Goal: Task Accomplishment & Management: Complete application form

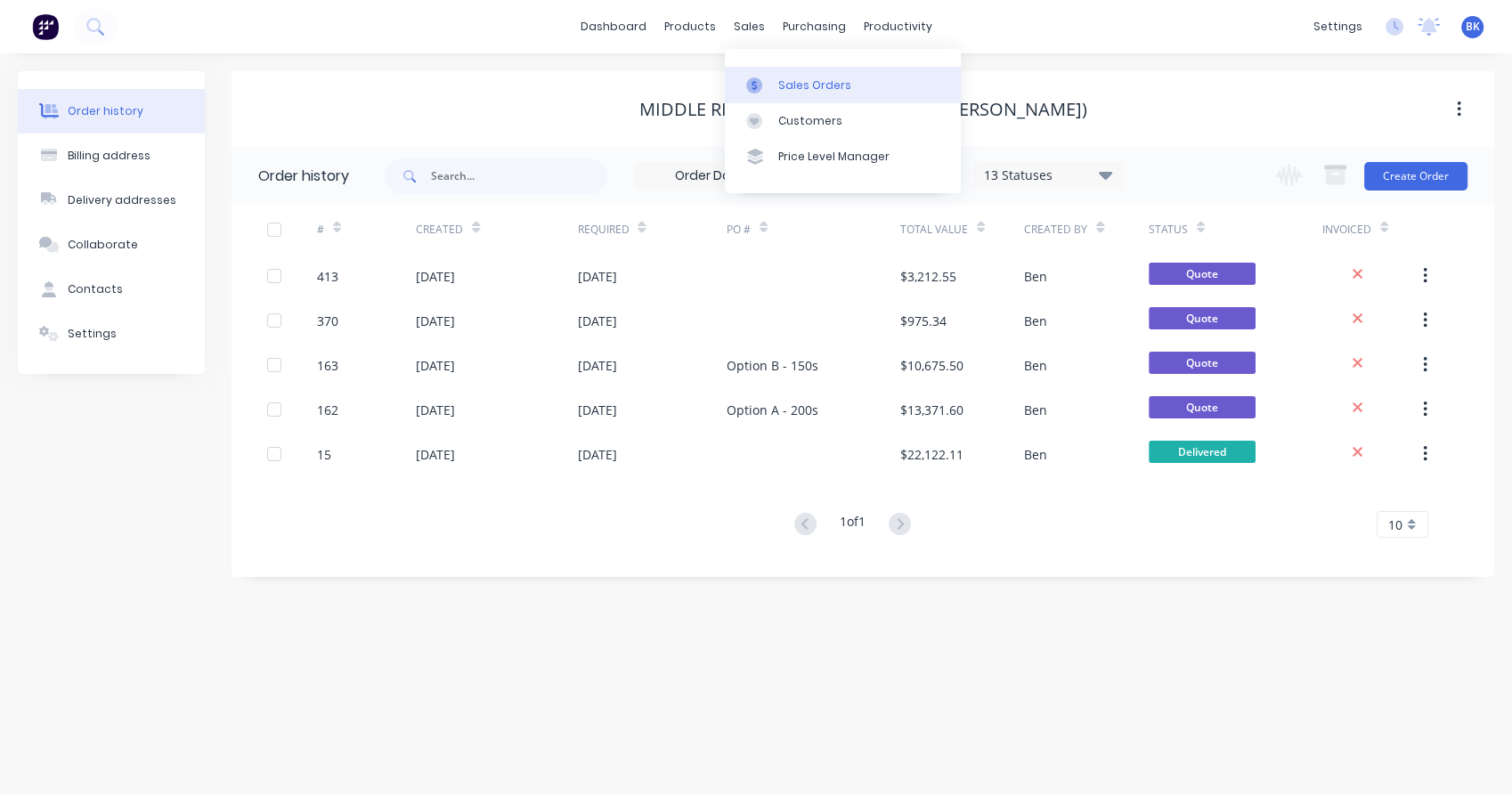
click at [793, 87] on div "Sales Orders" at bounding box center [814, 85] width 73 height 16
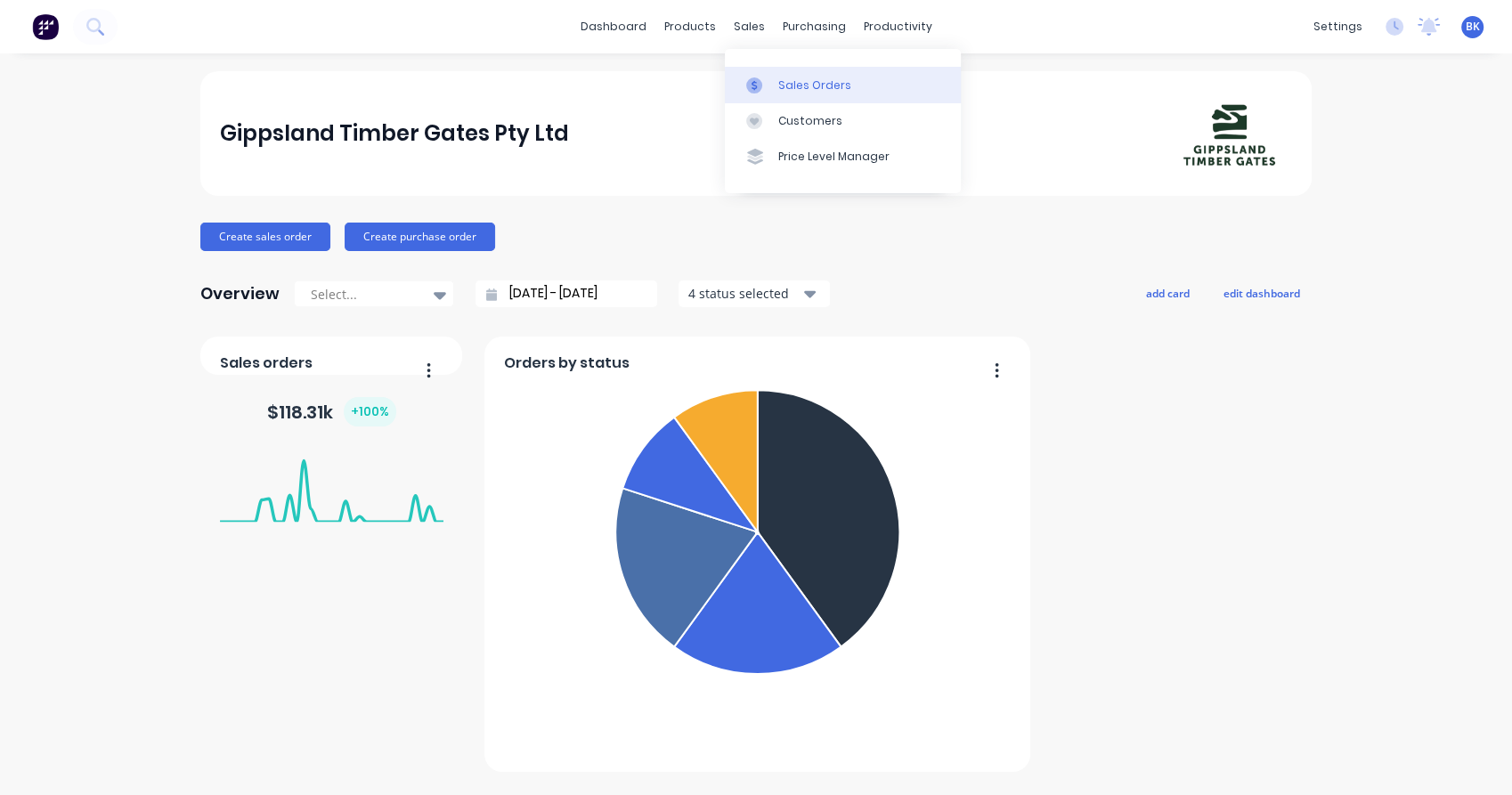
click at [781, 93] on link "Sales Orders" at bounding box center [842, 84] width 236 height 36
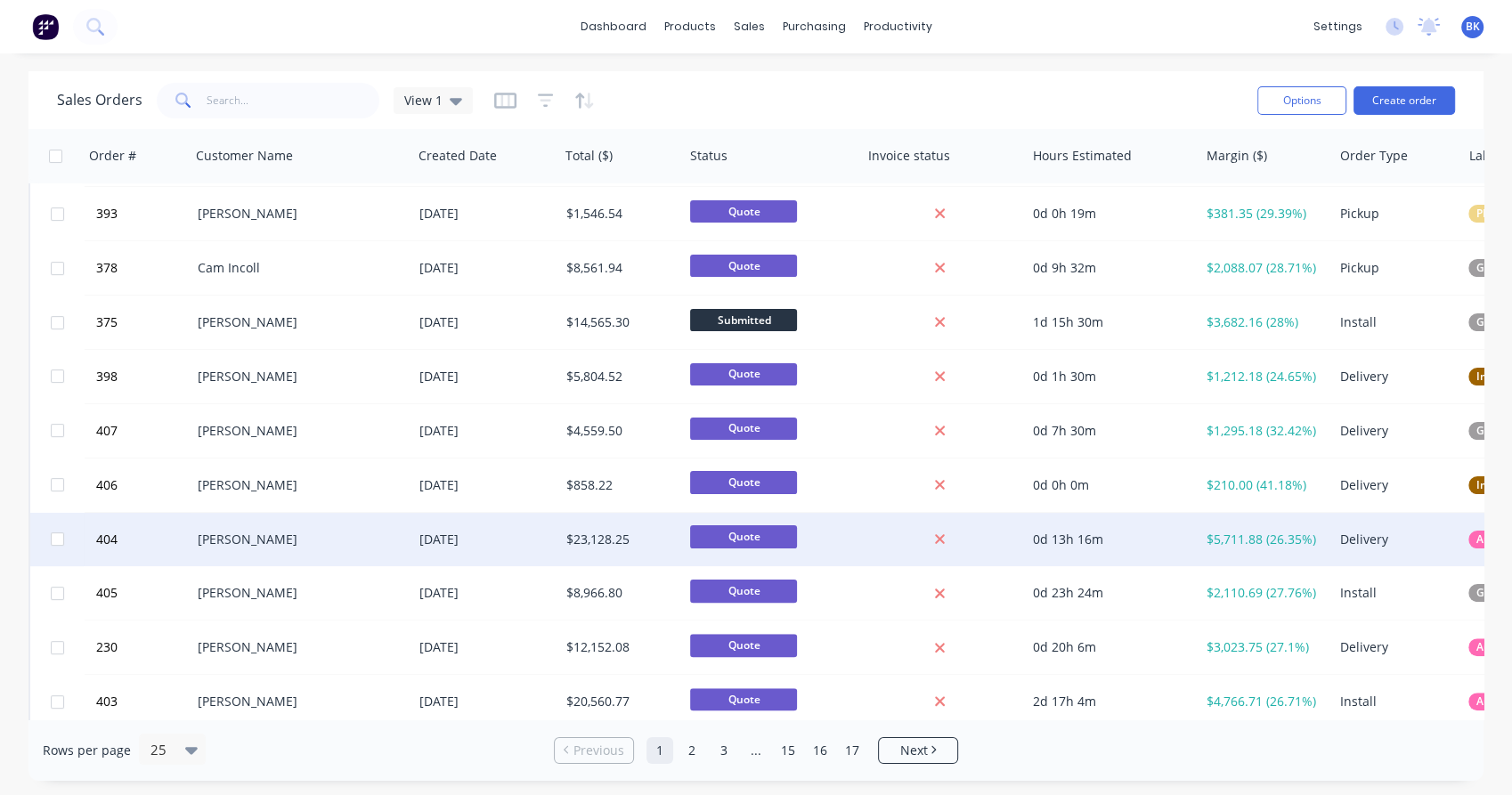
scroll to position [383, 0]
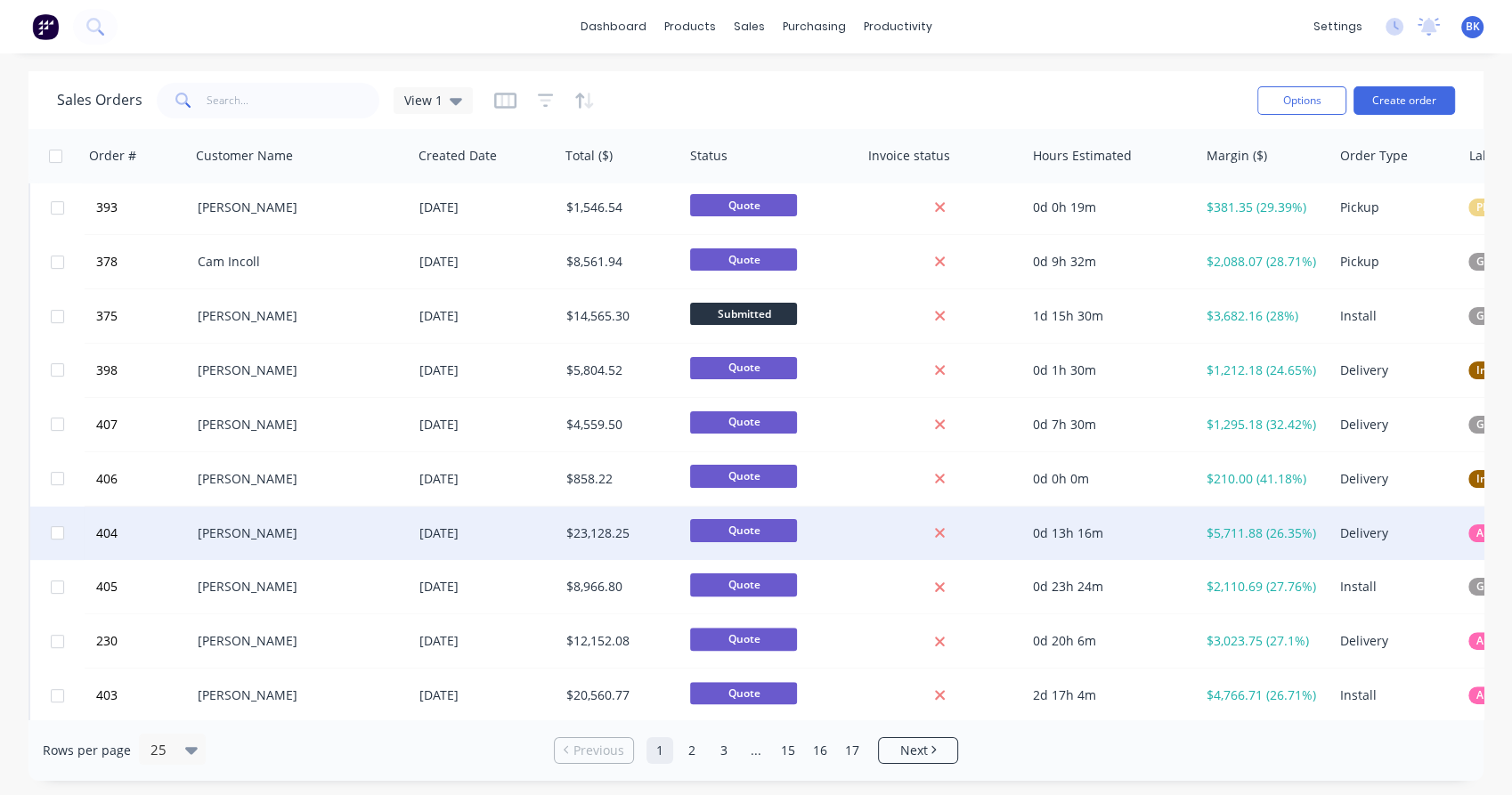
click at [335, 530] on div "[PERSON_NAME]" at bounding box center [297, 532] width 198 height 18
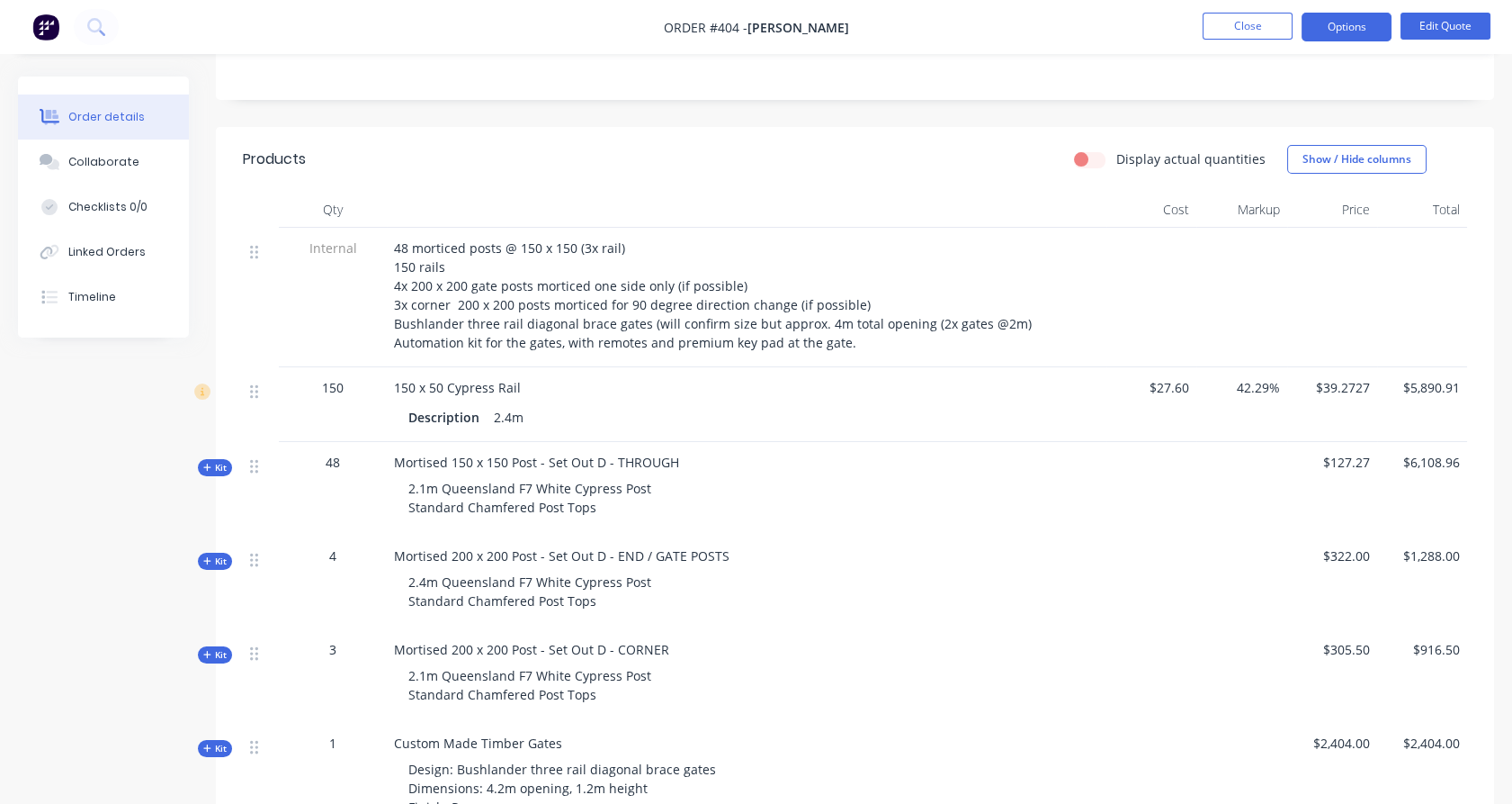
scroll to position [399, 0]
click at [1229, 33] on button "Close" at bounding box center [1248, 25] width 90 height 27
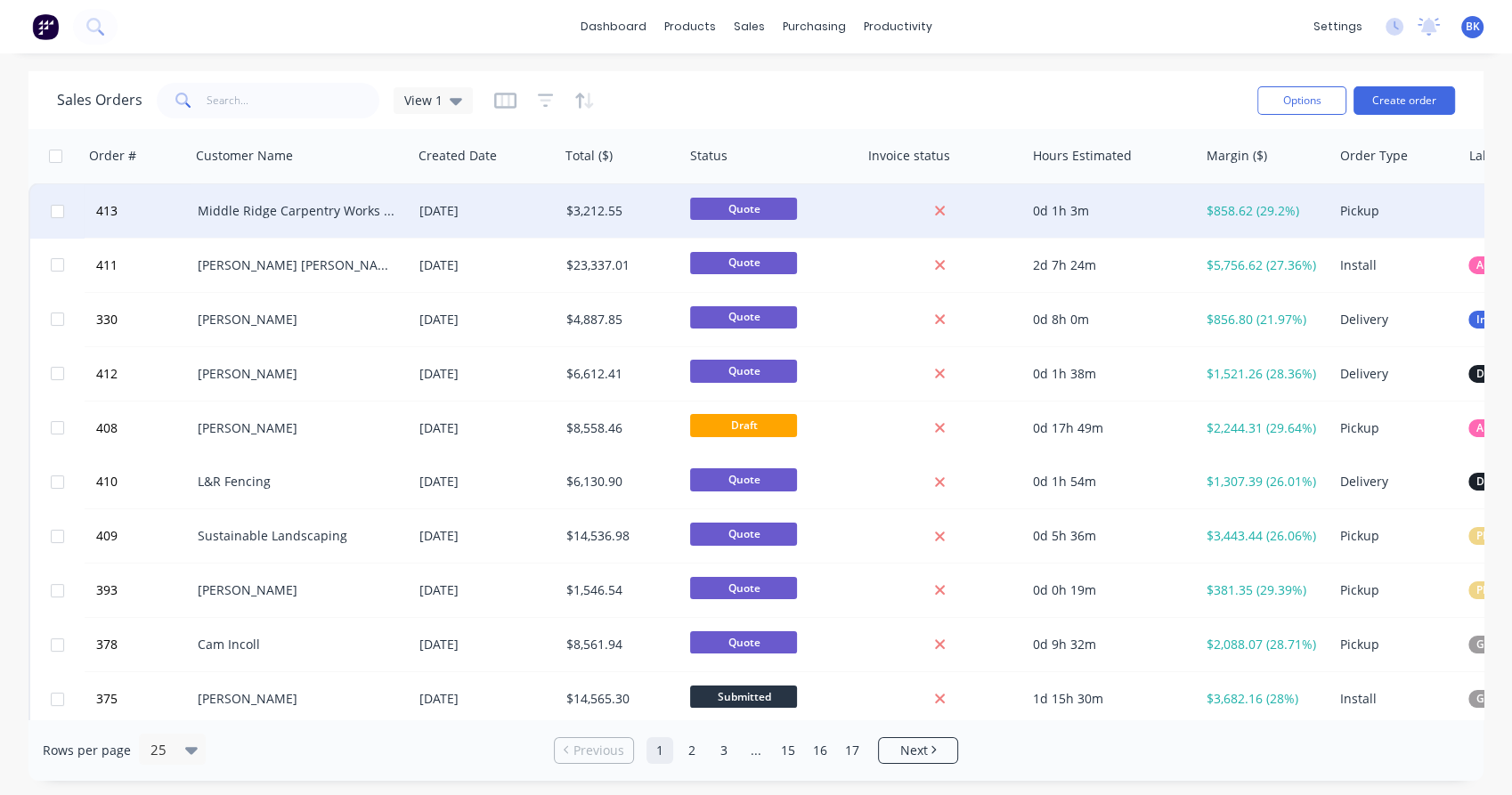
click at [603, 209] on div "$3,212.55" at bounding box center [618, 211] width 104 height 18
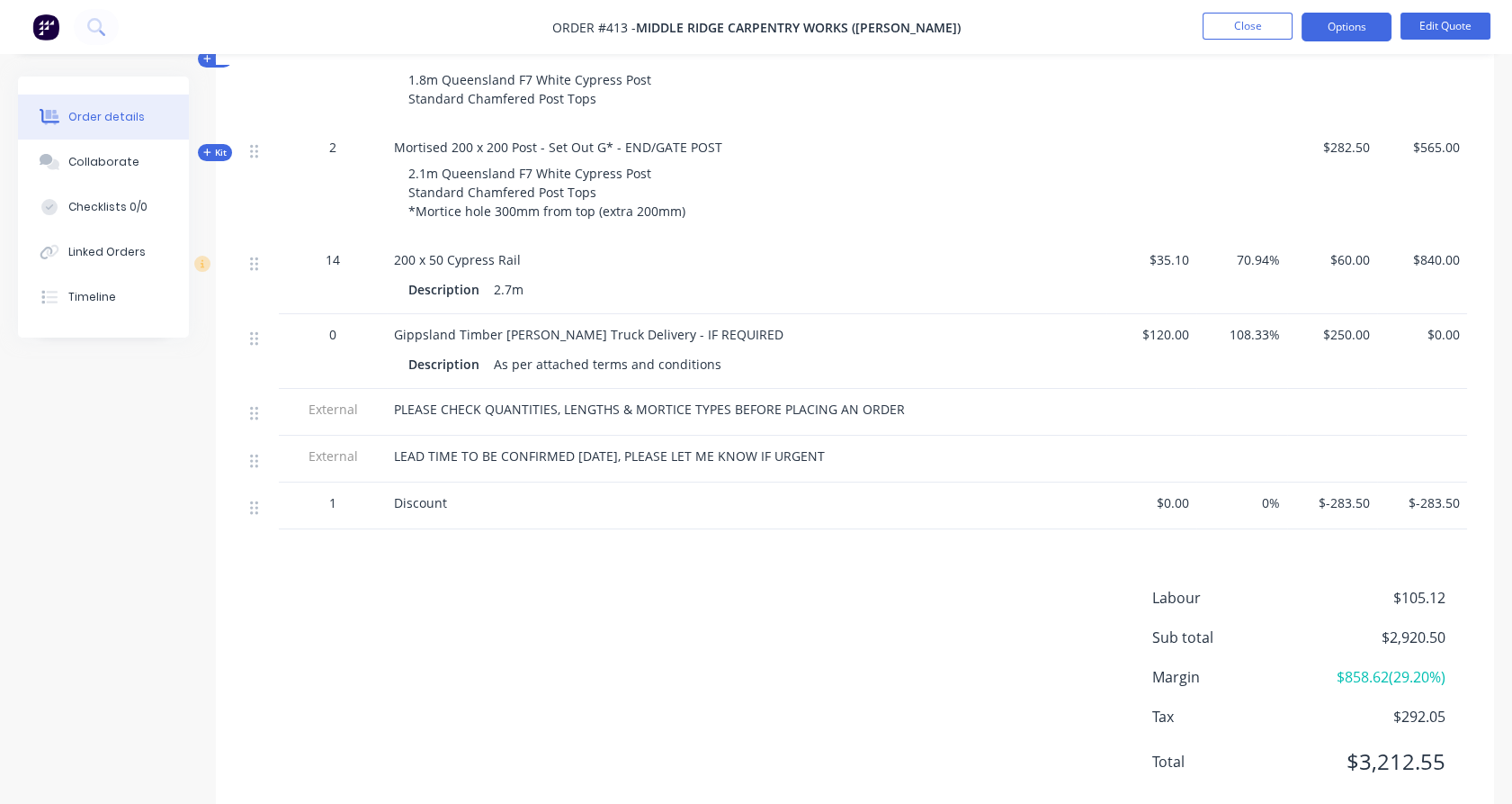
scroll to position [868, 0]
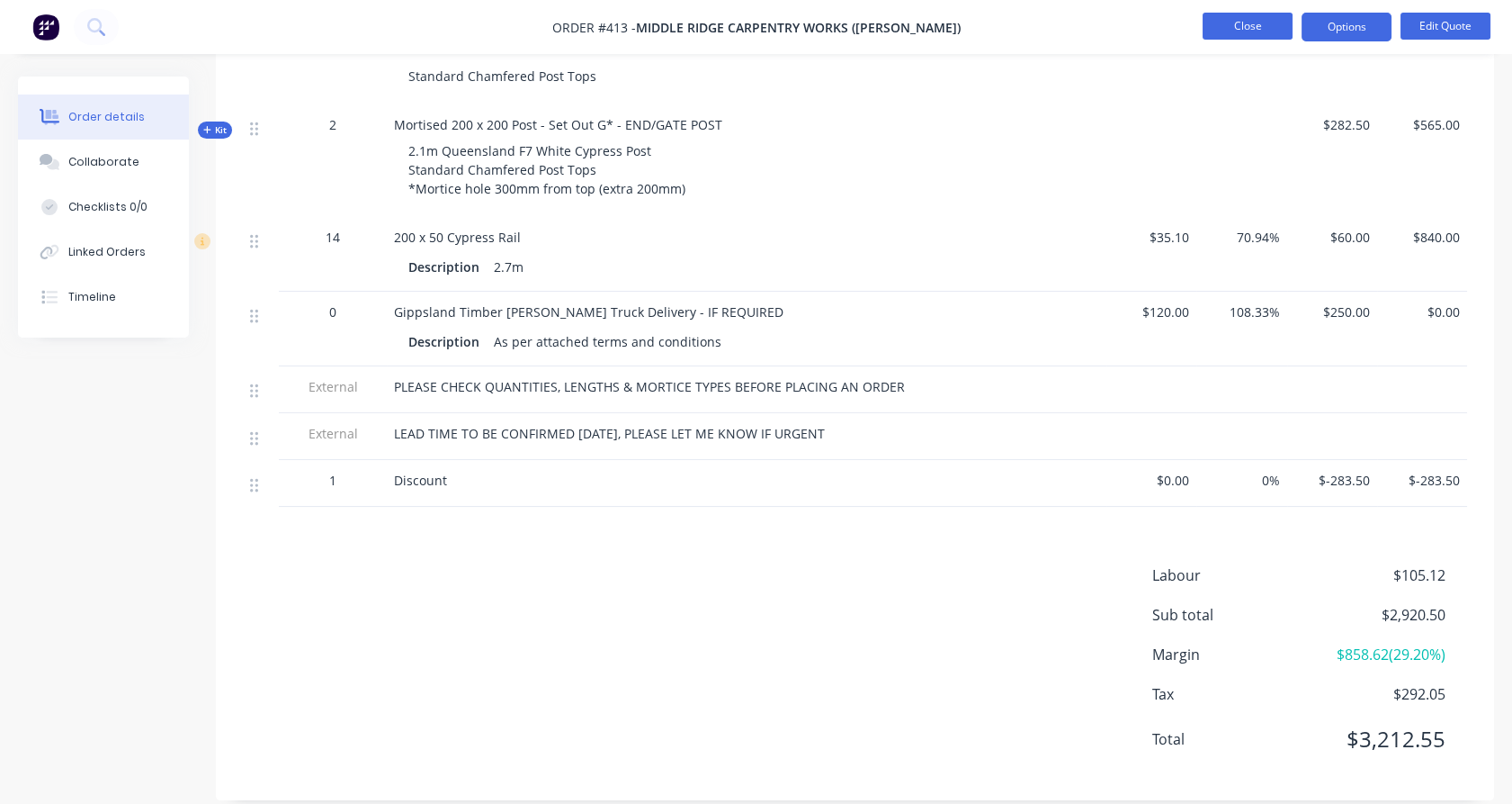
click at [1268, 33] on button "Close" at bounding box center [1248, 25] width 90 height 27
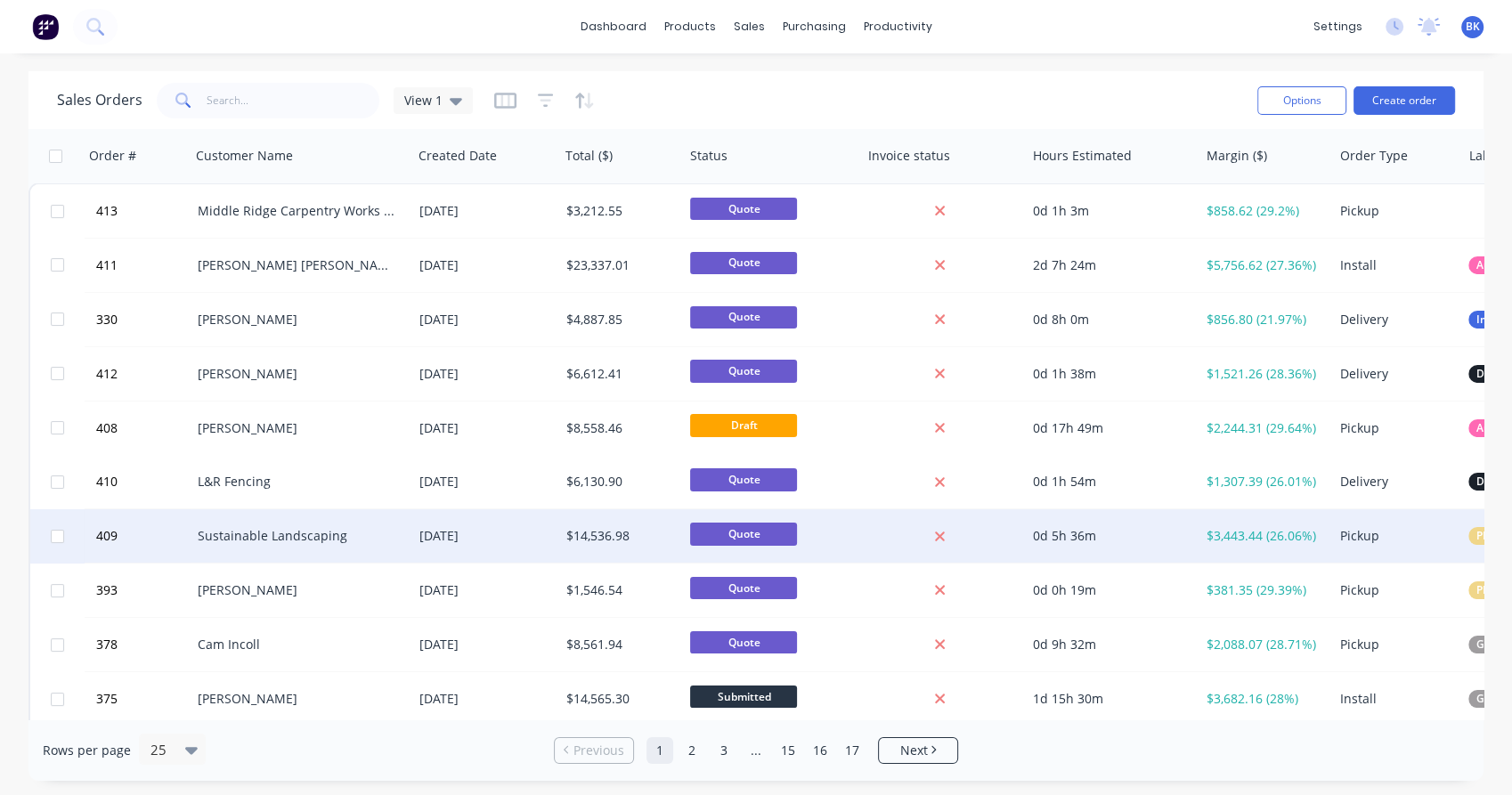
click at [286, 528] on div "Sustainable Landscaping" at bounding box center [297, 535] width 198 height 18
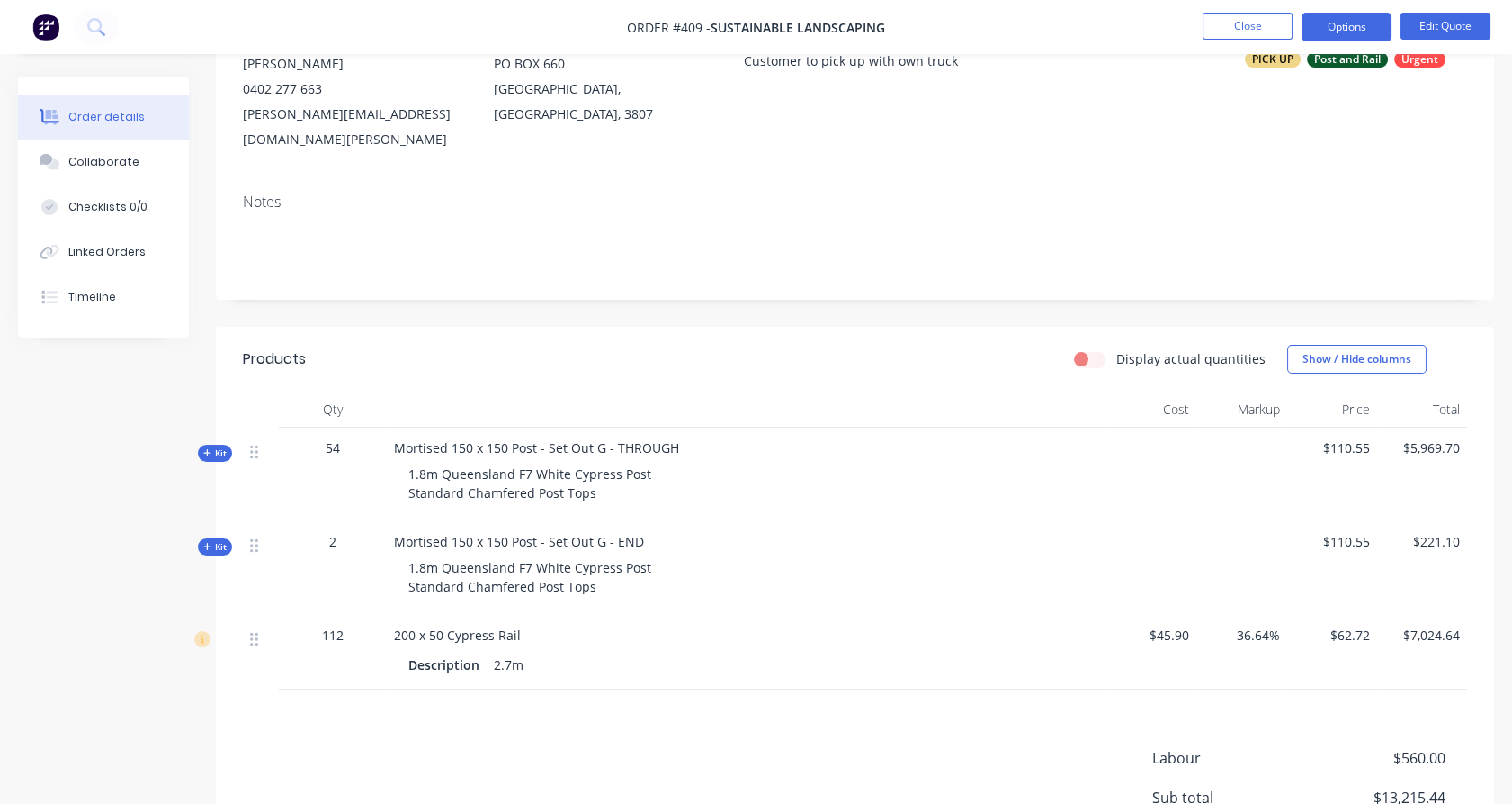
scroll to position [200, 0]
click at [1323, 20] on button "Options" at bounding box center [1347, 26] width 90 height 29
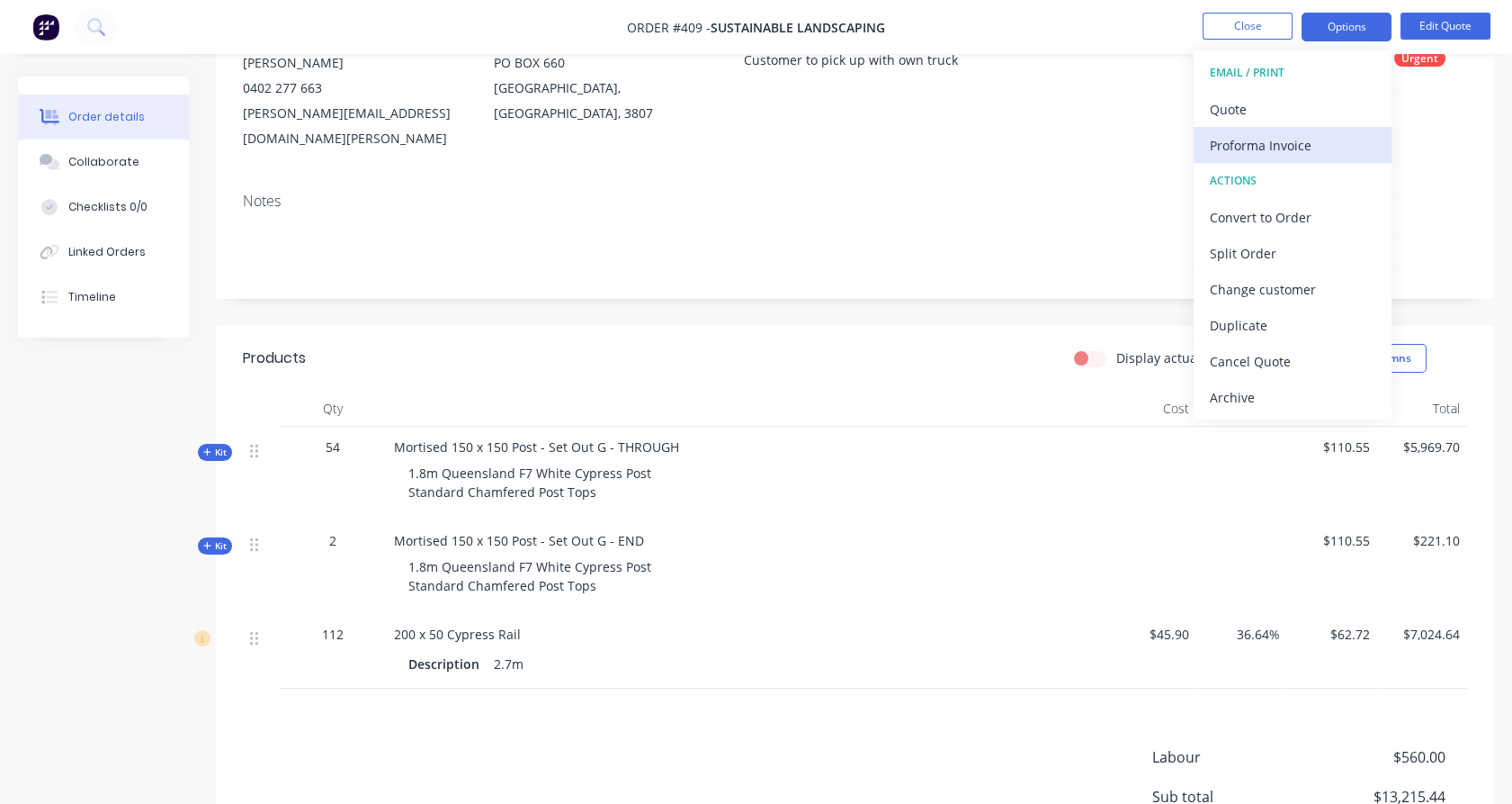
click at [1281, 146] on div "Proforma Invoice" at bounding box center [1292, 146] width 165 height 26
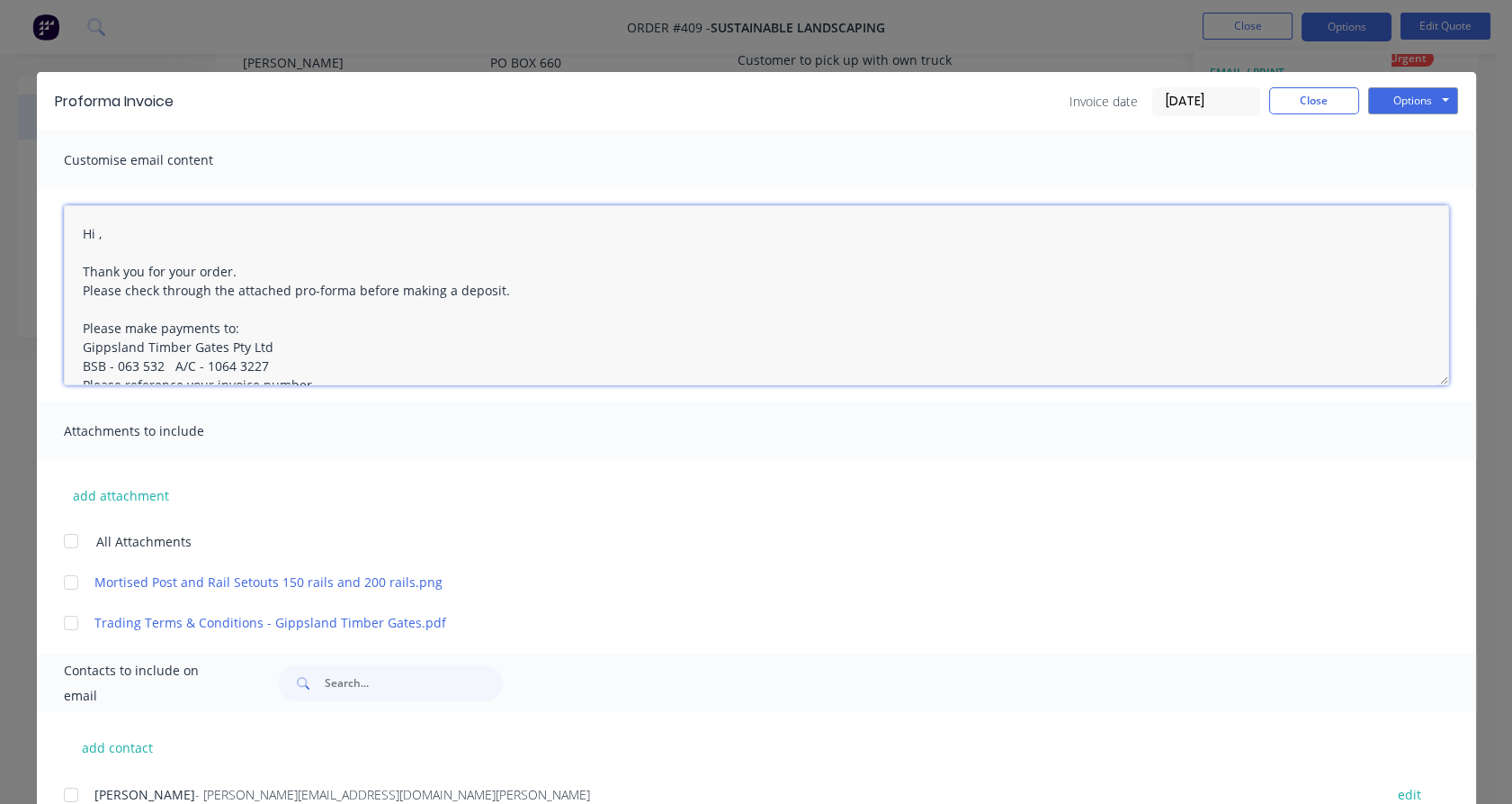
click at [93, 228] on textarea "Hi , Thank you for your order. Please check through the attached pro-forma befo…" at bounding box center [756, 294] width 1385 height 180
click at [91, 228] on textarea "Hi , Thank you for your order. Please check through the attached pro-forma befo…" at bounding box center [756, 294] width 1385 height 180
click at [64, 796] on div at bounding box center [71, 795] width 36 height 36
click at [61, 538] on div at bounding box center [71, 540] width 36 height 36
drag, startPoint x: 432, startPoint y: 286, endPoint x: 484, endPoint y: 282, distance: 52.2
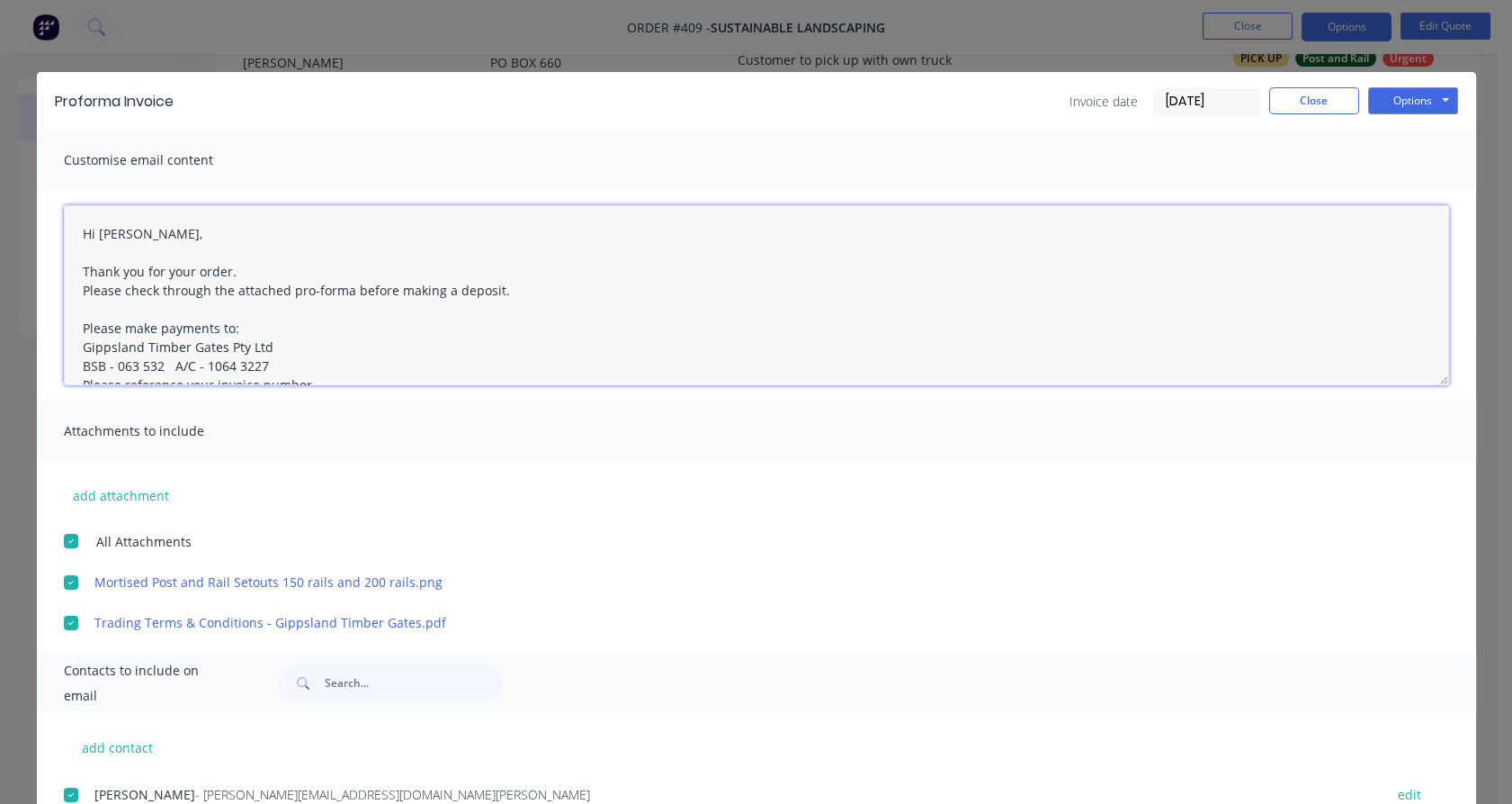
click at [484, 282] on textarea "Hi [PERSON_NAME], Thank you for your order. Please check through the attached p…" at bounding box center [756, 294] width 1385 height 180
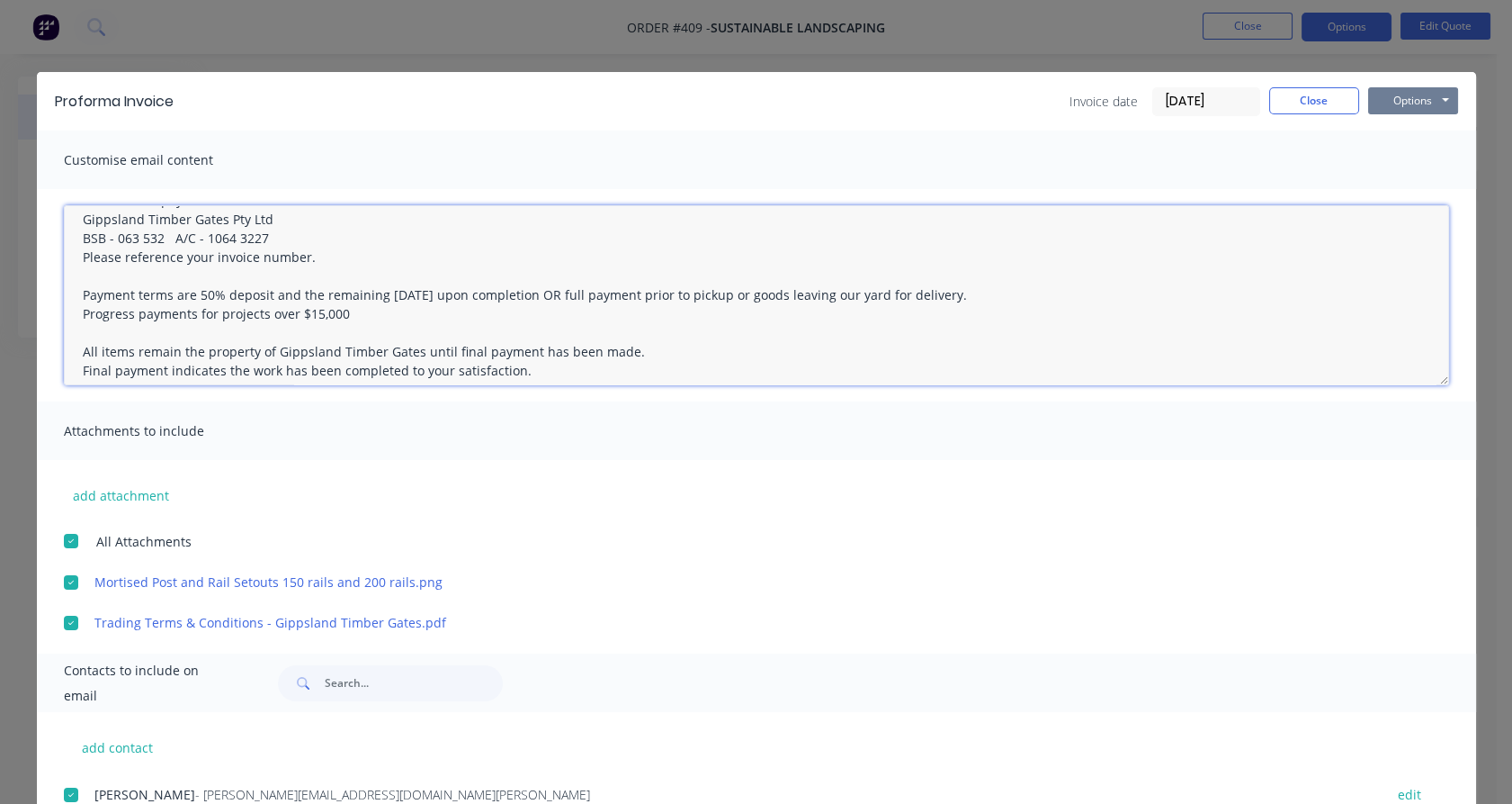
scroll to position [127, 0]
type textarea "Hi [PERSON_NAME], Thank you for your order. Please check through the attached p…"
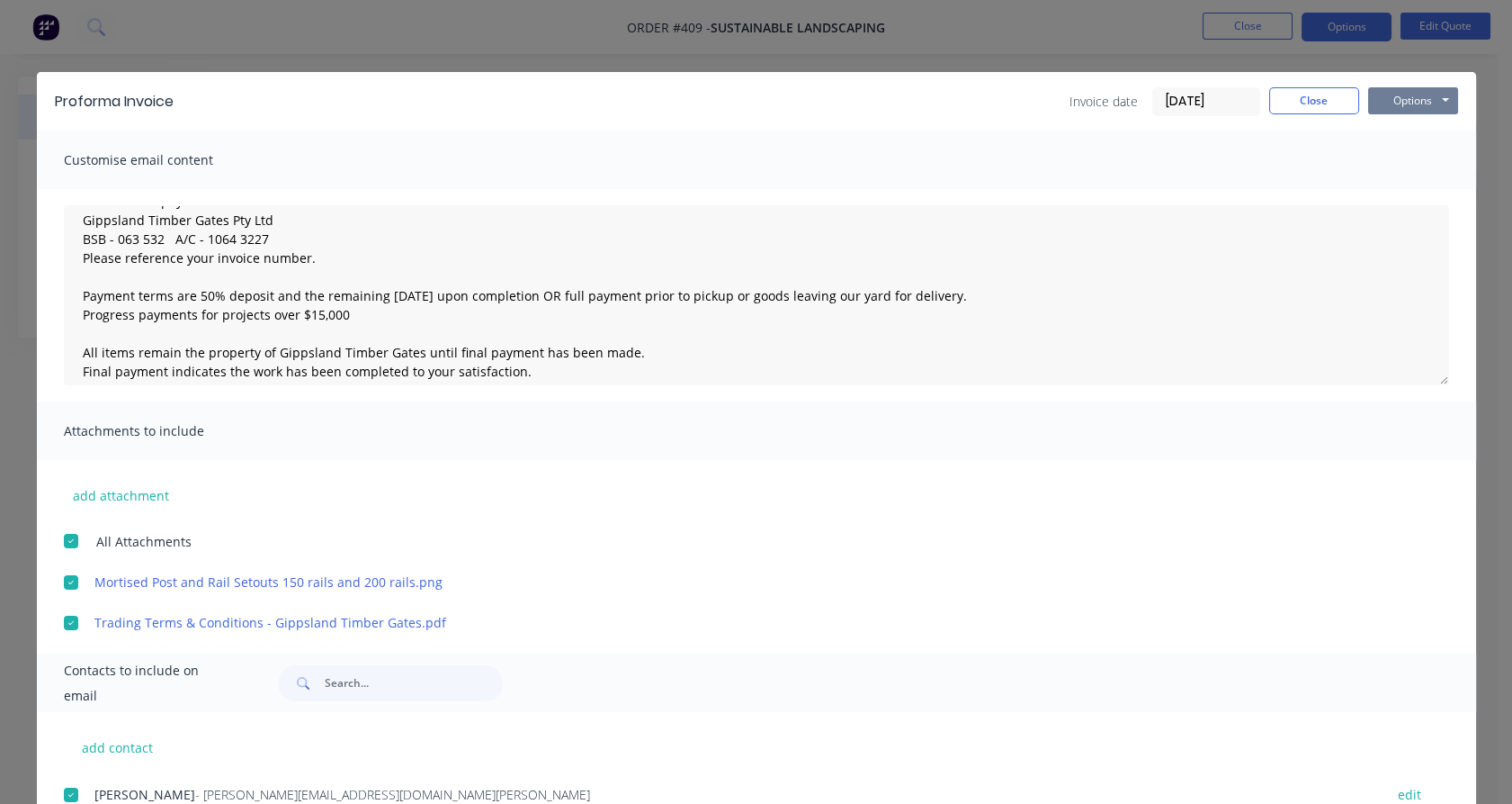
click at [1402, 100] on button "Options" at bounding box center [1413, 100] width 90 height 27
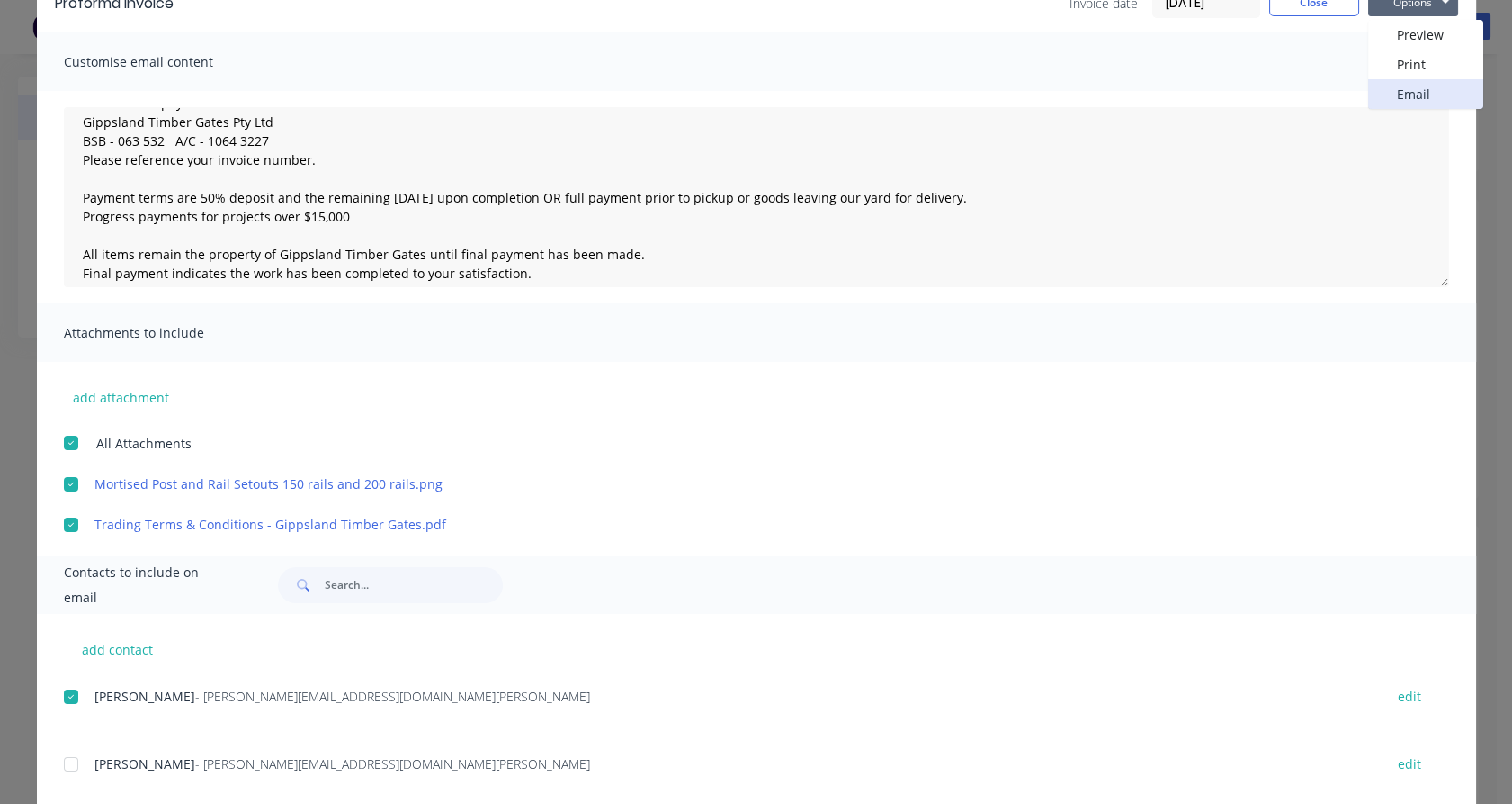
scroll to position [99, 0]
click at [1410, 91] on button "Email" at bounding box center [1425, 93] width 115 height 30
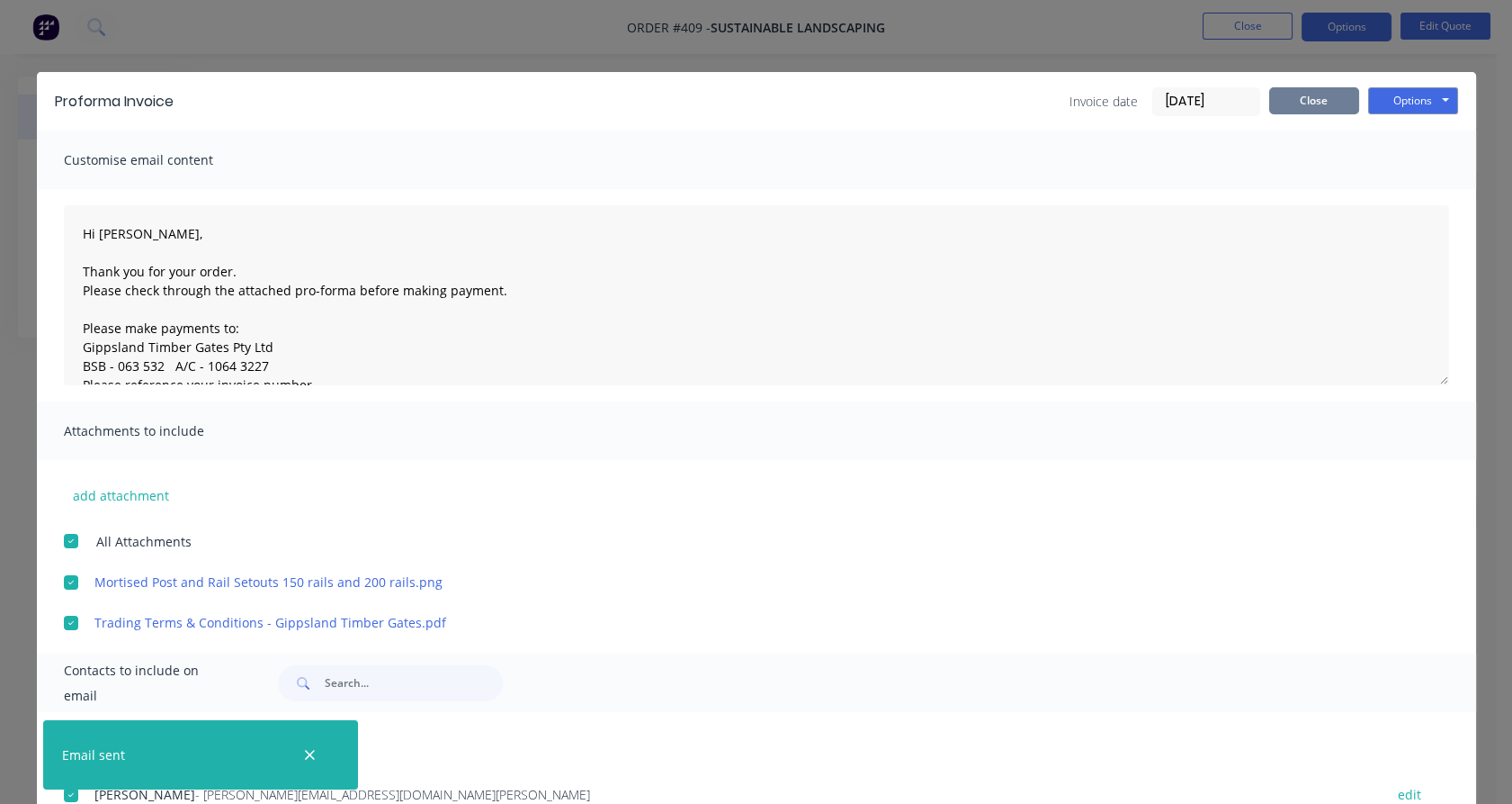
click at [1321, 99] on button "Close" at bounding box center [1314, 100] width 90 height 27
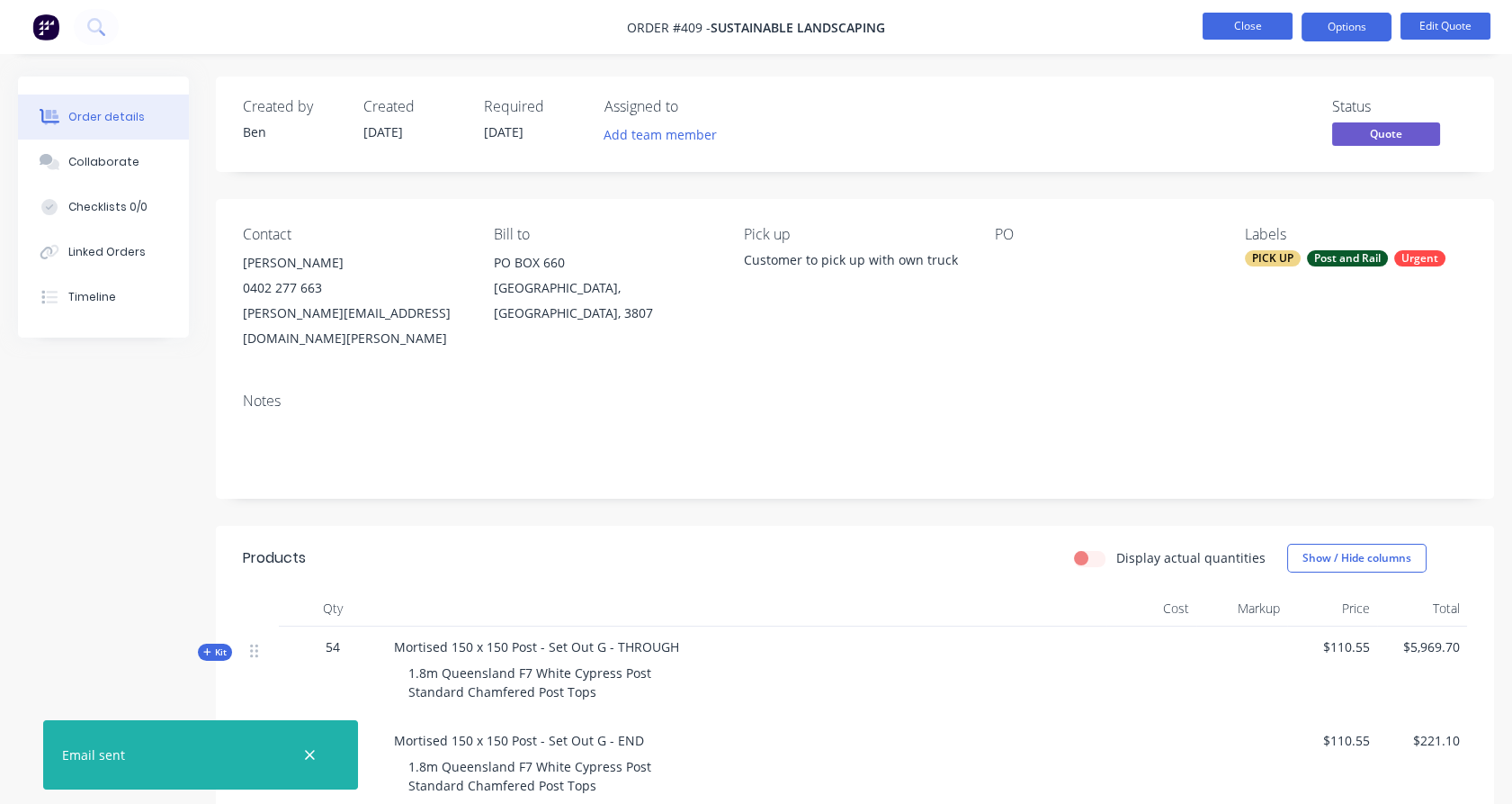
click at [1271, 36] on button "Close" at bounding box center [1248, 25] width 90 height 27
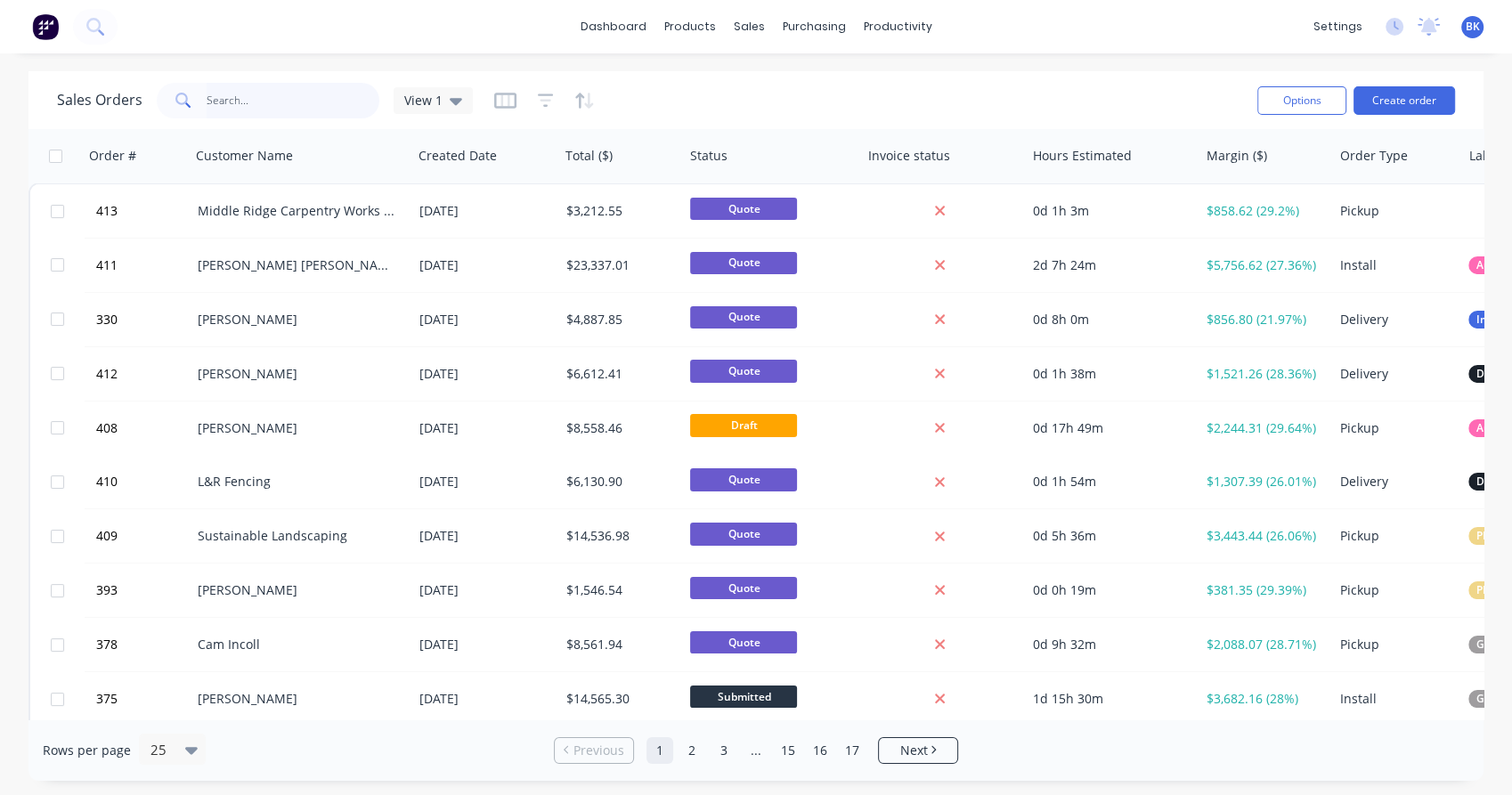
click at [295, 106] on input "text" at bounding box center [293, 101] width 174 height 36
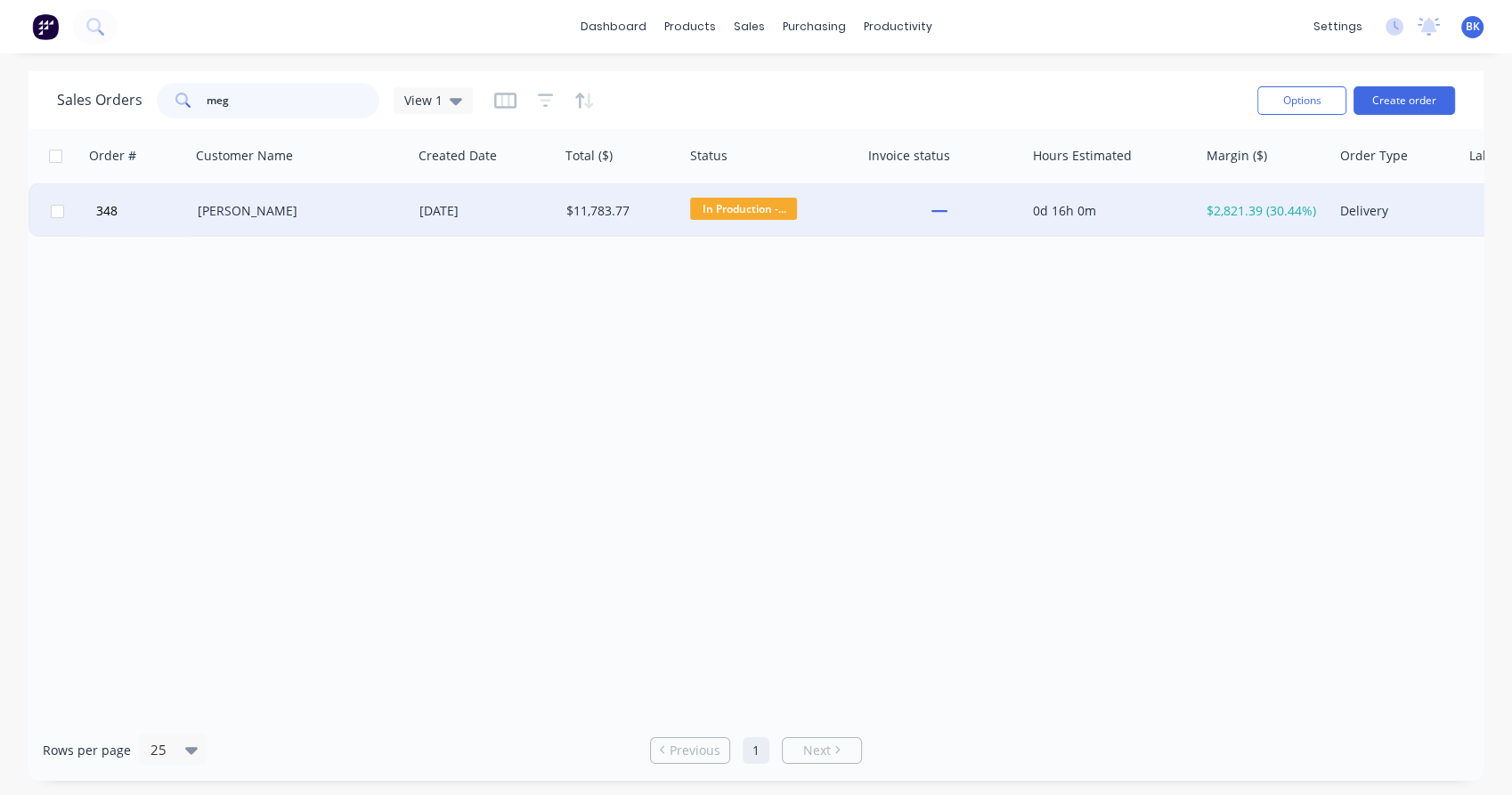
type input "meg"
click at [272, 220] on div "[PERSON_NAME]" at bounding box center [301, 211] width 222 height 54
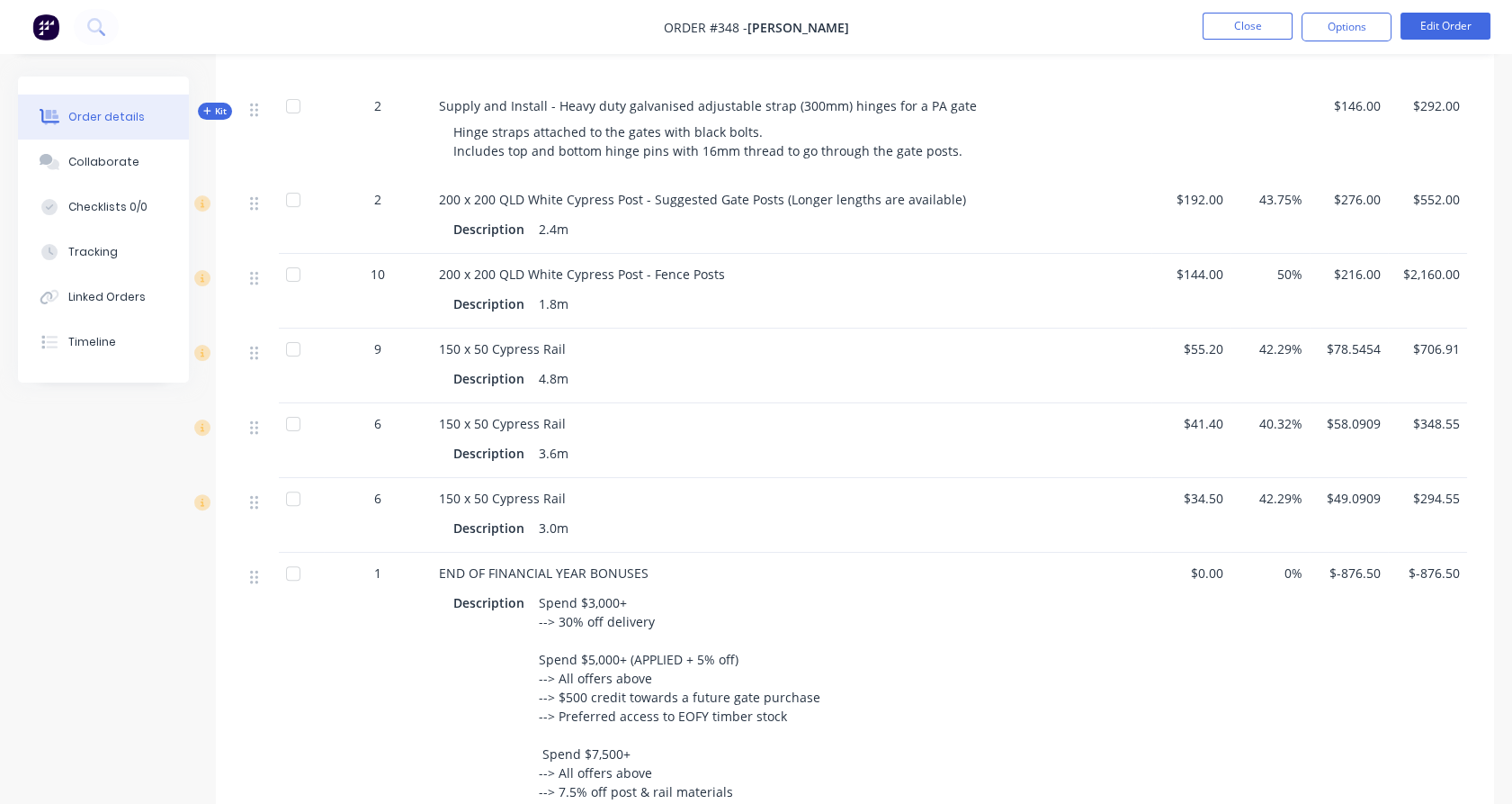
scroll to position [1268, 0]
click at [1261, 22] on button "Close" at bounding box center [1248, 25] width 90 height 27
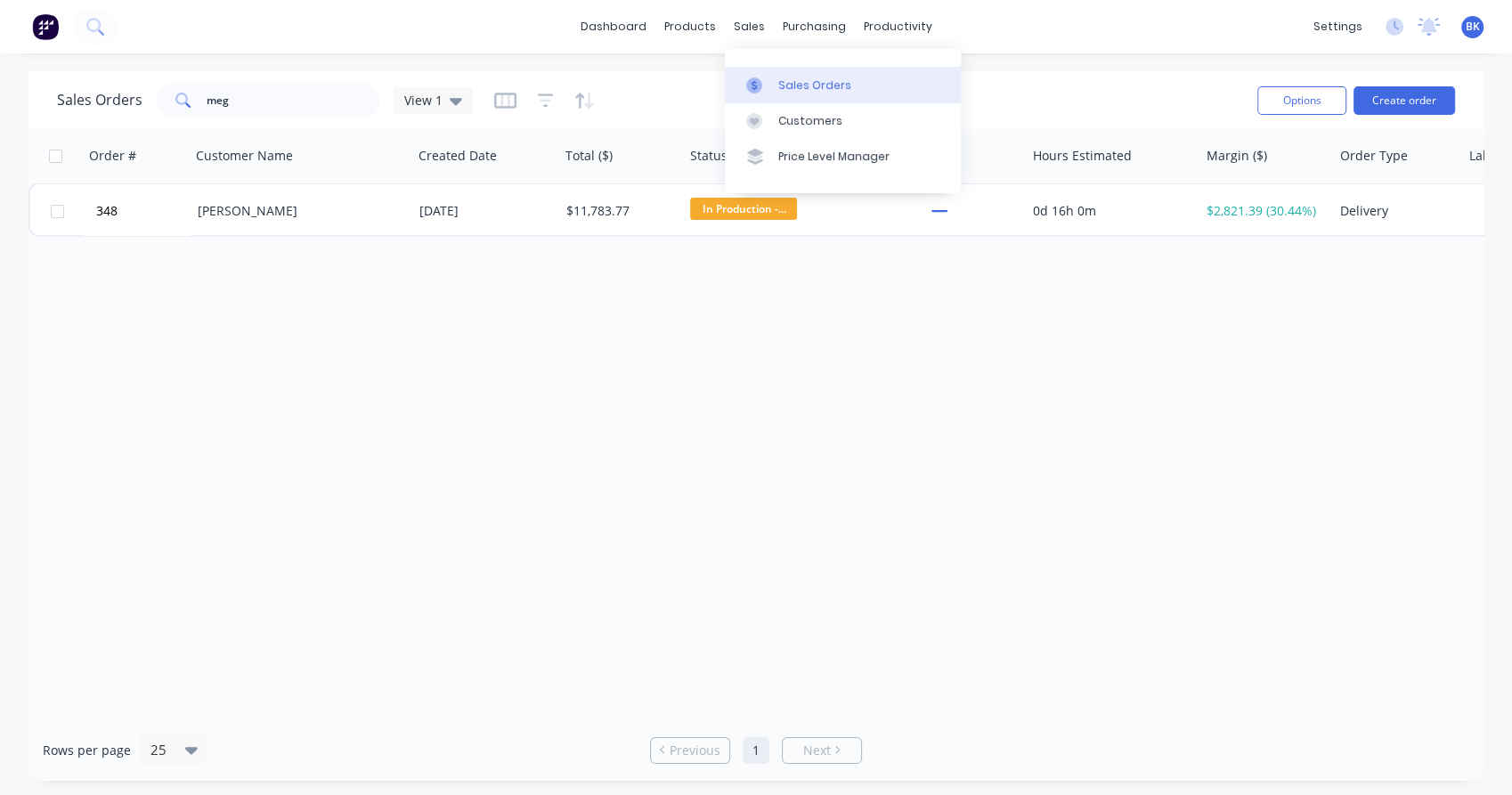
click at [790, 84] on div "Sales Orders" at bounding box center [814, 85] width 73 height 16
click at [287, 93] on input "meg" at bounding box center [293, 101] width 174 height 36
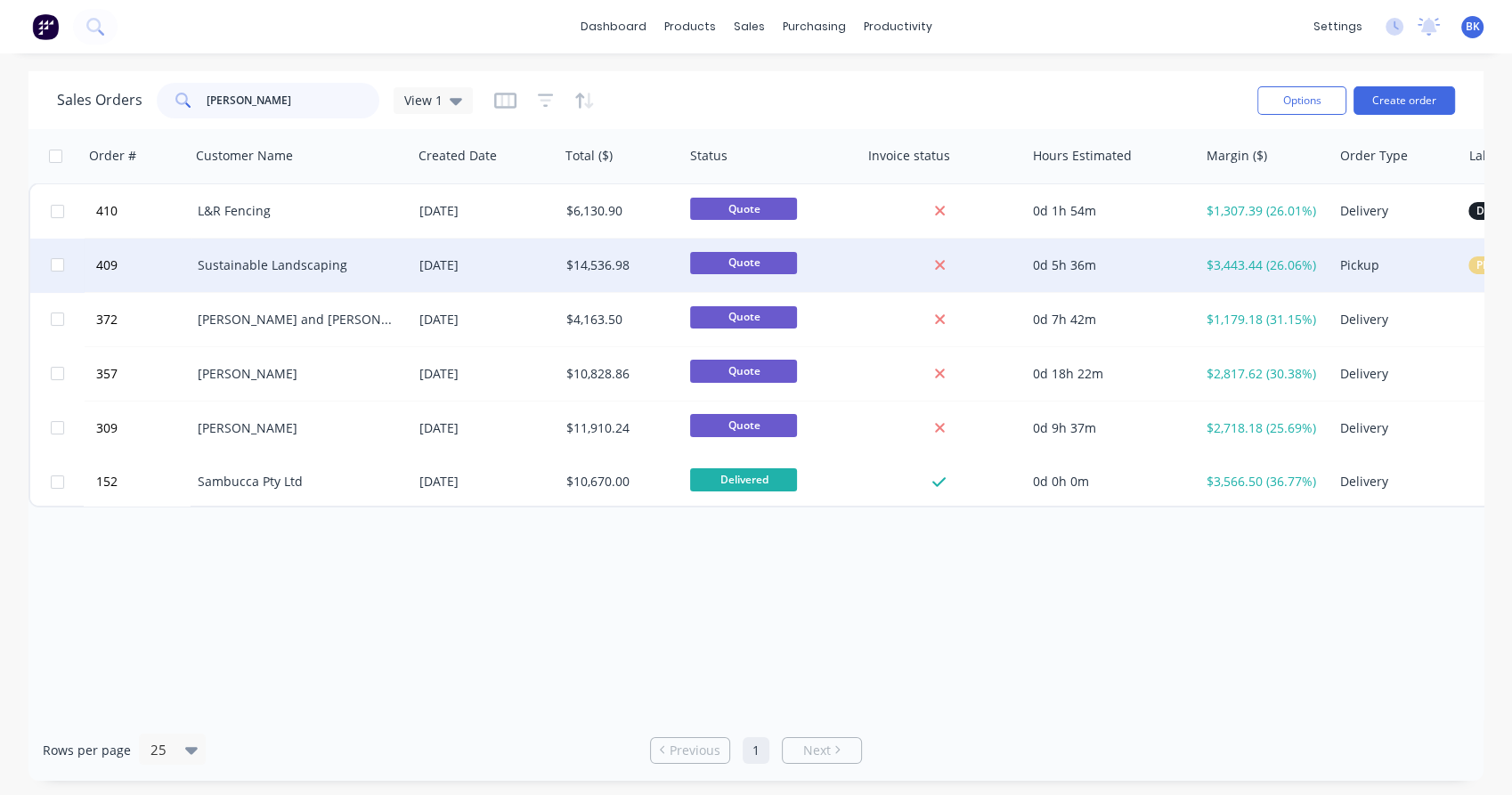
type input "[PERSON_NAME]"
click at [278, 252] on div "Sustainable Landscaping" at bounding box center [301, 265] width 222 height 54
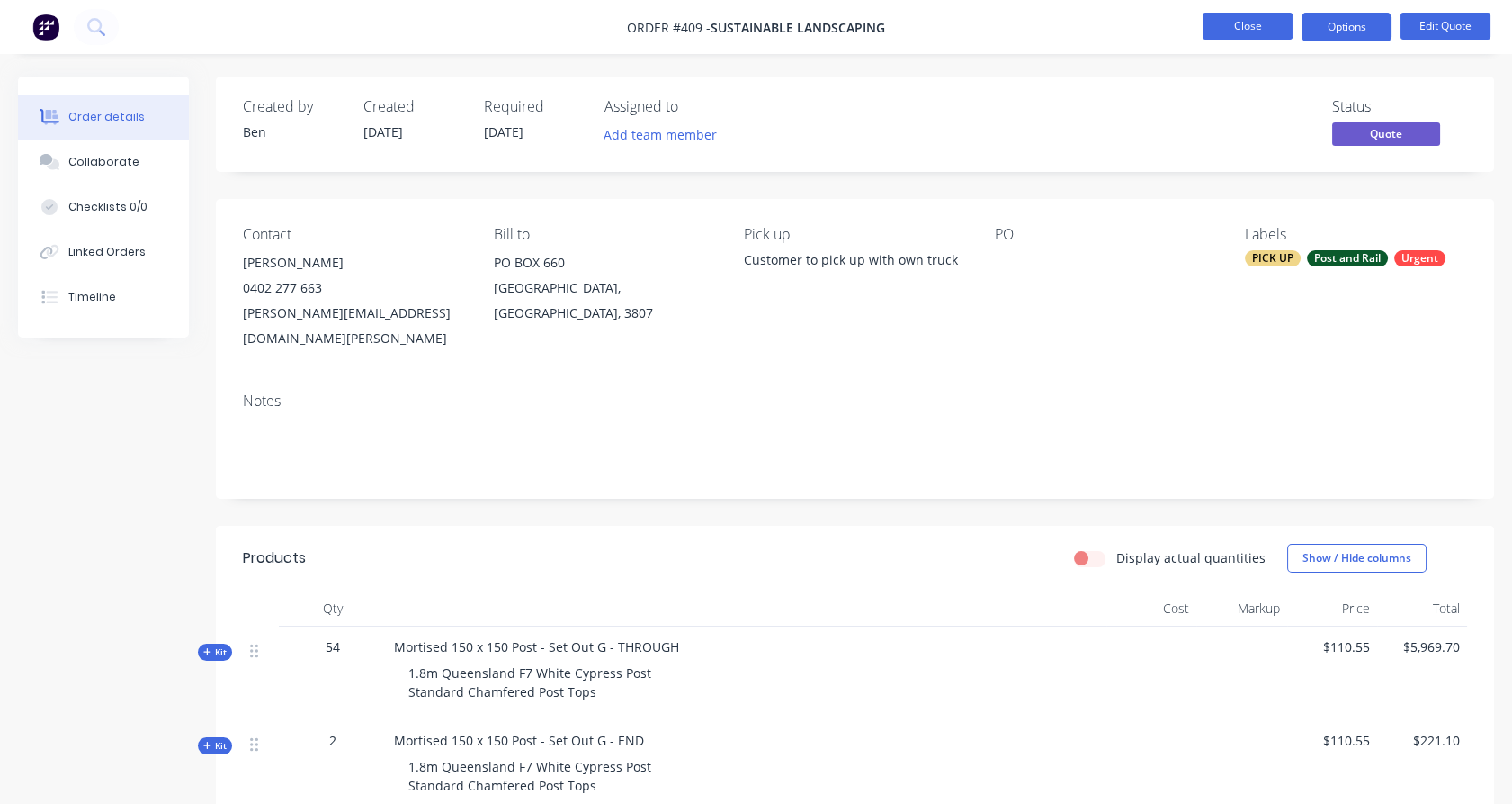
click at [1245, 32] on button "Close" at bounding box center [1248, 25] width 90 height 27
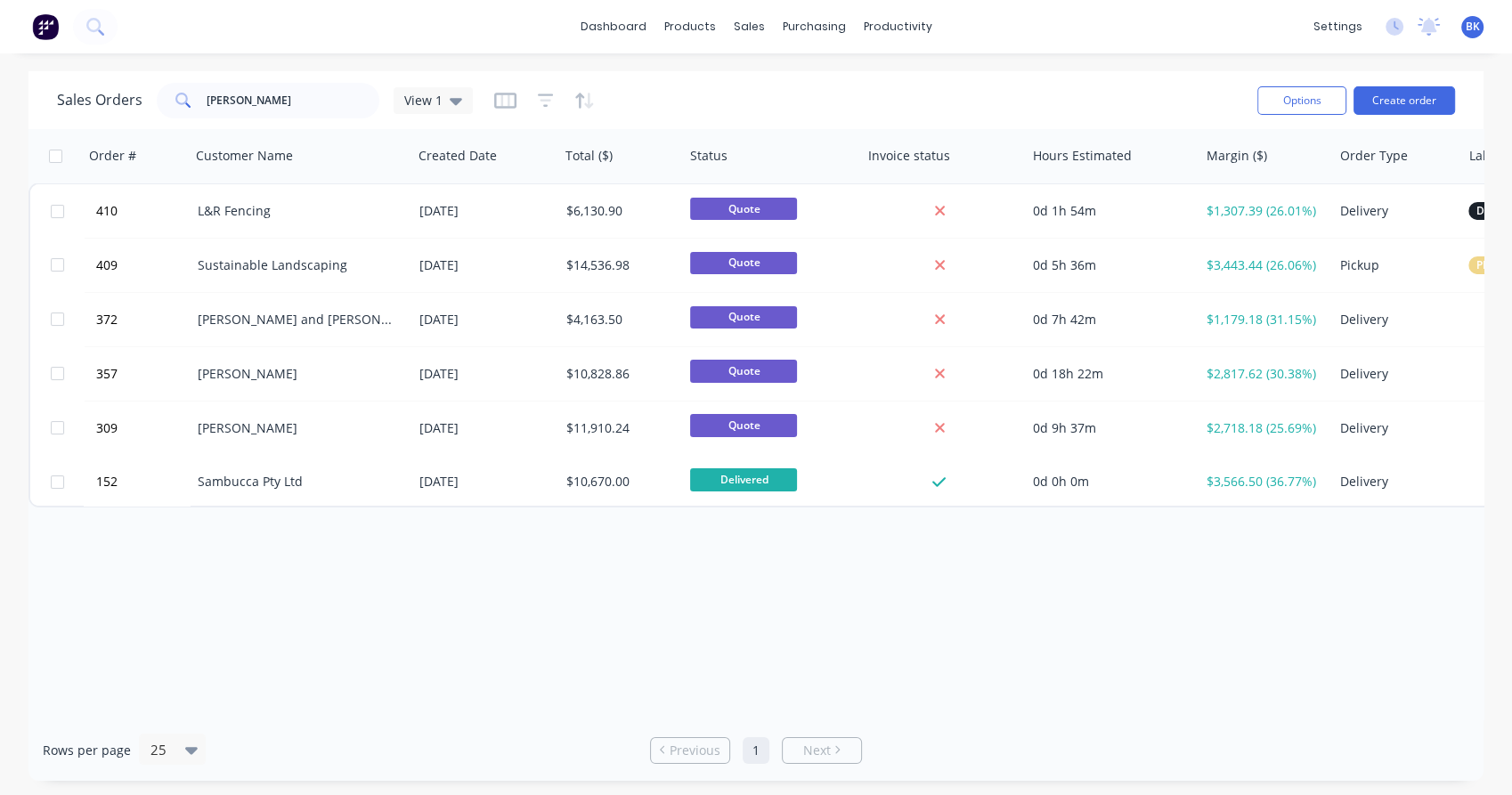
click at [278, 120] on div "Sales Orders [PERSON_NAME] View 1" at bounding box center [650, 100] width 1186 height 43
type input "p"
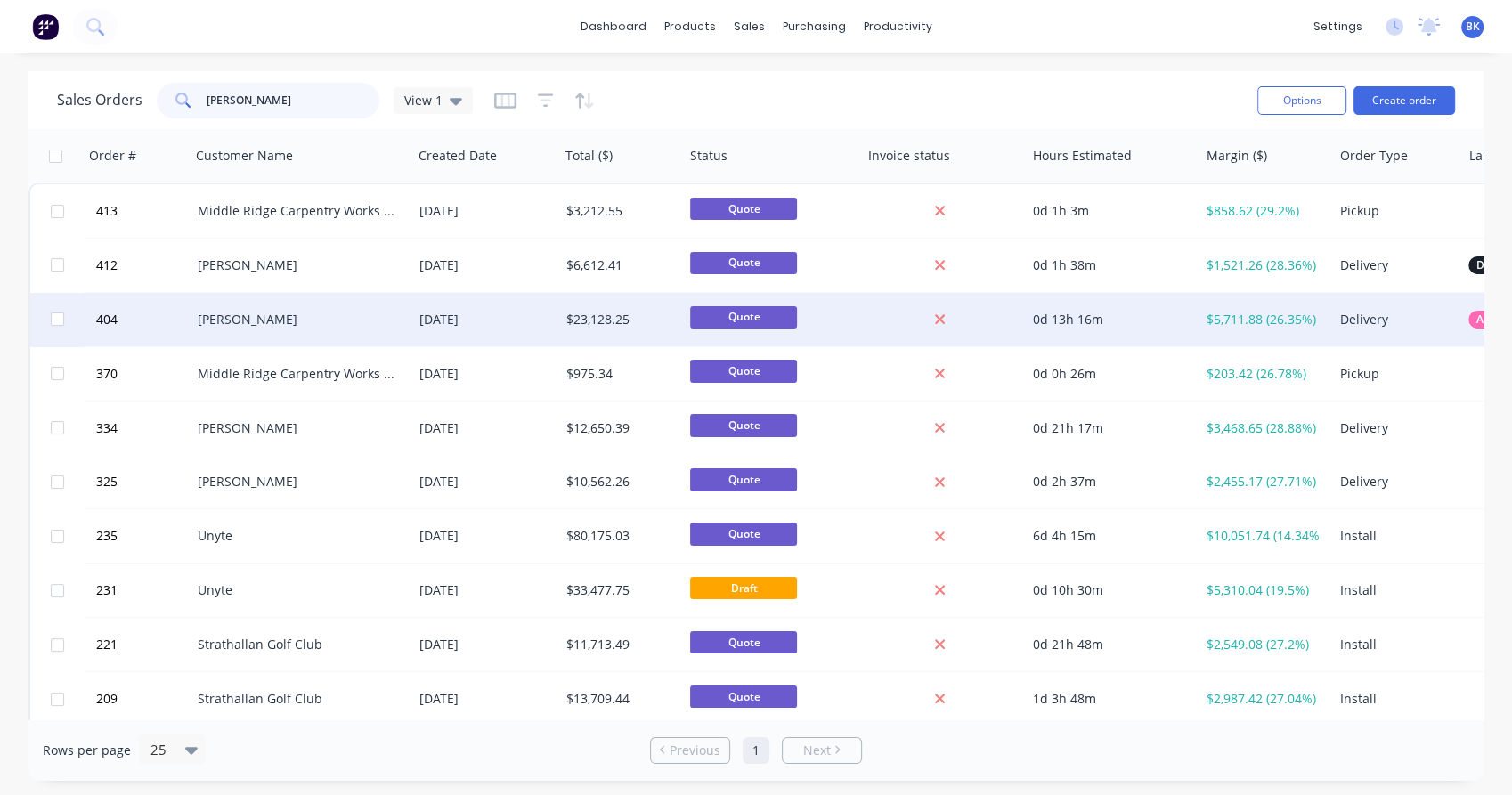
type input "[PERSON_NAME]"
click at [271, 317] on div "[PERSON_NAME]" at bounding box center [297, 319] width 198 height 18
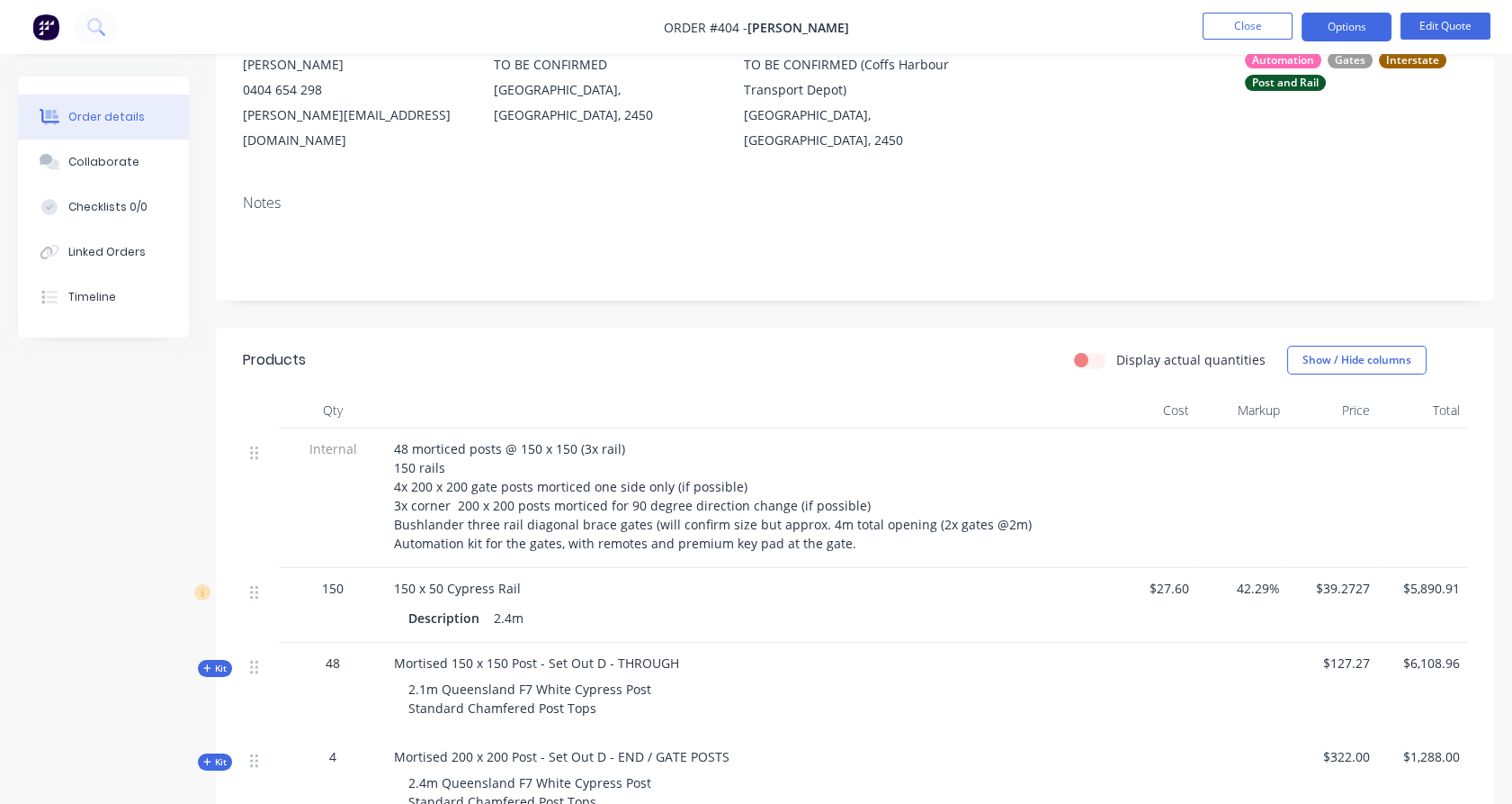
scroll to position [199, 0]
click at [1461, 36] on button "Edit Quote" at bounding box center [1446, 25] width 90 height 27
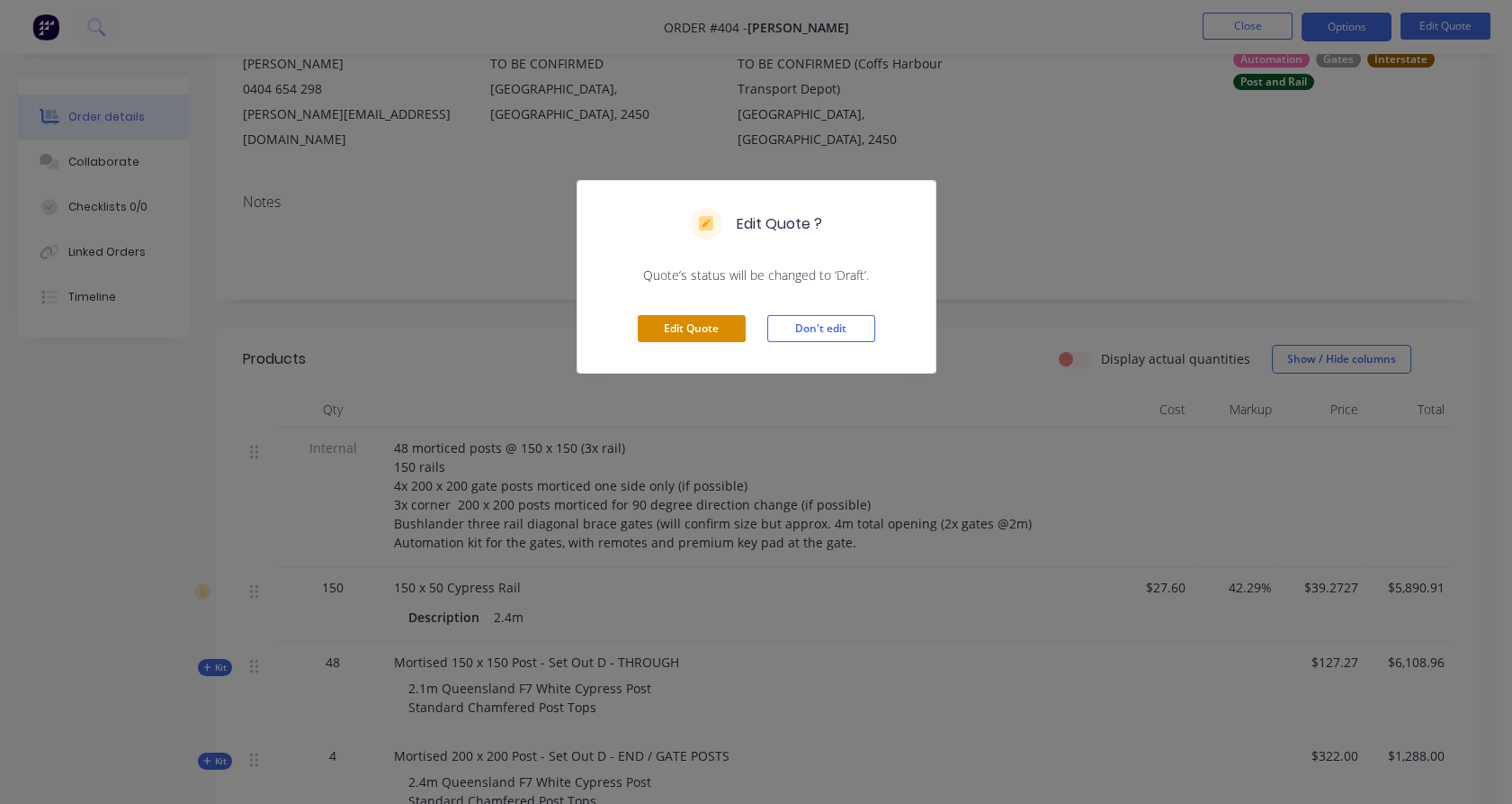
click at [720, 325] on button "Edit Quote" at bounding box center [692, 328] width 108 height 27
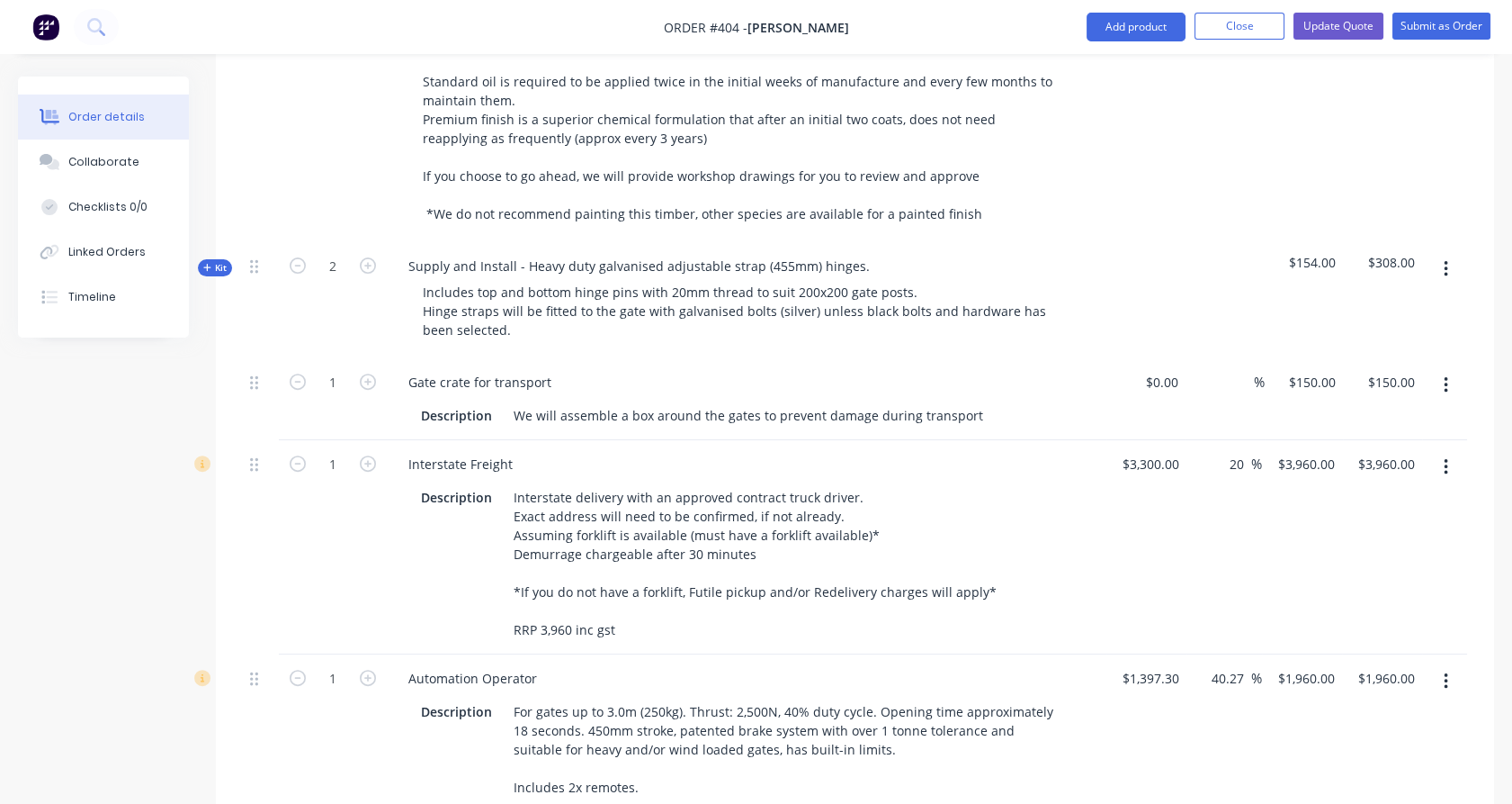
scroll to position [2511, 0]
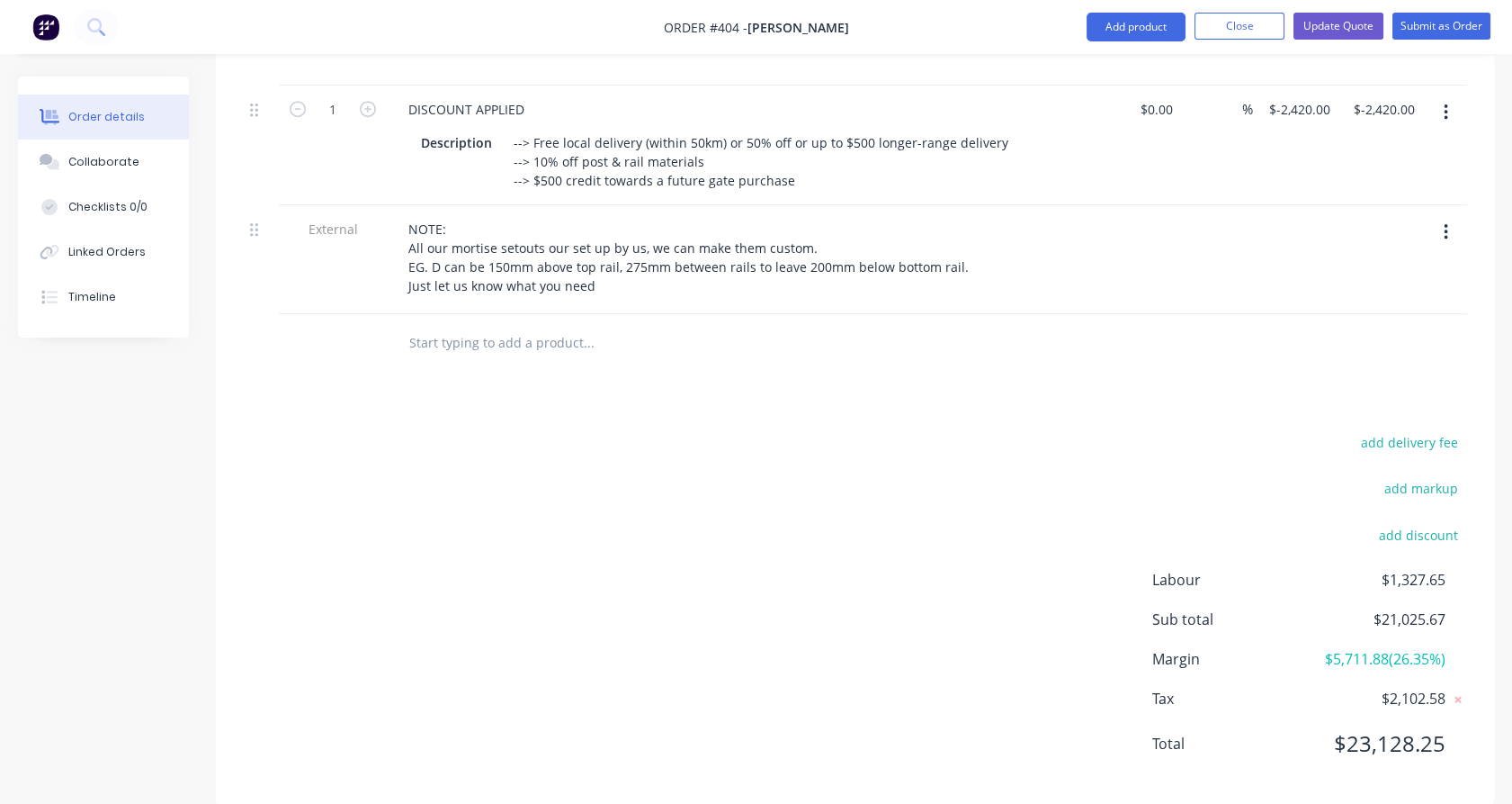
click at [558, 325] on input "text" at bounding box center [588, 343] width 360 height 36
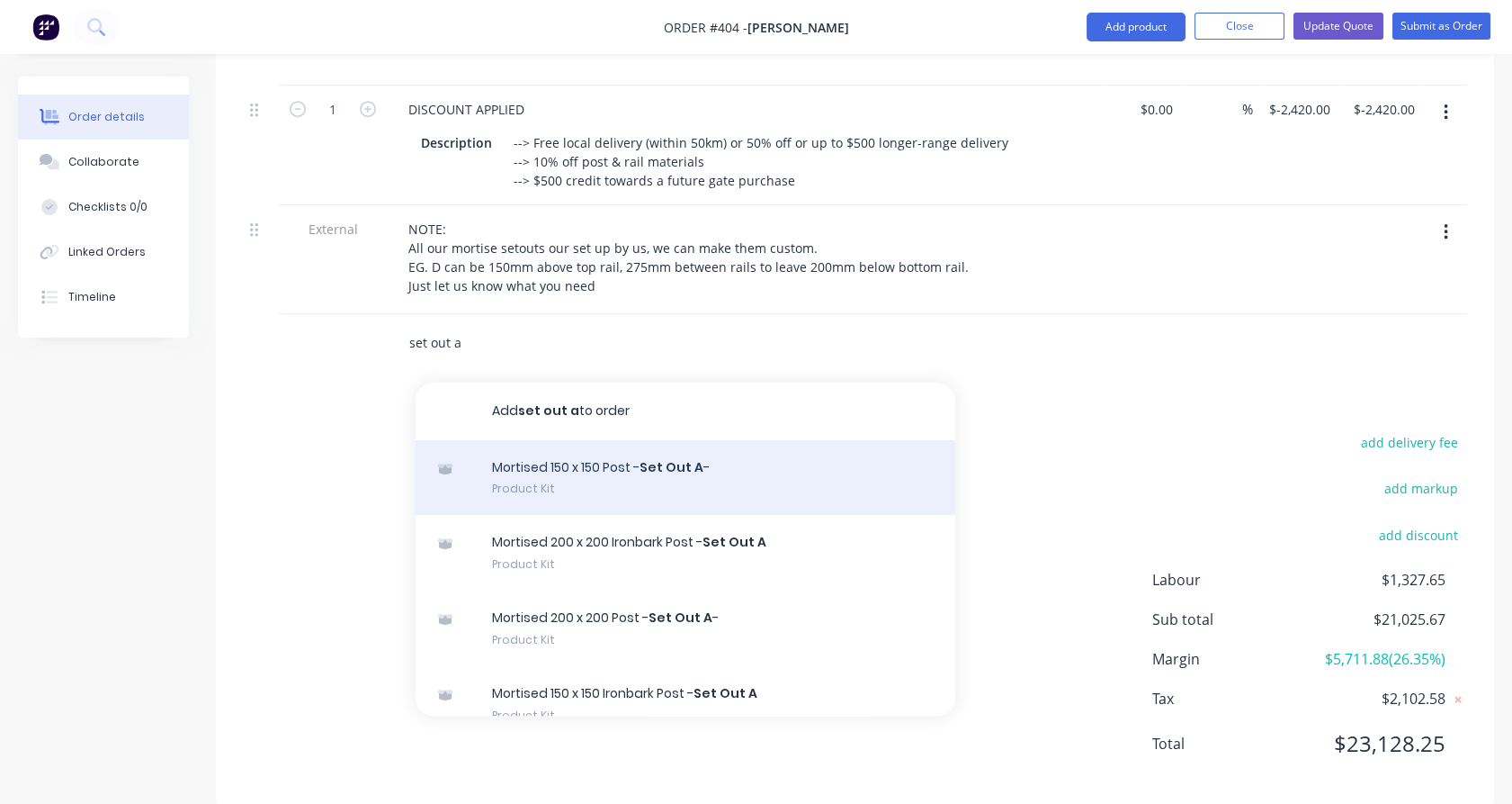
type input "set out a"
click at [576, 449] on div "Mortised 150 x 150 Post - Set Out A - Product Kit" at bounding box center [686, 478] width 540 height 76
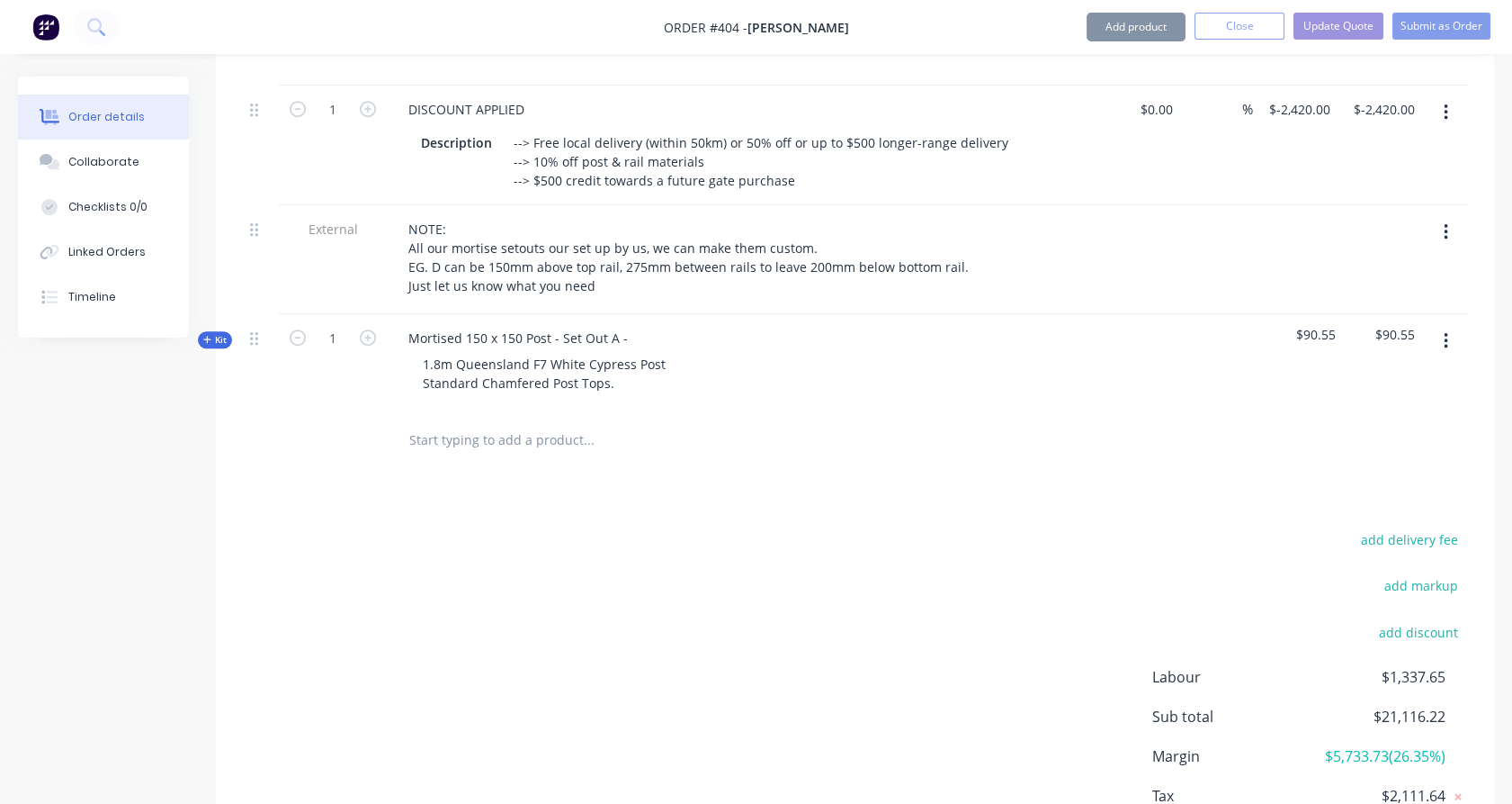
click at [1445, 224] on icon "button" at bounding box center [1446, 232] width 4 height 16
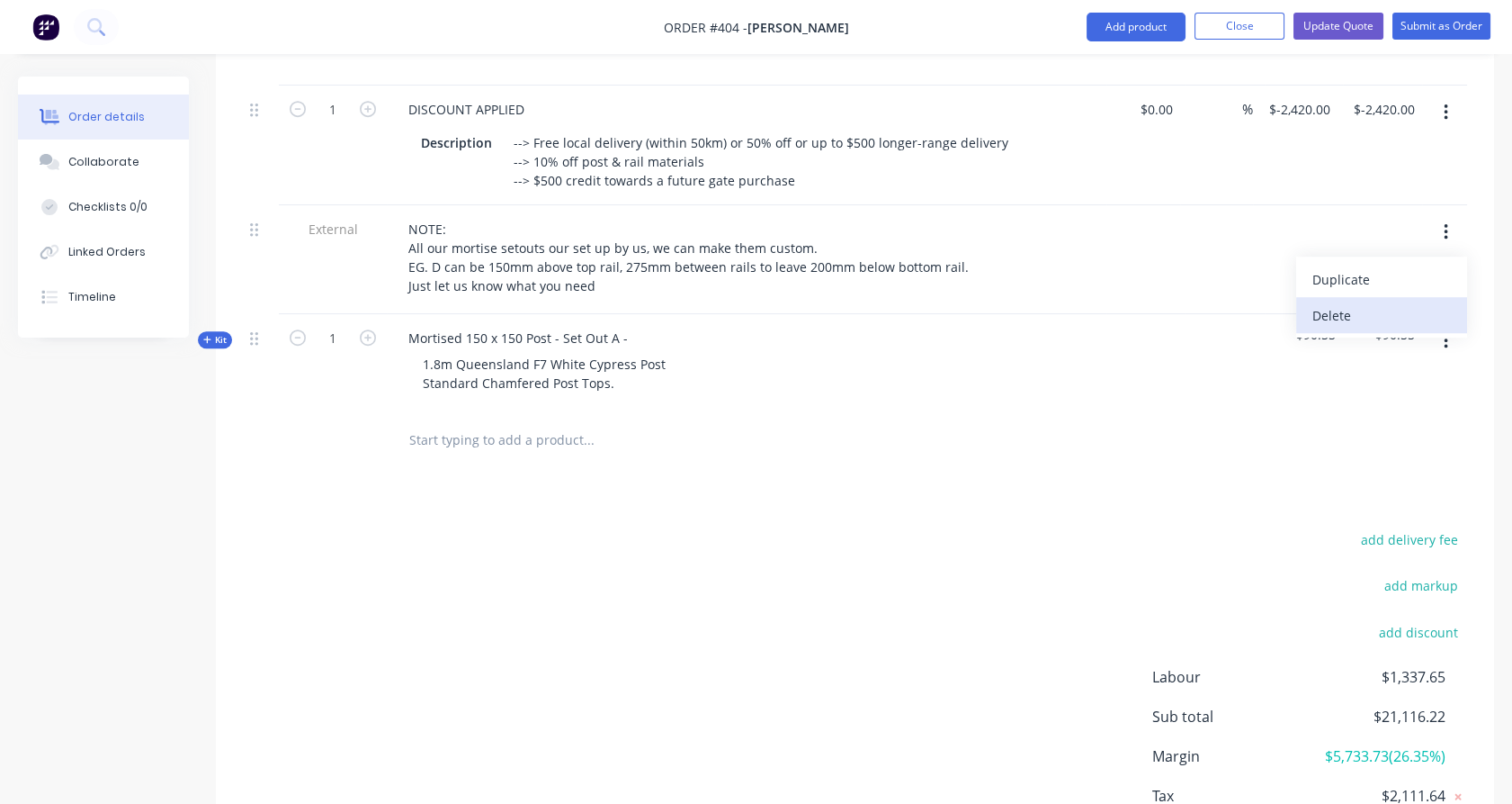
click at [1388, 302] on div "Delete" at bounding box center [1381, 315] width 138 height 26
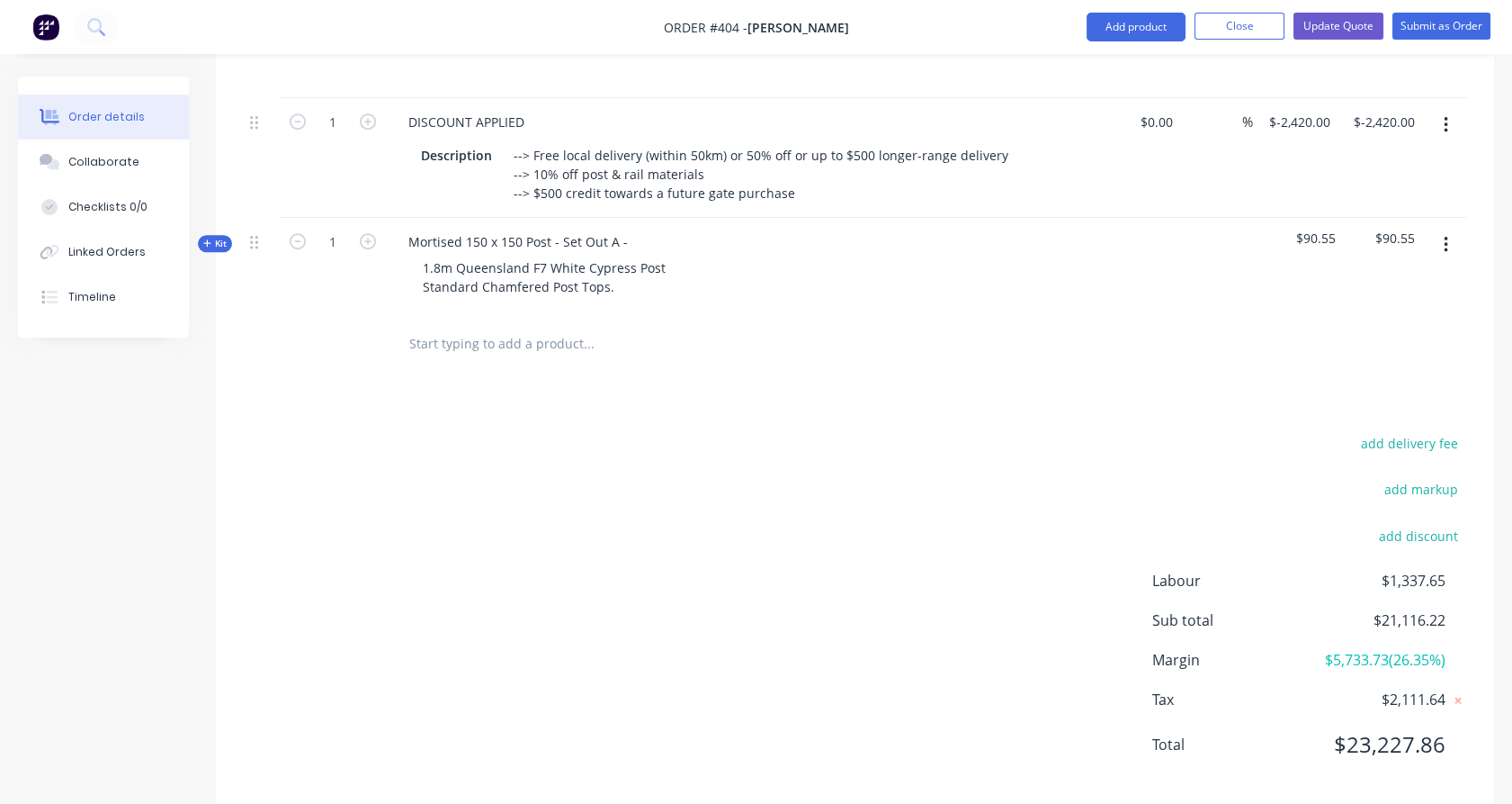
click at [215, 237] on span "Kit" at bounding box center [215, 243] width 23 height 13
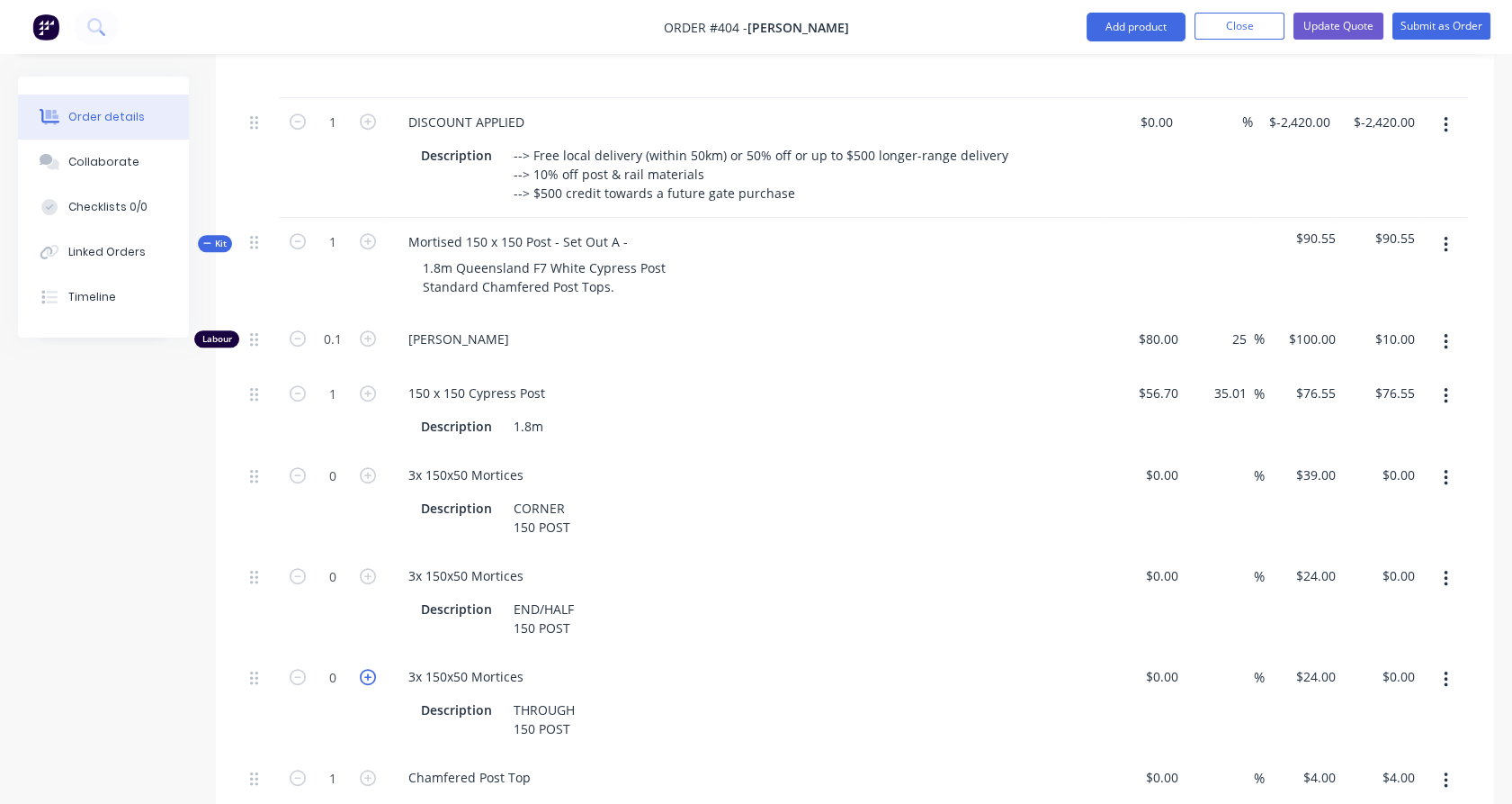
click at [366, 668] on icon "button" at bounding box center [367, 676] width 16 height 16
type input "1"
type input "$24.00"
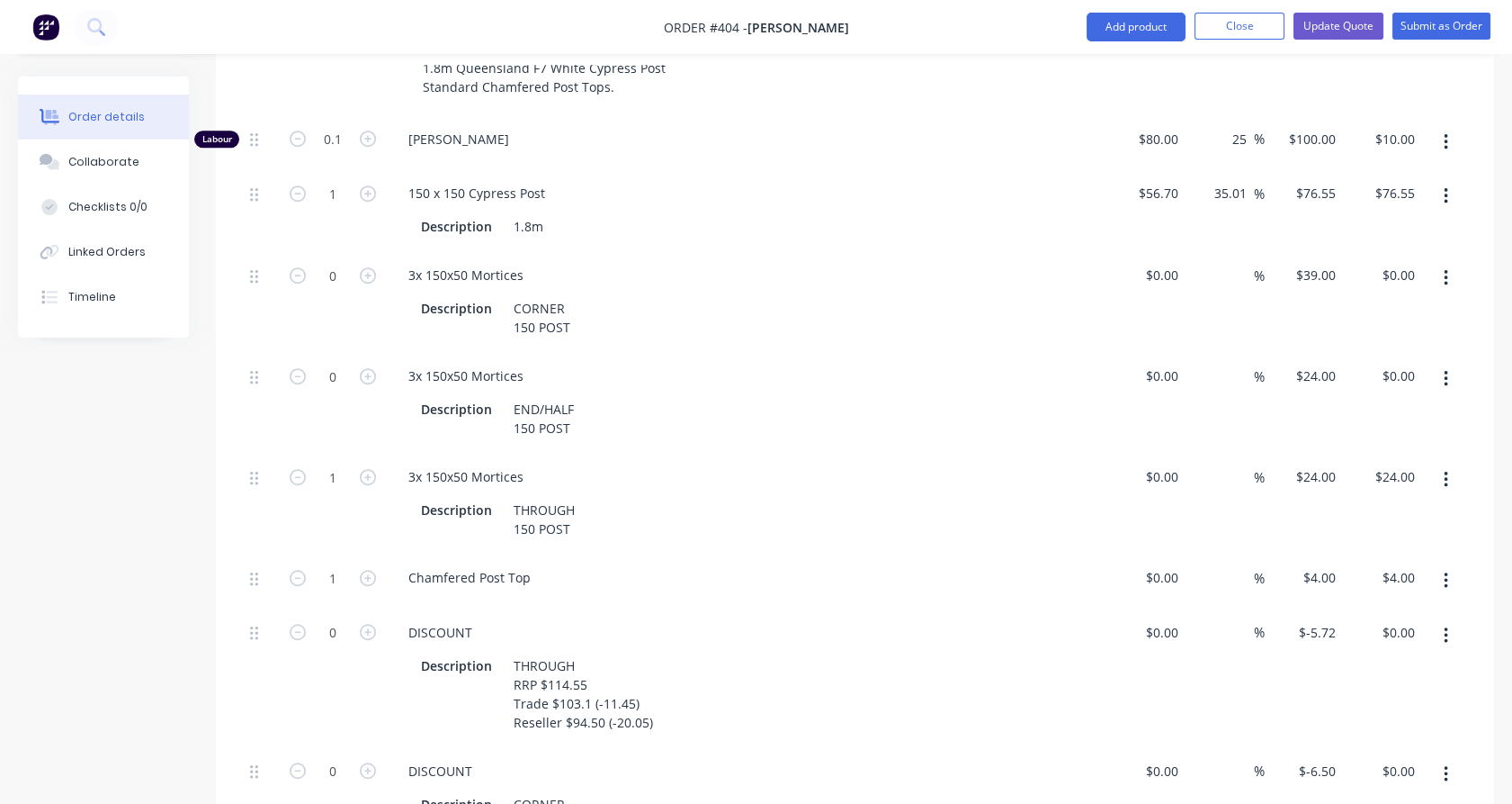
click at [1453, 619] on button "button" at bounding box center [1446, 635] width 42 height 33
click at [1392, 740] on div "Delete" at bounding box center [1381, 754] width 138 height 26
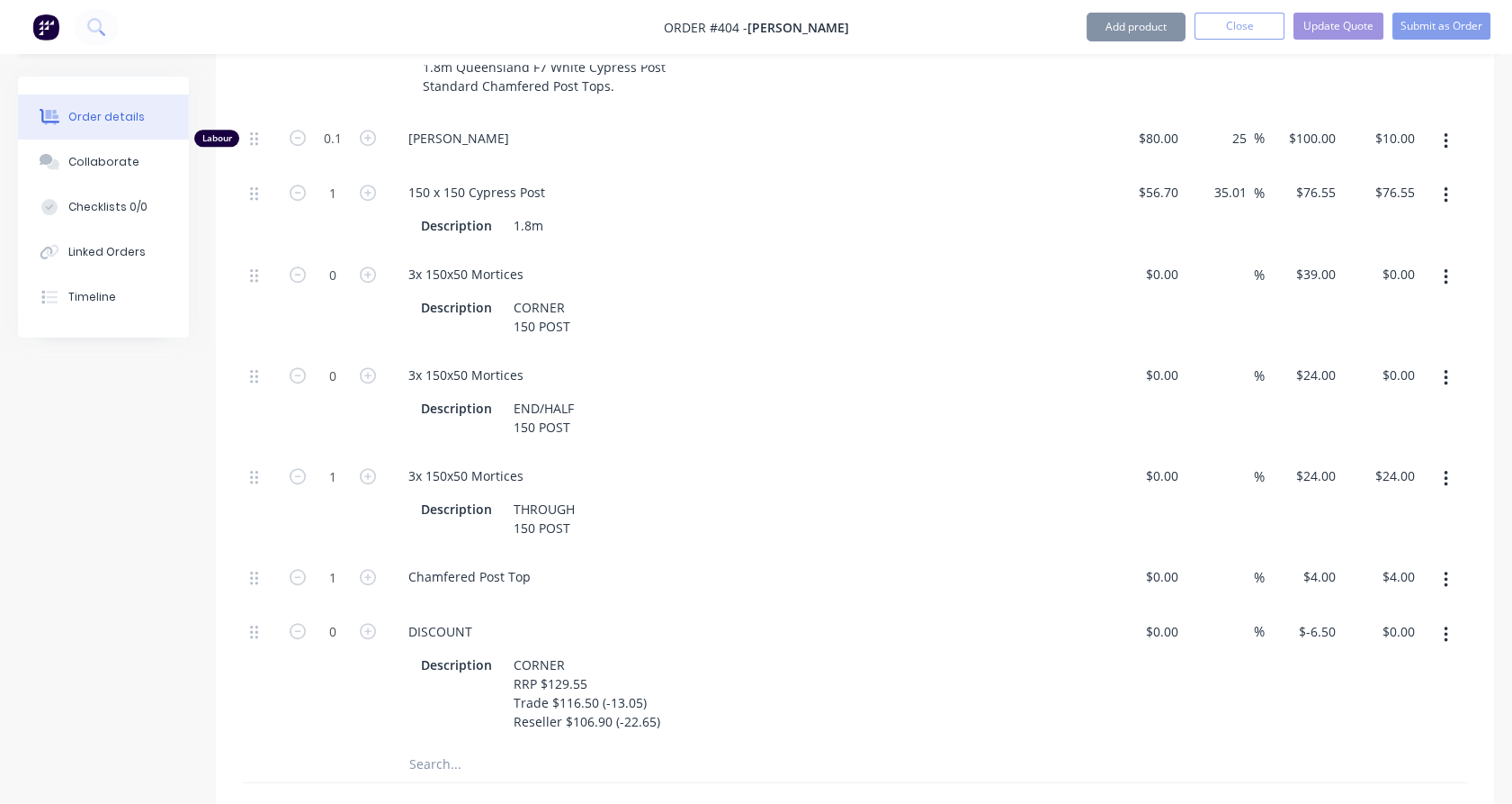
click at [1444, 625] on icon "button" at bounding box center [1446, 634] width 5 height 20
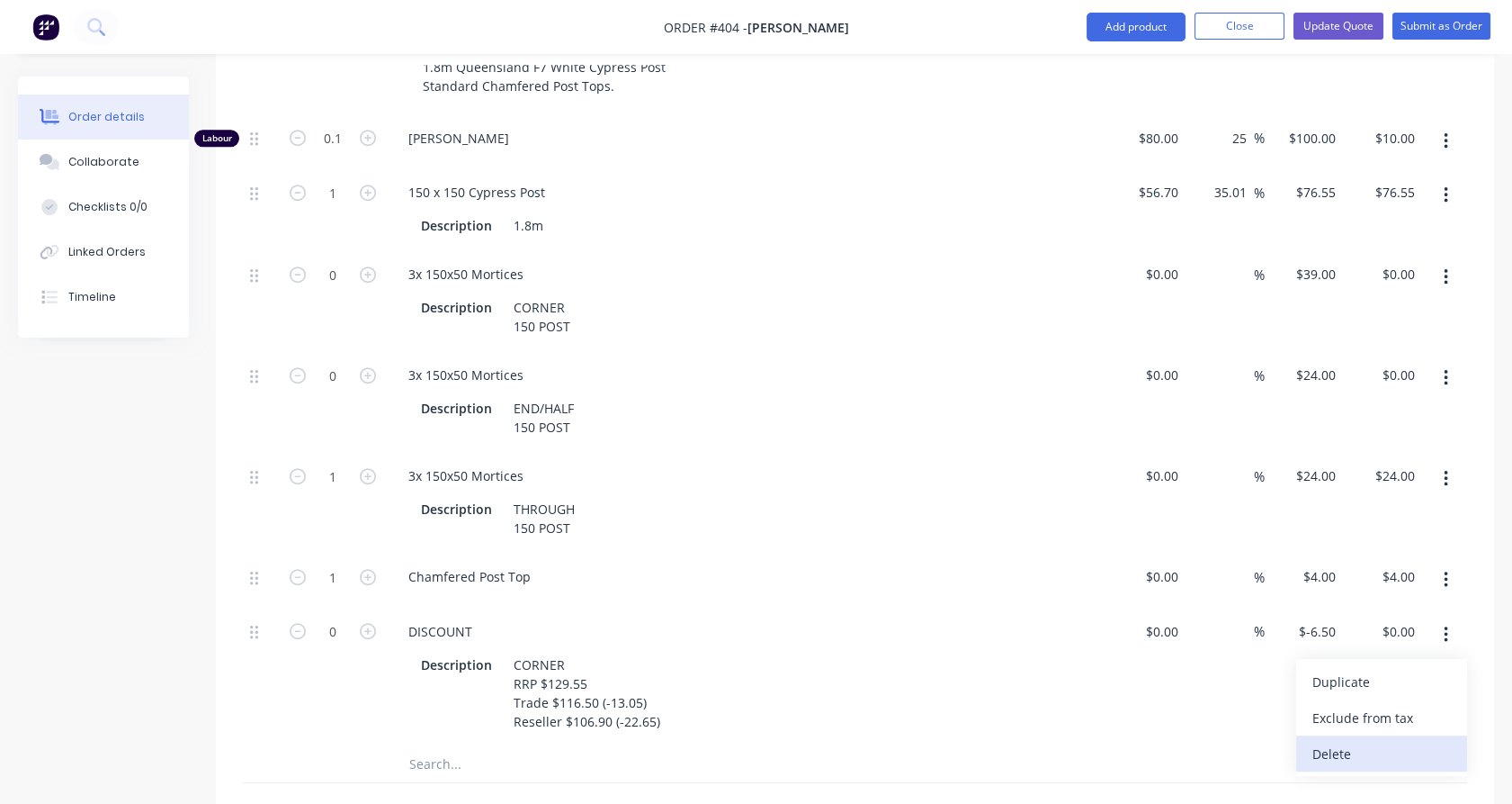
click at [1406, 740] on div "Delete" at bounding box center [1381, 754] width 138 height 26
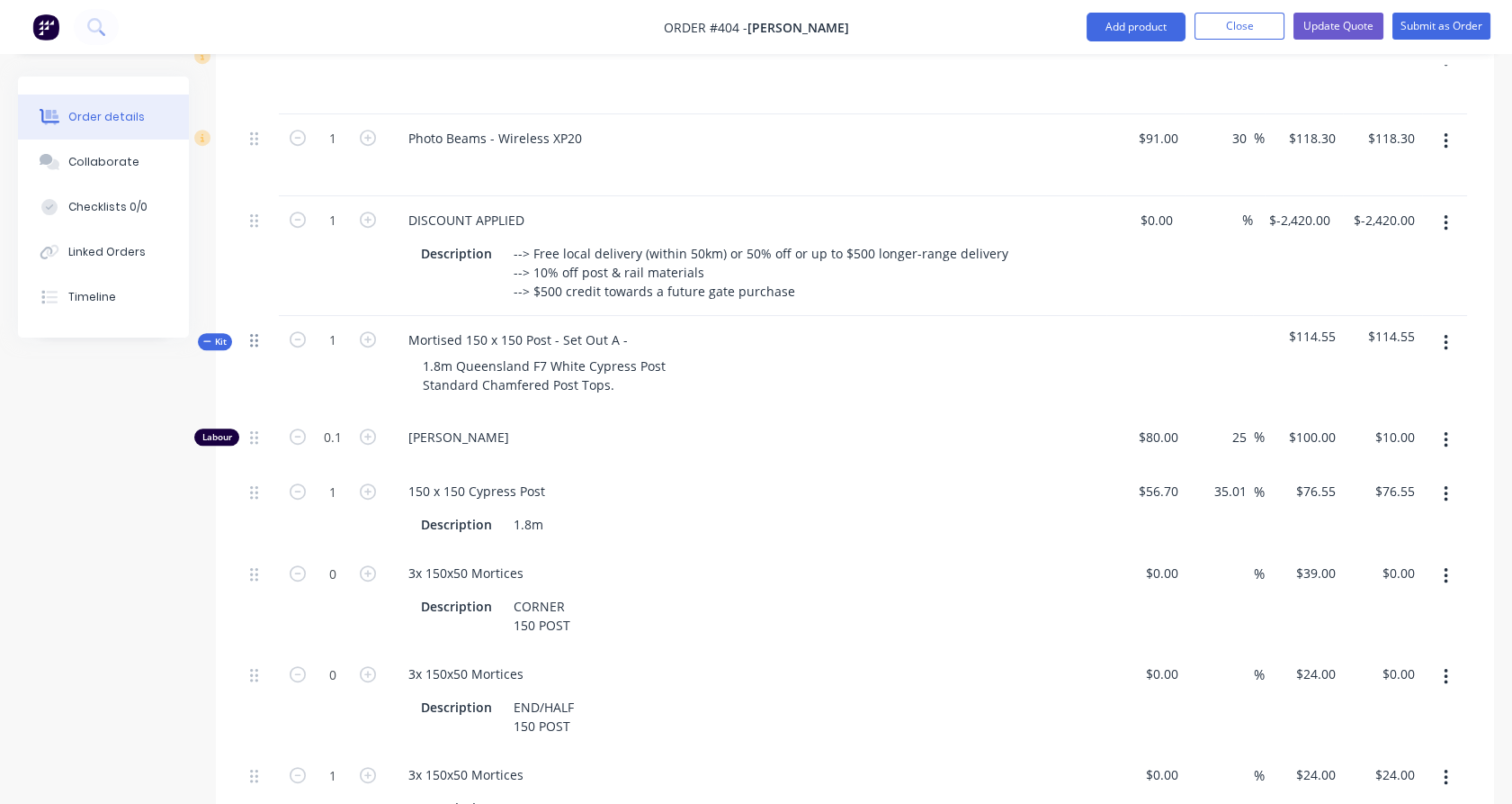
scroll to position [2399, 0]
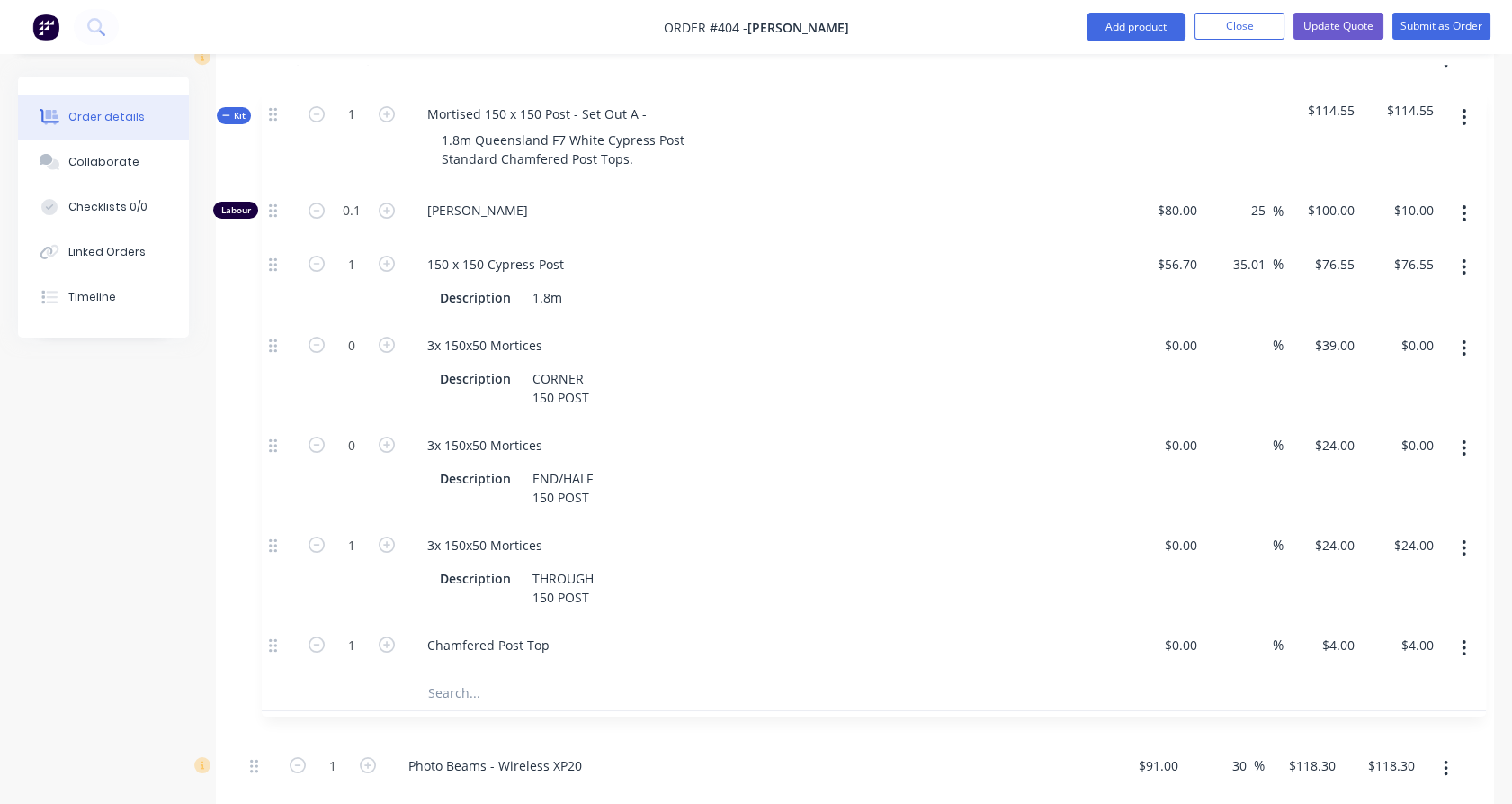
drag, startPoint x: 256, startPoint y: 320, endPoint x: 274, endPoint y: 107, distance: 213.8
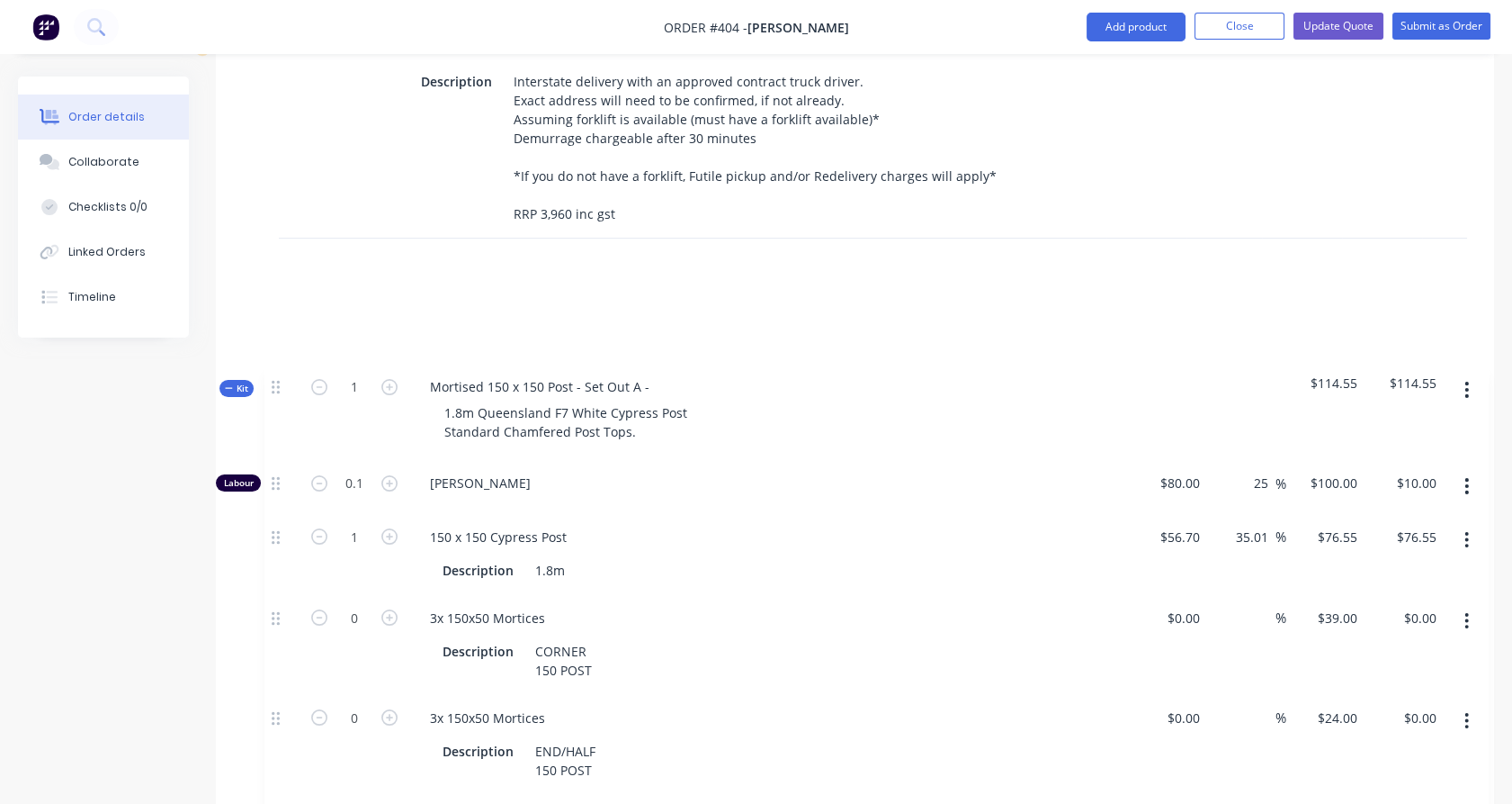
scroll to position [1814, 0]
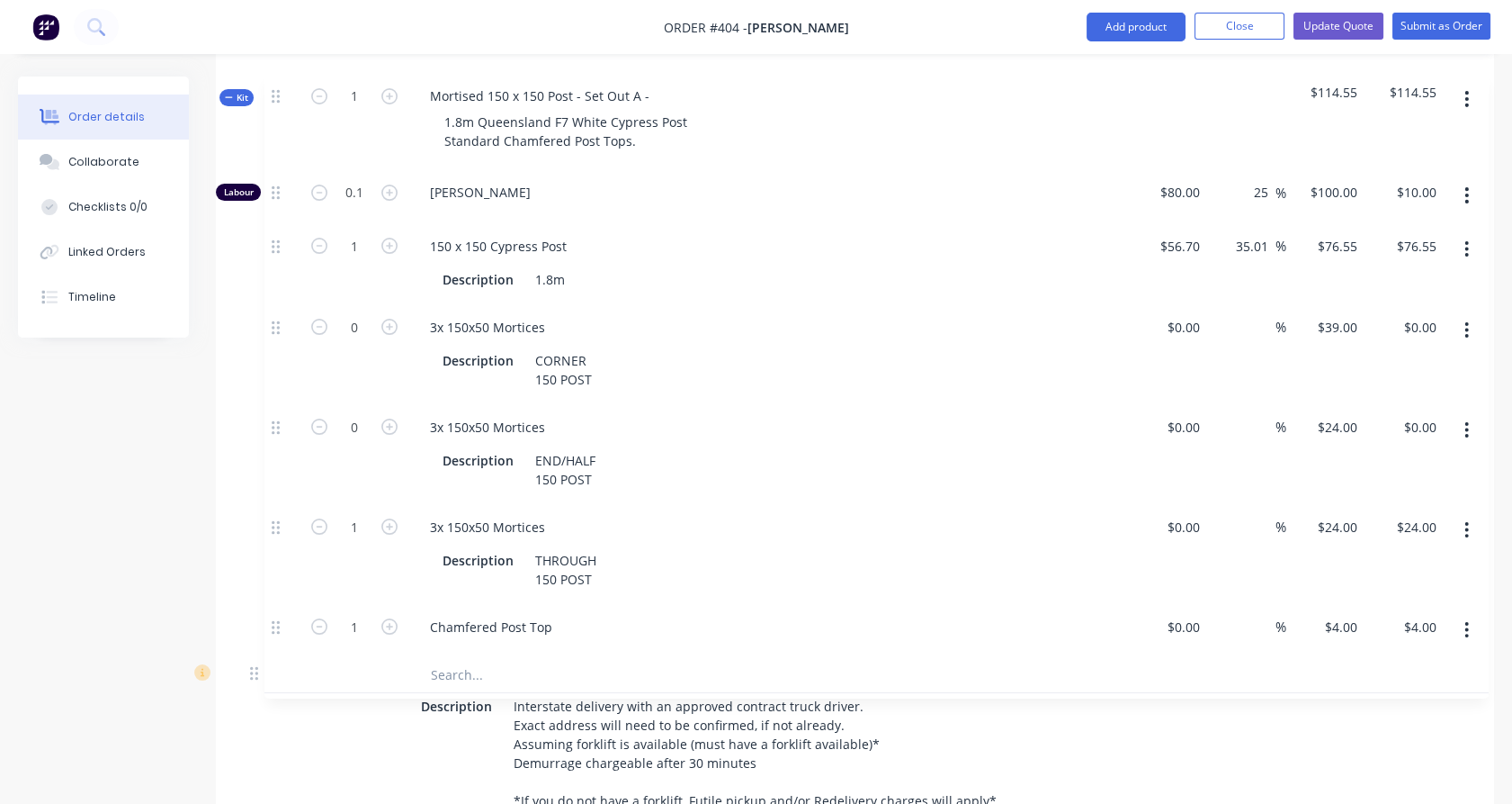
drag, startPoint x: 259, startPoint y: 711, endPoint x: 280, endPoint y: 91, distance: 620.4
click at [280, 91] on div "Internal 48 morticed posts @ 150 x 150 (3x rail) 150 rails 4x 200 x 200 gate po…" at bounding box center [855, 197] width 1224 height 2662
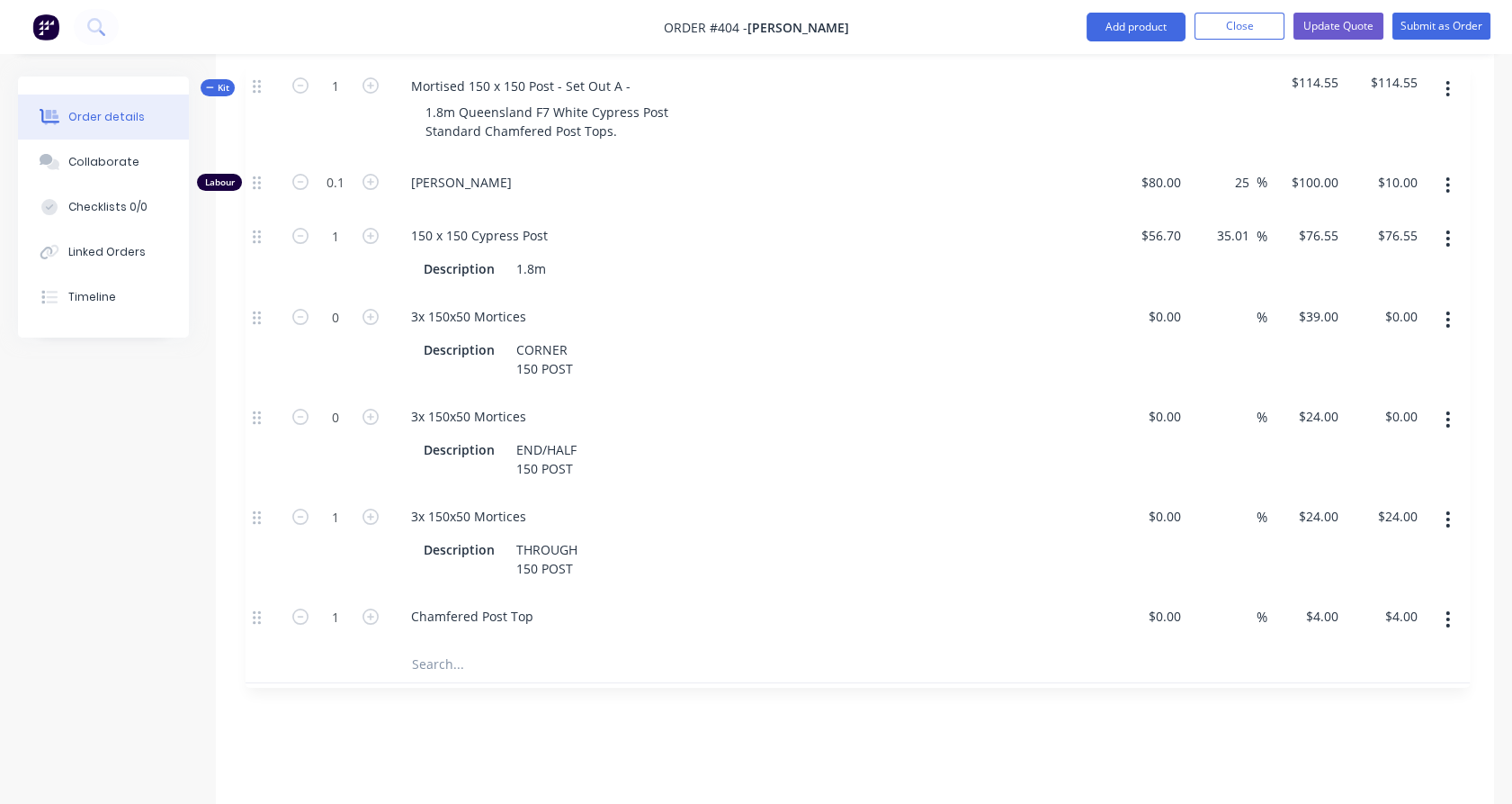
drag, startPoint x: 257, startPoint y: 424, endPoint x: 261, endPoint y: 80, distance: 344.0
click at [261, 80] on div "Internal 48 morticed posts @ 150 x 150 (3x rail) 150 rails 4x 200 x 200 gate po…" at bounding box center [855, 590] width 1224 height 2662
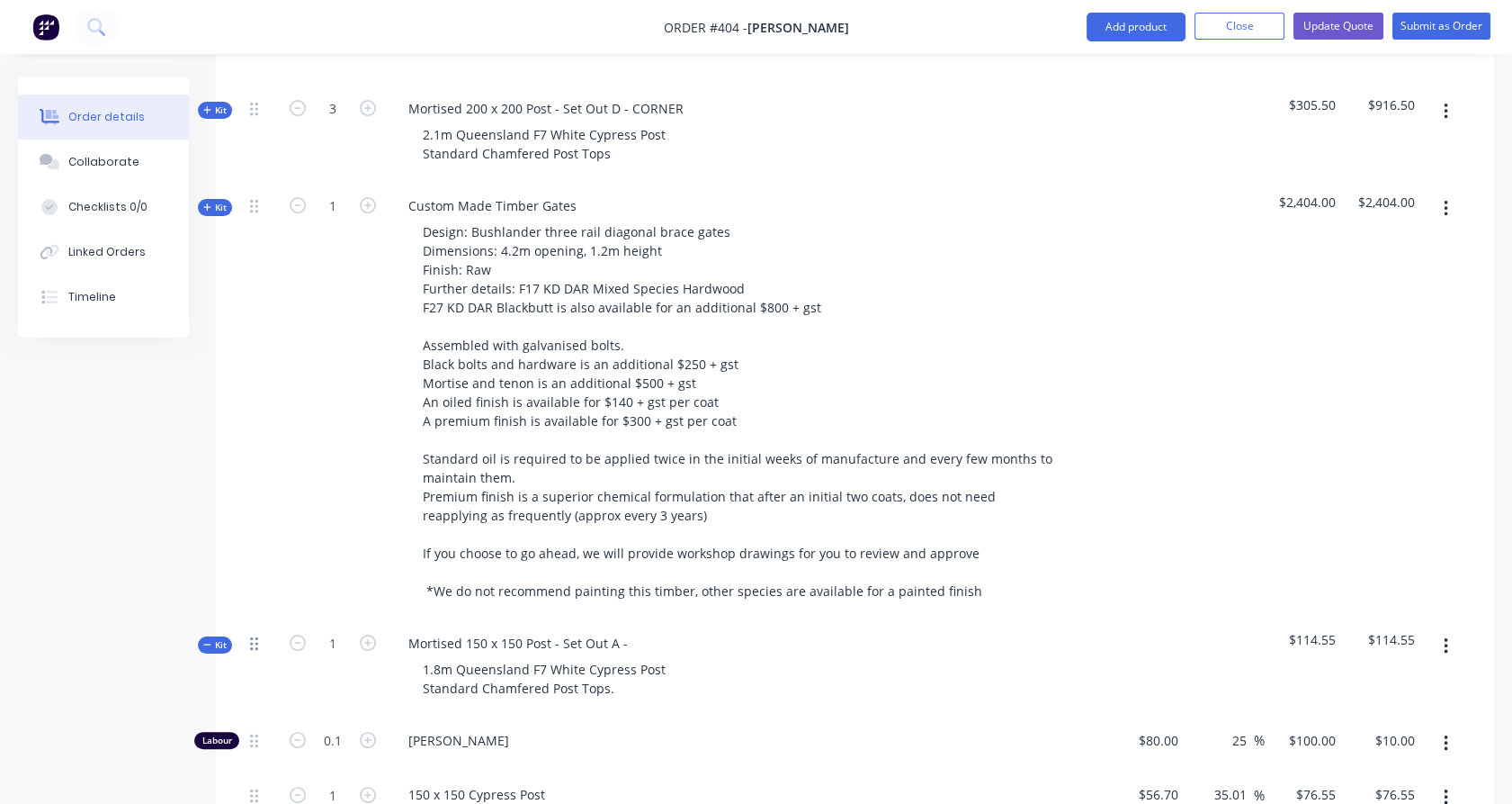
scroll to position [1020, 0]
click at [206, 639] on icon at bounding box center [207, 643] width 8 height 9
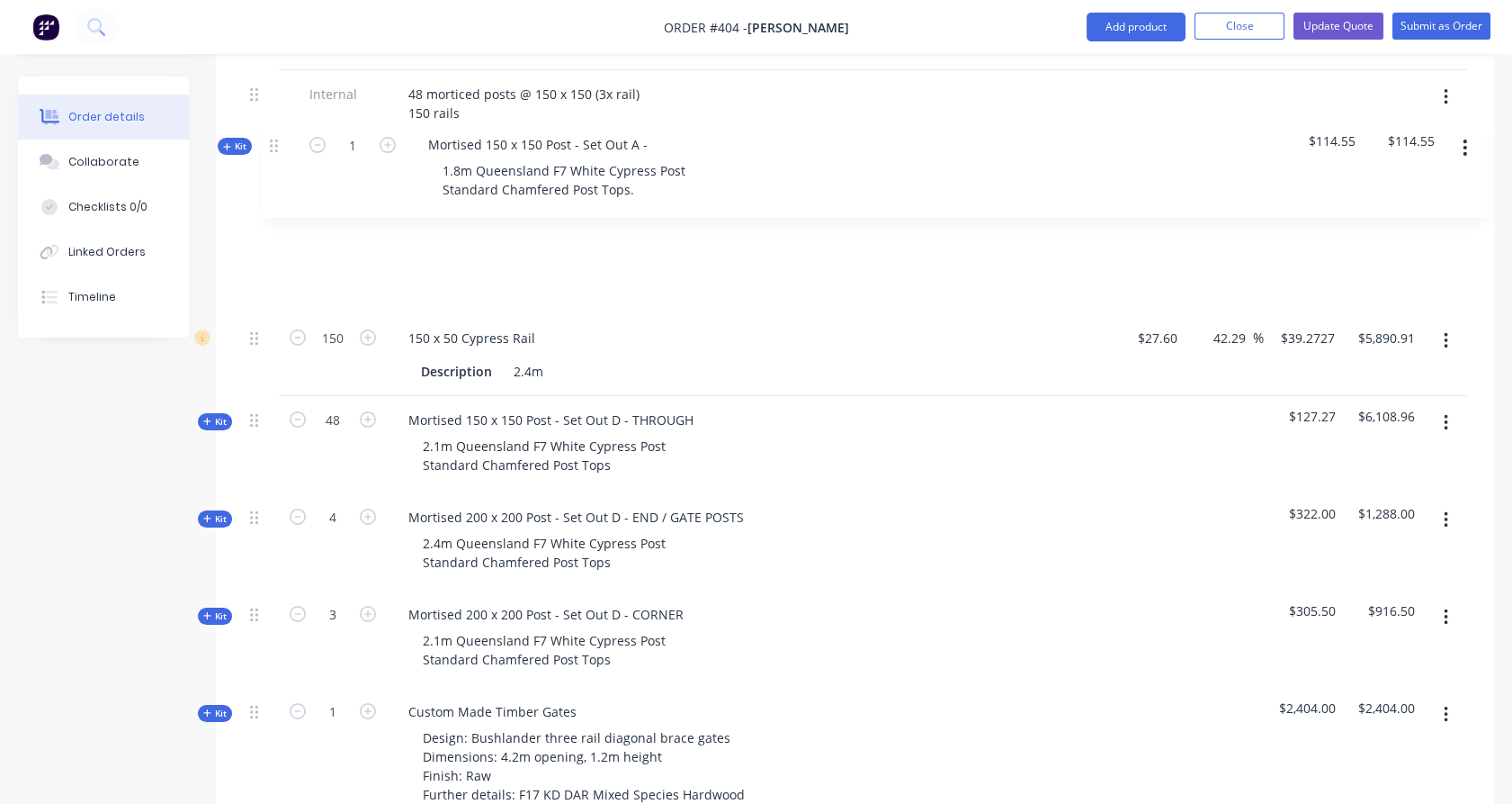
scroll to position [600, 0]
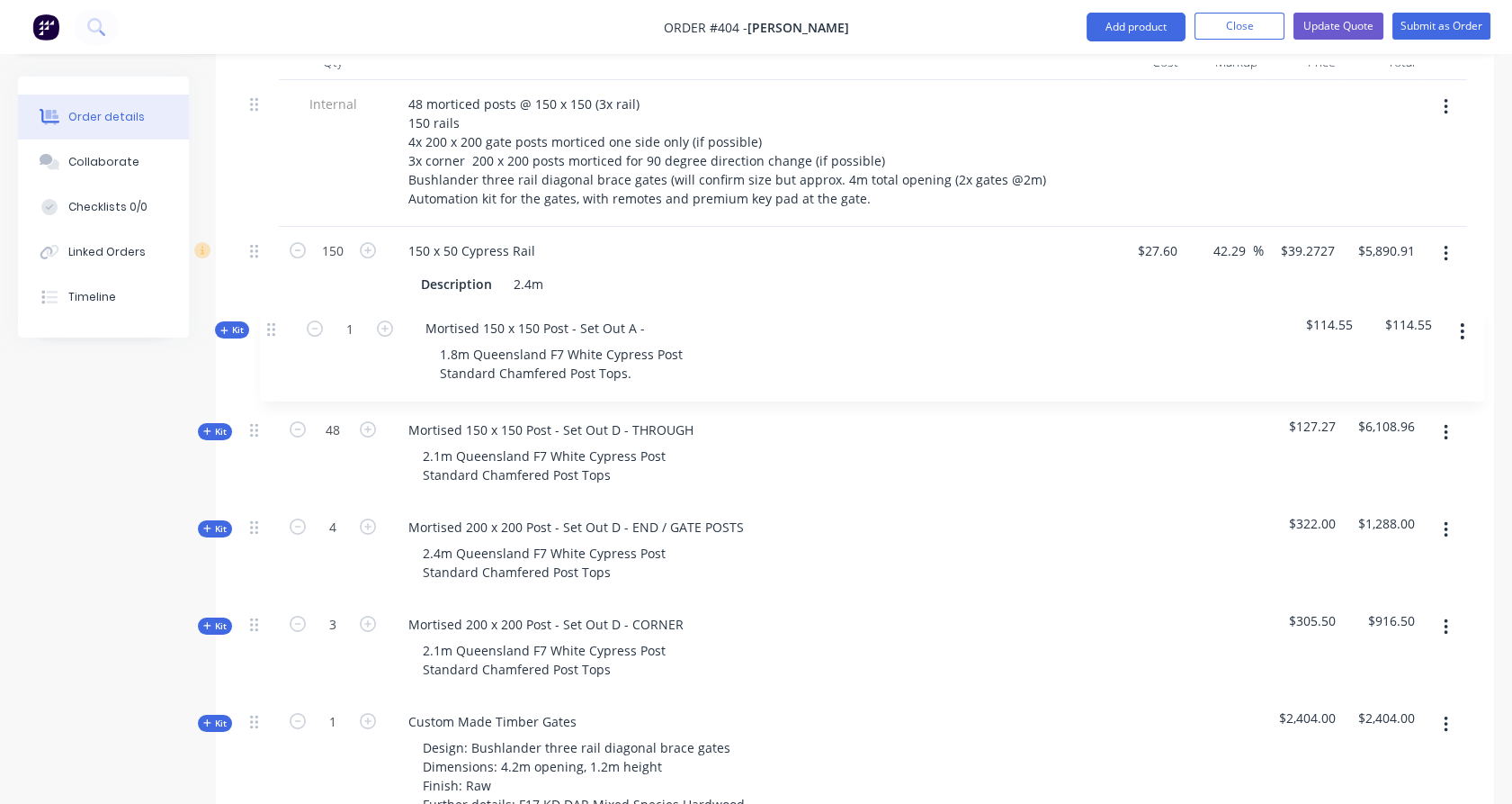
drag, startPoint x: 252, startPoint y: 615, endPoint x: 268, endPoint y: 304, distance: 311.4
click at [619, 320] on div "Mortised 150 x 150 Post - Set Out A -" at bounding box center [519, 333] width 249 height 26
click at [626, 320] on div "Mortised 150 x 150 Post - Set Out A -" at bounding box center [519, 333] width 249 height 26
click at [335, 320] on input "1" at bounding box center [333, 333] width 47 height 27
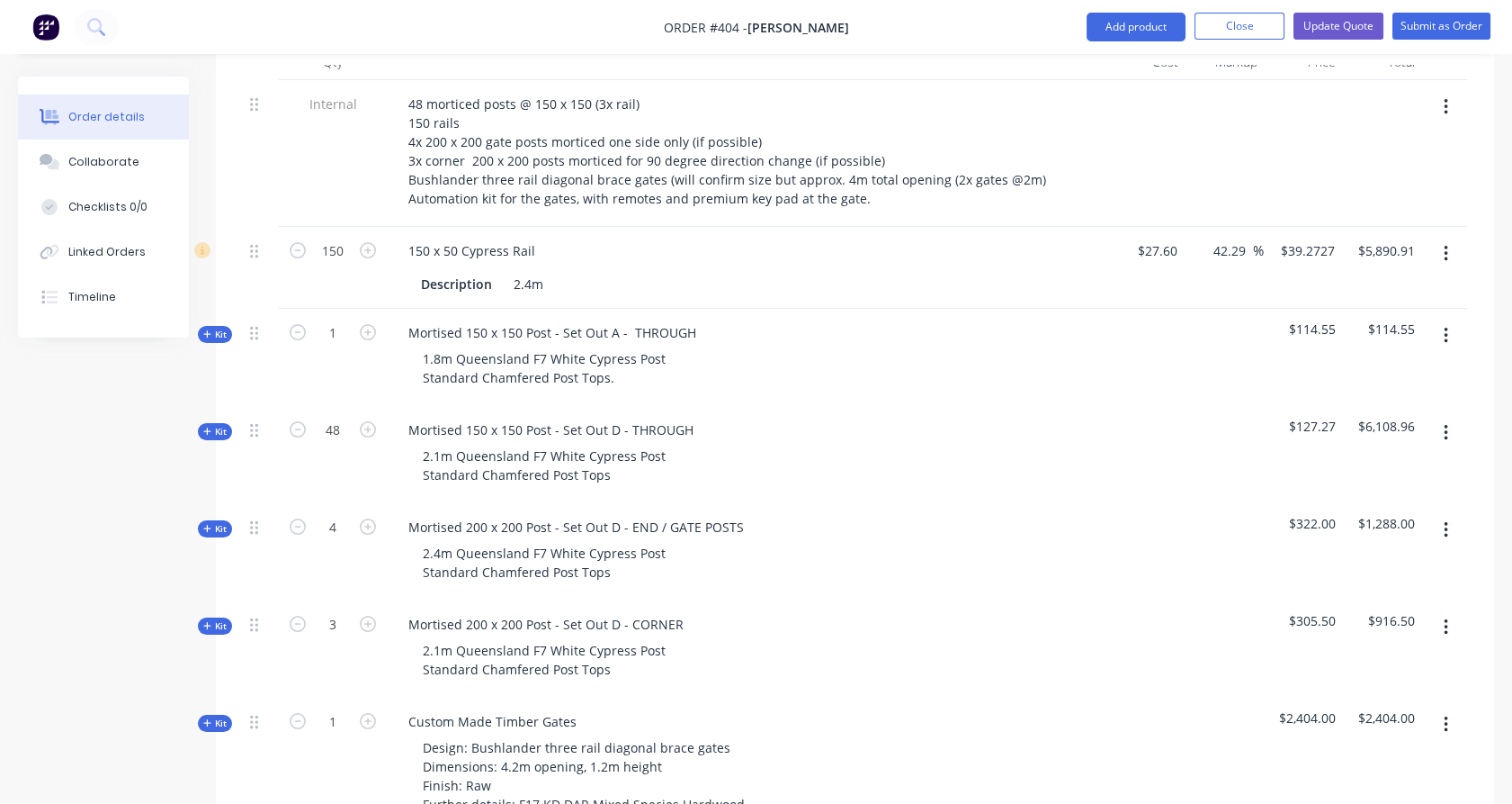
click at [277, 333] on div at bounding box center [261, 357] width 36 height 97
click at [215, 327] on span "Kit" at bounding box center [215, 334] width 23 height 13
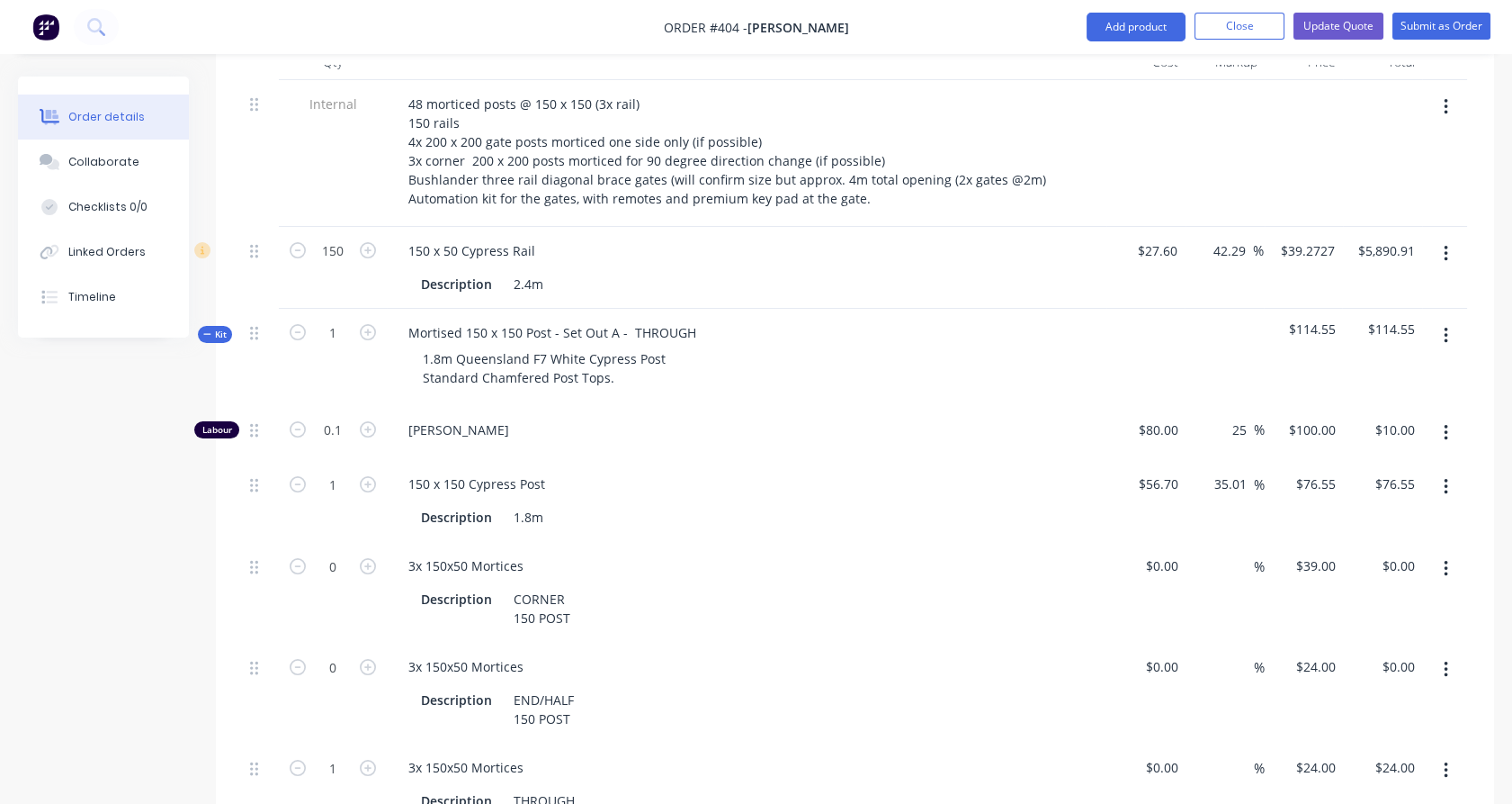
click at [1442, 653] on button "button" at bounding box center [1446, 669] width 42 height 33
click at [1407, 776] on div "Delete" at bounding box center [1381, 789] width 138 height 26
click at [1456, 553] on button "button" at bounding box center [1446, 568] width 42 height 33
click at [1398, 675] on div "Delete" at bounding box center [1381, 688] width 138 height 26
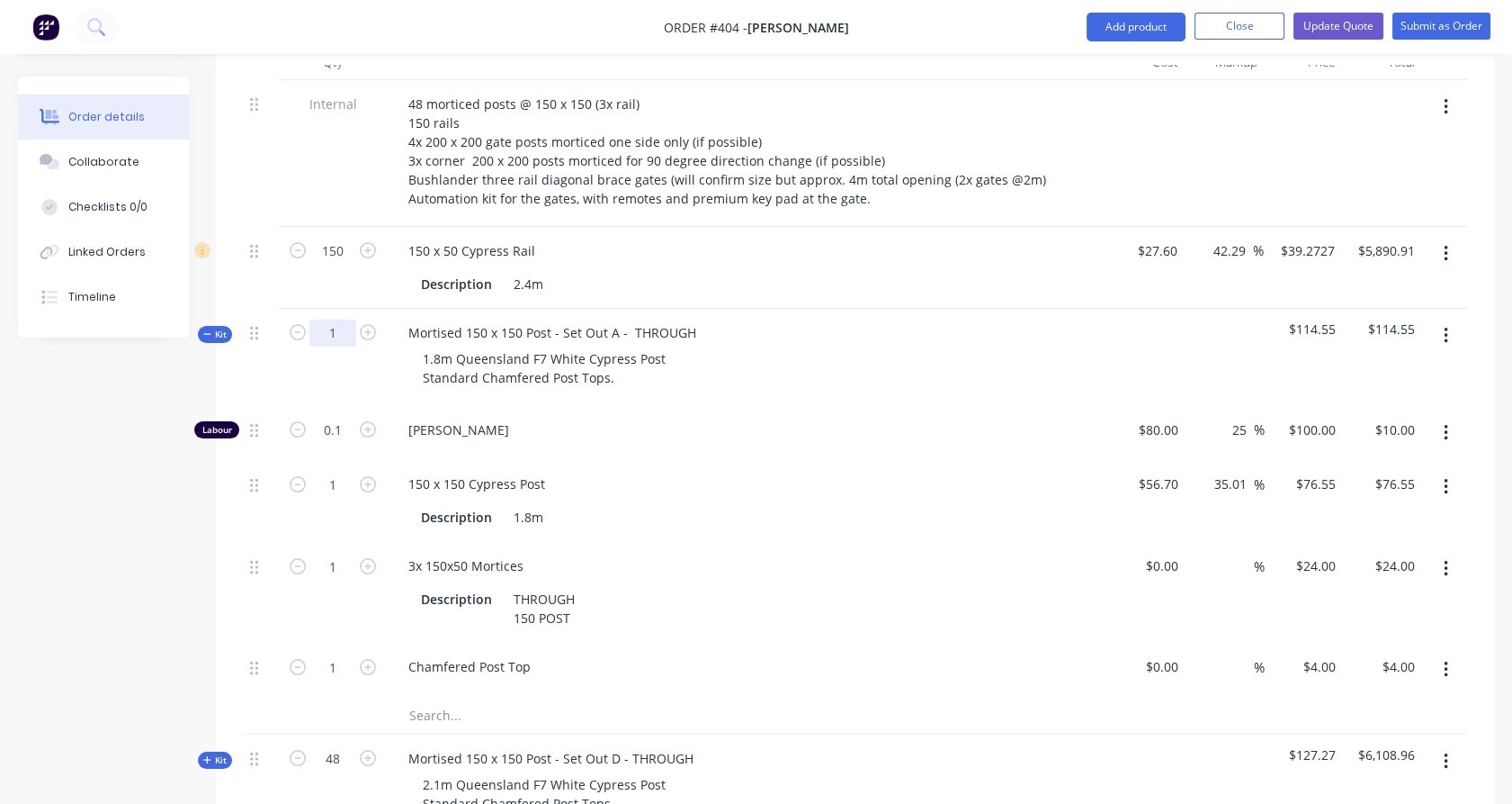
click at [349, 320] on input "1" at bounding box center [333, 333] width 47 height 27
type input "48"
drag, startPoint x: 274, startPoint y: 335, endPoint x: 195, endPoint y: 321, distance: 80.2
click at [272, 335] on div at bounding box center [261, 357] width 36 height 97
type input "4.8"
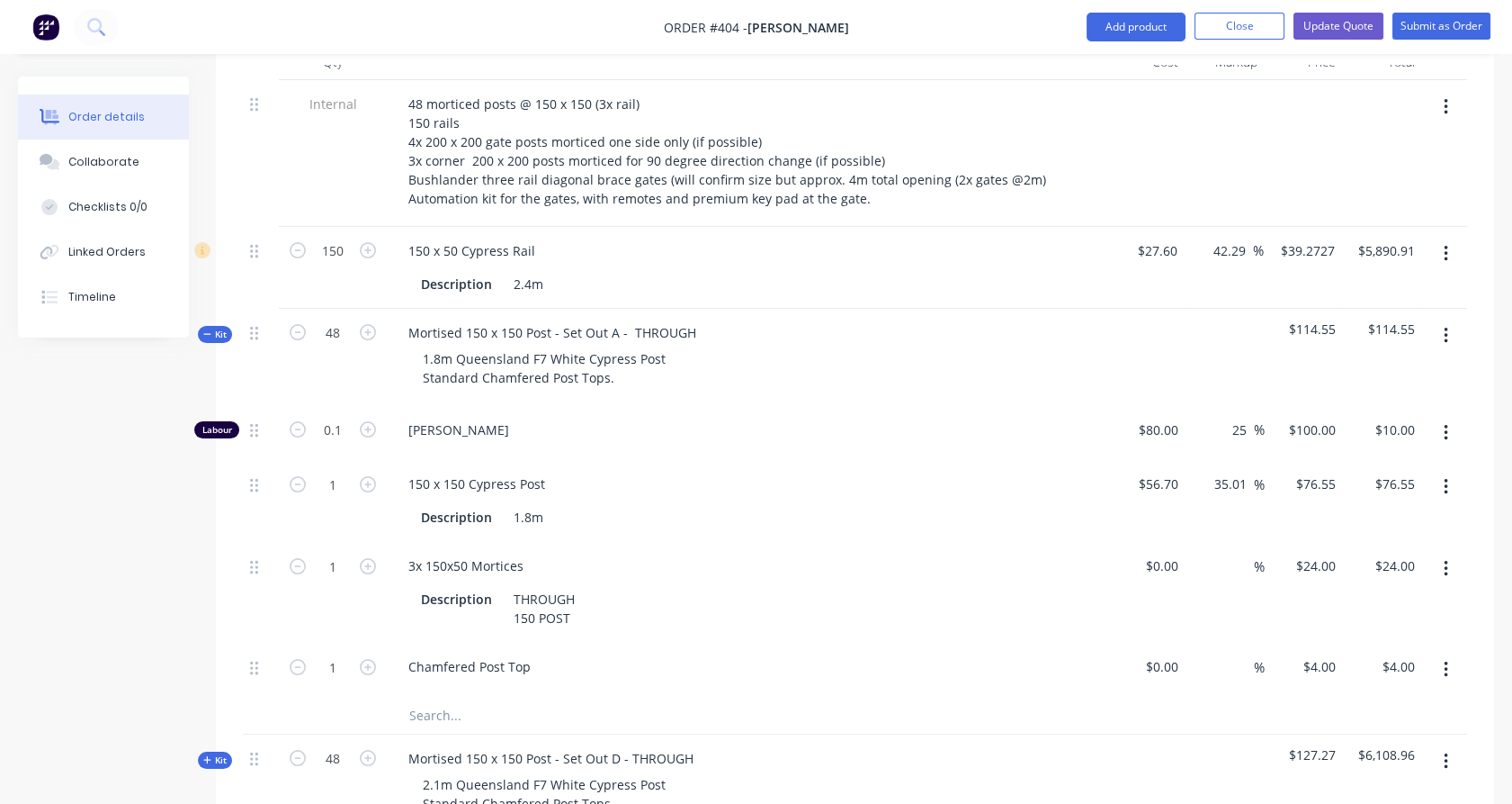
type input "$480.00"
type input "48"
type input "$3,674.40"
type input "48"
type input "$1,152.00"
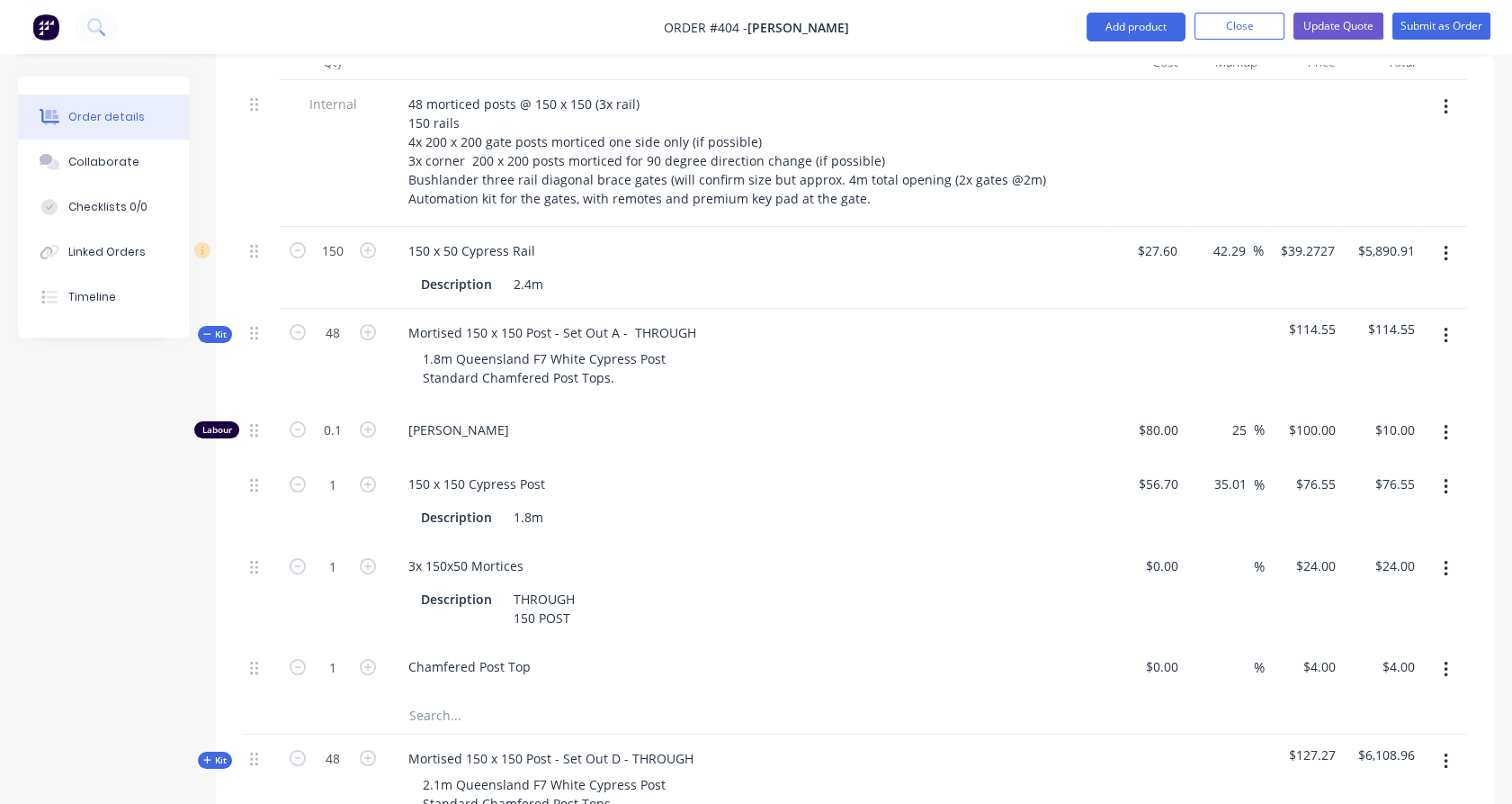
type input "48"
type input "$192.00"
click at [209, 329] on icon at bounding box center [207, 334] width 8 height 9
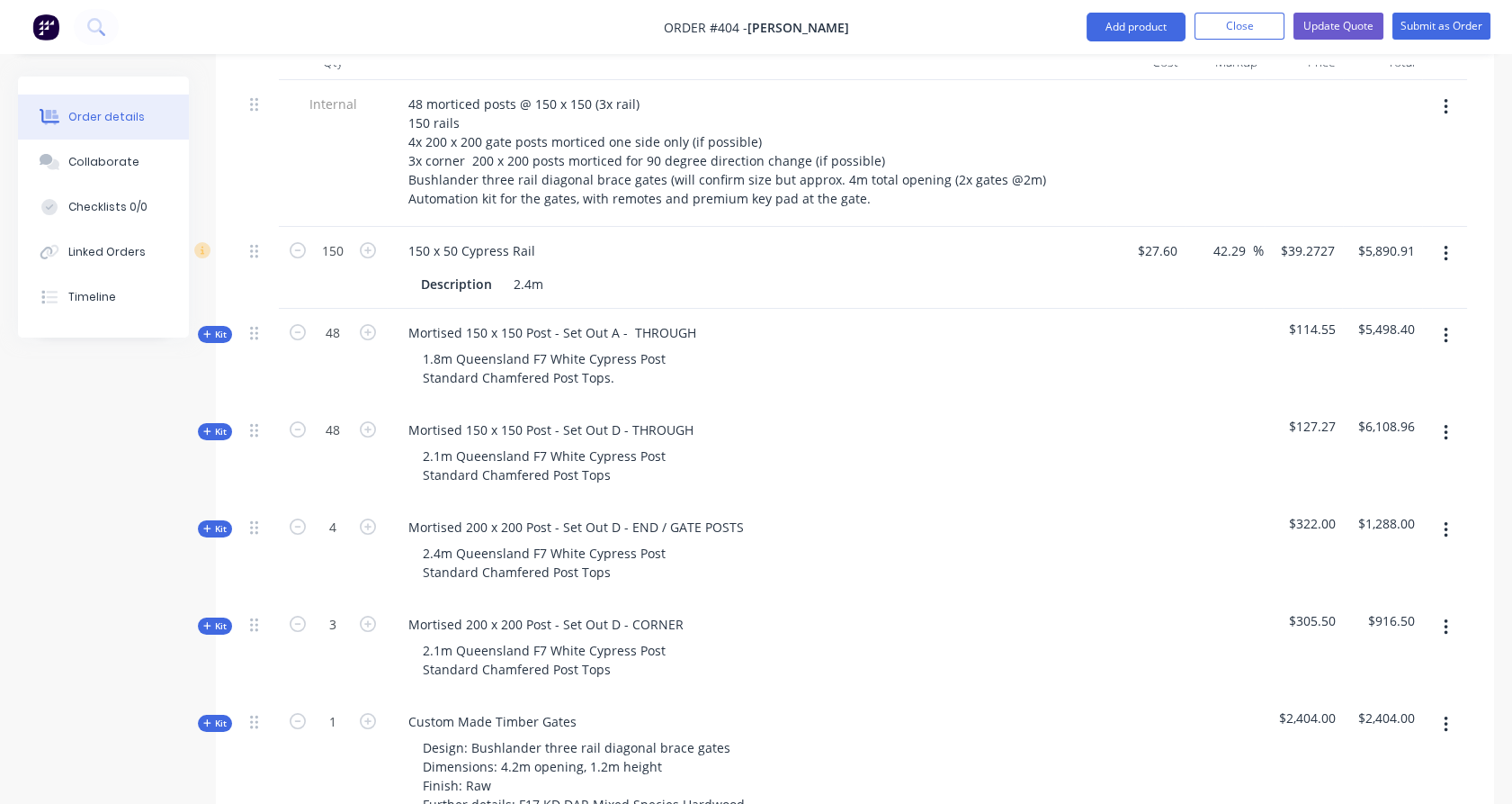
click at [1447, 423] on icon "button" at bounding box center [1446, 432] width 5 height 20
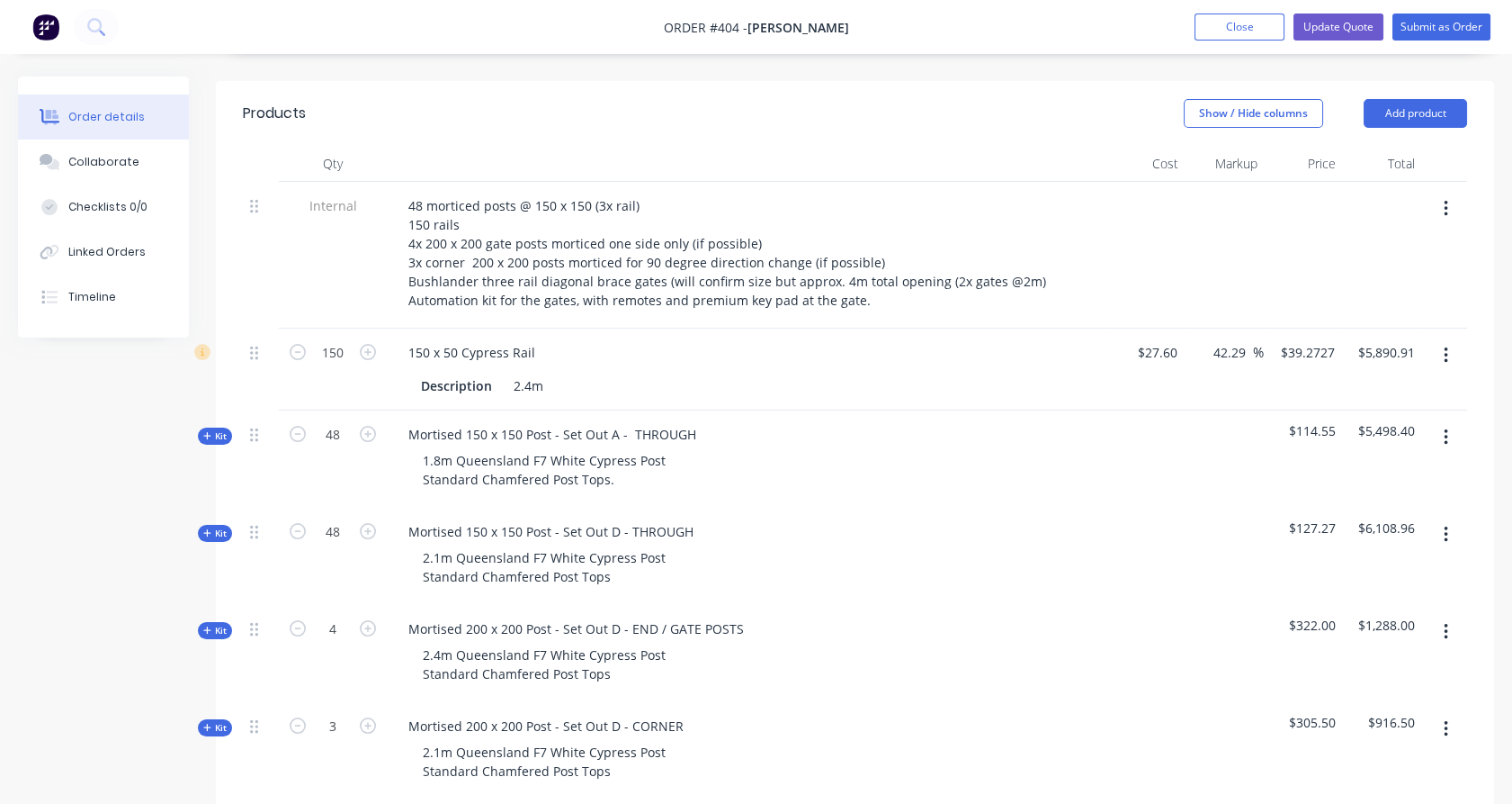
scroll to position [604, 0]
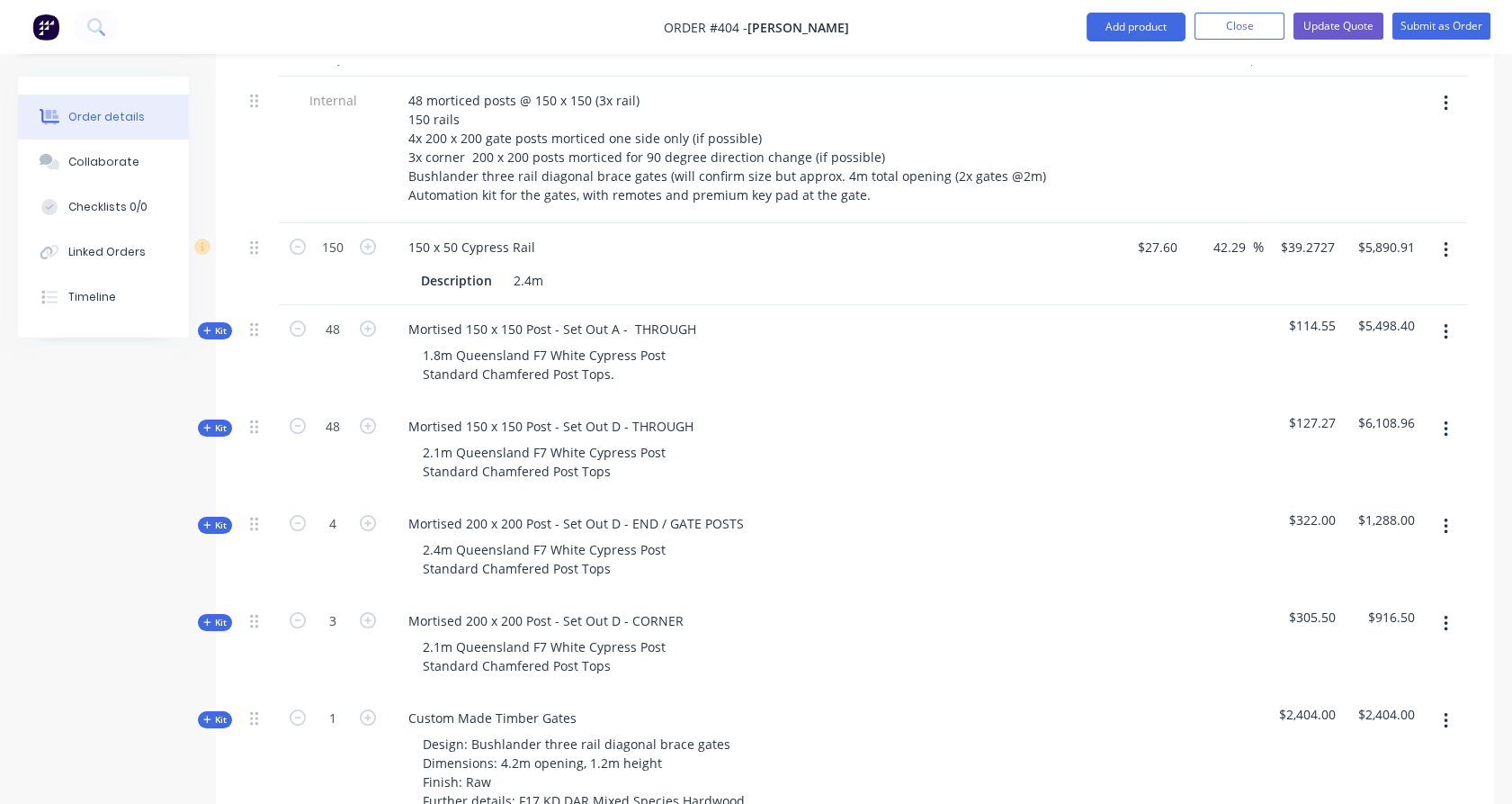
click at [1439, 413] on button "button" at bounding box center [1446, 429] width 42 height 33
click at [1398, 571] on div "Delete" at bounding box center [1381, 584] width 138 height 26
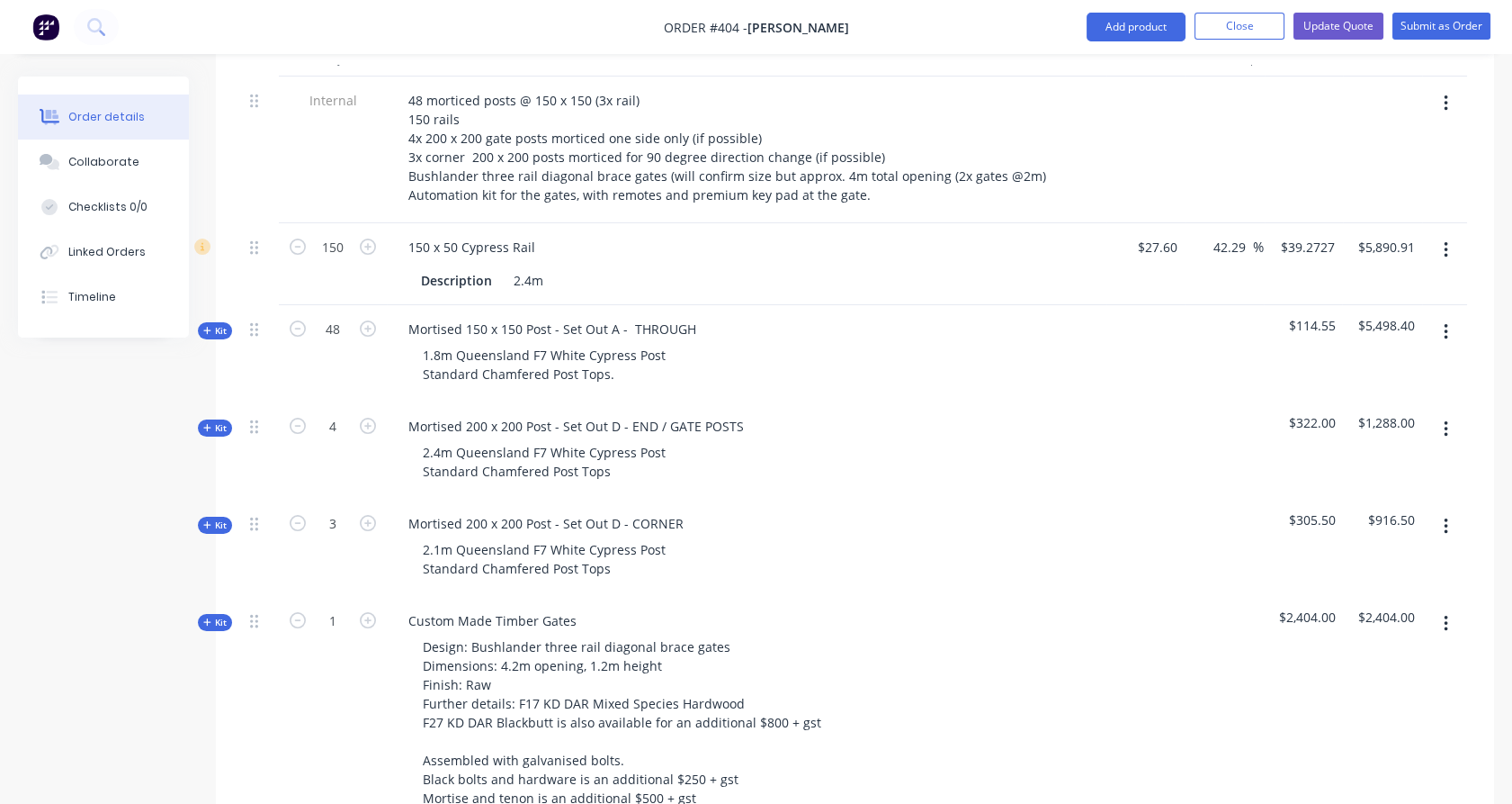
click at [220, 422] on span "Kit" at bounding box center [215, 428] width 23 height 13
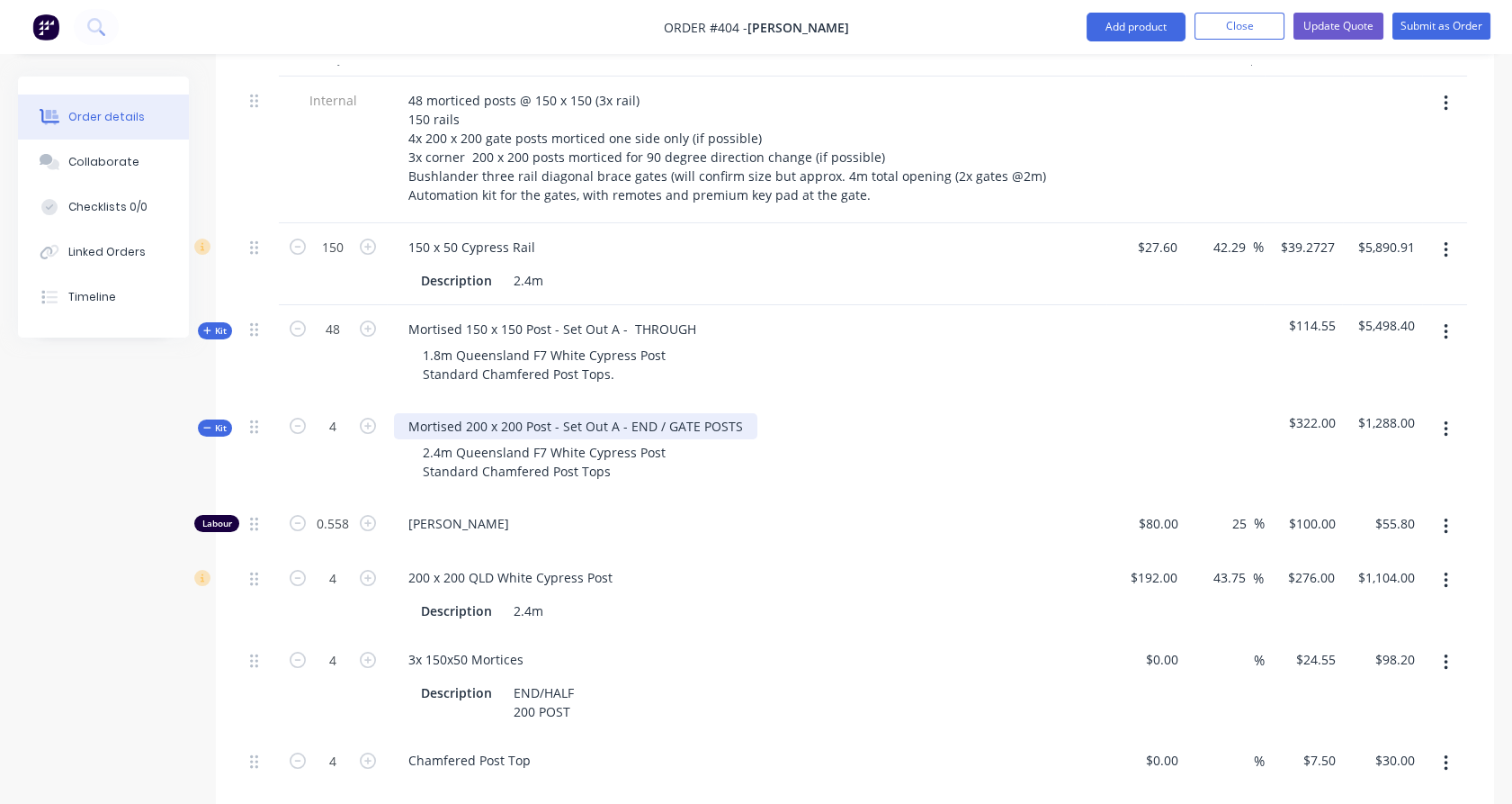
click at [613, 413] on div "Mortised 200 x 200 Post - Set Out A - END / GATE POSTS" at bounding box center [576, 426] width 364 height 26
click at [333, 461] on div "4" at bounding box center [333, 451] width 108 height 97
click at [613, 413] on div "Mortised 200 x 200 Post - Set Out A - END / GATE POSTS" at bounding box center [576, 426] width 364 height 26
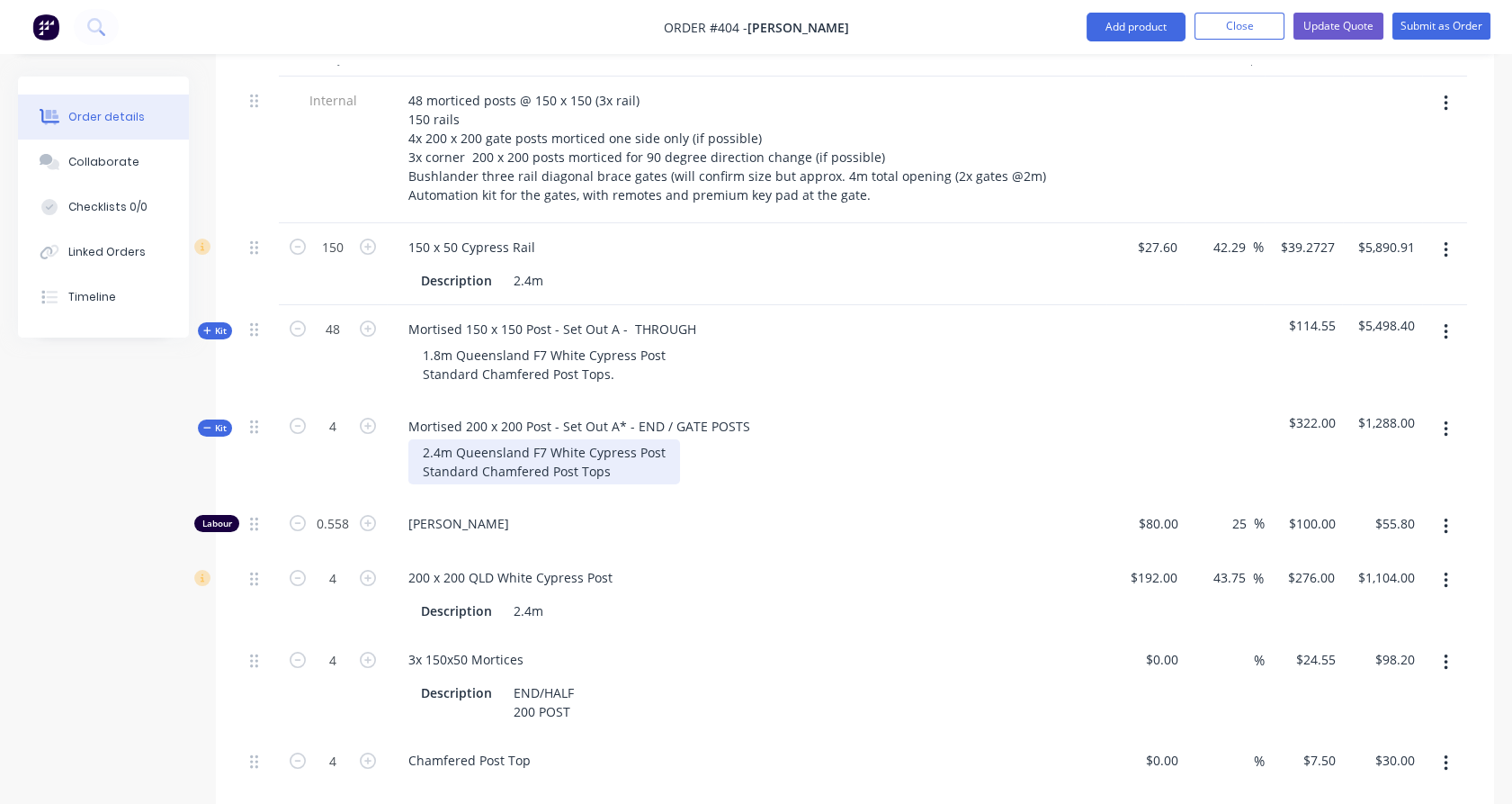
click at [610, 446] on div "2.4m Queensland F7 White Cypress Post Standard Chamfered Post Tops" at bounding box center [544, 462] width 272 height 45
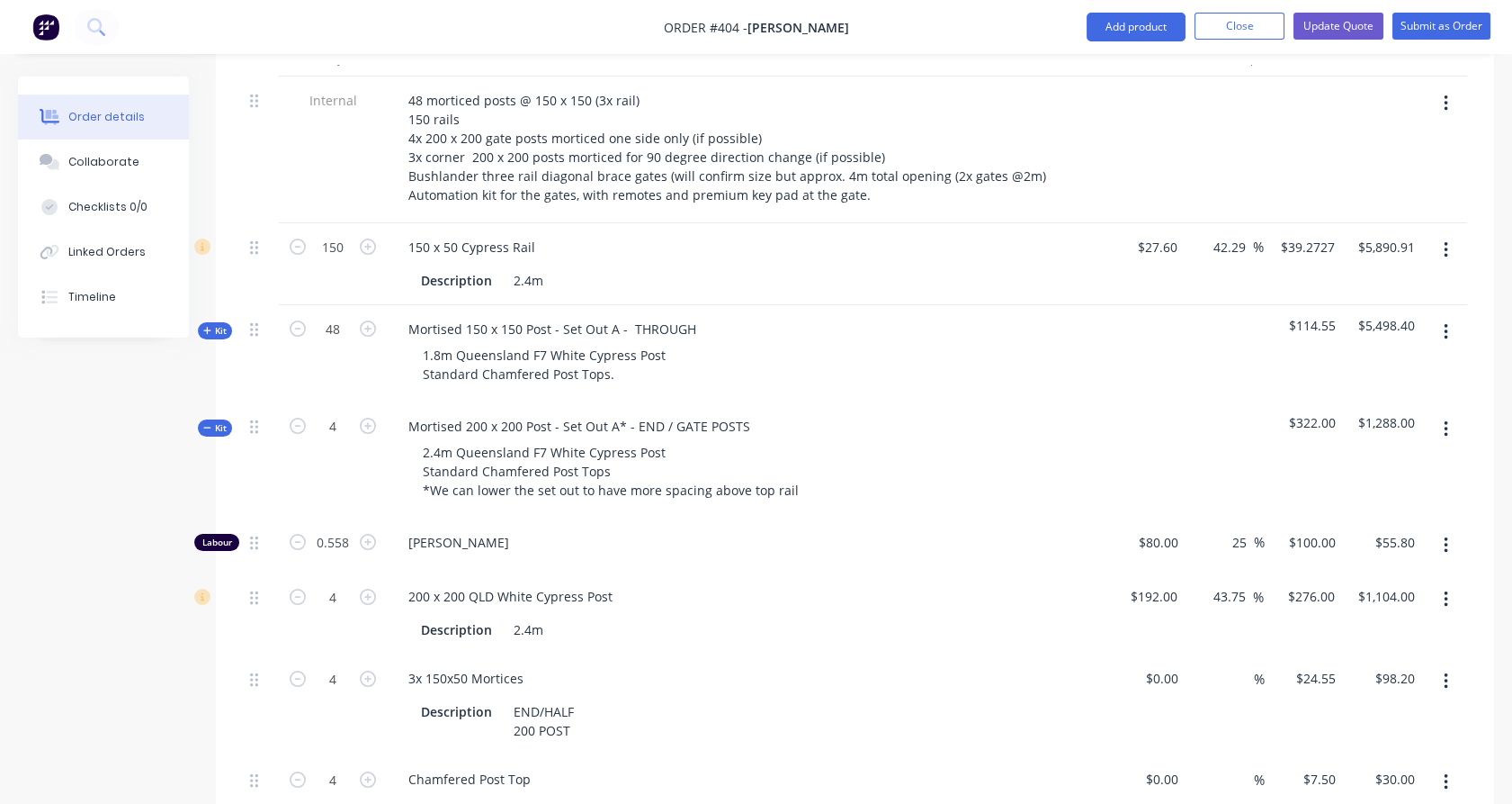
click at [226, 422] on span "Kit" at bounding box center [215, 428] width 23 height 13
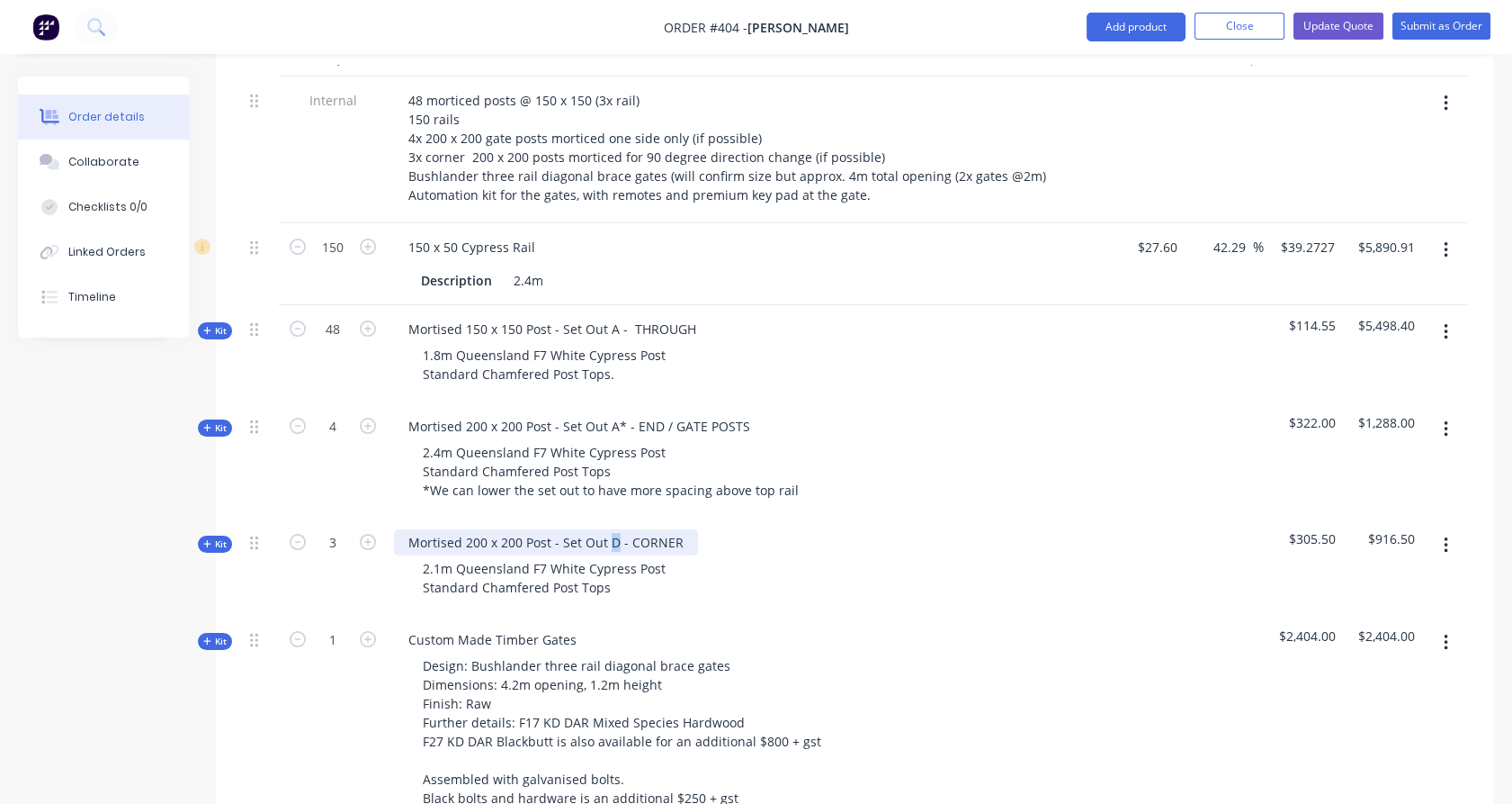
click at [610, 529] on div "Mortised 200 x 200 Post - Set Out D - CORNER" at bounding box center [546, 542] width 304 height 26
click at [218, 538] on span "Kit" at bounding box center [215, 544] width 23 height 13
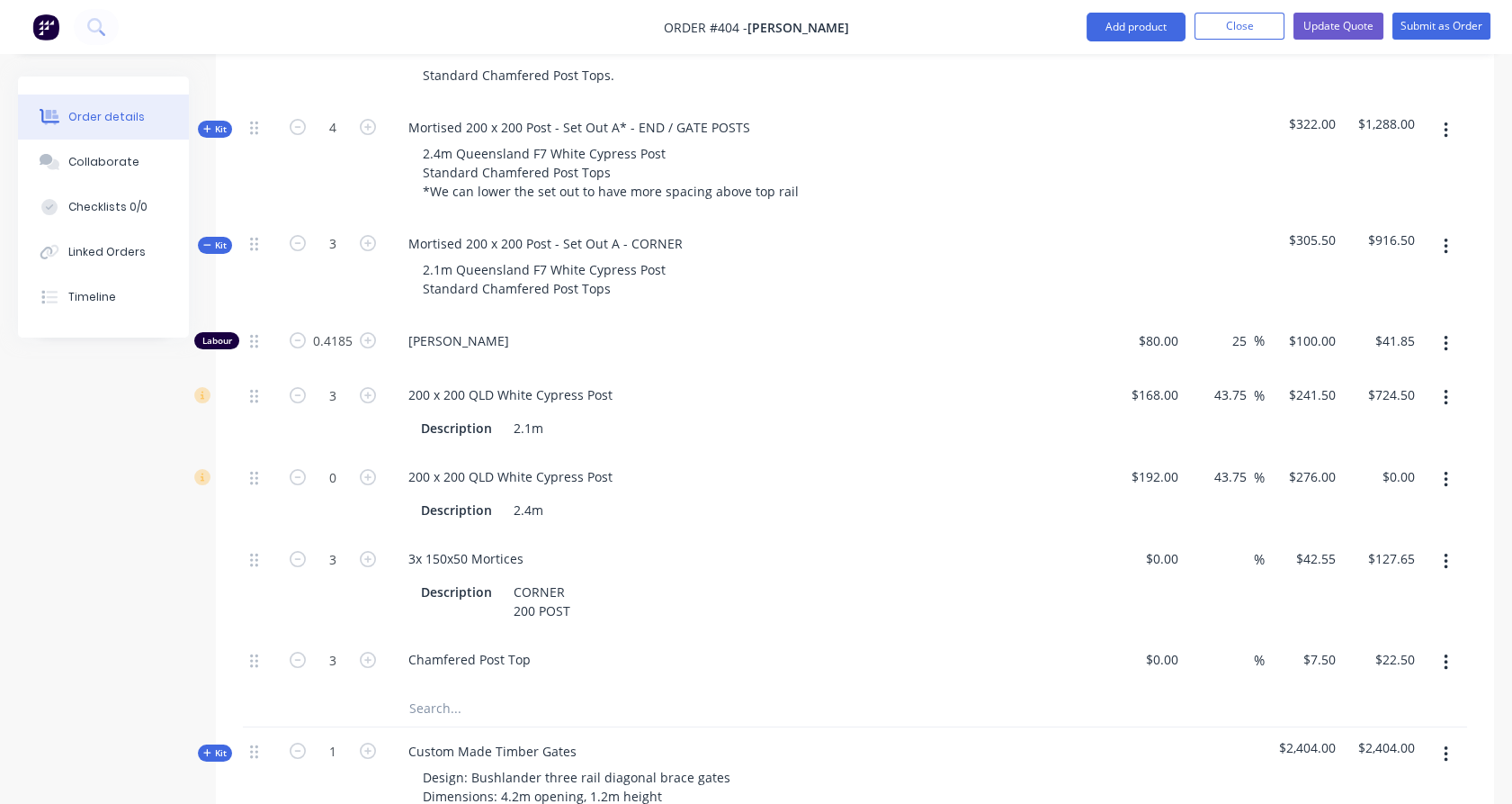
scroll to position [903, 0]
click at [451, 689] on input "text" at bounding box center [588, 707] width 360 height 36
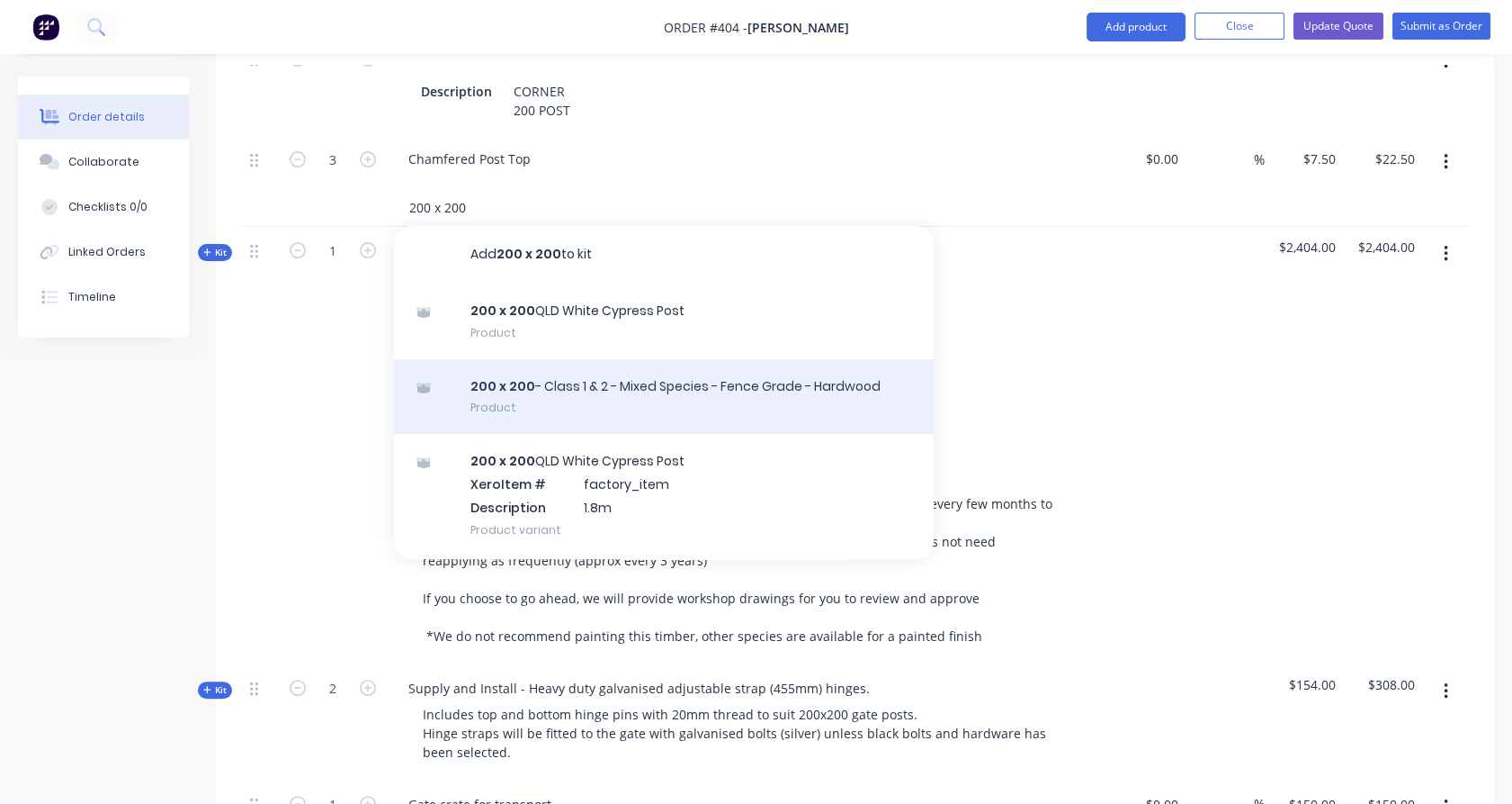
scroll to position [1404, 0]
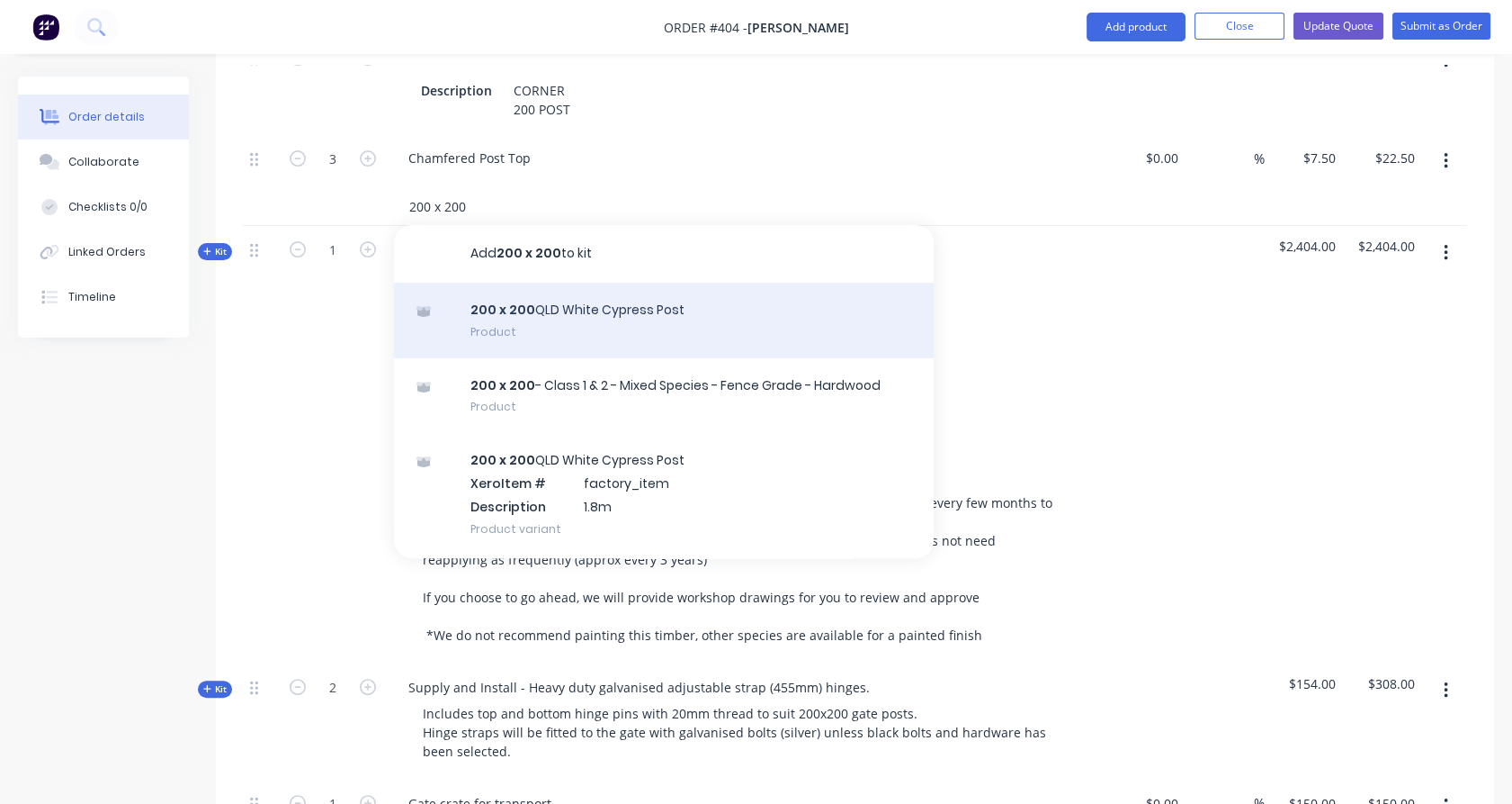
type input "200 x 200"
click at [559, 304] on div "200 x 200 QLD White Cypress Post Product" at bounding box center [664, 320] width 540 height 76
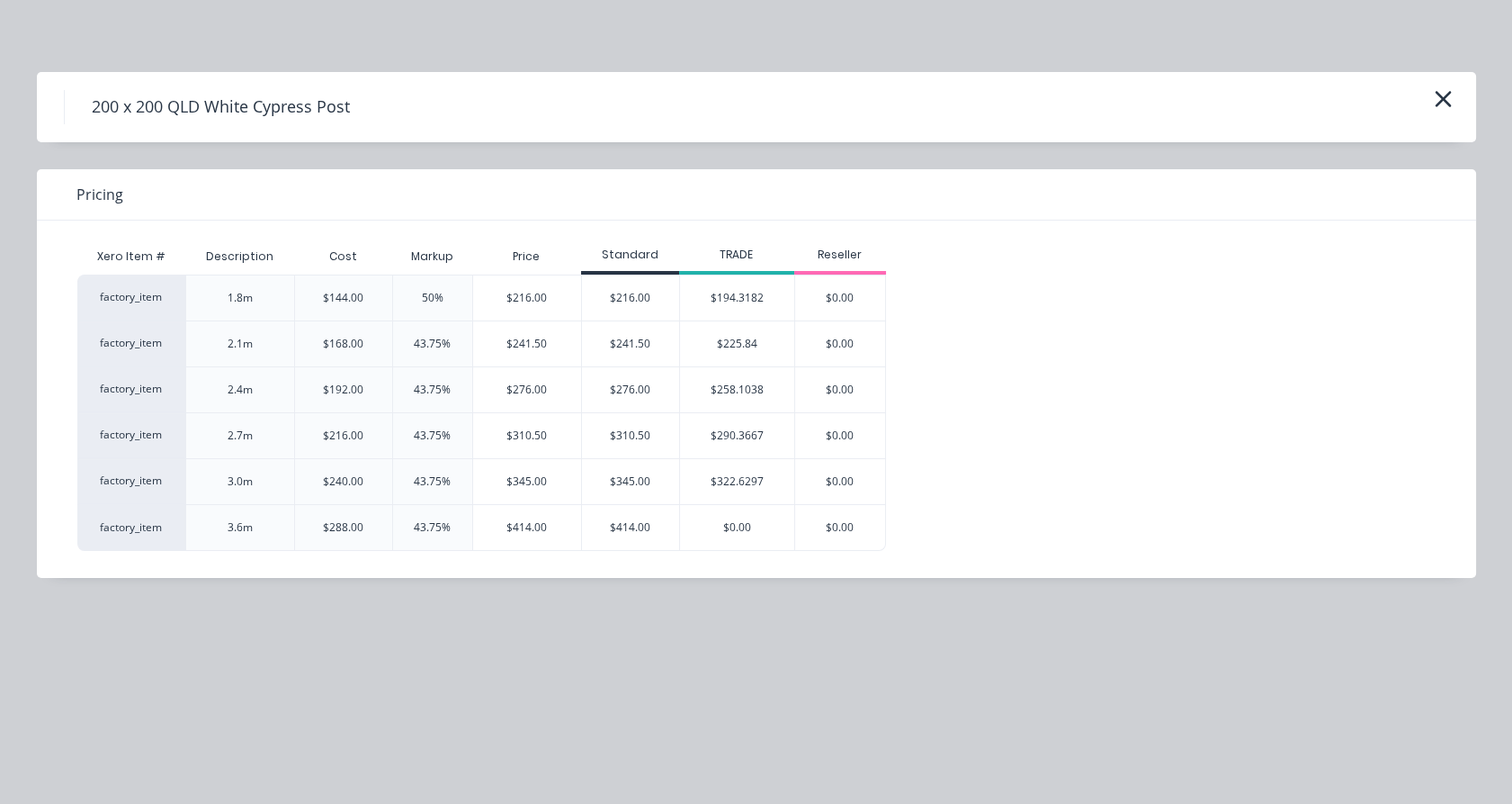
click at [559, 304] on div "$216.00" at bounding box center [527, 298] width 108 height 45
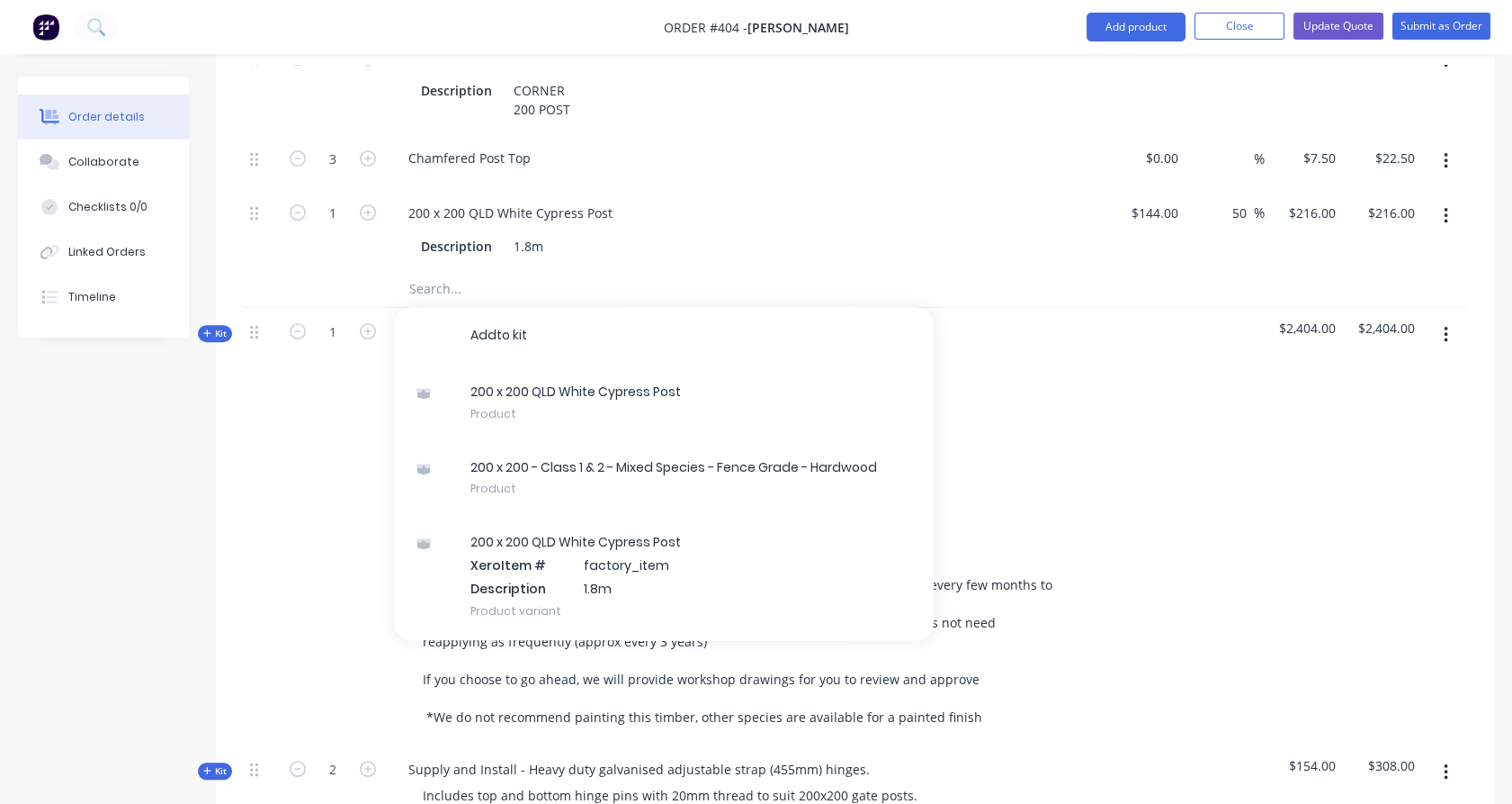
click at [358, 235] on div "1" at bounding box center [333, 230] width 108 height 82
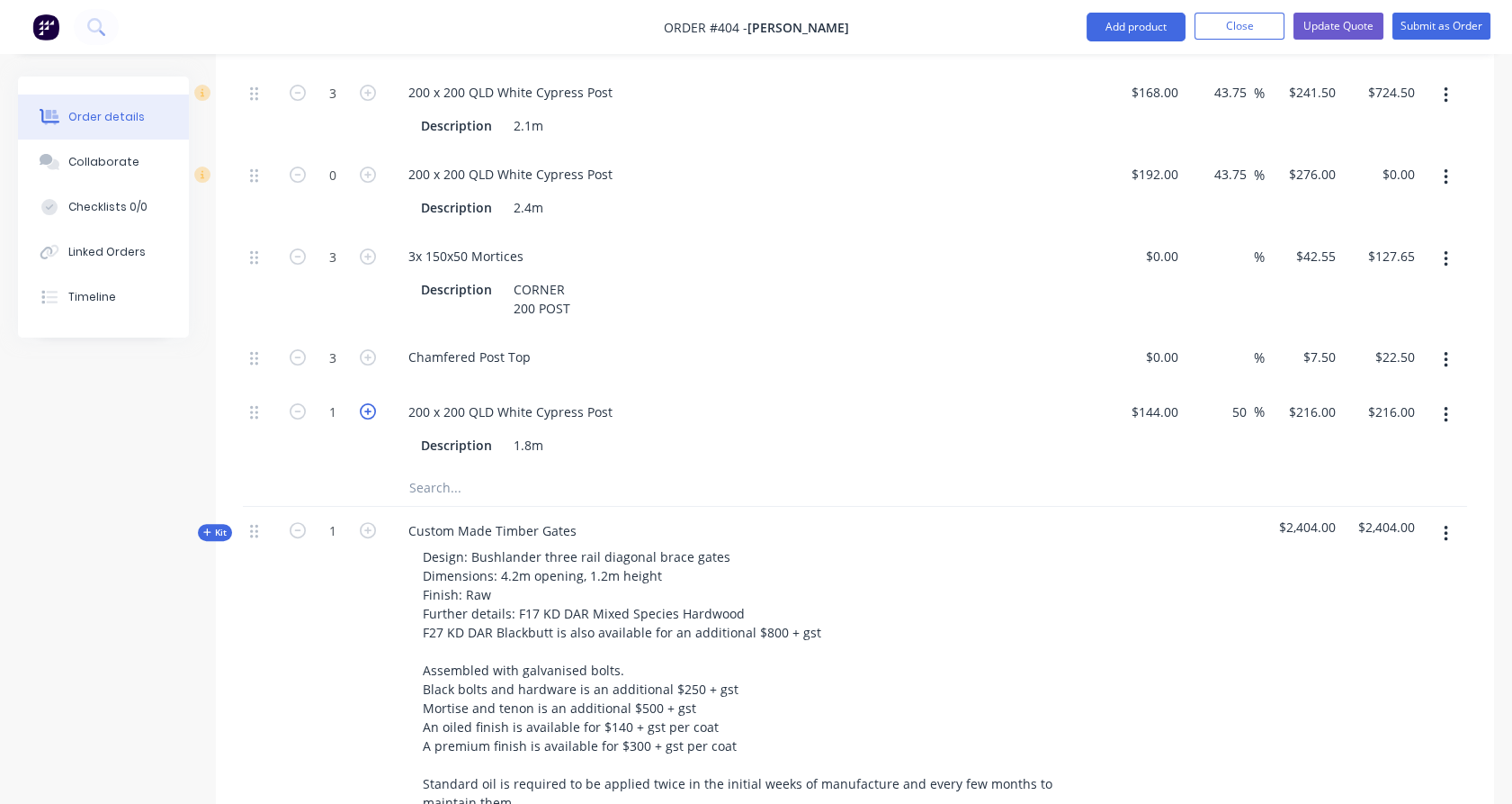
scroll to position [1204, 0]
click at [366, 404] on icon "button" at bounding box center [367, 411] width 16 height 16
type input "2"
type input "$432.00"
click at [366, 404] on icon "button" at bounding box center [367, 411] width 16 height 16
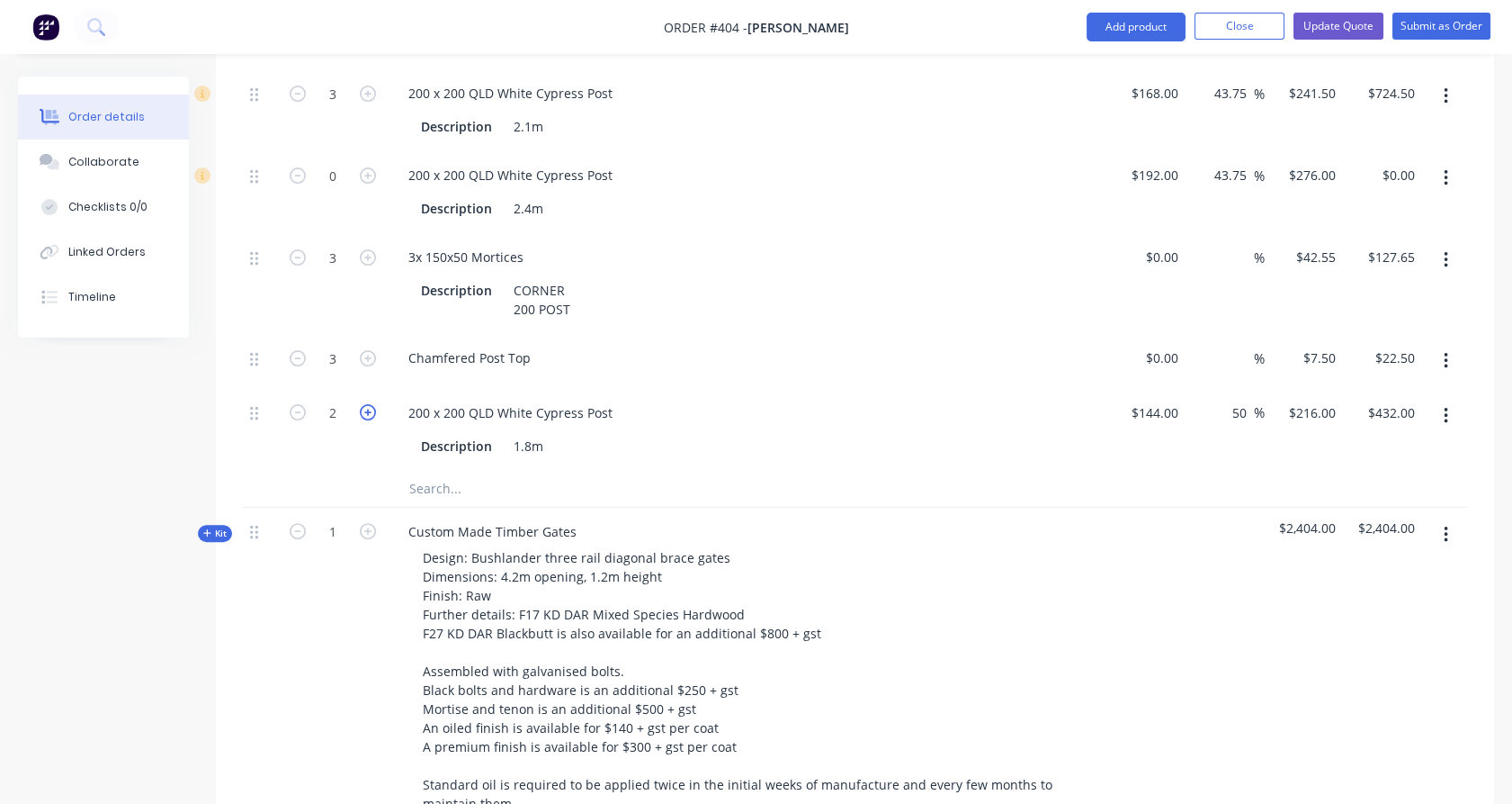
type input "3"
type input "$648.00"
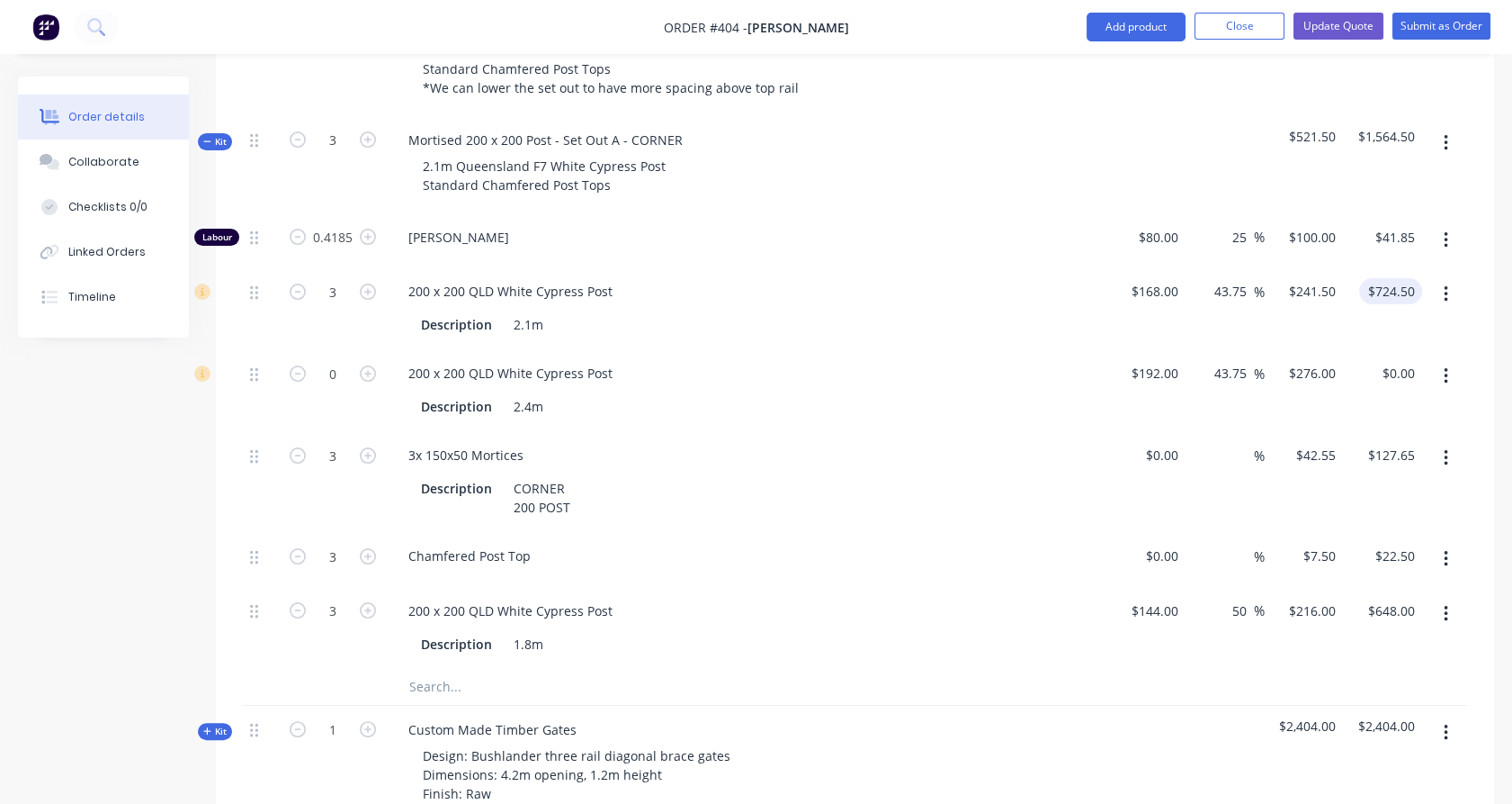
scroll to position [1005, 0]
click at [1440, 279] on button "button" at bounding box center [1446, 294] width 42 height 33
click at [1417, 401] on div "Delete" at bounding box center [1381, 414] width 138 height 26
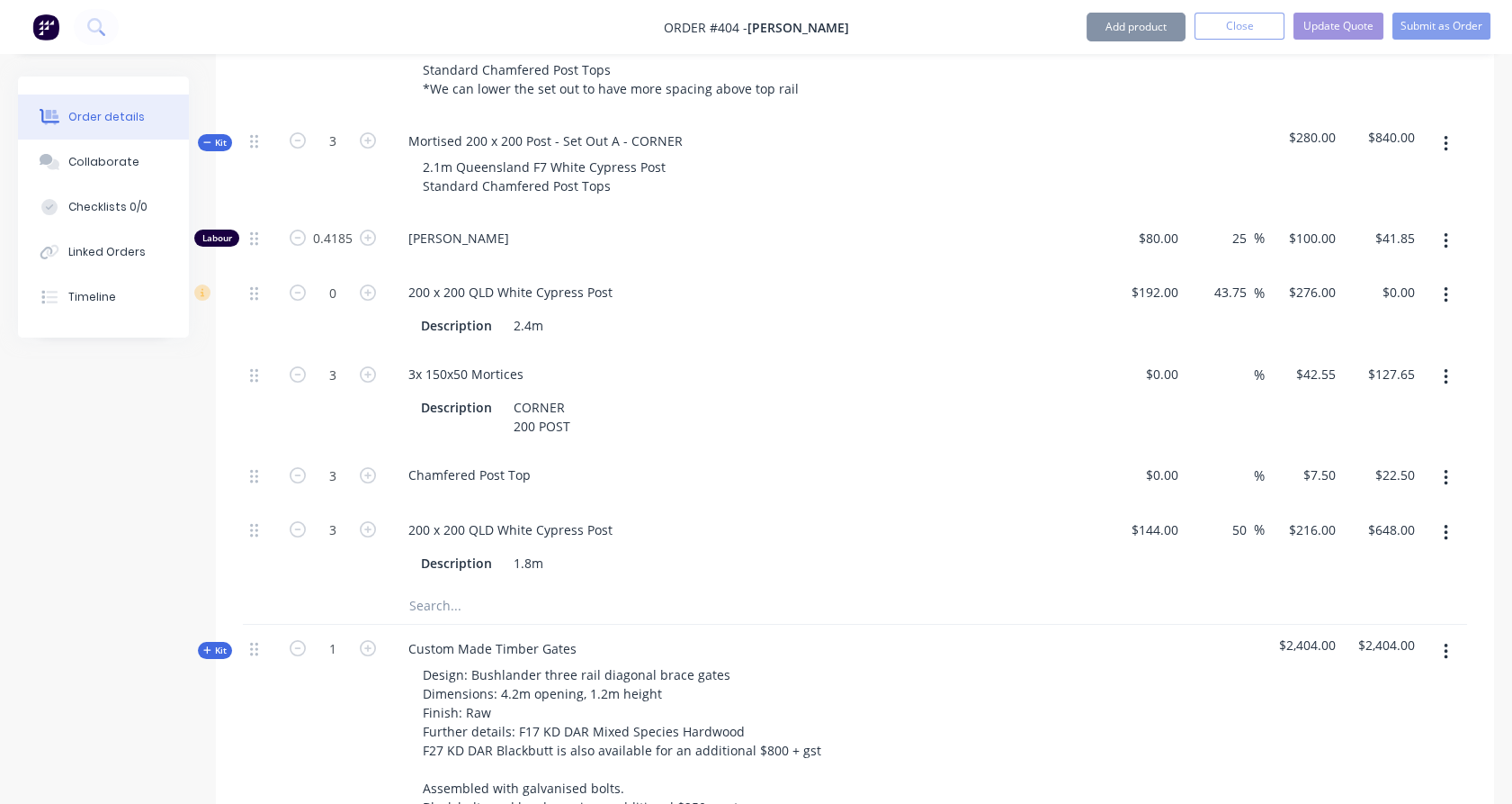
click at [1440, 279] on button "button" at bounding box center [1446, 294] width 42 height 33
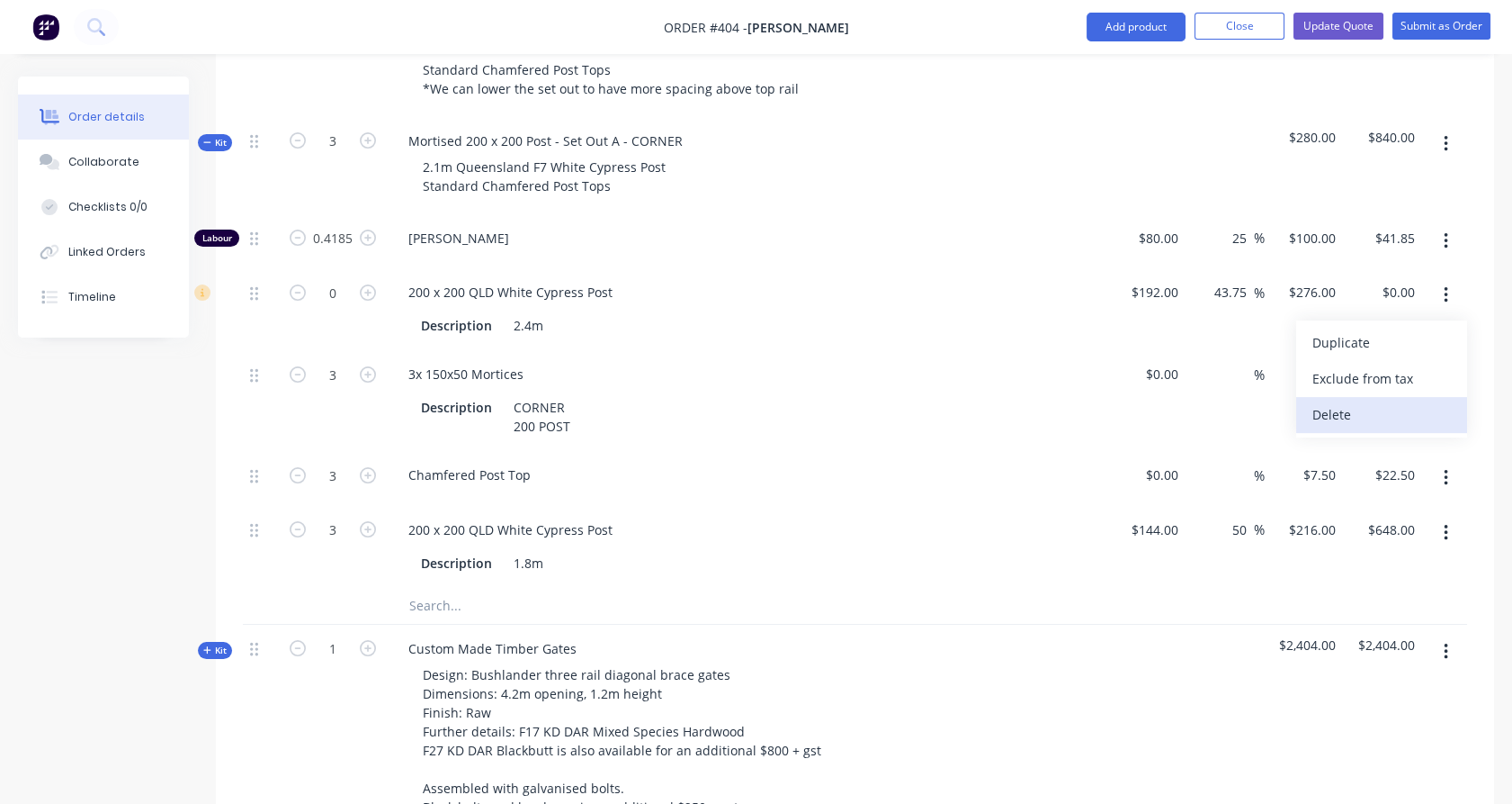
click at [1408, 401] on div "Delete" at bounding box center [1381, 414] width 138 height 26
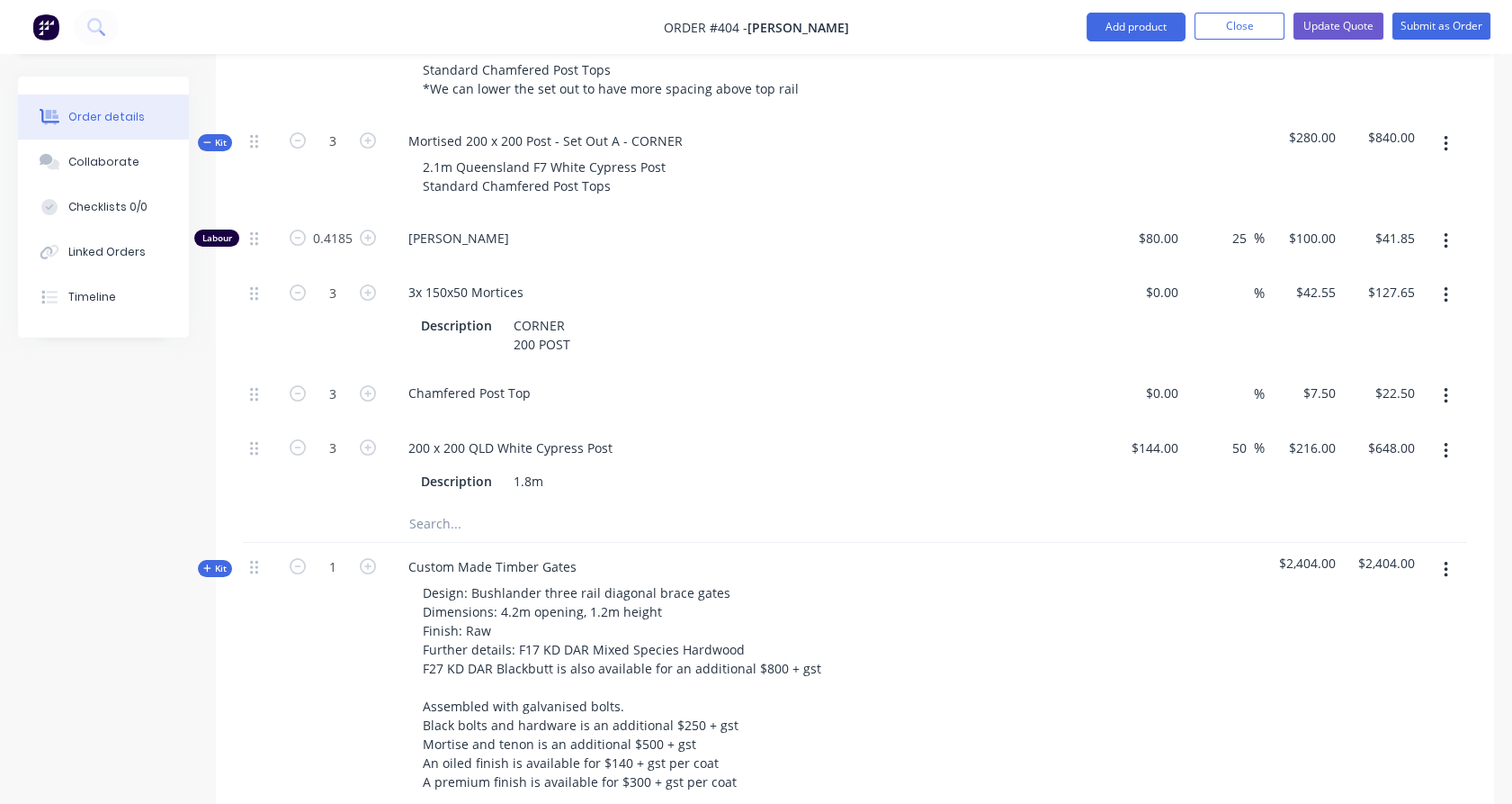
click at [223, 136] on span "Kit" at bounding box center [215, 142] width 23 height 13
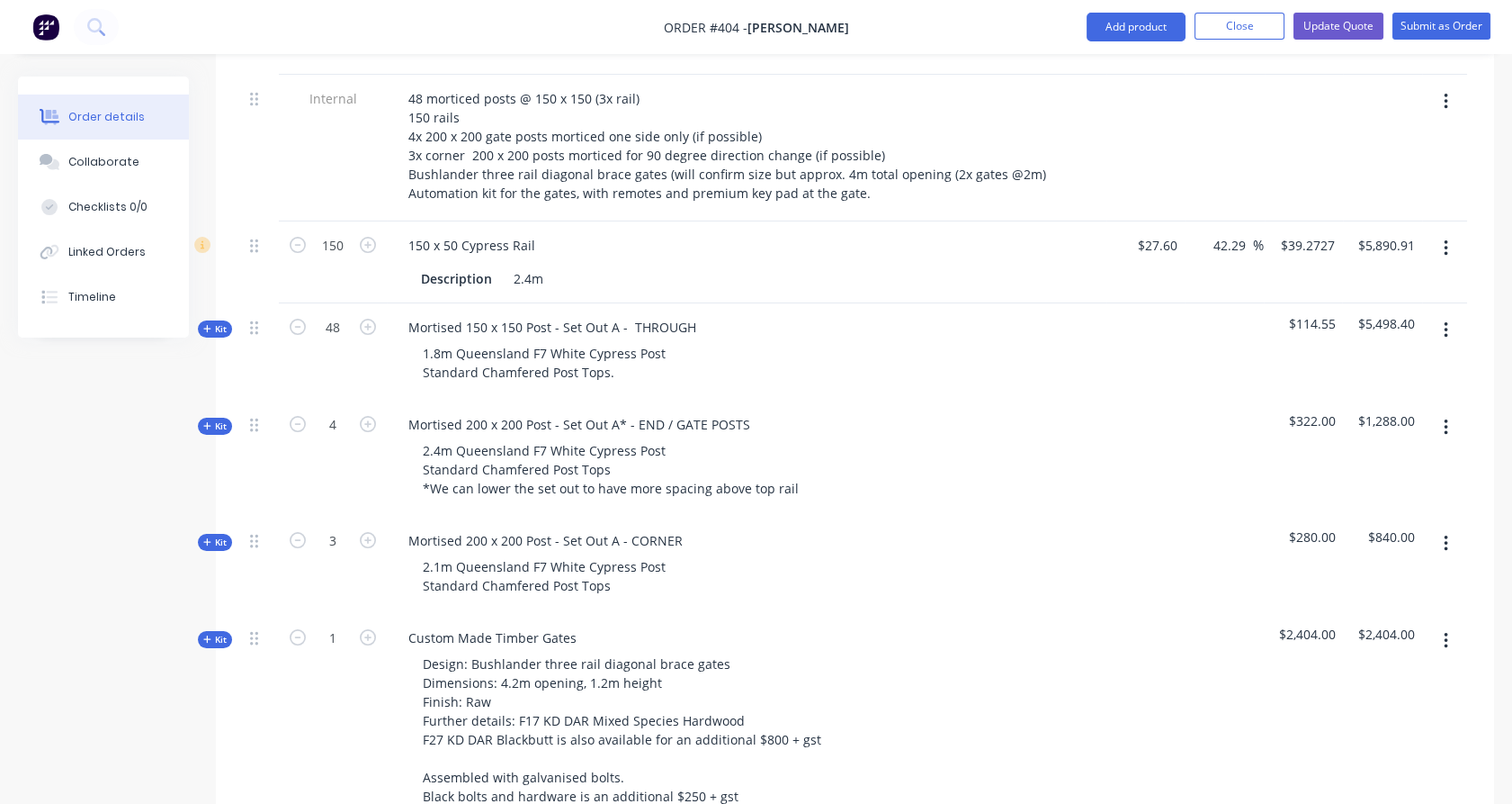
scroll to position [605, 0]
click at [580, 625] on div "Custom Made Timber Gates" at bounding box center [492, 639] width 197 height 26
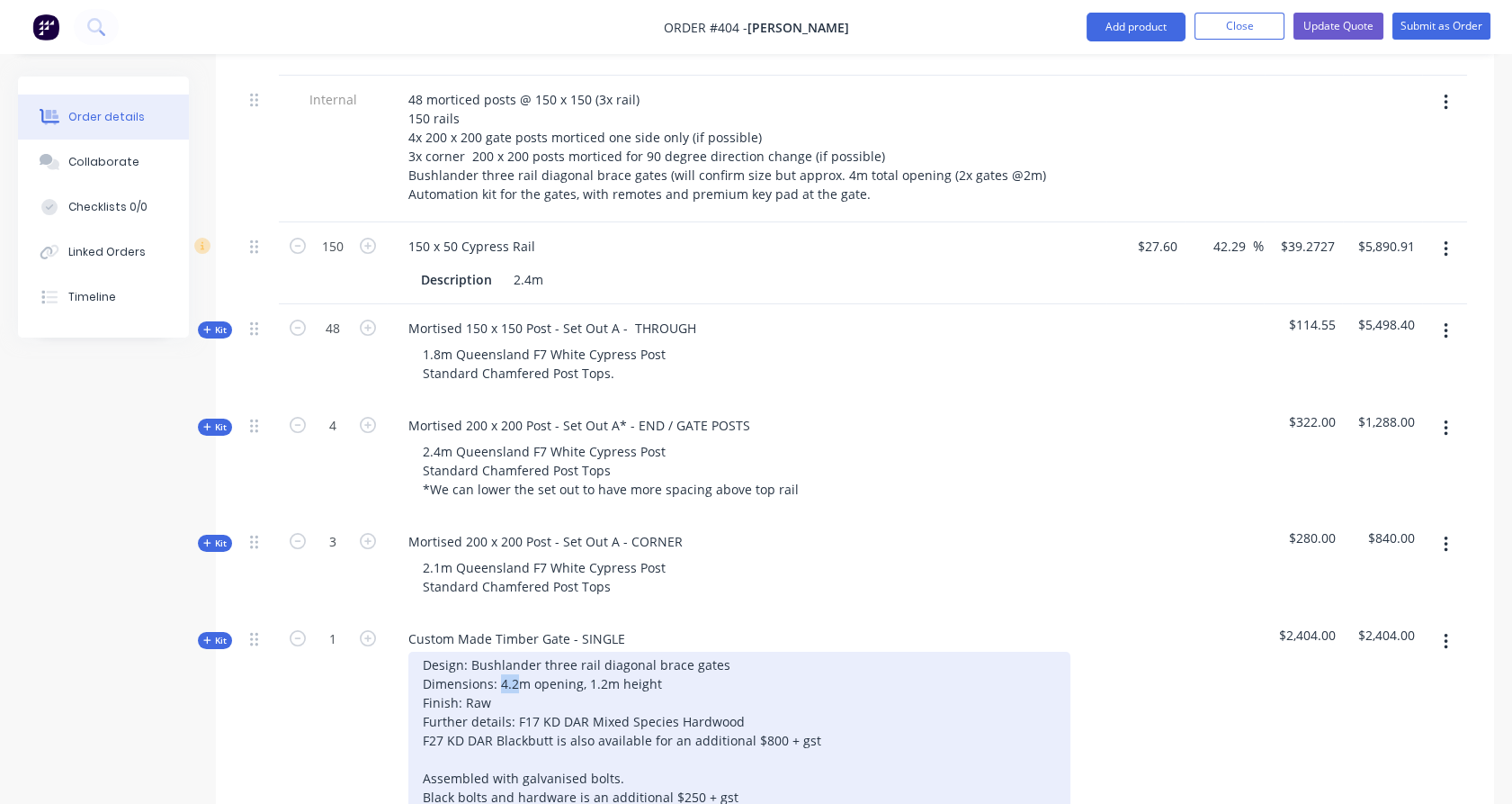
drag, startPoint x: 514, startPoint y: 653, endPoint x: 501, endPoint y: 652, distance: 13.0
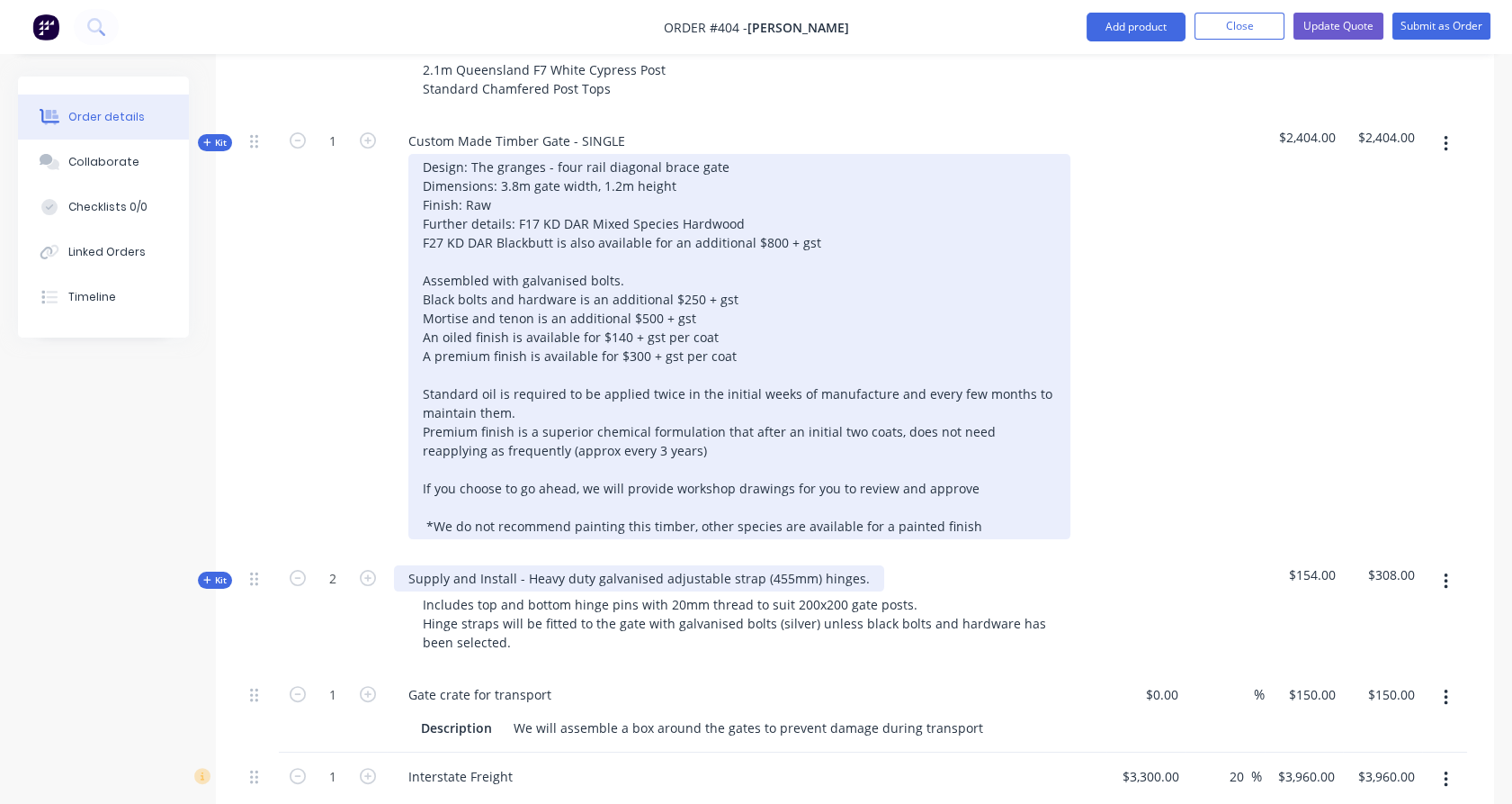
scroll to position [1104, 0]
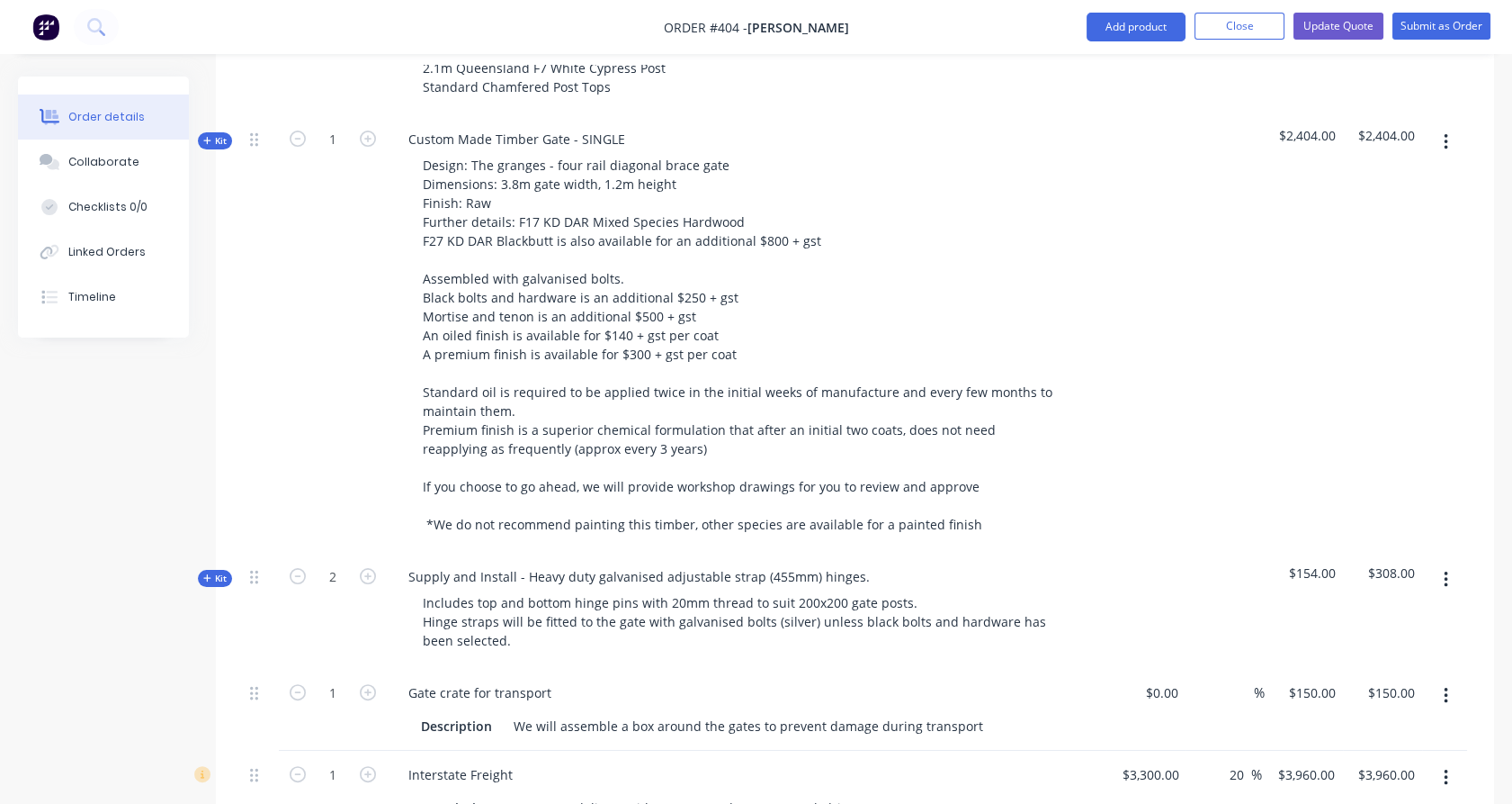
click at [227, 133] on div "Kit" at bounding box center [215, 141] width 35 height 17
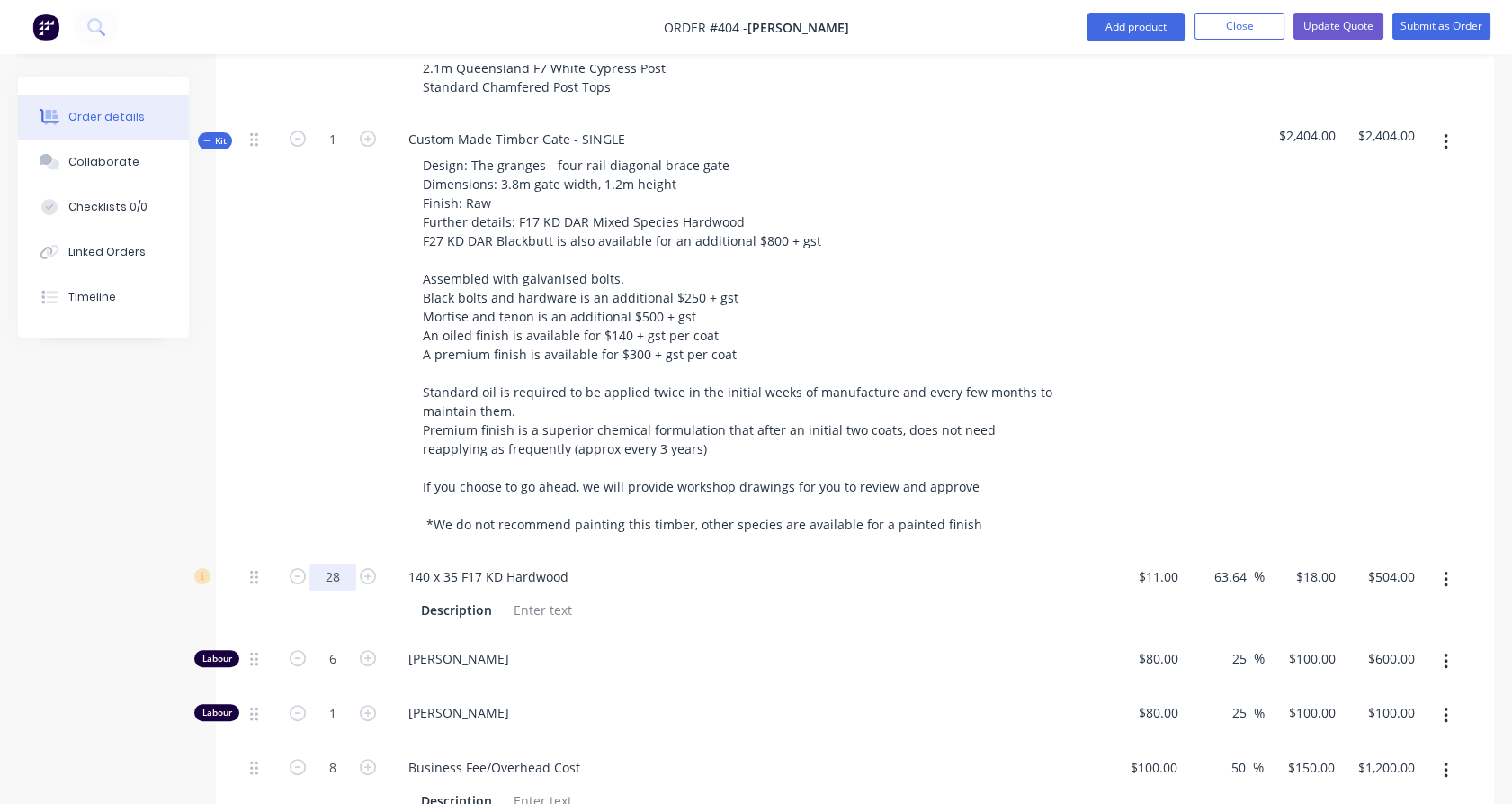
click at [345, 564] on input "28" at bounding box center [333, 577] width 47 height 27
click at [375, 567] on icon "button" at bounding box center [367, 575] width 16 height 16
type input "29"
type input "$522.00"
click at [373, 567] on icon "button" at bounding box center [367, 575] width 16 height 16
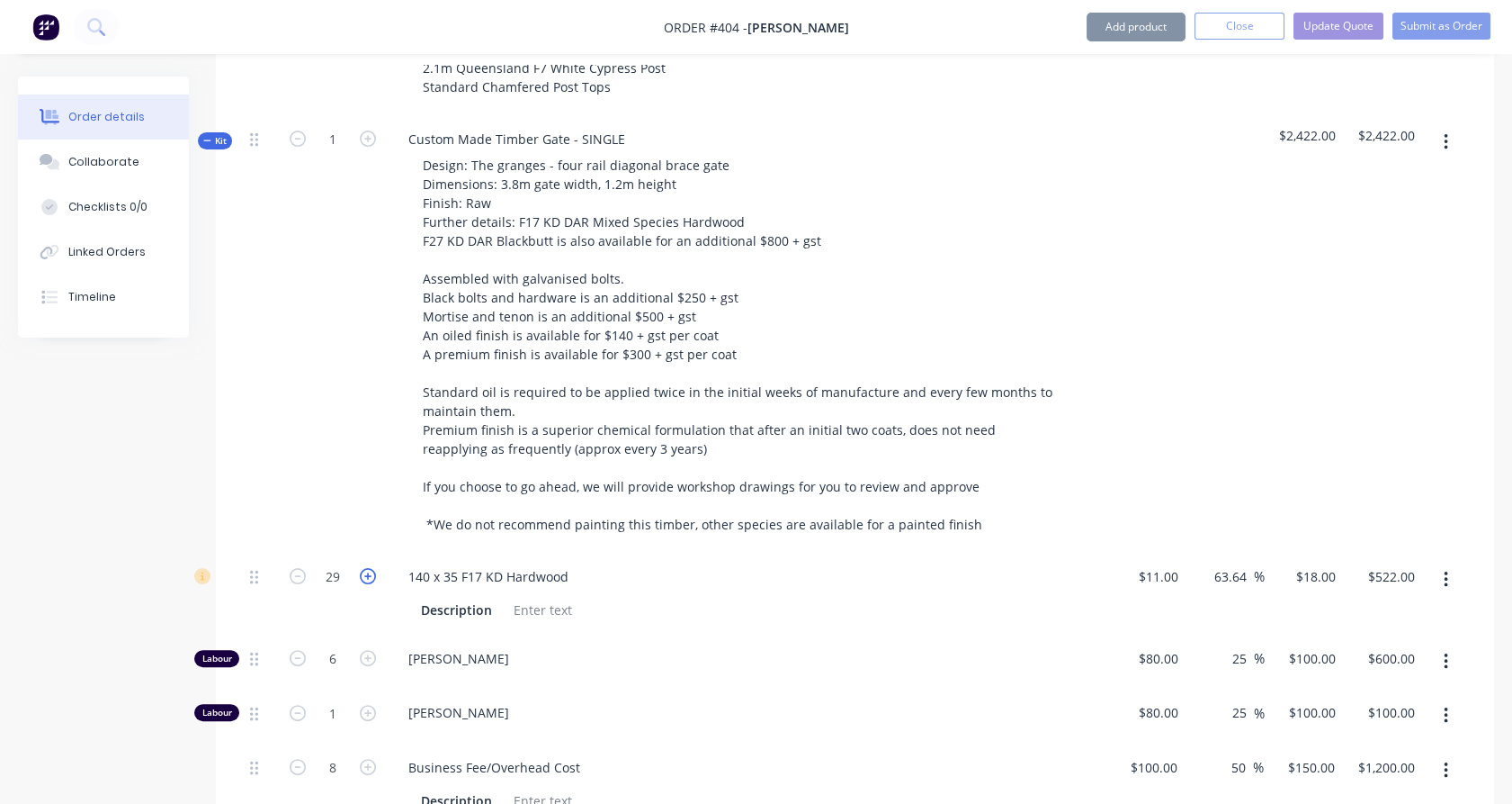
type input "30"
type input "$540.00"
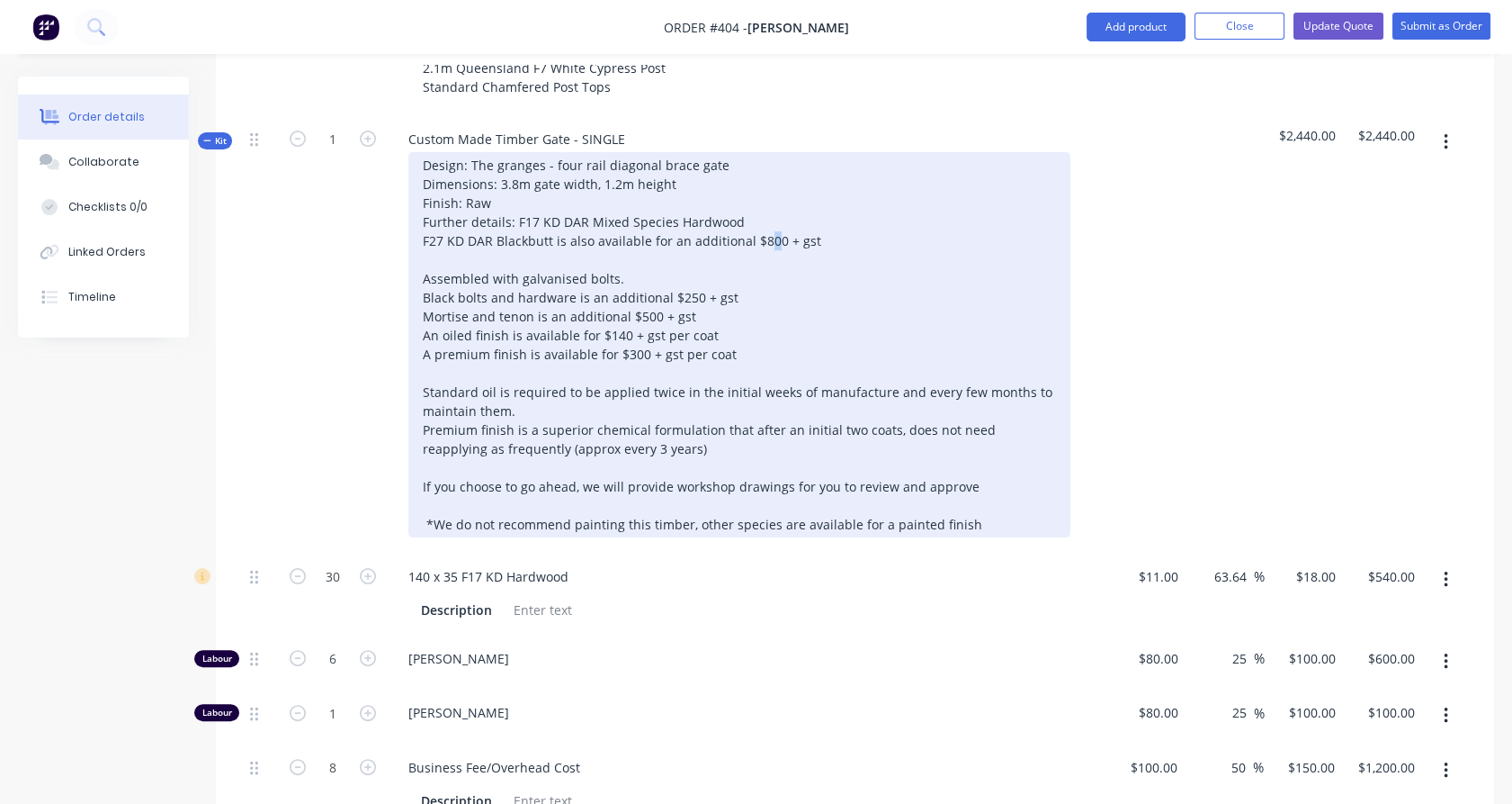
click at [766, 205] on div "Design: The granges - four rail diagonal brace gate Dimensions: 3.8m gate width…" at bounding box center [739, 345] width 663 height 385
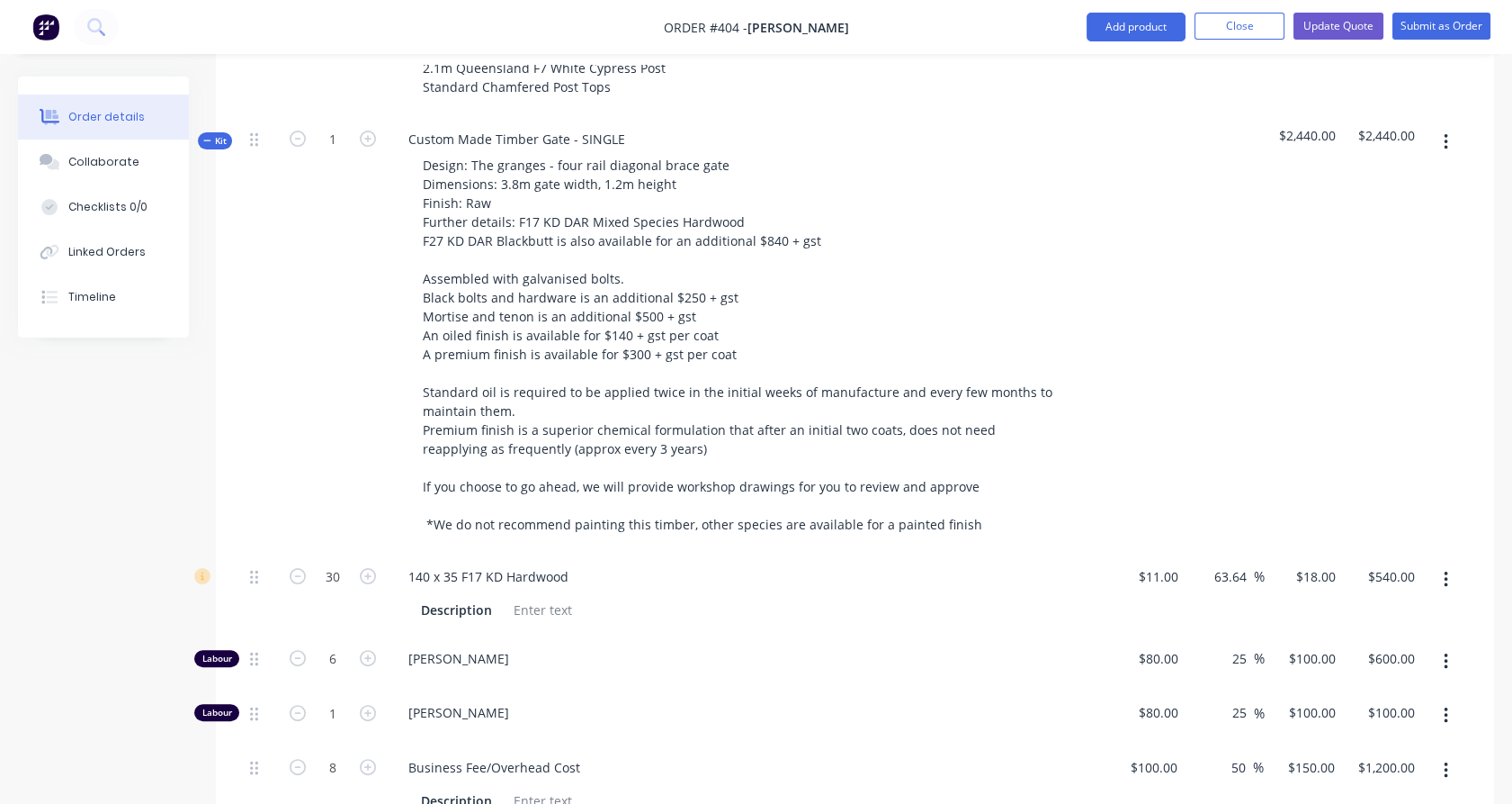
click at [305, 345] on div "1" at bounding box center [333, 334] width 108 height 438
click at [338, 590] on input "8" at bounding box center [333, 577] width 47 height 27
type input "8.5"
type input "$1,275.00"
click at [325, 438] on div "1" at bounding box center [333, 334] width 108 height 438
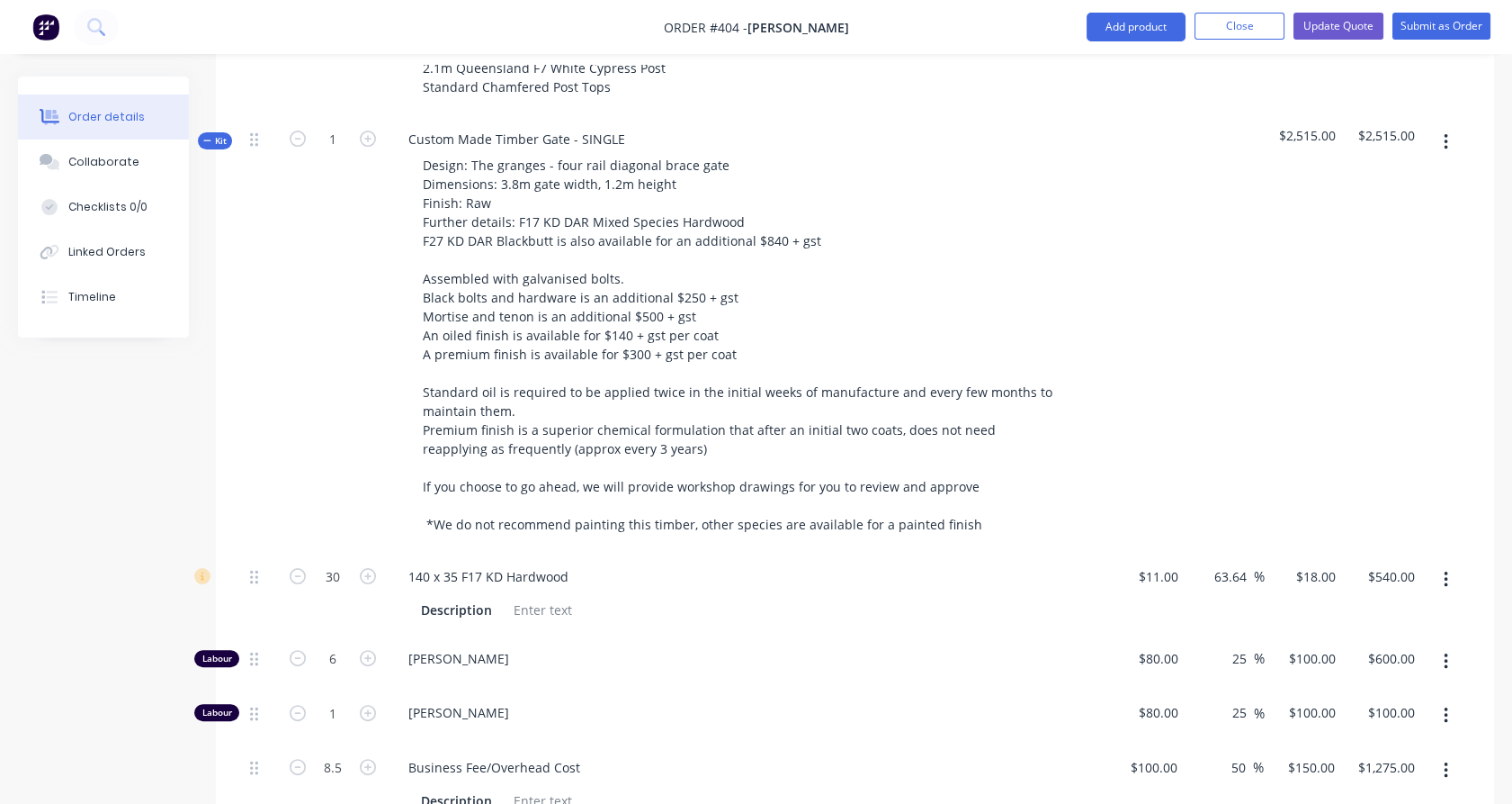
click at [217, 134] on span "Kit" at bounding box center [215, 140] width 23 height 13
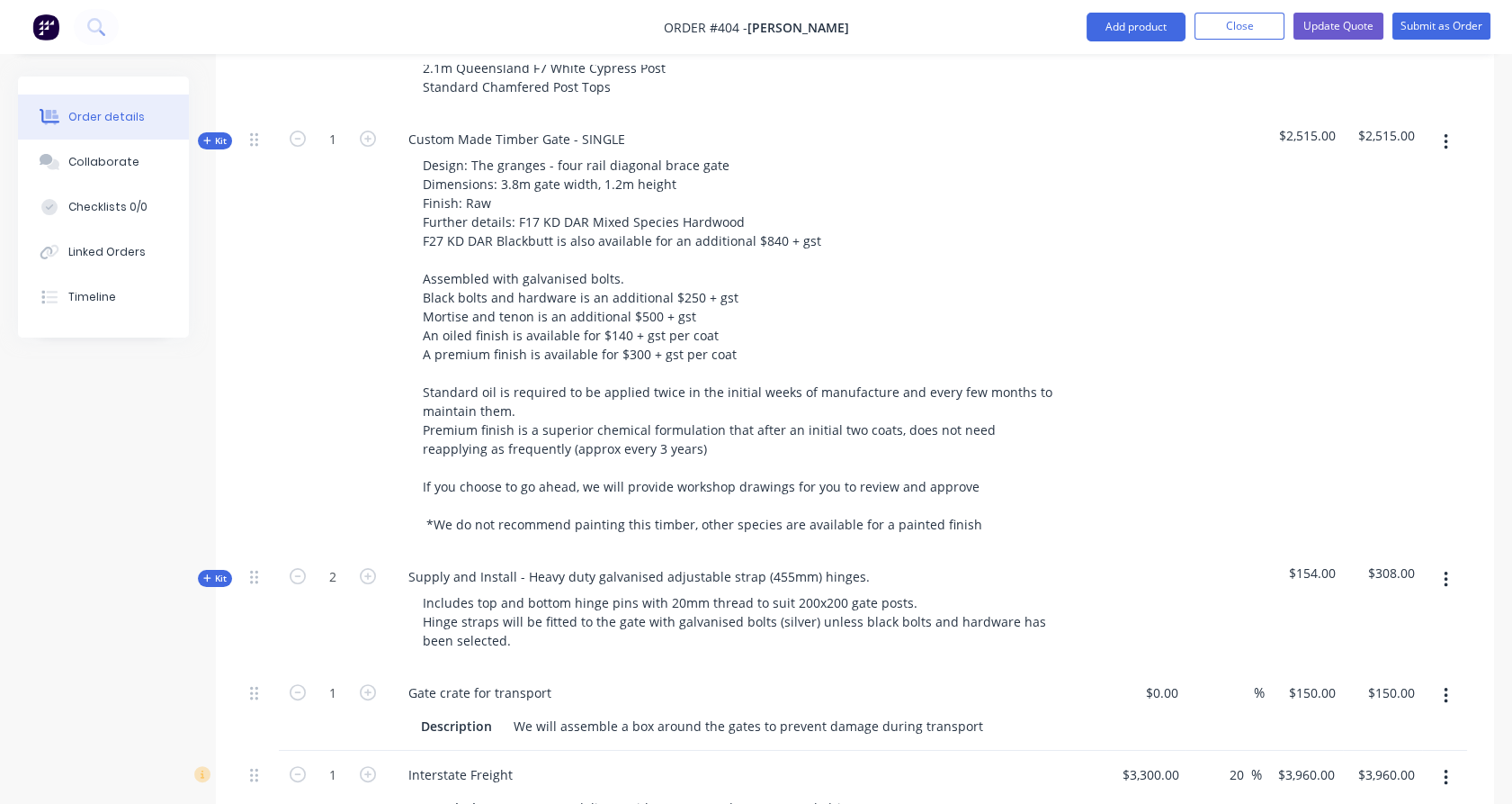
click at [1448, 564] on button "button" at bounding box center [1446, 580] width 42 height 33
click at [1346, 722] on div "Delete" at bounding box center [1381, 735] width 138 height 26
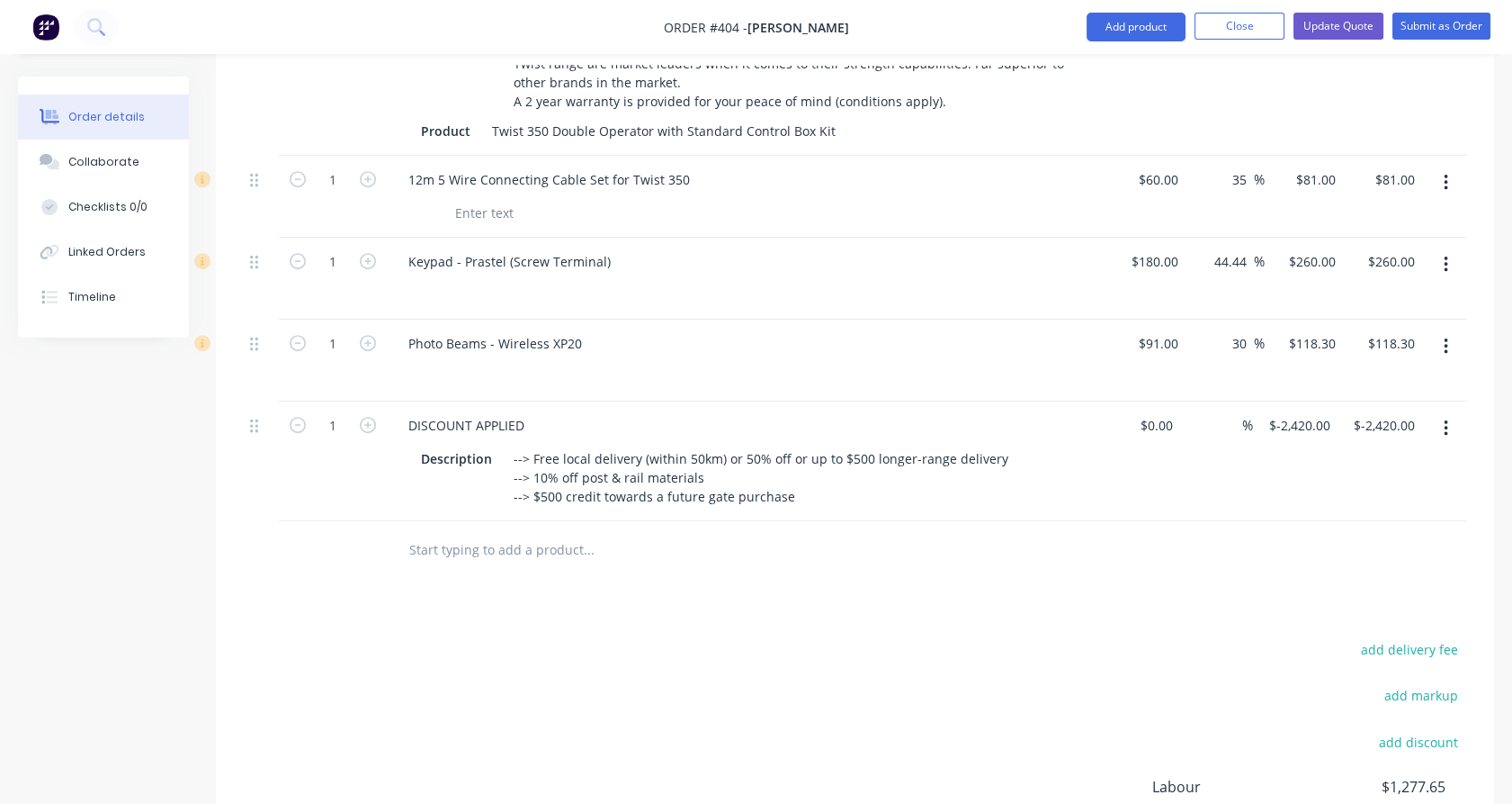
scroll to position [2104, 0]
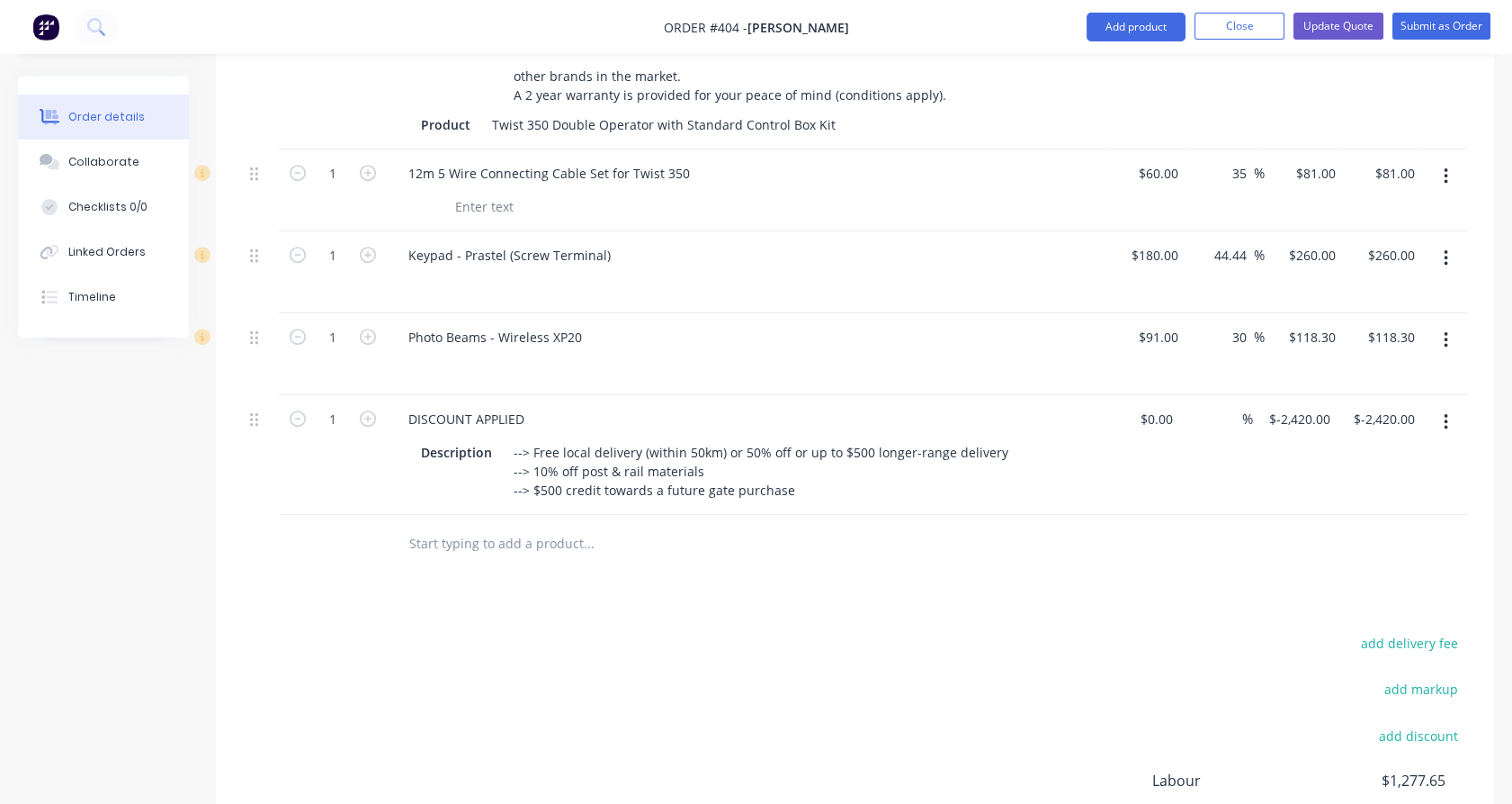
click at [511, 525] on input "text" at bounding box center [588, 543] width 360 height 36
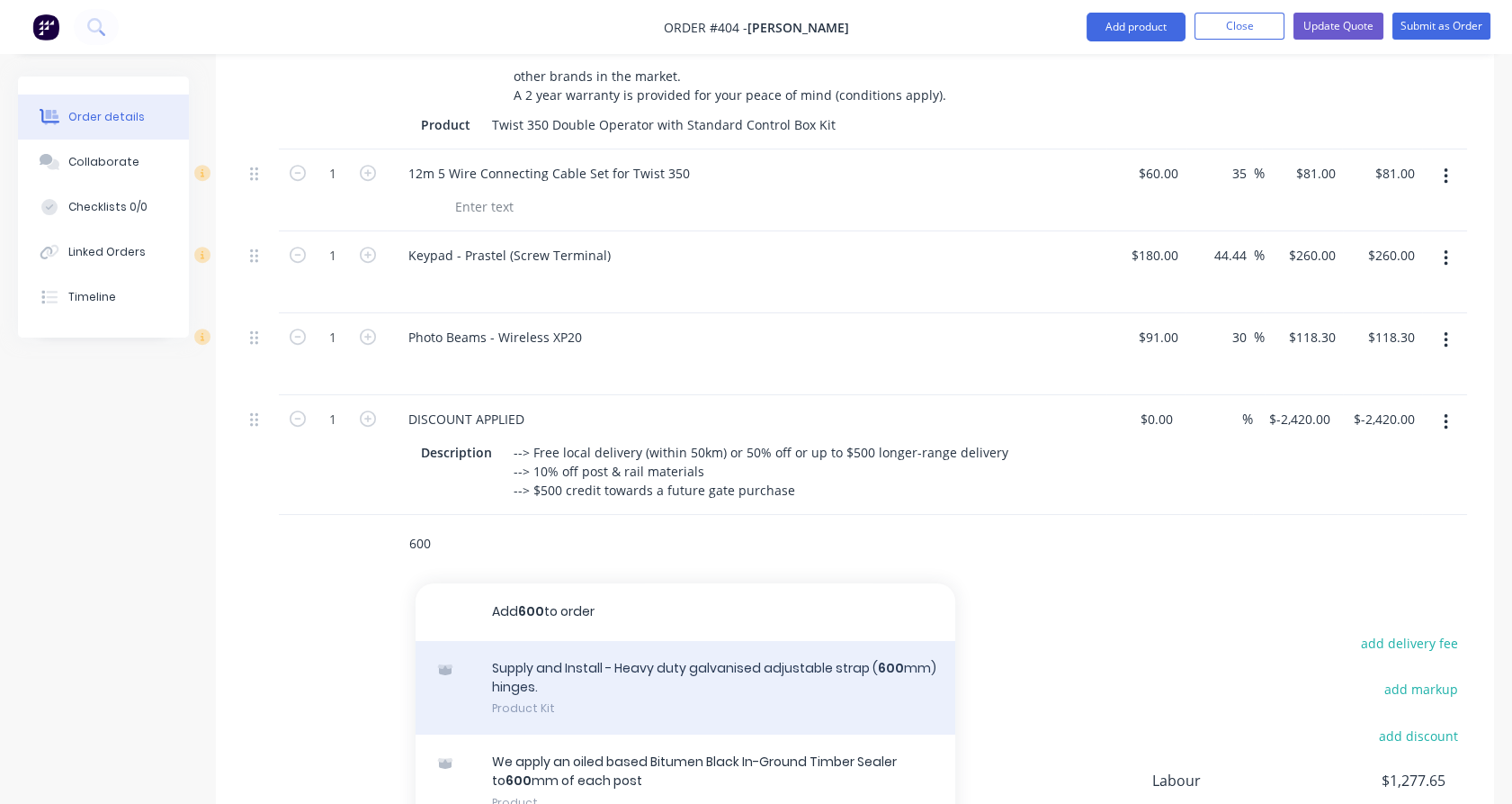
type input "600"
click at [532, 649] on div "Supply and Install - Heavy duty galvanised adjustable strap ( 600 mm) hinges. P…" at bounding box center [686, 687] width 540 height 94
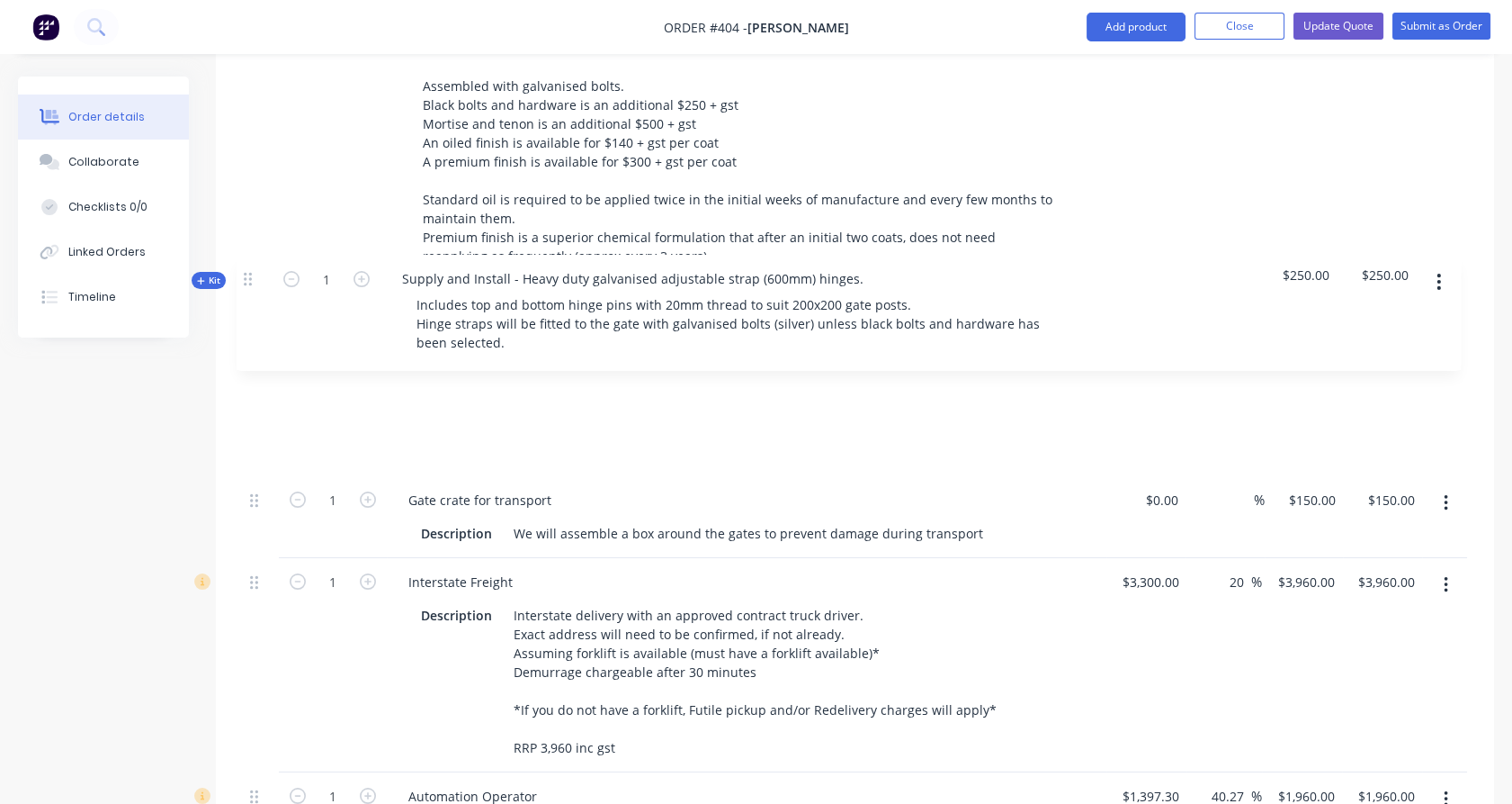
scroll to position [1296, 0]
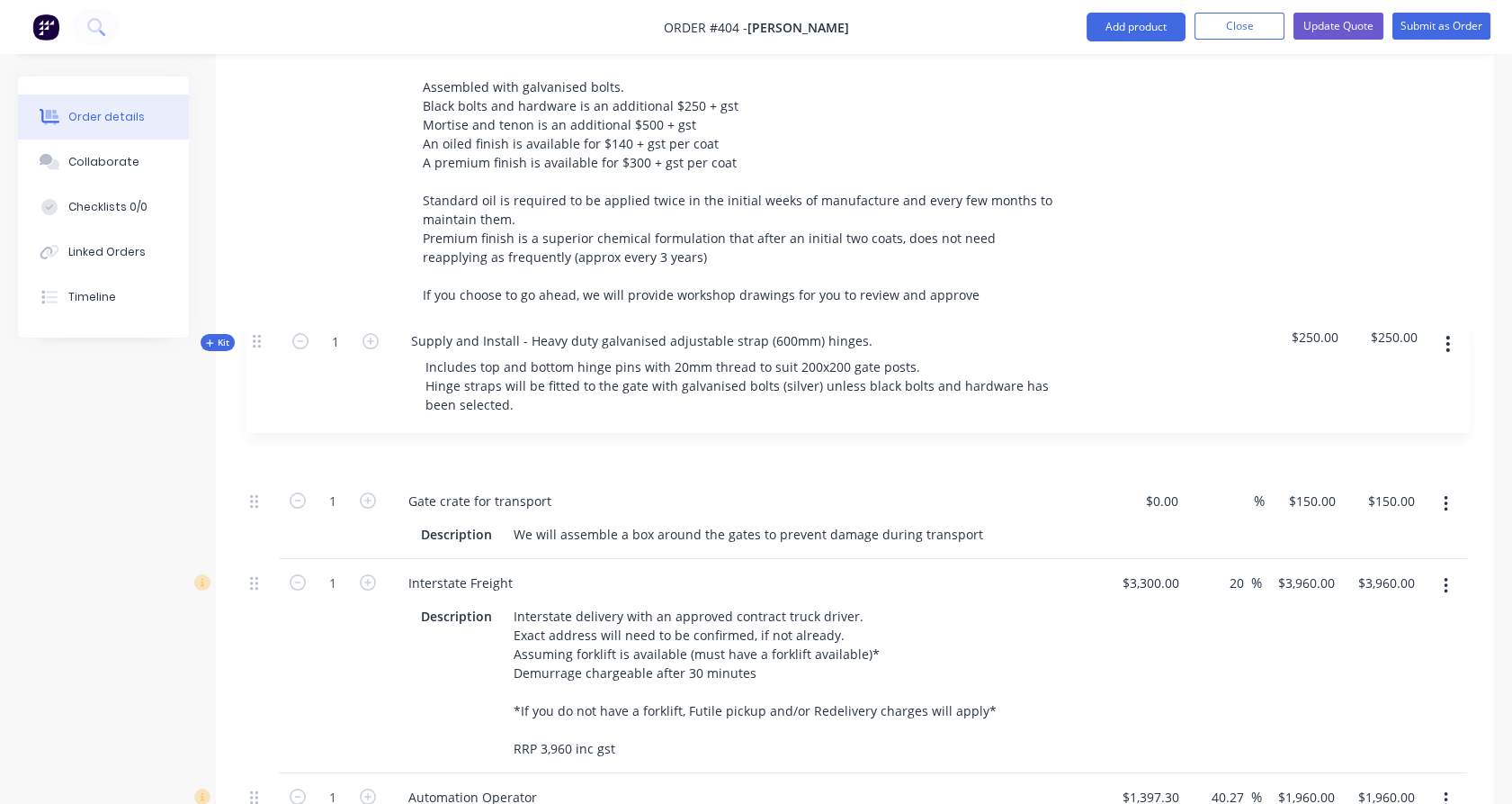
drag, startPoint x: 257, startPoint y: 516, endPoint x: 259, endPoint y: 336, distance: 180.0
click at [259, 336] on div "Internal 48 morticed posts @ 150 x 150 (3x rail) 150 rails 4x 200 x 200 gate po…" at bounding box center [855, 412] width 1224 height 2055
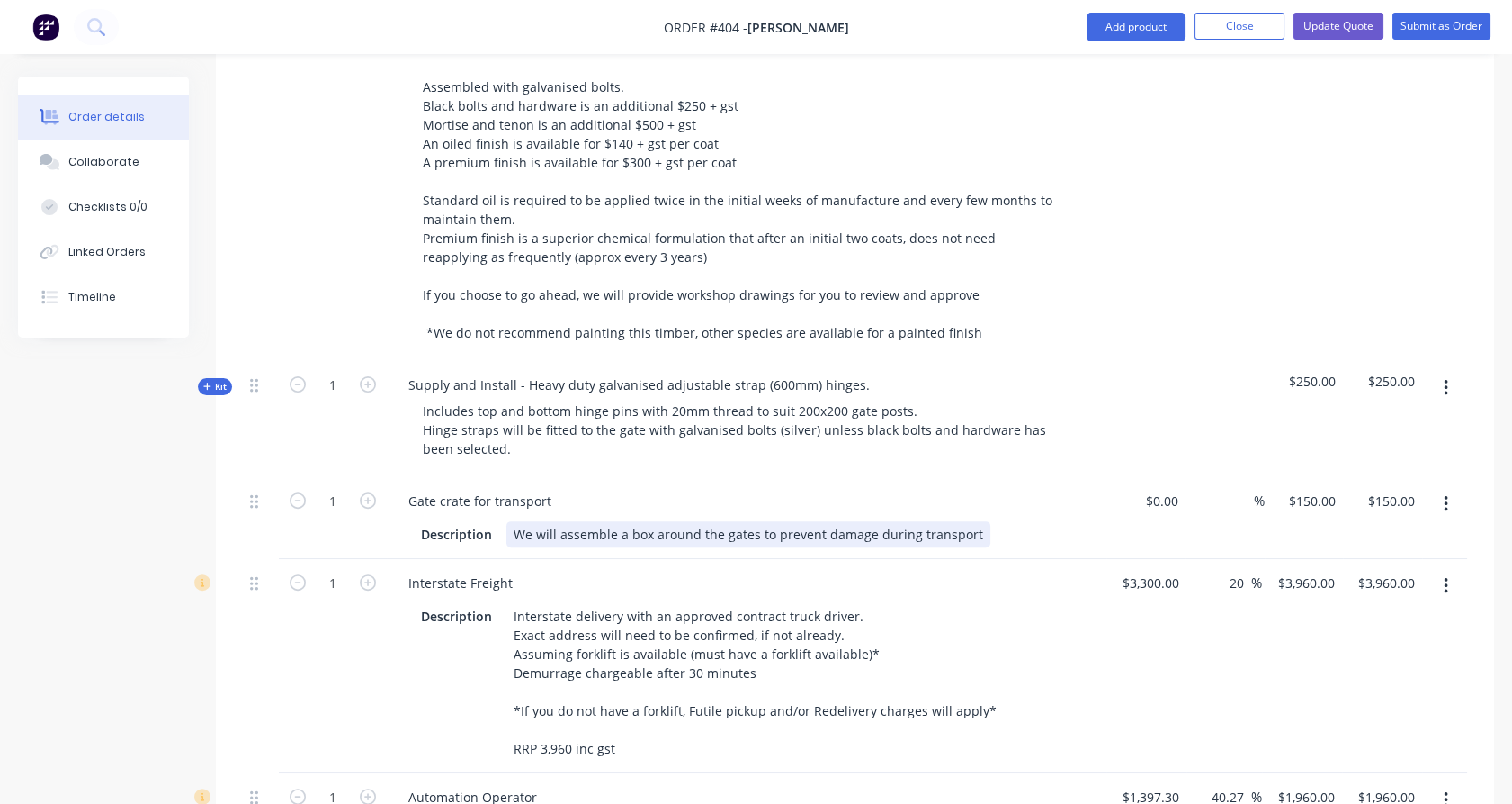
click at [750, 521] on div "We will assemble a box around the gates to prevent damage during transport" at bounding box center [749, 534] width 484 height 26
click at [1312, 488] on div "150 150" at bounding box center [1327, 501] width 31 height 26
type input "$175.00"
click at [1309, 392] on div "$250.00" at bounding box center [1304, 419] width 79 height 116
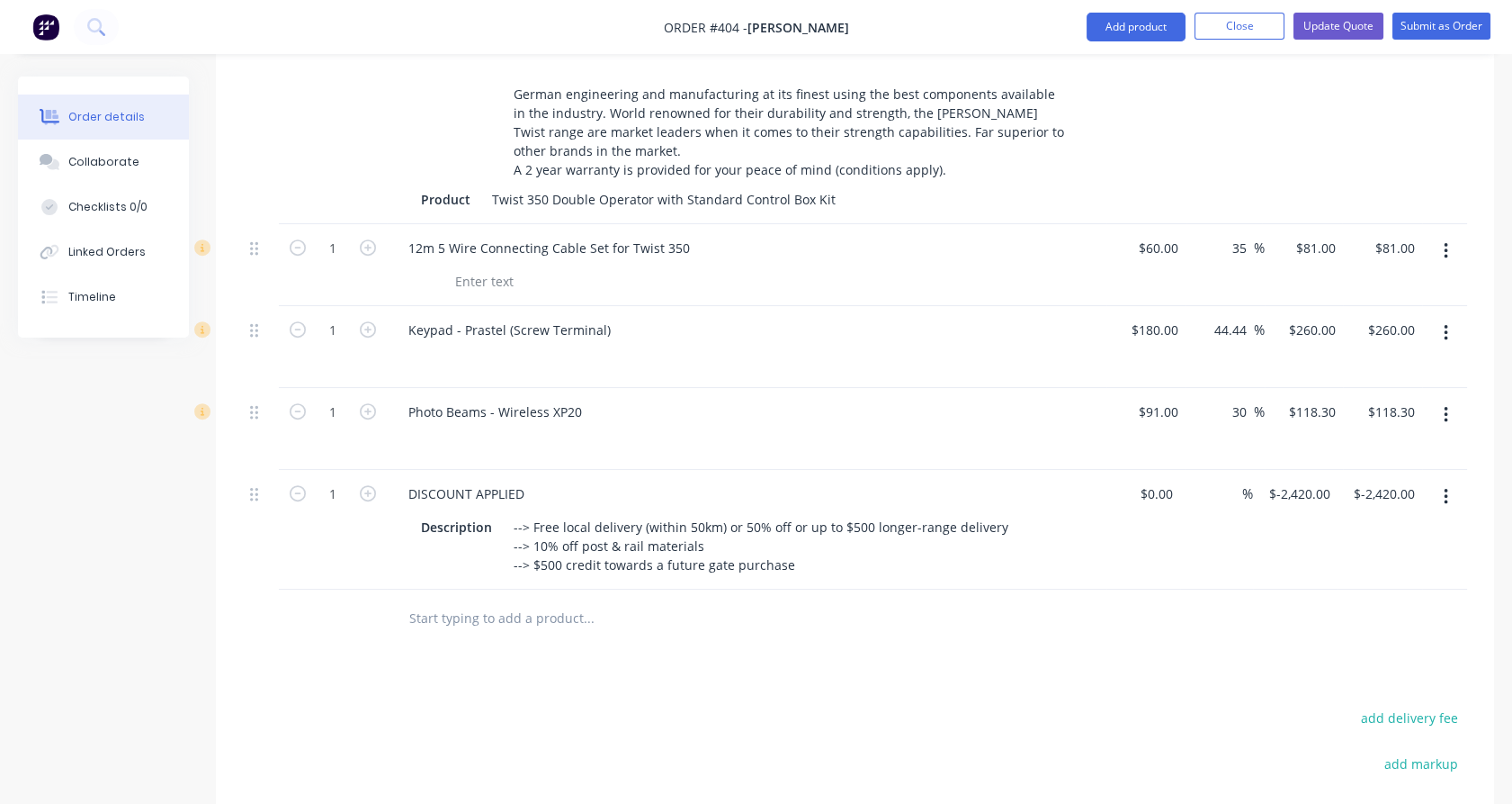
scroll to position [2143, 0]
click at [1310, 483] on input "-2420" at bounding box center [1302, 496] width 70 height 26
type input "$-2,352.00"
click at [1303, 514] on div "$-2,352.00 -2352" at bounding box center [1299, 532] width 78 height 120
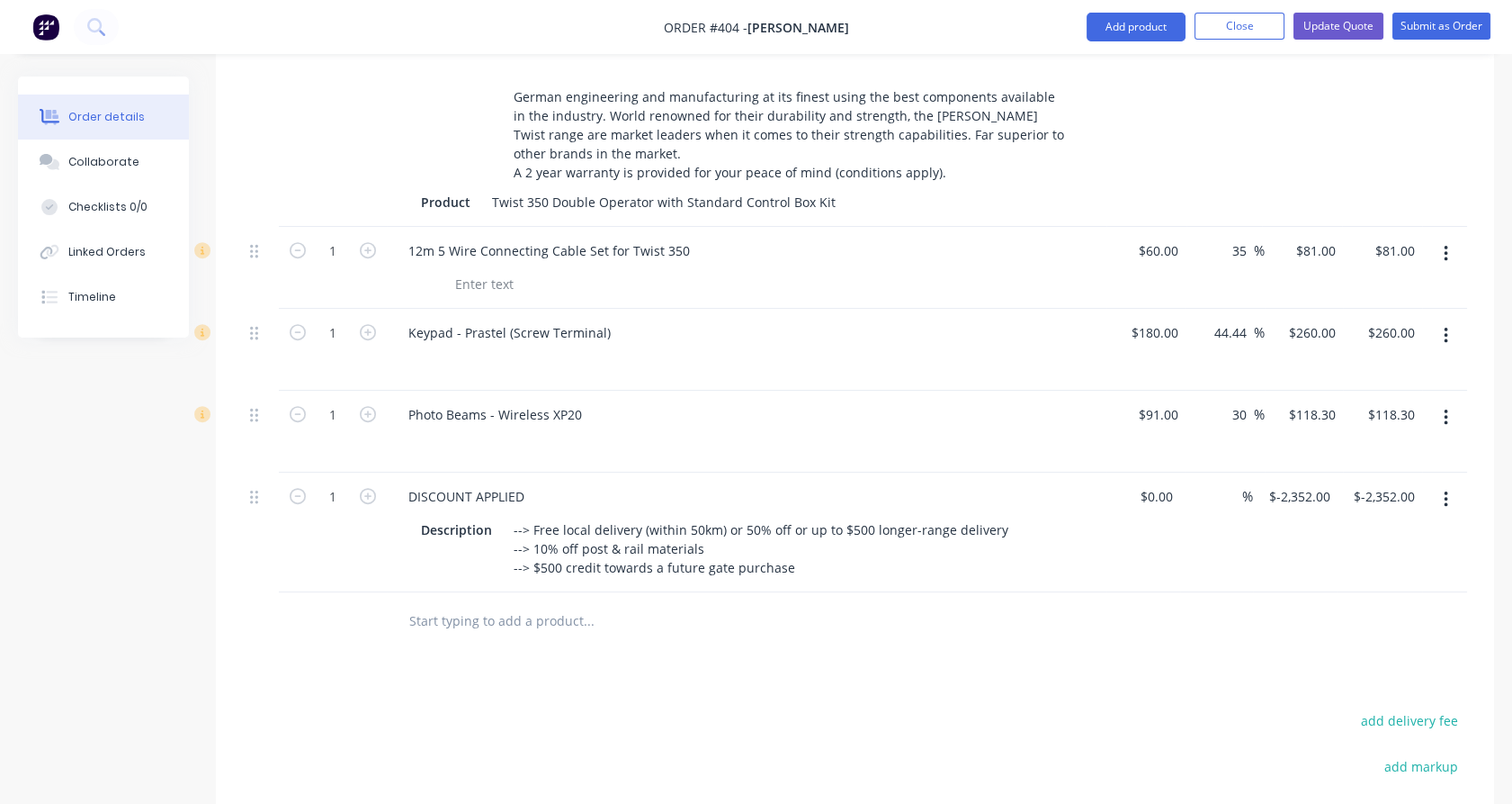
click at [533, 603] on input "text" at bounding box center [588, 621] width 360 height 36
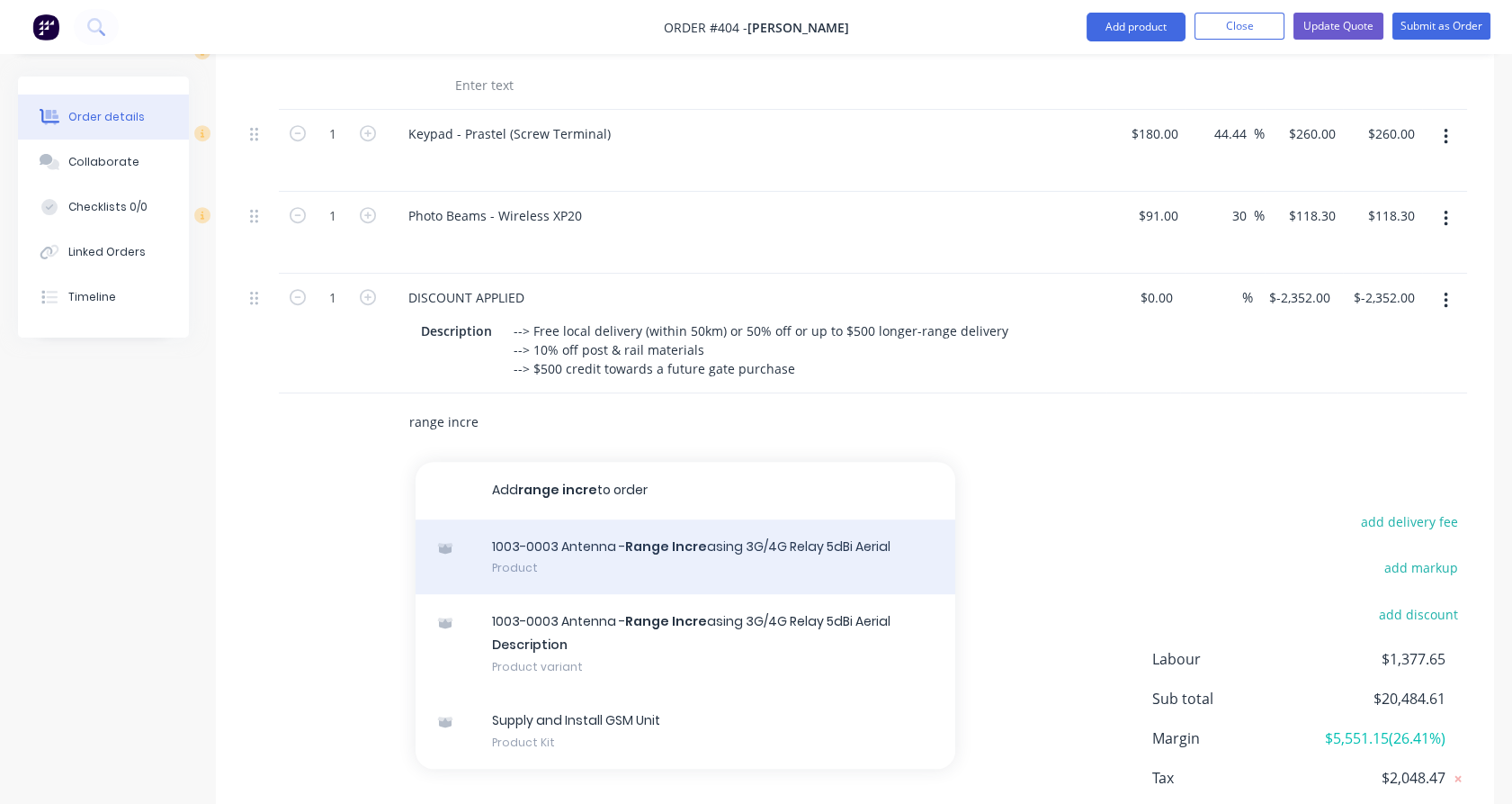
scroll to position [2343, 0]
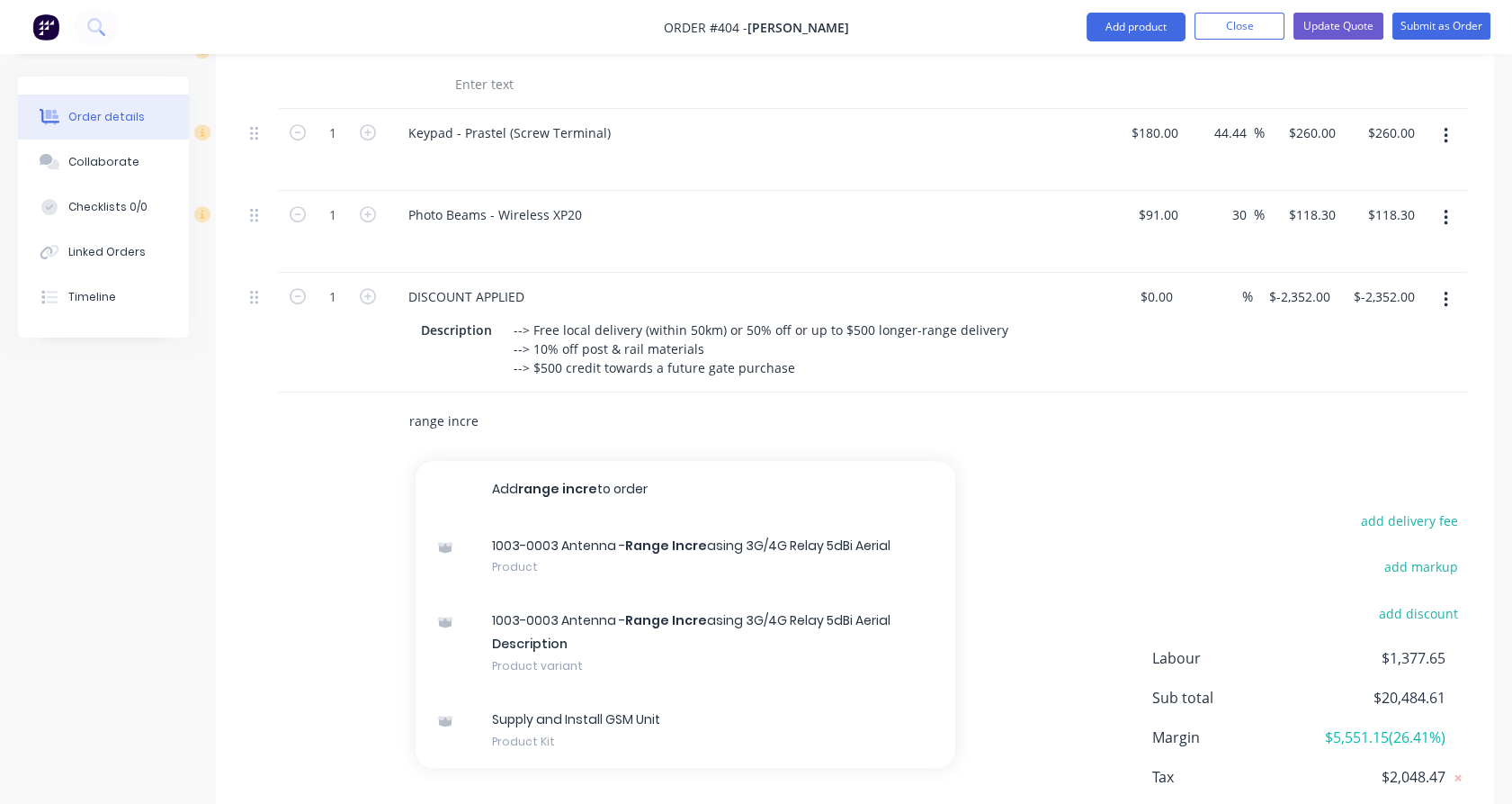
click at [432, 403] on input "range incre" at bounding box center [588, 421] width 360 height 36
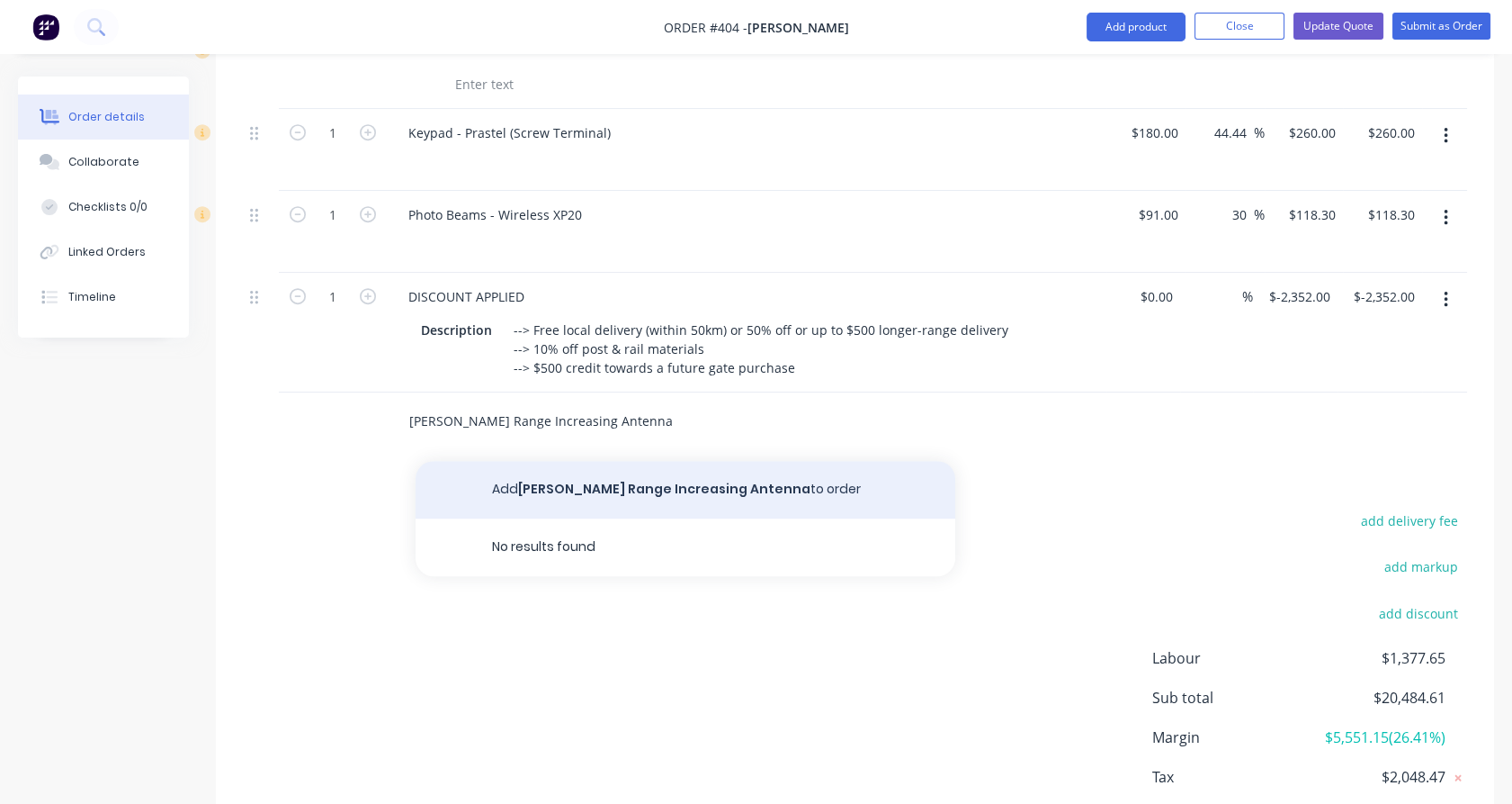
type input "[PERSON_NAME] Range Increasing Antenna"
click at [608, 467] on button "Add [PERSON_NAME] Range Increasing Antenna to order" at bounding box center [686, 490] width 540 height 58
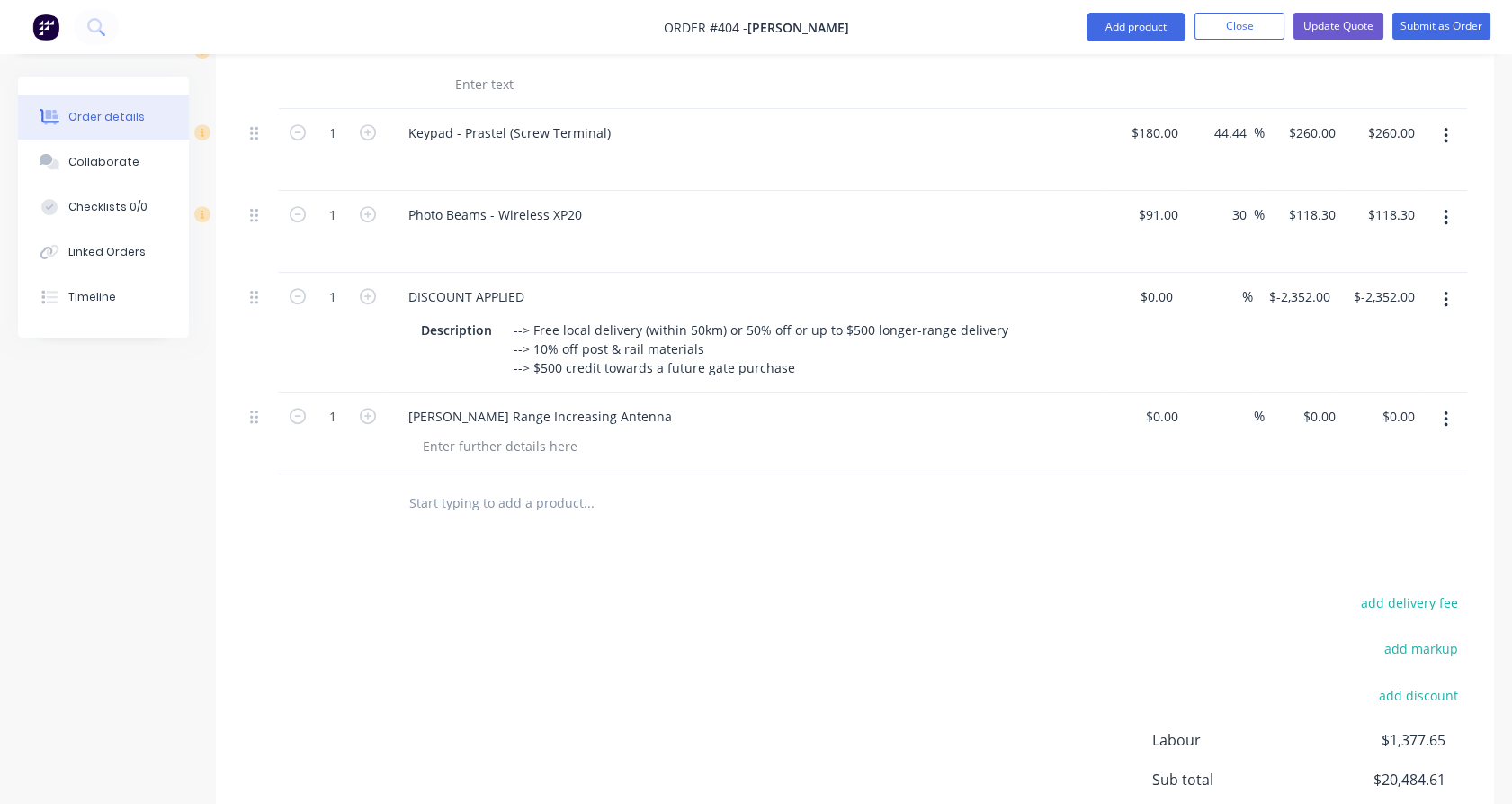
click at [468, 485] on input "text" at bounding box center [588, 503] width 360 height 36
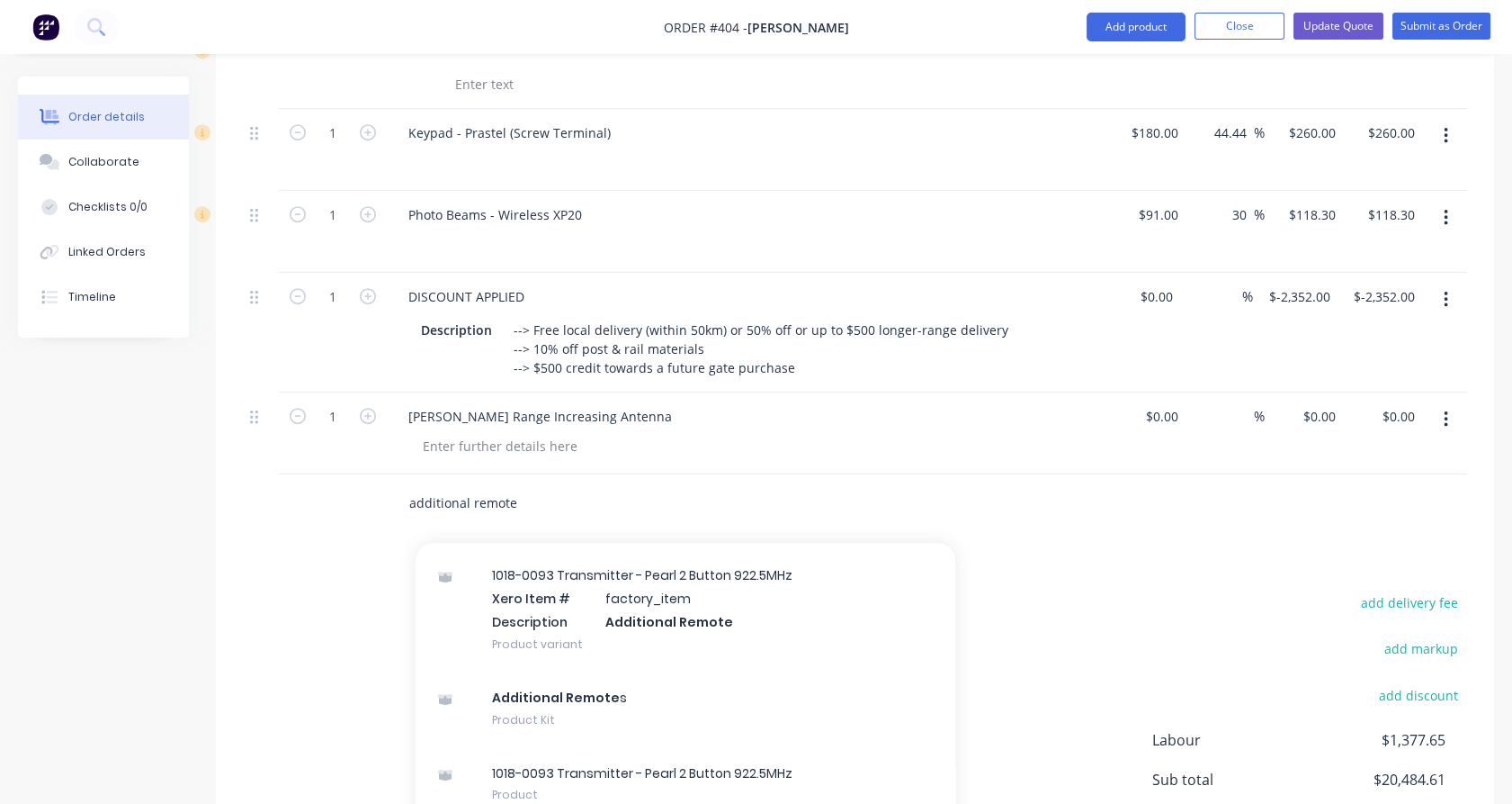
scroll to position [940, 0]
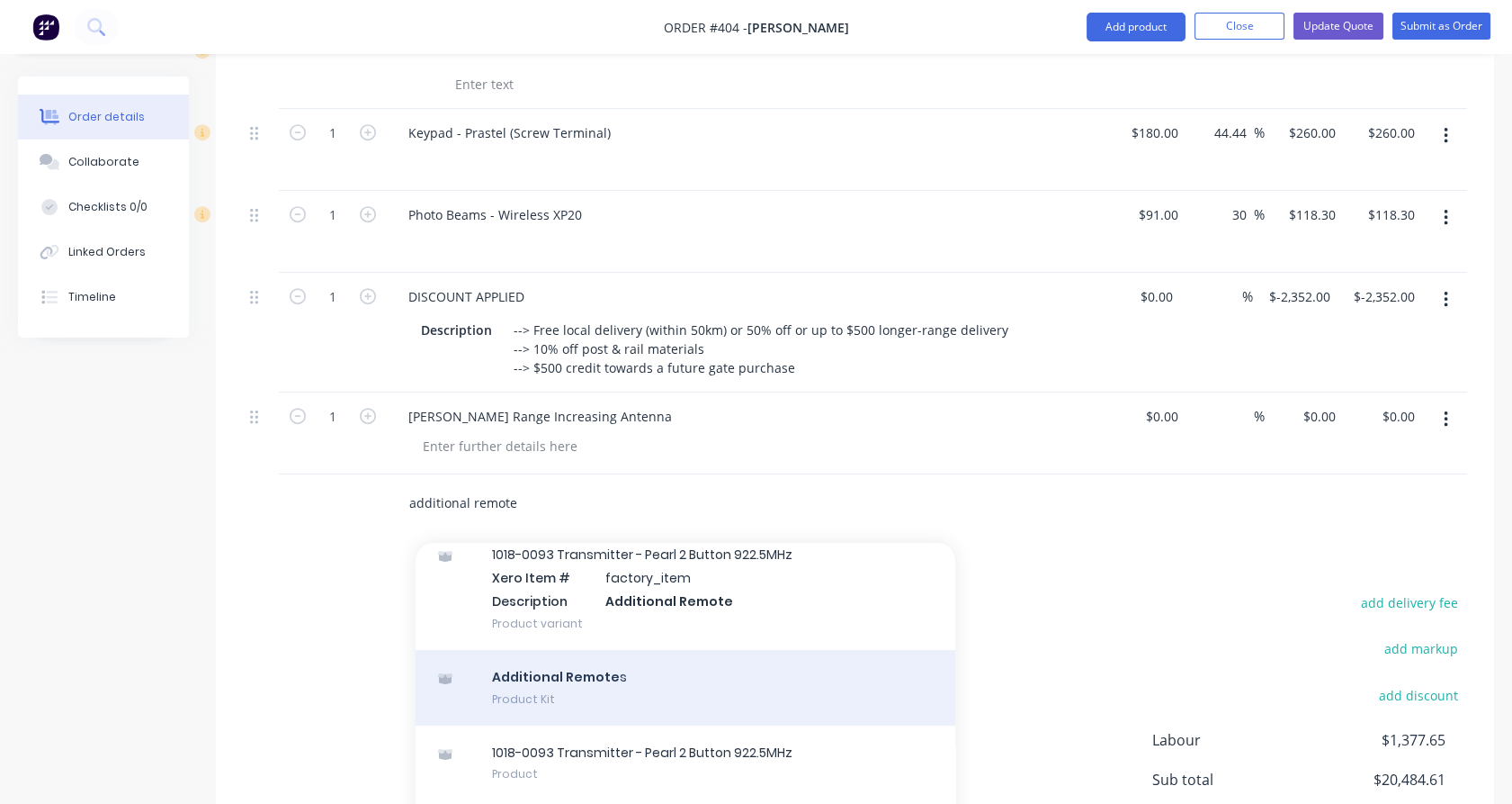
type input "additional remote"
click at [541, 666] on div "Additional Remote s Product Kit" at bounding box center [686, 687] width 540 height 76
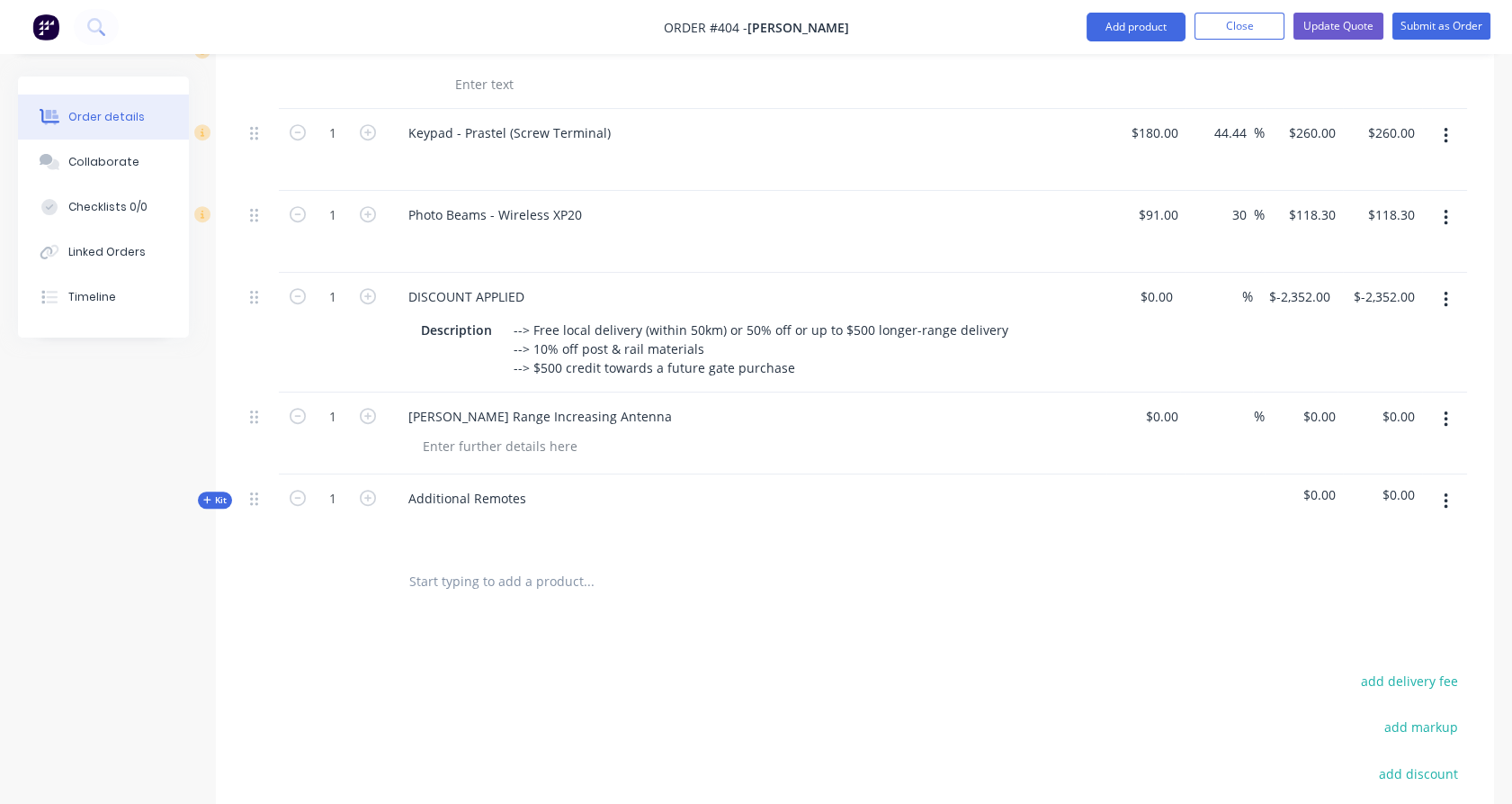
click at [216, 494] on span "Kit" at bounding box center [215, 500] width 23 height 13
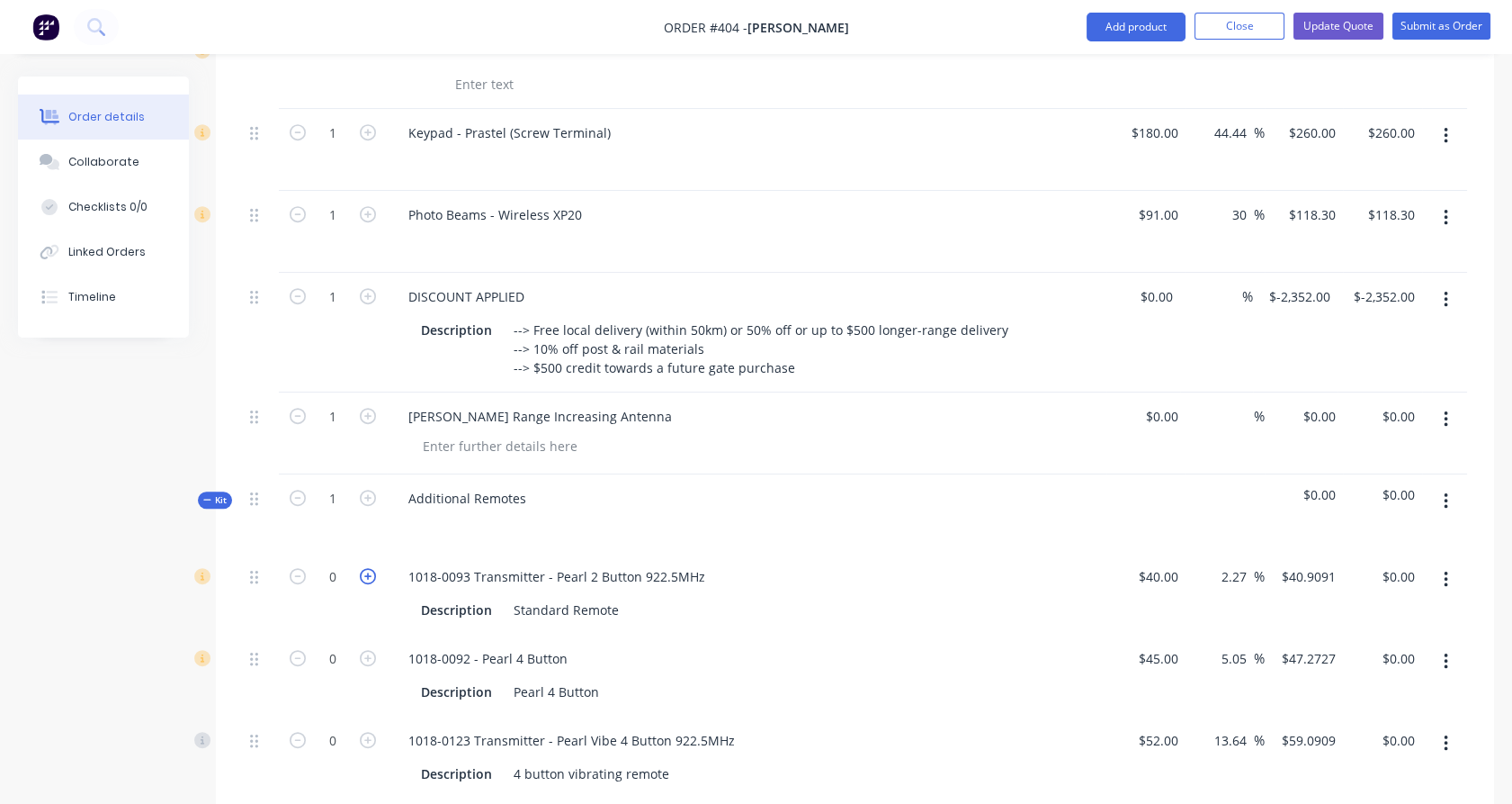
click at [363, 567] on icon "button" at bounding box center [367, 575] width 16 height 16
type input "1"
type input "$40.91"
click at [363, 567] on icon "button" at bounding box center [367, 575] width 16 height 16
type input "2"
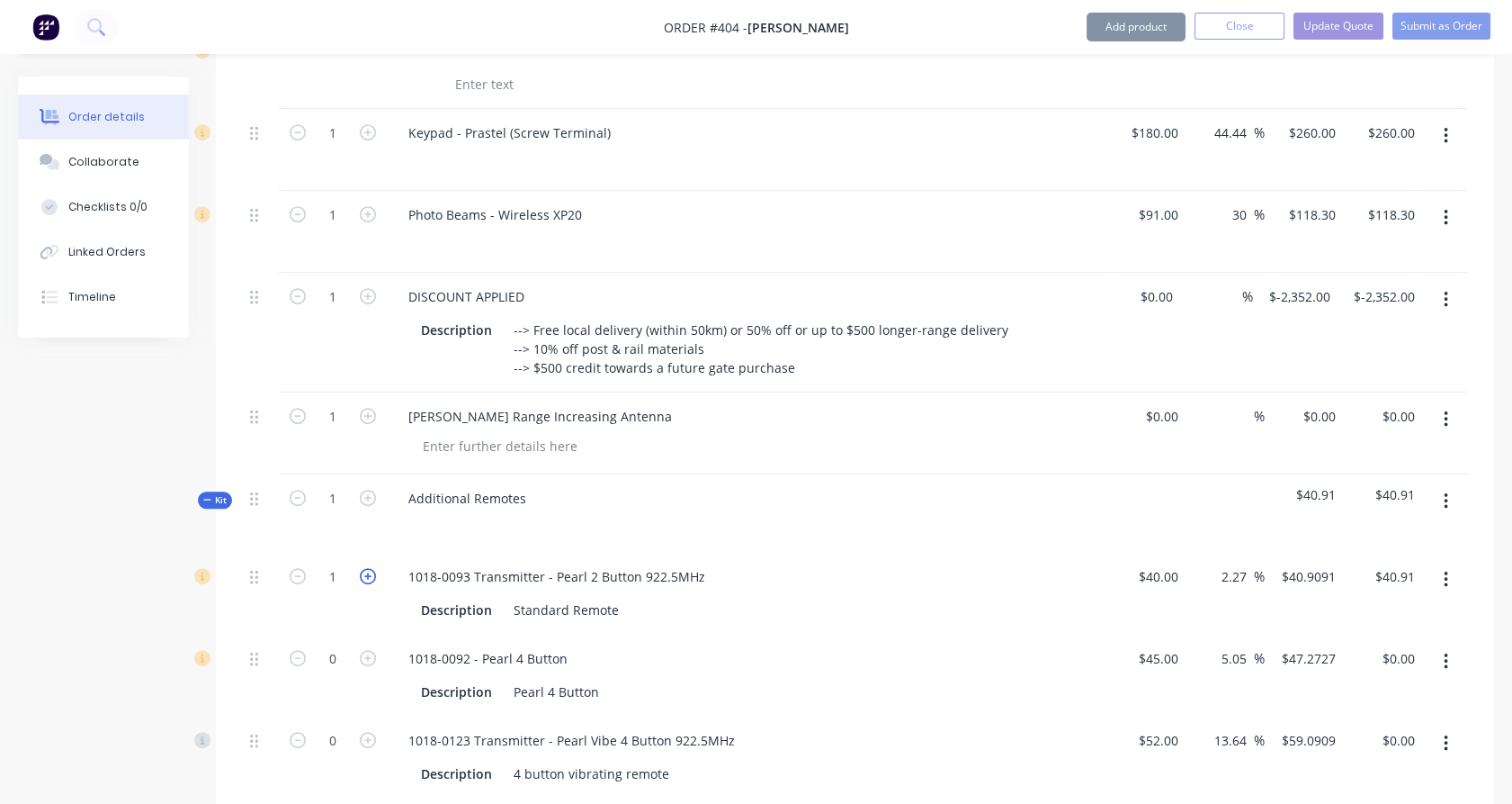
type input "$81.82"
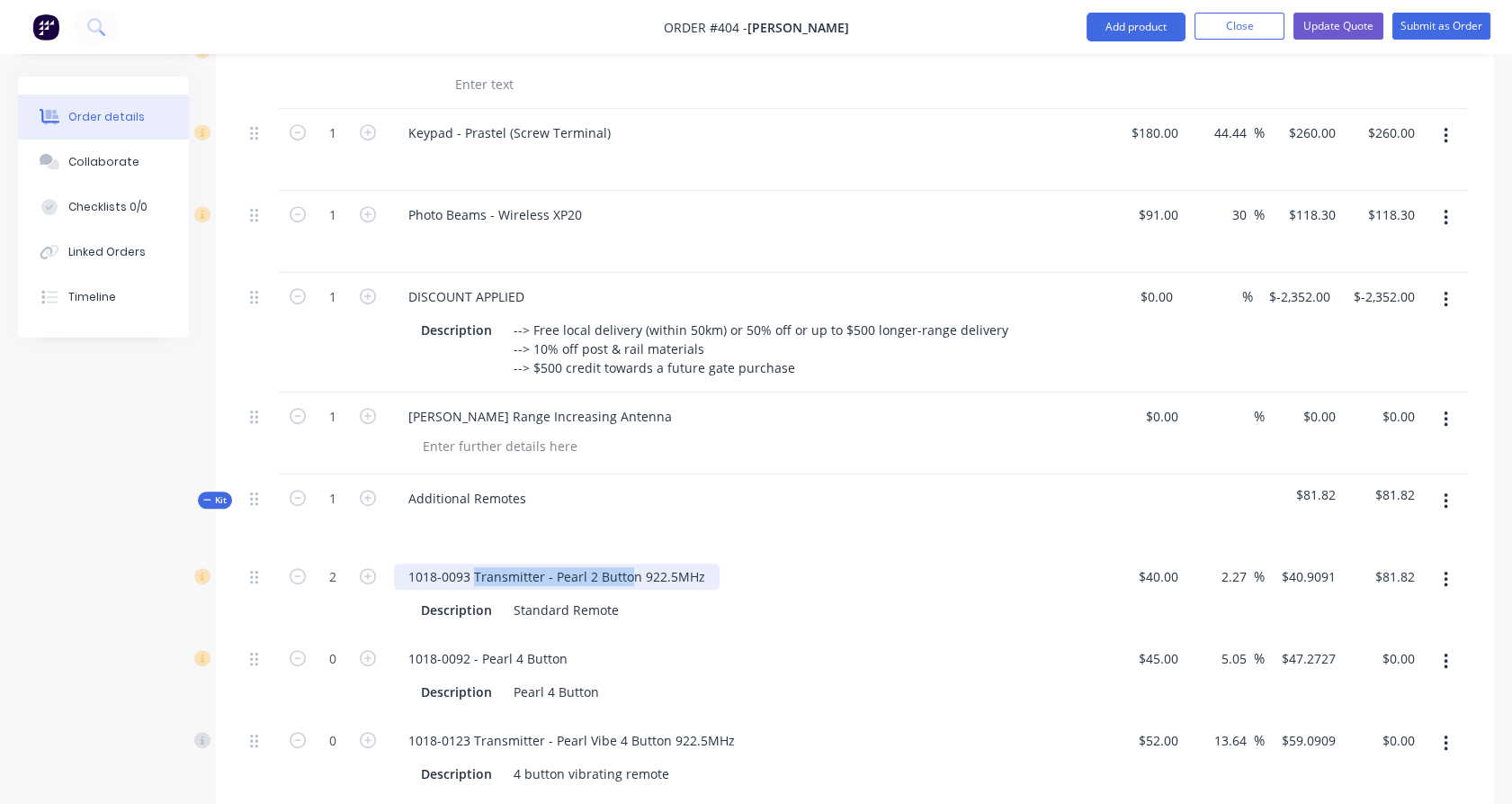
copy div "Transmitter - Pearl 2 Butto"
drag, startPoint x: 474, startPoint y: 547, endPoint x: 553, endPoint y: 518, distance: 84.2
click at [631, 564] on div "1018-0093 Transmitter - Pearl 2 Button 922.5MHz" at bounding box center [557, 577] width 325 height 26
click at [459, 481] on div "Additional Remotes" at bounding box center [747, 513] width 720 height 79
click at [435, 511] on div at bounding box center [422, 524] width 29 height 26
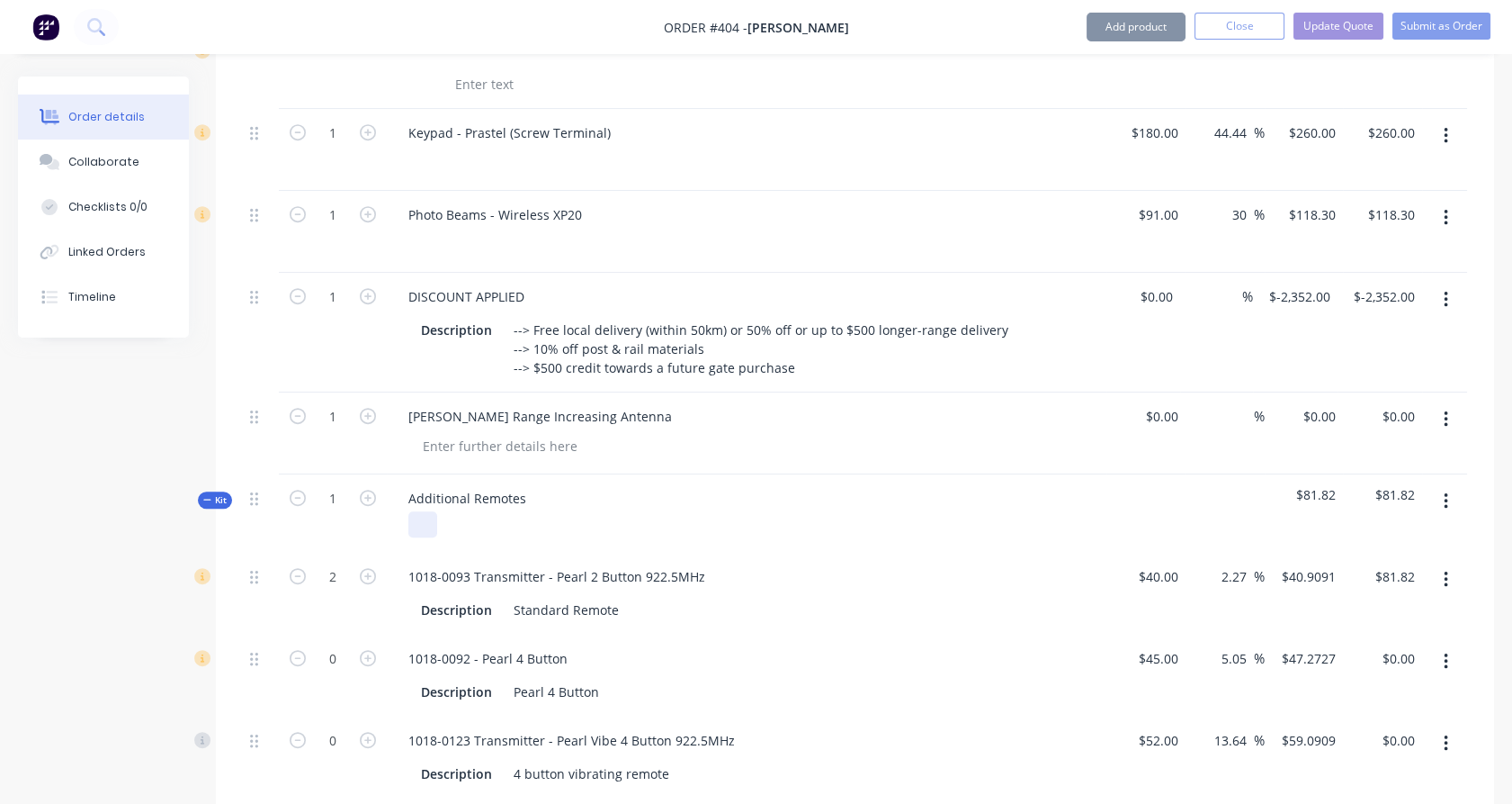
paste div
click at [375, 504] on div "1" at bounding box center [333, 513] width 108 height 79
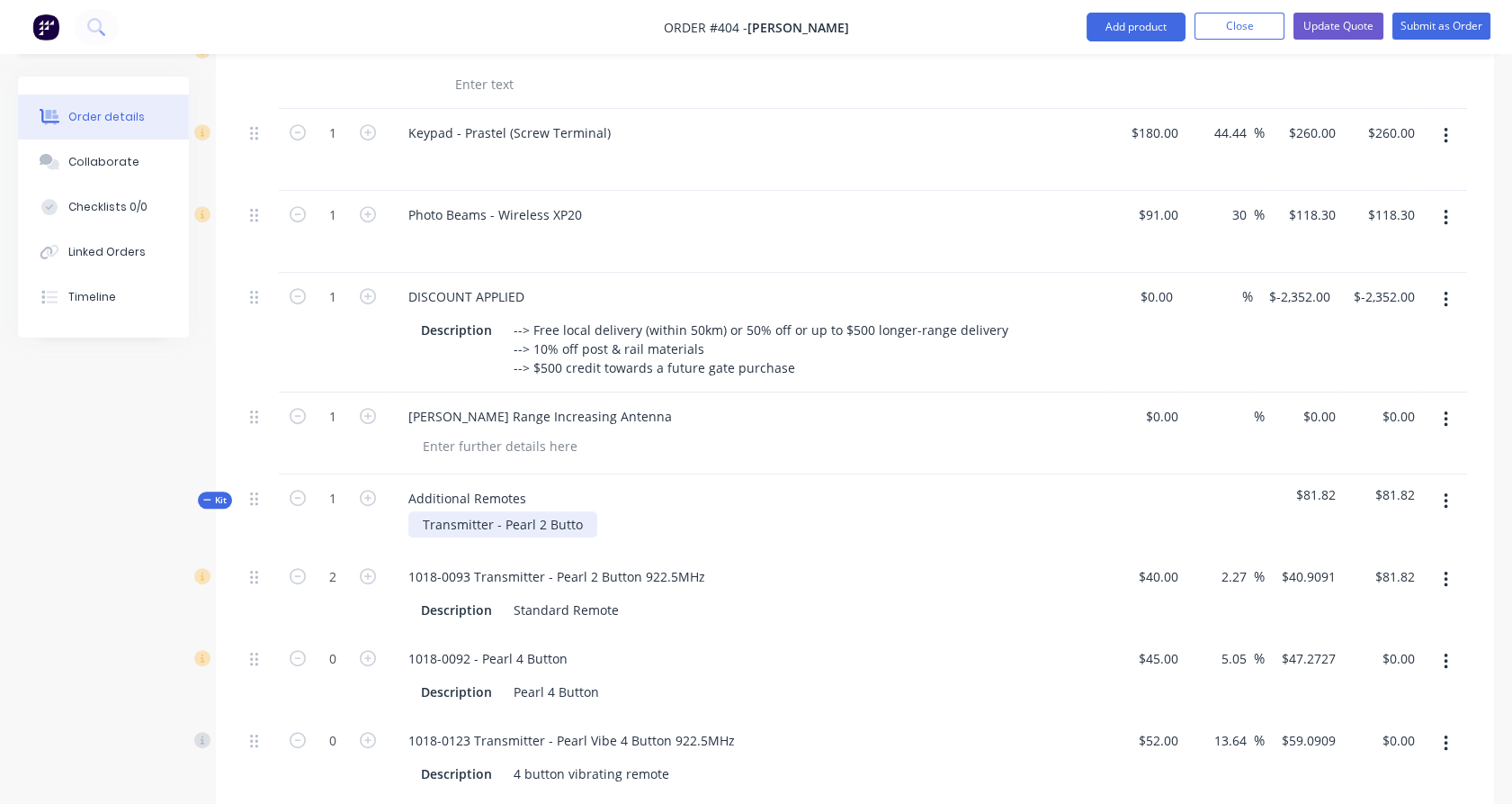
click at [583, 511] on div "Transmitter - Pearl 2 Butto" at bounding box center [503, 524] width 189 height 26
click at [1197, 26] on button "Close" at bounding box center [1239, 25] width 90 height 27
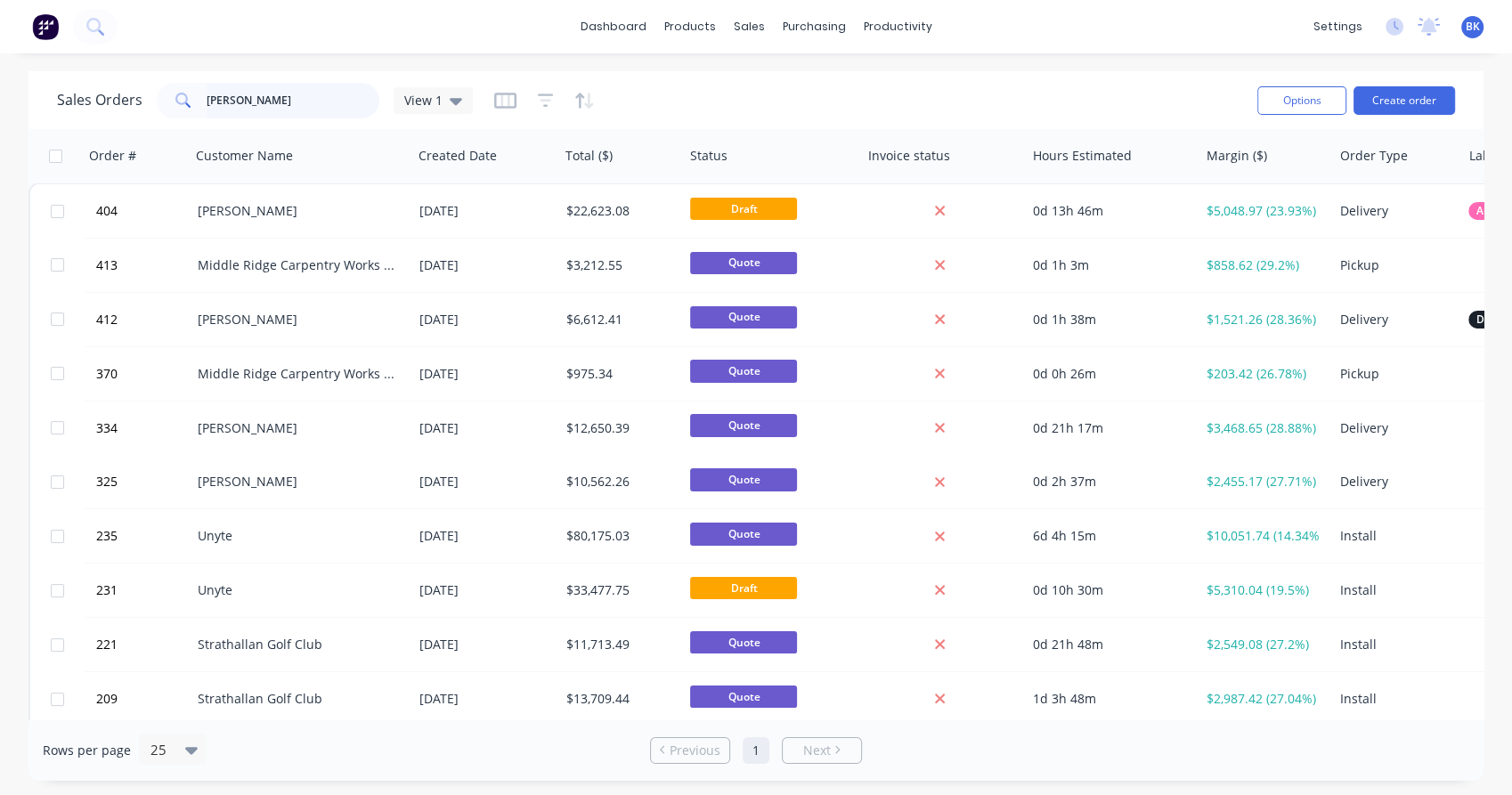
click at [284, 116] on input "[PERSON_NAME]" at bounding box center [293, 101] width 174 height 36
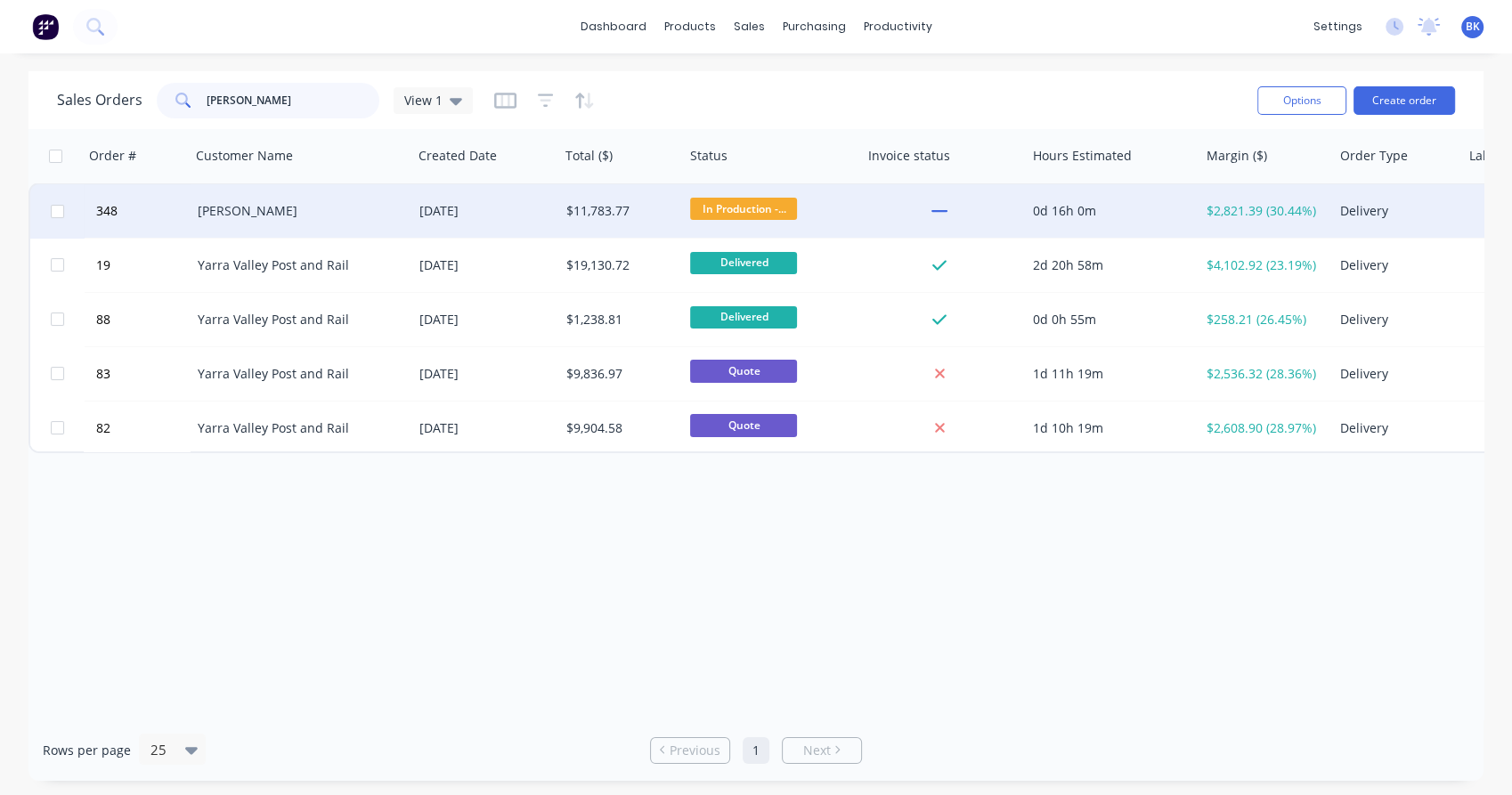
type input "[PERSON_NAME]"
click at [264, 205] on div "[PERSON_NAME]" at bounding box center [297, 211] width 198 height 18
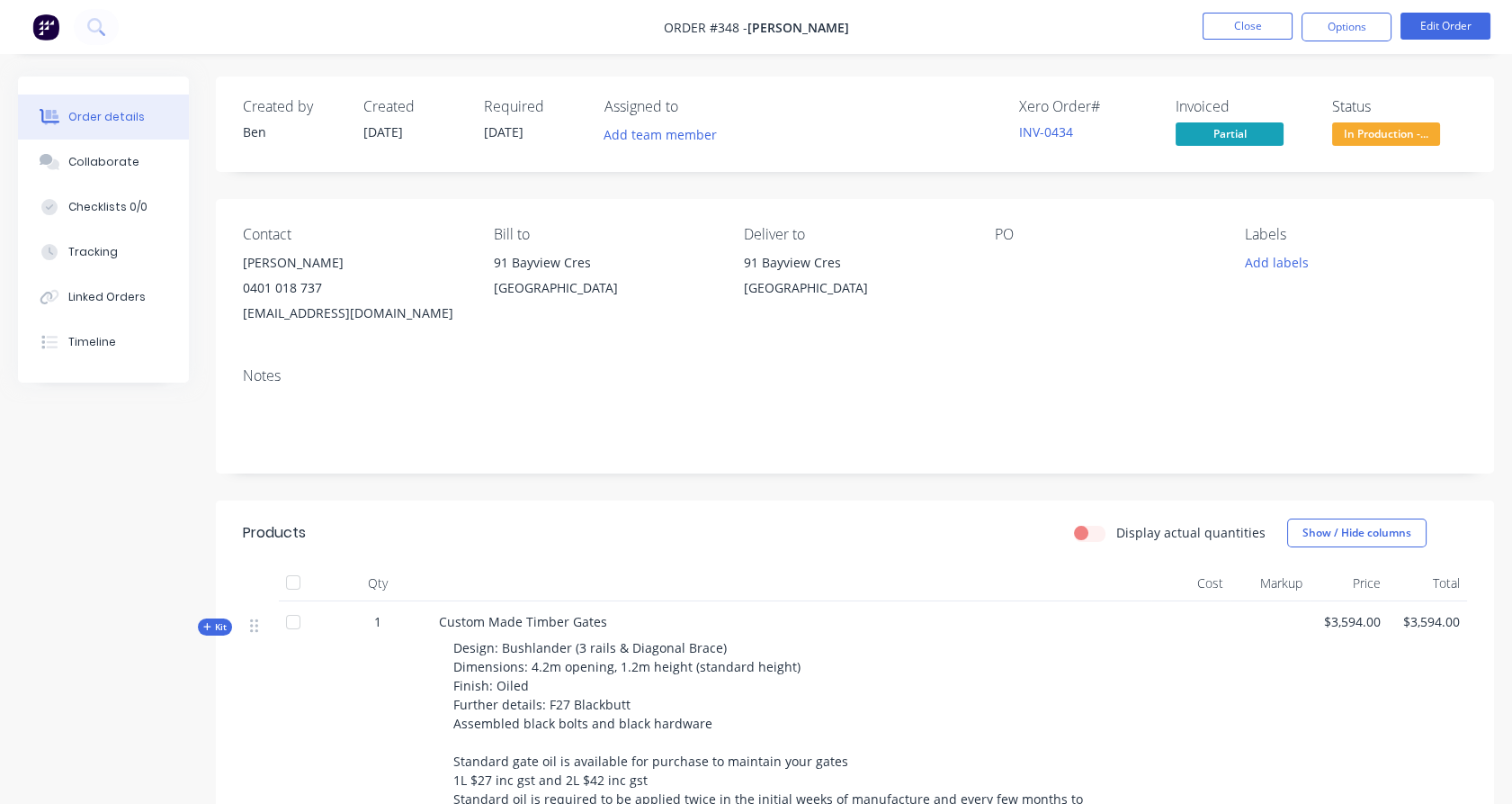
copy div "[STREET_ADDRESS]"
drag, startPoint x: 493, startPoint y: 261, endPoint x: 642, endPoint y: 294, distance: 152.6
click at [642, 294] on div "[STREET_ADDRESS]" at bounding box center [605, 280] width 222 height 58
click at [1220, 32] on button "Close" at bounding box center [1248, 25] width 90 height 27
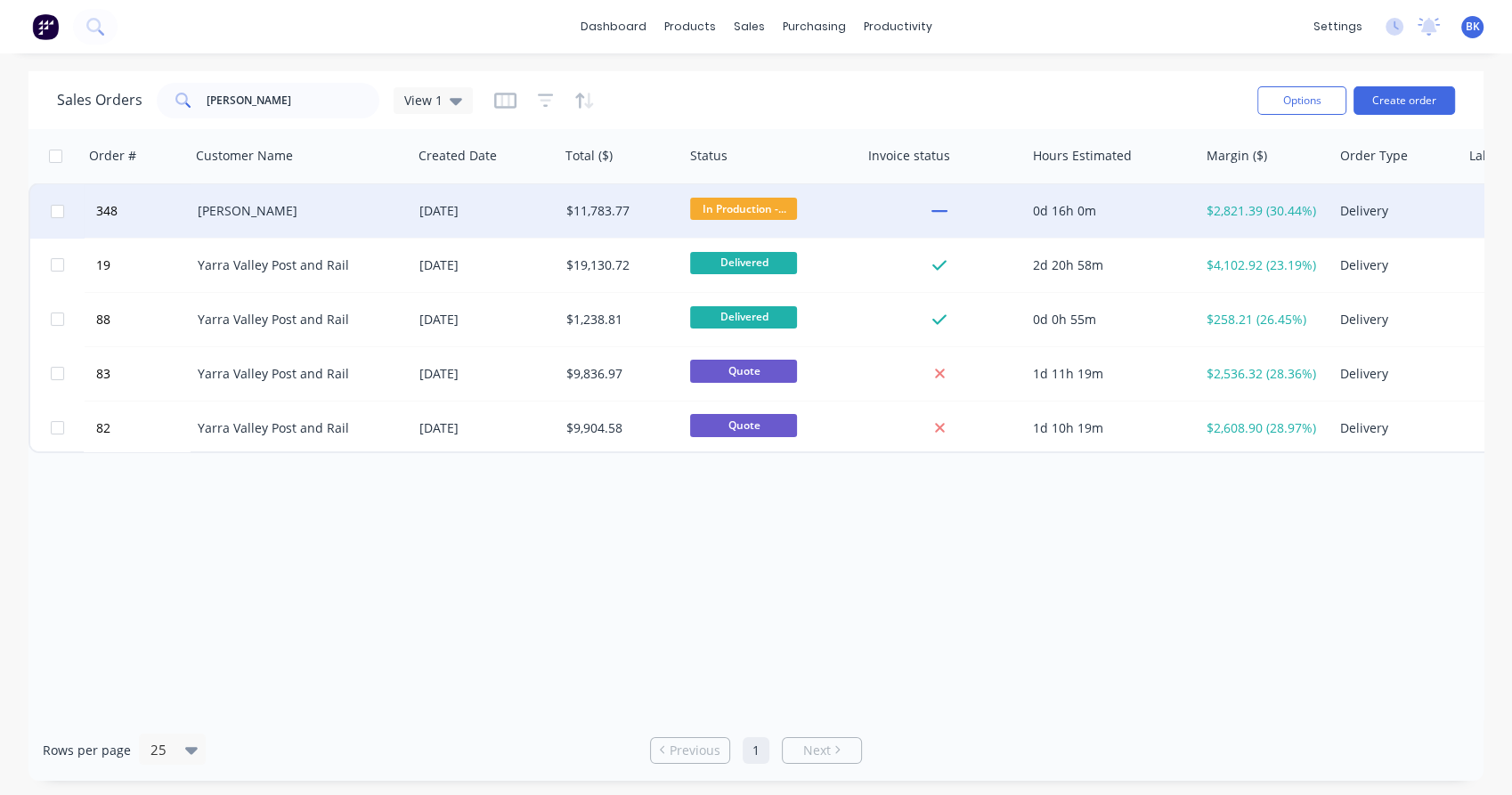
click at [294, 213] on div "[PERSON_NAME]" at bounding box center [297, 211] width 198 height 18
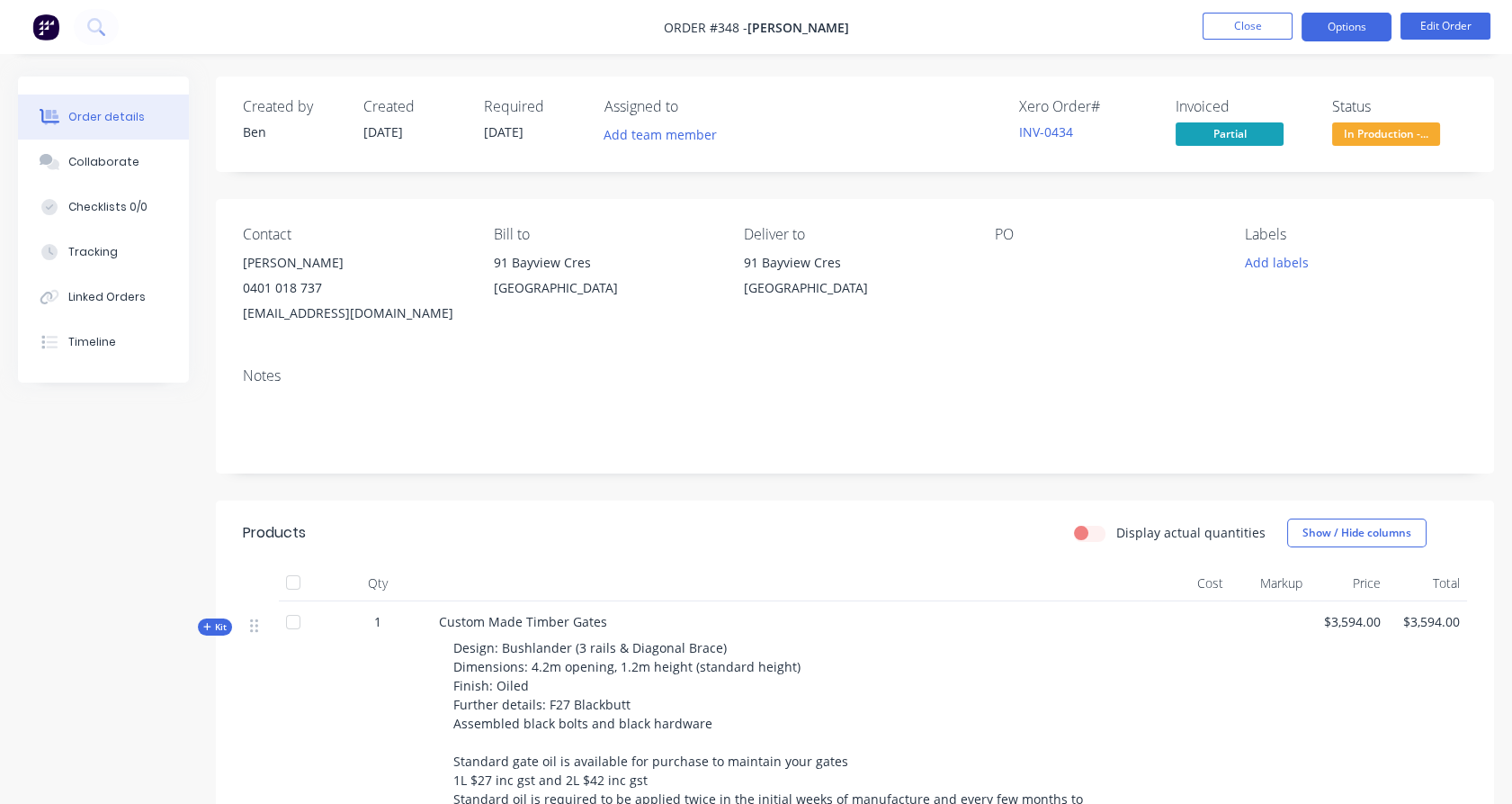
click at [1330, 21] on button "Options" at bounding box center [1347, 26] width 90 height 29
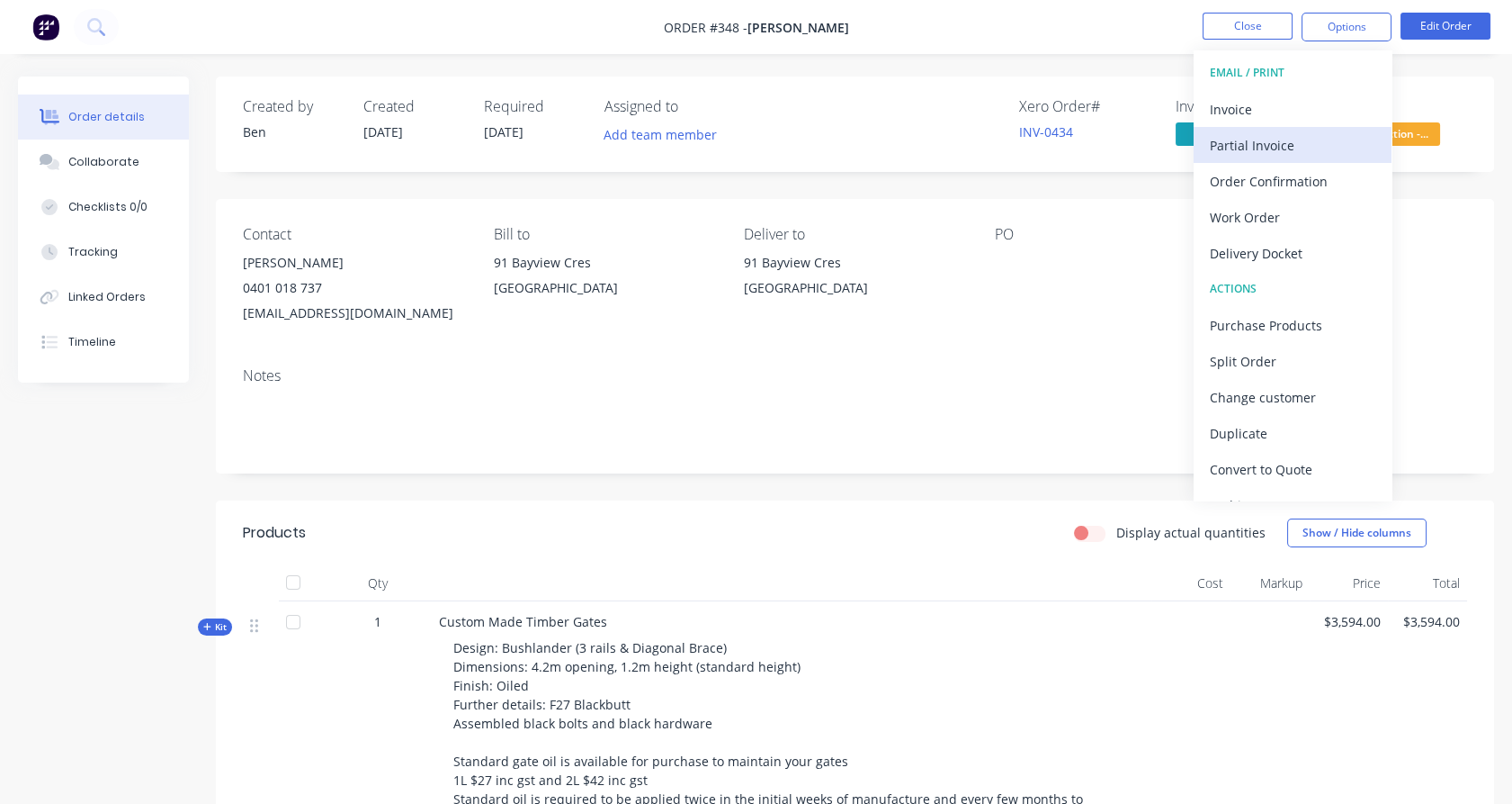
click at [1305, 145] on div "Partial Invoice" at bounding box center [1292, 146] width 165 height 26
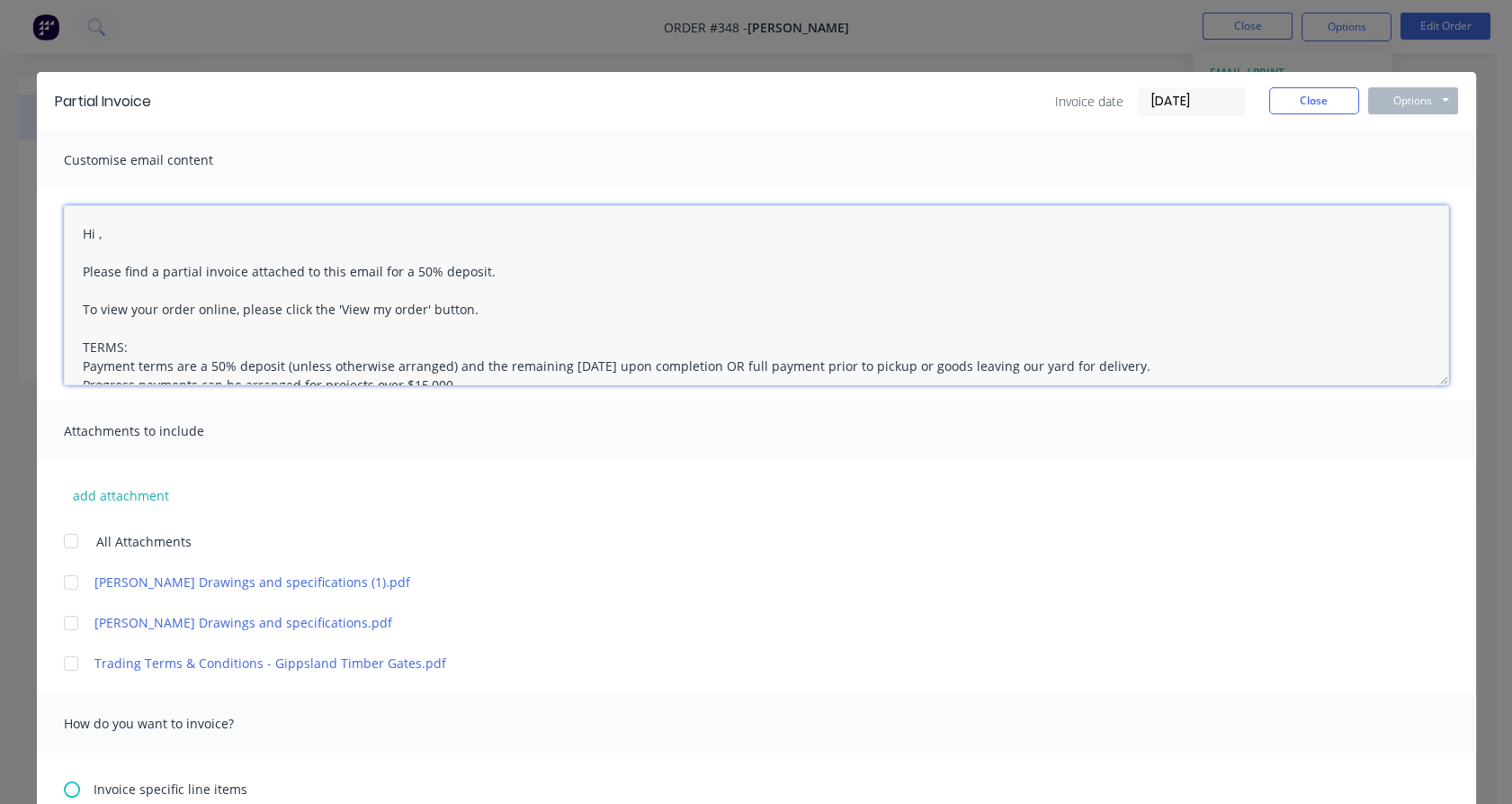
click at [88, 234] on textarea "Hi , Please find a partial invoice attached to this email for a 50% deposit. To…" at bounding box center [756, 294] width 1385 height 180
click at [180, 274] on textarea "Hi [PERSON_NAME], Please find a partial invoice attached to this email for a 50…" at bounding box center [756, 294] width 1385 height 180
drag, startPoint x: 354, startPoint y: 270, endPoint x: 454, endPoint y: 274, distance: 100.1
click at [454, 274] on textarea "Hi [PERSON_NAME], Please find a final invoice attached to this email for a 50% …" at bounding box center [756, 294] width 1385 height 180
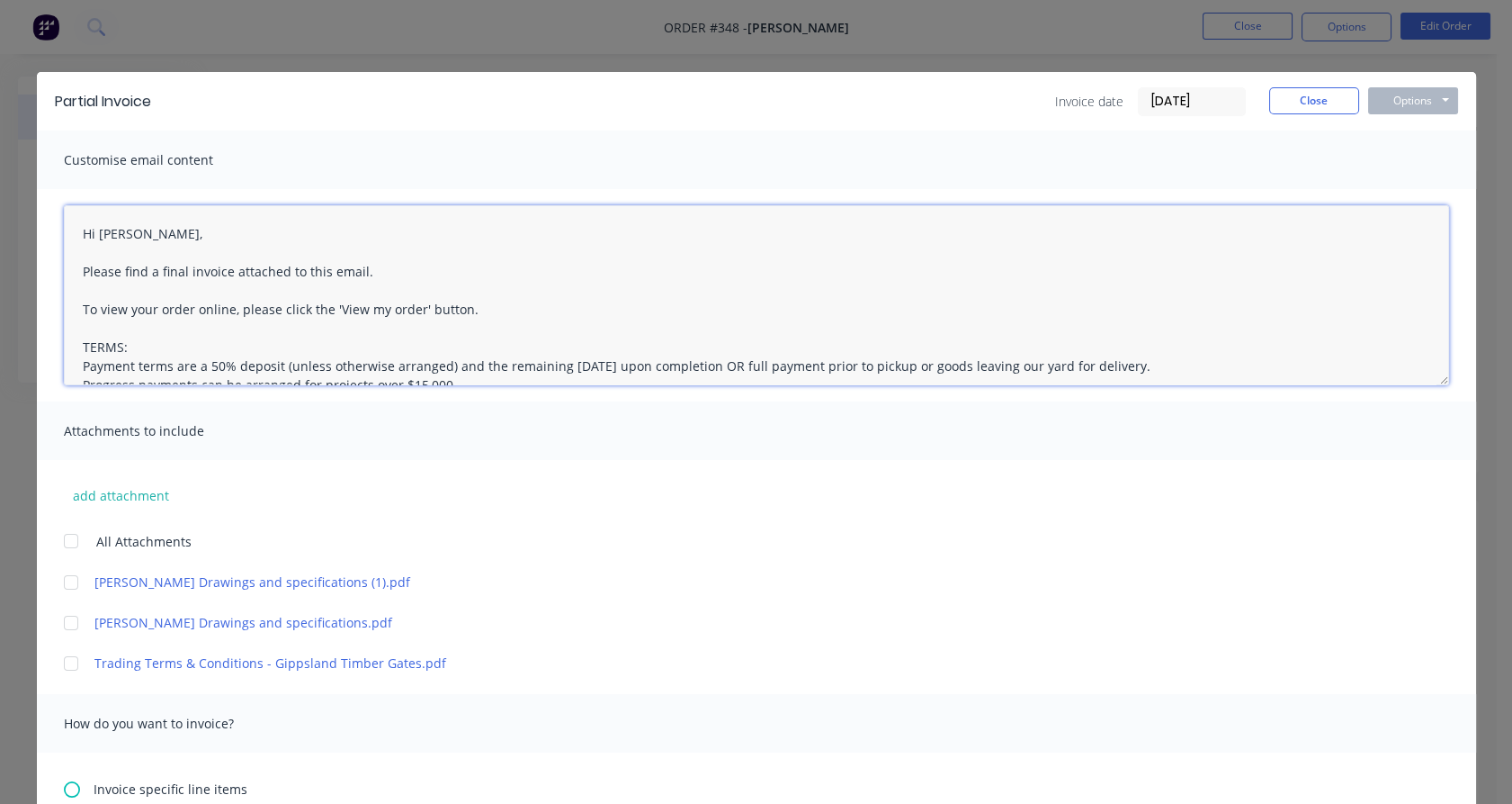
click at [71, 664] on div at bounding box center [71, 663] width 36 height 36
click at [64, 587] on div at bounding box center [71, 582] width 36 height 36
click at [66, 619] on div at bounding box center [71, 623] width 36 height 36
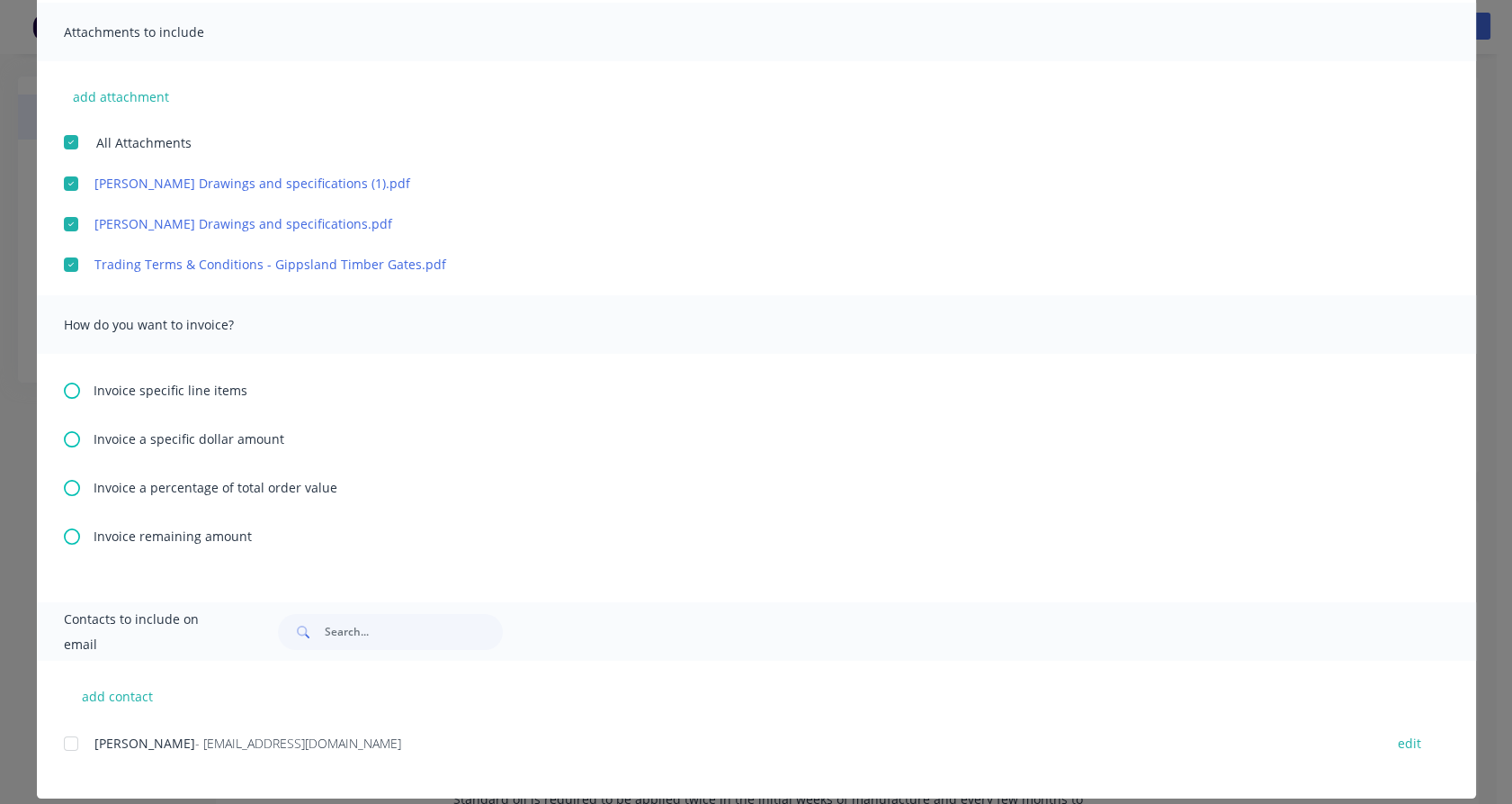
scroll to position [399, 0]
click at [64, 531] on icon at bounding box center [71, 535] width 16 height 16
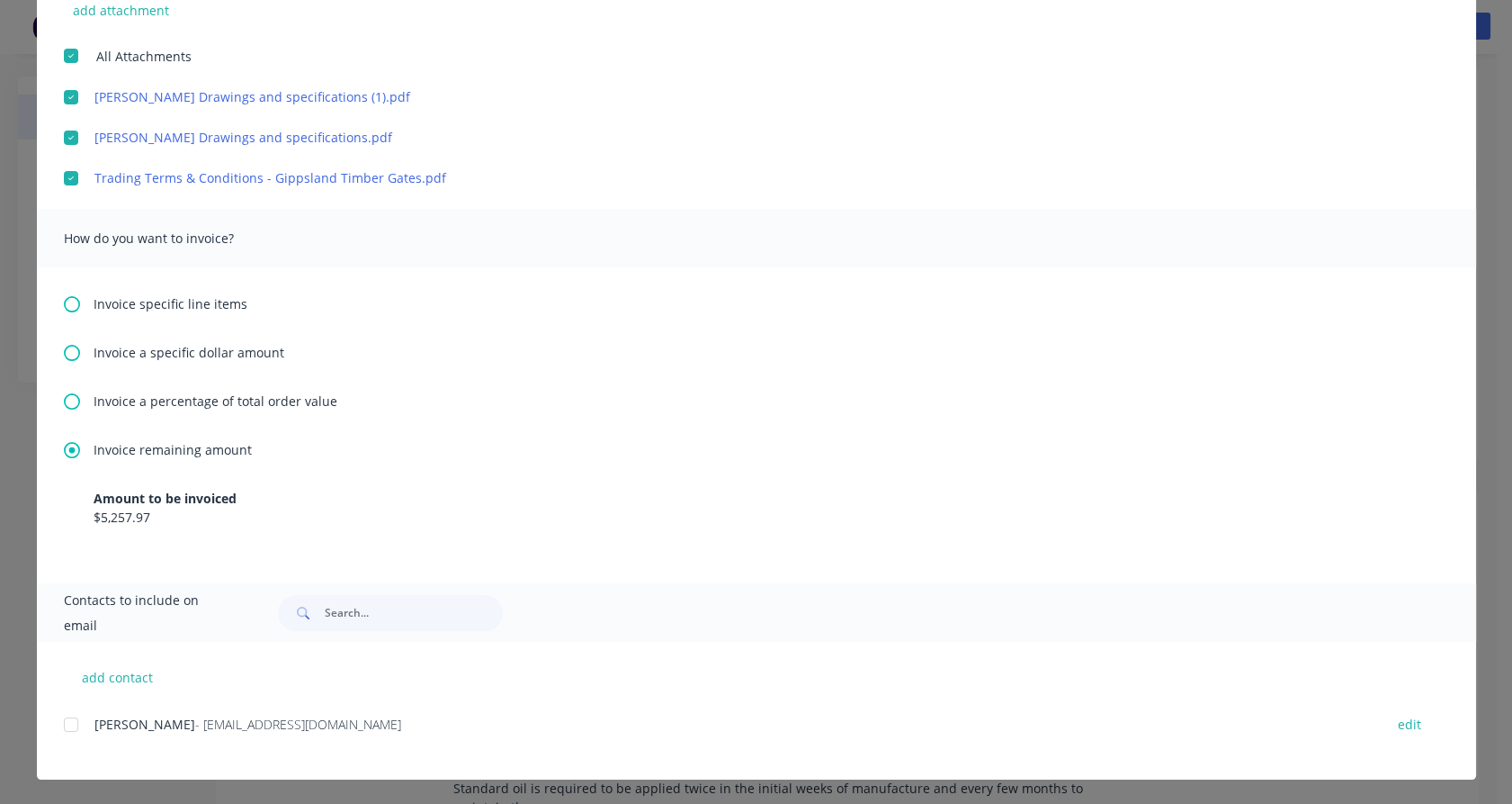
scroll to position [12, 0]
click at [66, 727] on div at bounding box center [71, 725] width 36 height 36
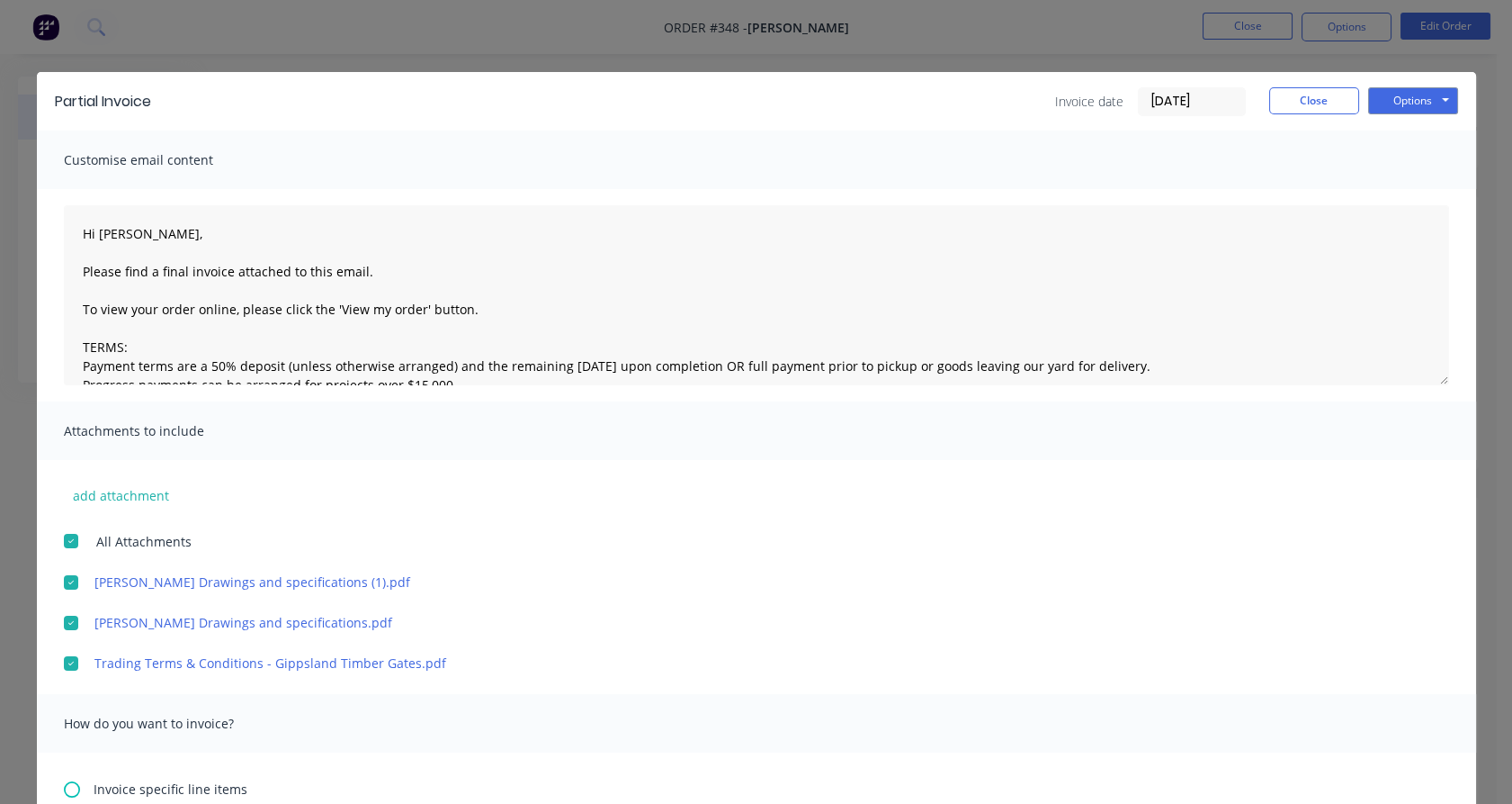
scroll to position [0, 0]
click at [1402, 94] on button "Options" at bounding box center [1413, 100] width 90 height 27
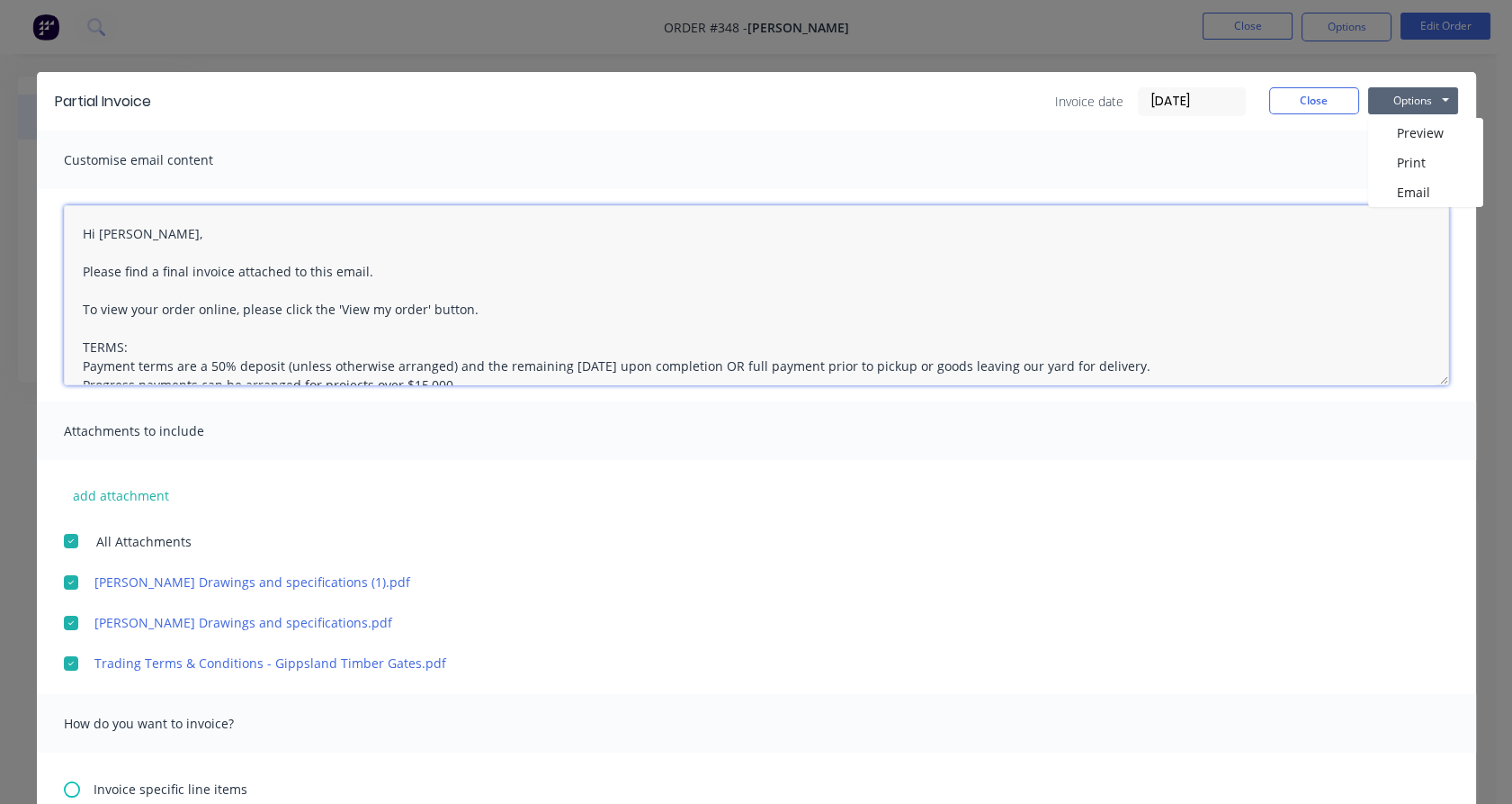
click at [352, 266] on textarea "Hi [PERSON_NAME], Please find a final invoice attached to this email. To view y…" at bounding box center [756, 294] width 1385 height 180
type textarea "Hi [PERSON_NAME], Please find a final invoice attached to this email for paymen…"
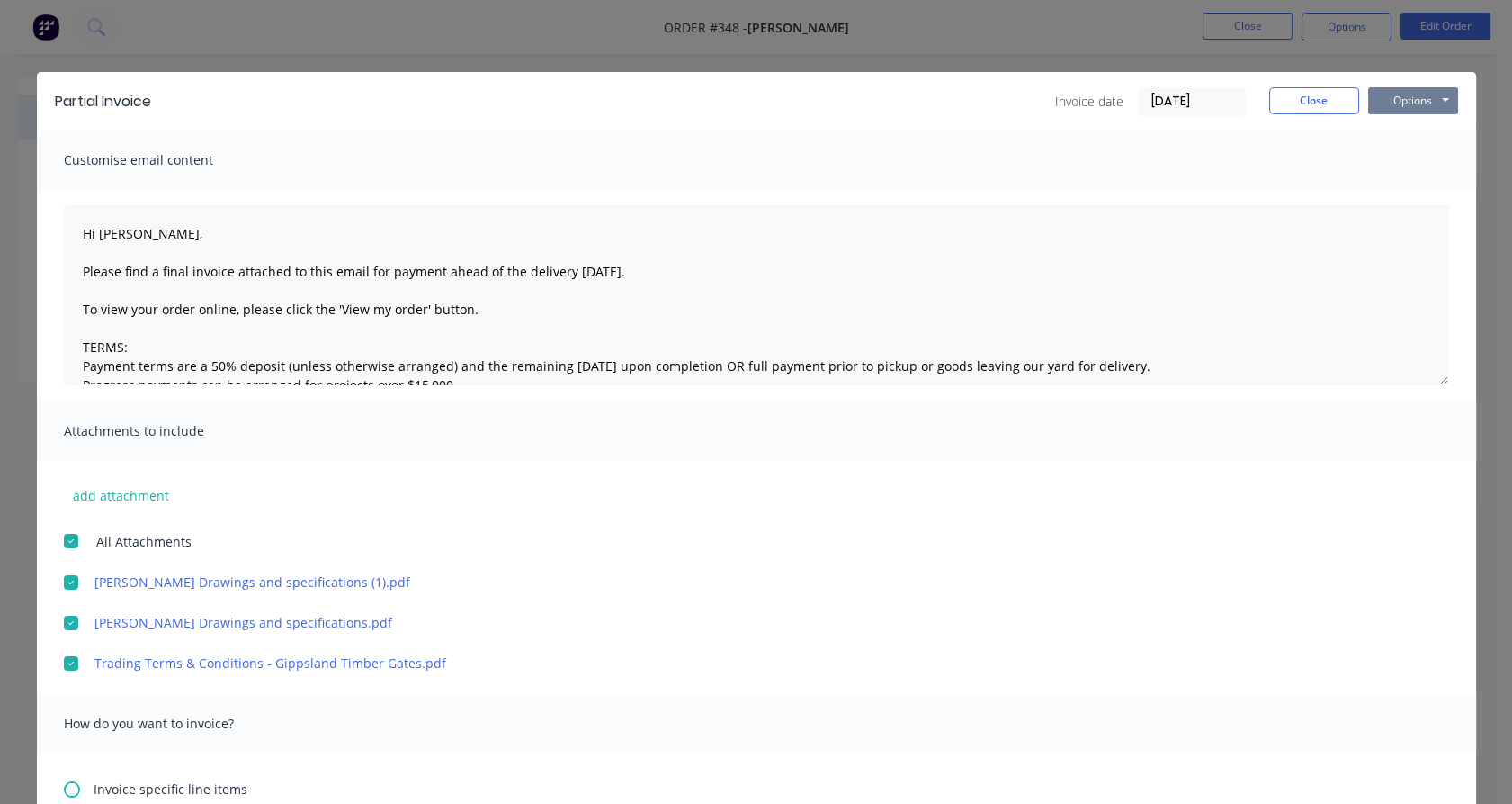
click at [1389, 98] on button "Options" at bounding box center [1413, 100] width 90 height 27
click at [1405, 191] on button "Email" at bounding box center [1425, 193] width 115 height 30
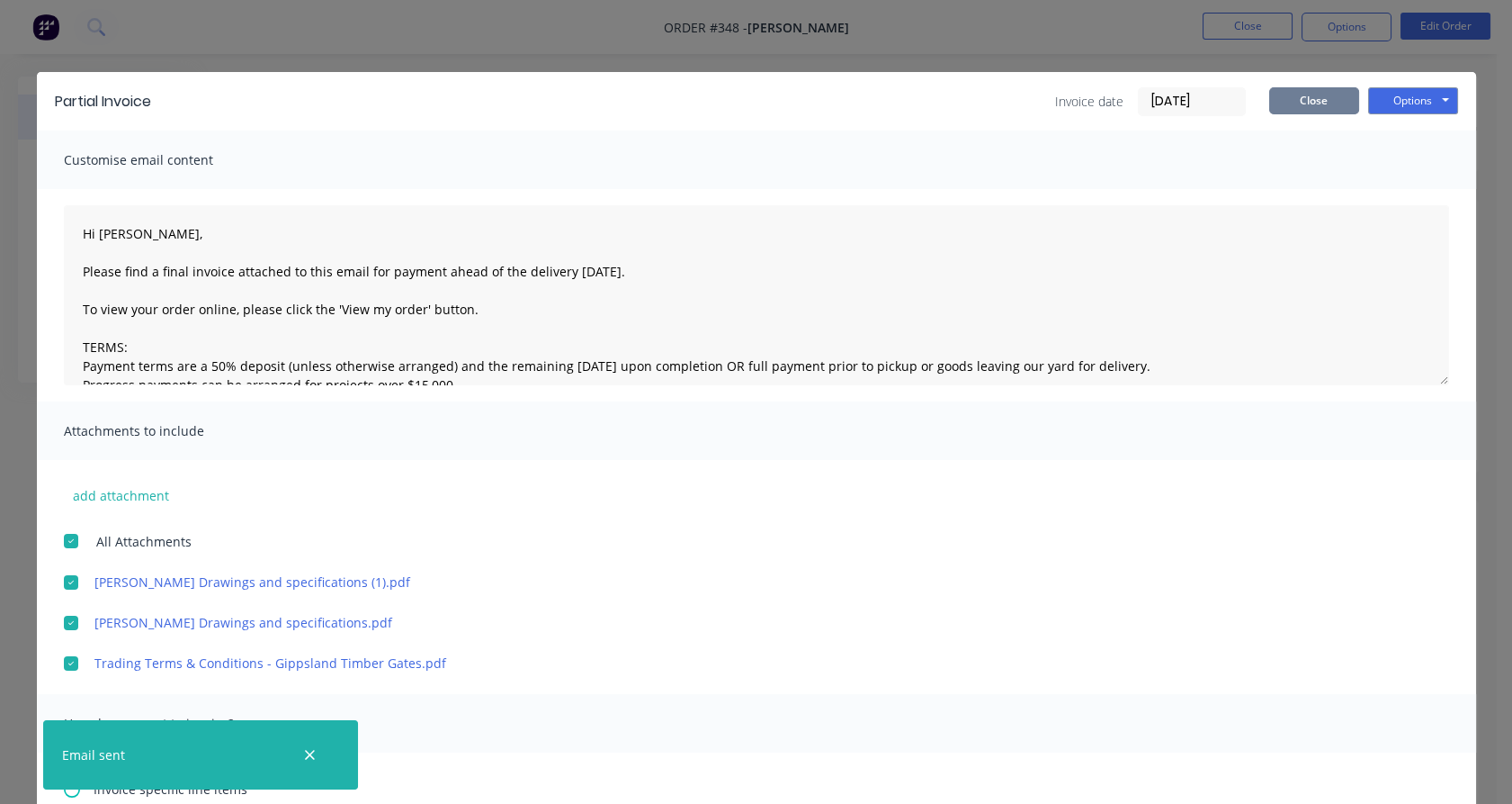
click at [1327, 97] on button "Close" at bounding box center [1314, 100] width 90 height 27
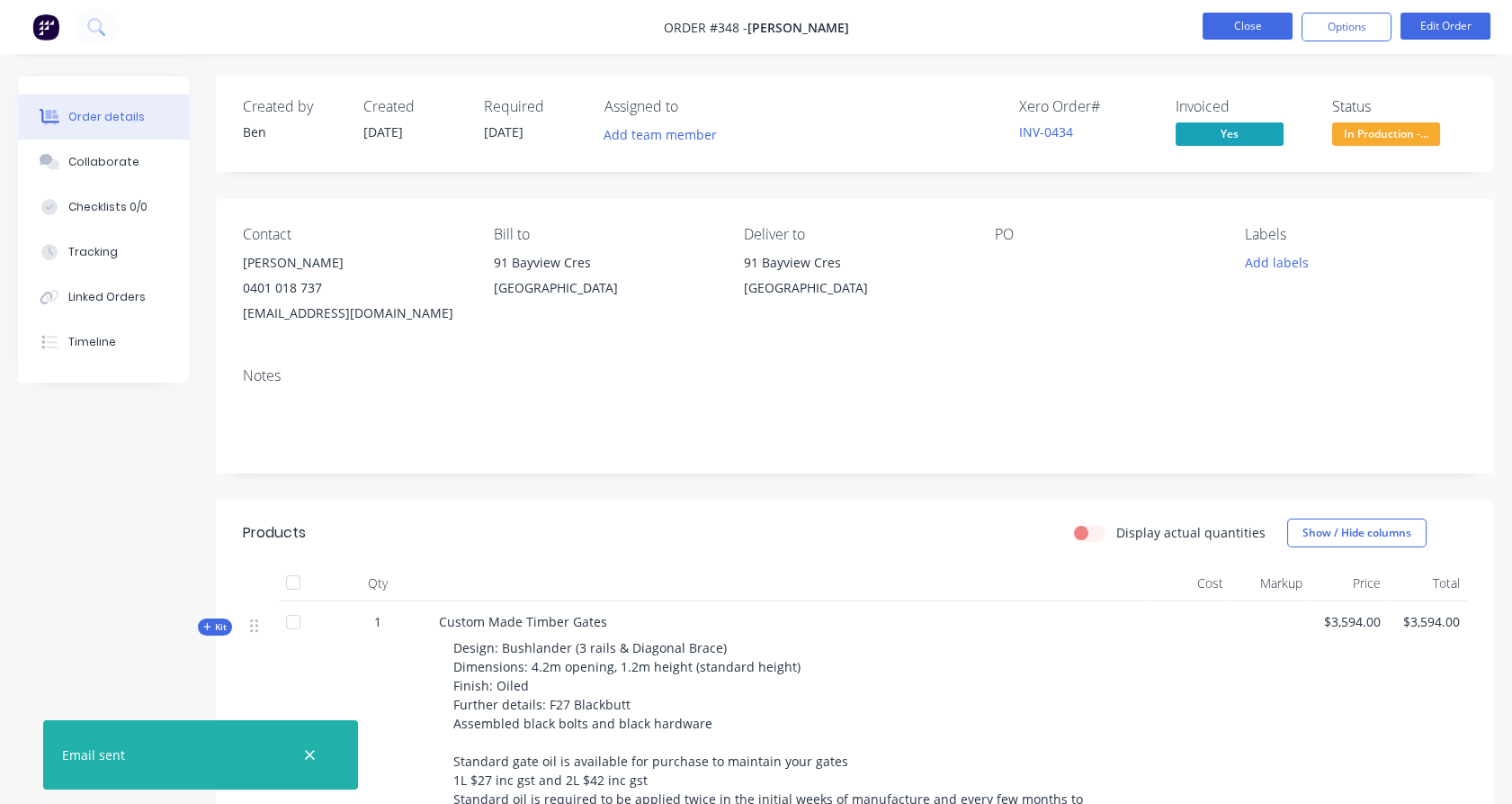
click at [1231, 15] on button "Close" at bounding box center [1248, 25] width 90 height 27
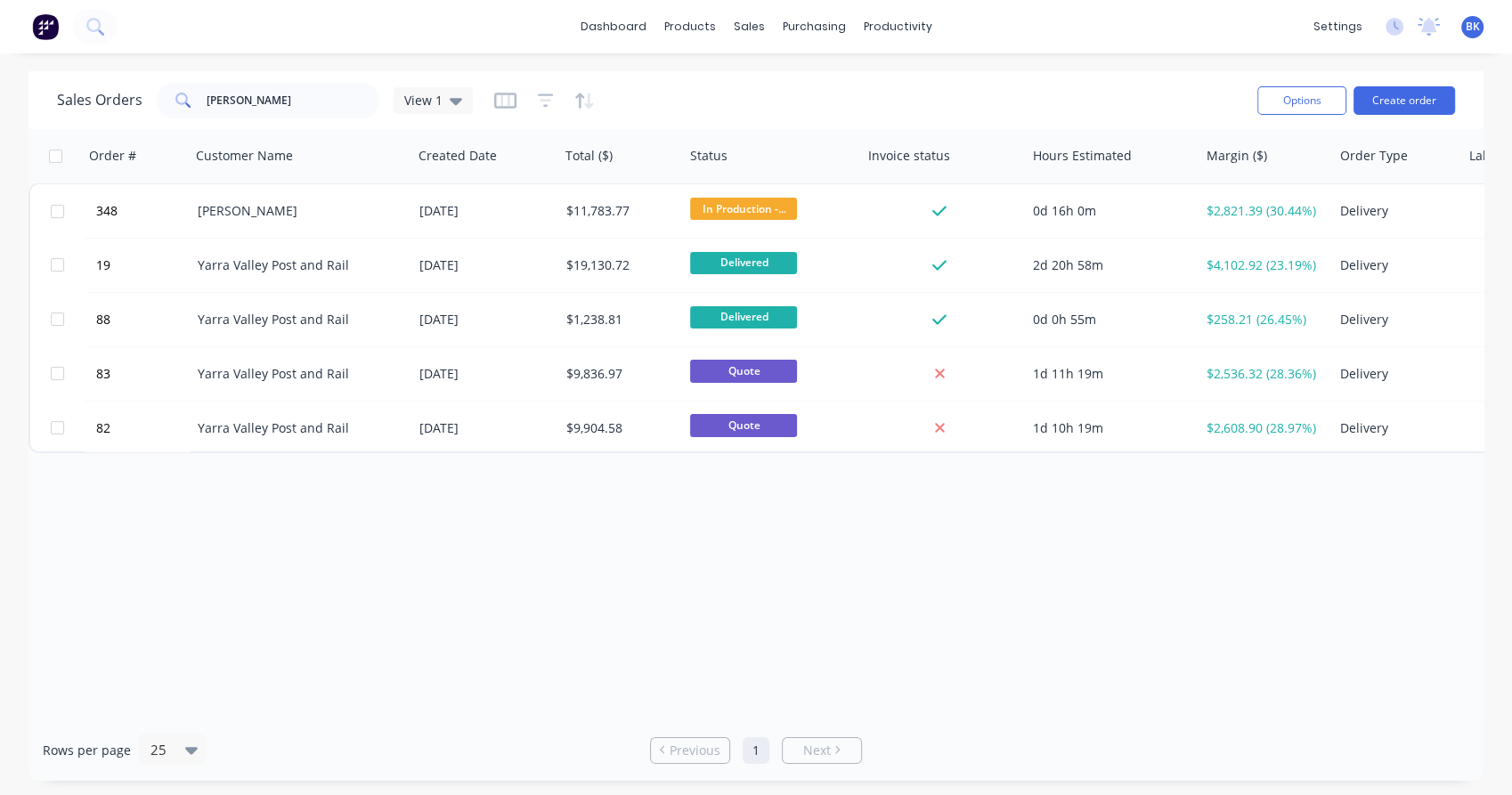
click at [292, 120] on div "Sales Orders [PERSON_NAME] View 1" at bounding box center [650, 100] width 1186 height 43
drag, startPoint x: 292, startPoint y: 120, endPoint x: 224, endPoint y: 104, distance: 69.9
click at [224, 104] on input "[PERSON_NAME]" at bounding box center [293, 101] width 174 height 36
click at [270, 92] on input "[PERSON_NAME]" at bounding box center [293, 101] width 174 height 36
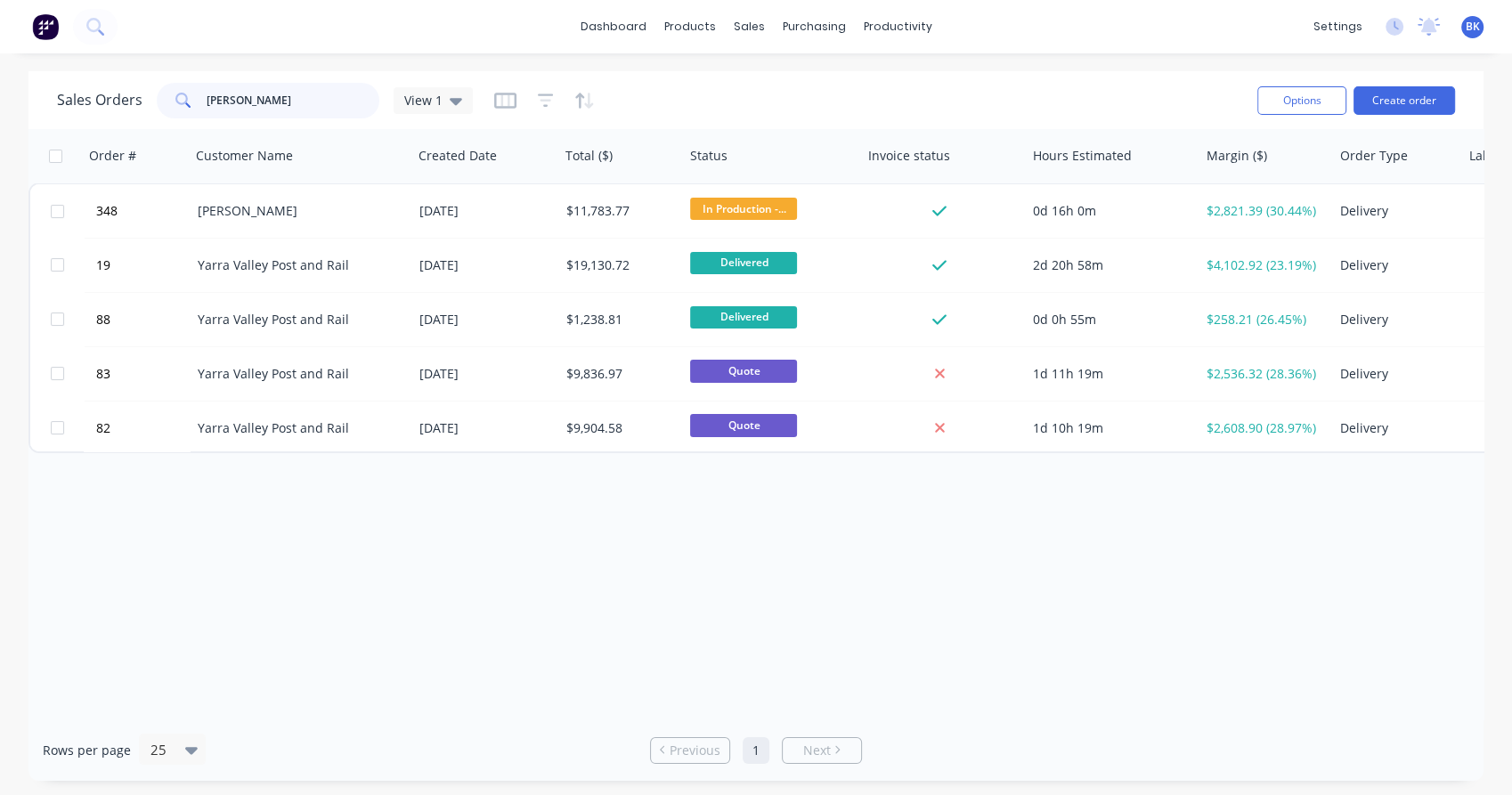
click at [264, 101] on input "[PERSON_NAME]" at bounding box center [293, 101] width 174 height 36
type input "j"
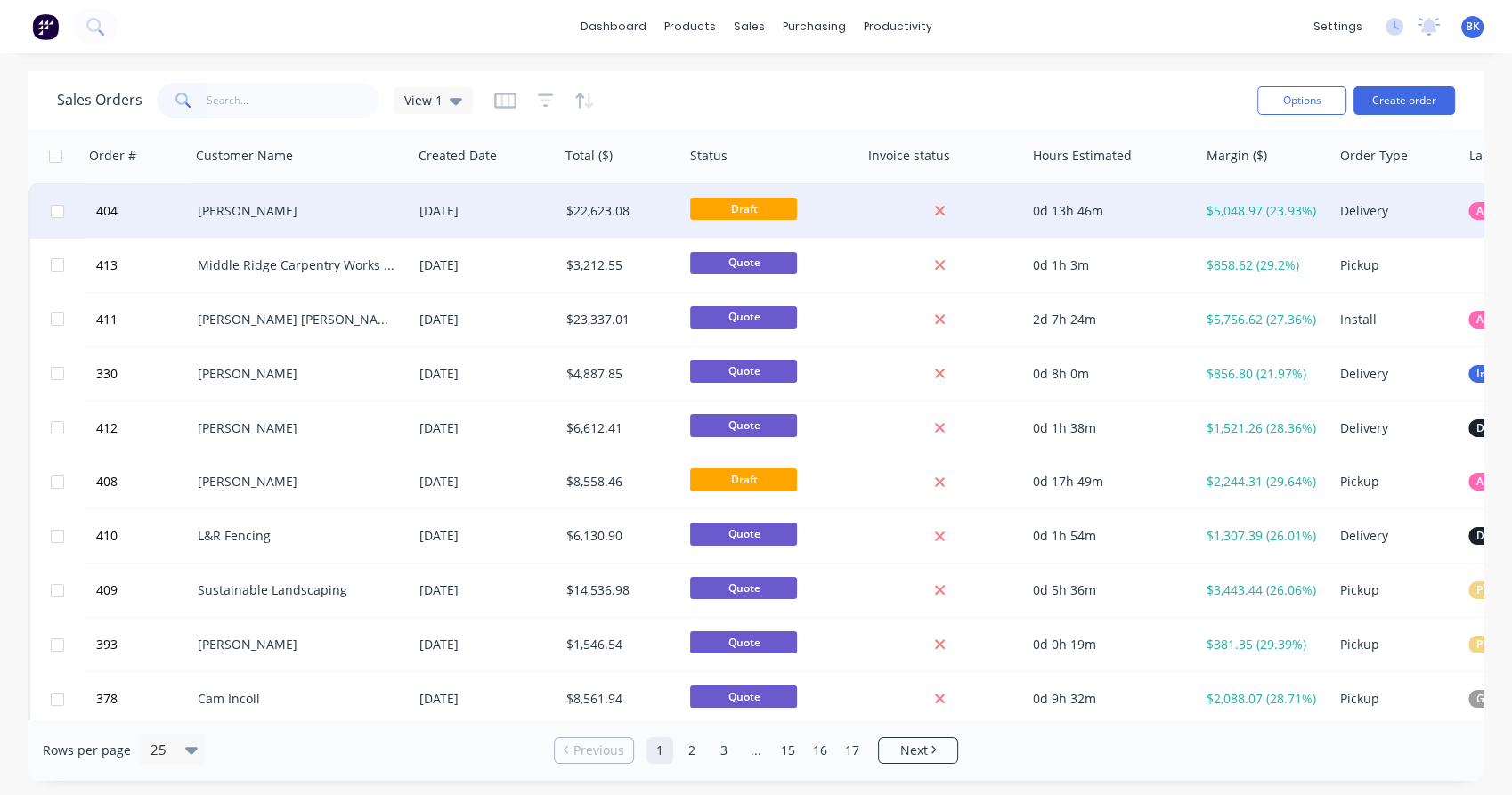
click at [305, 221] on div "[PERSON_NAME]" at bounding box center [301, 211] width 222 height 54
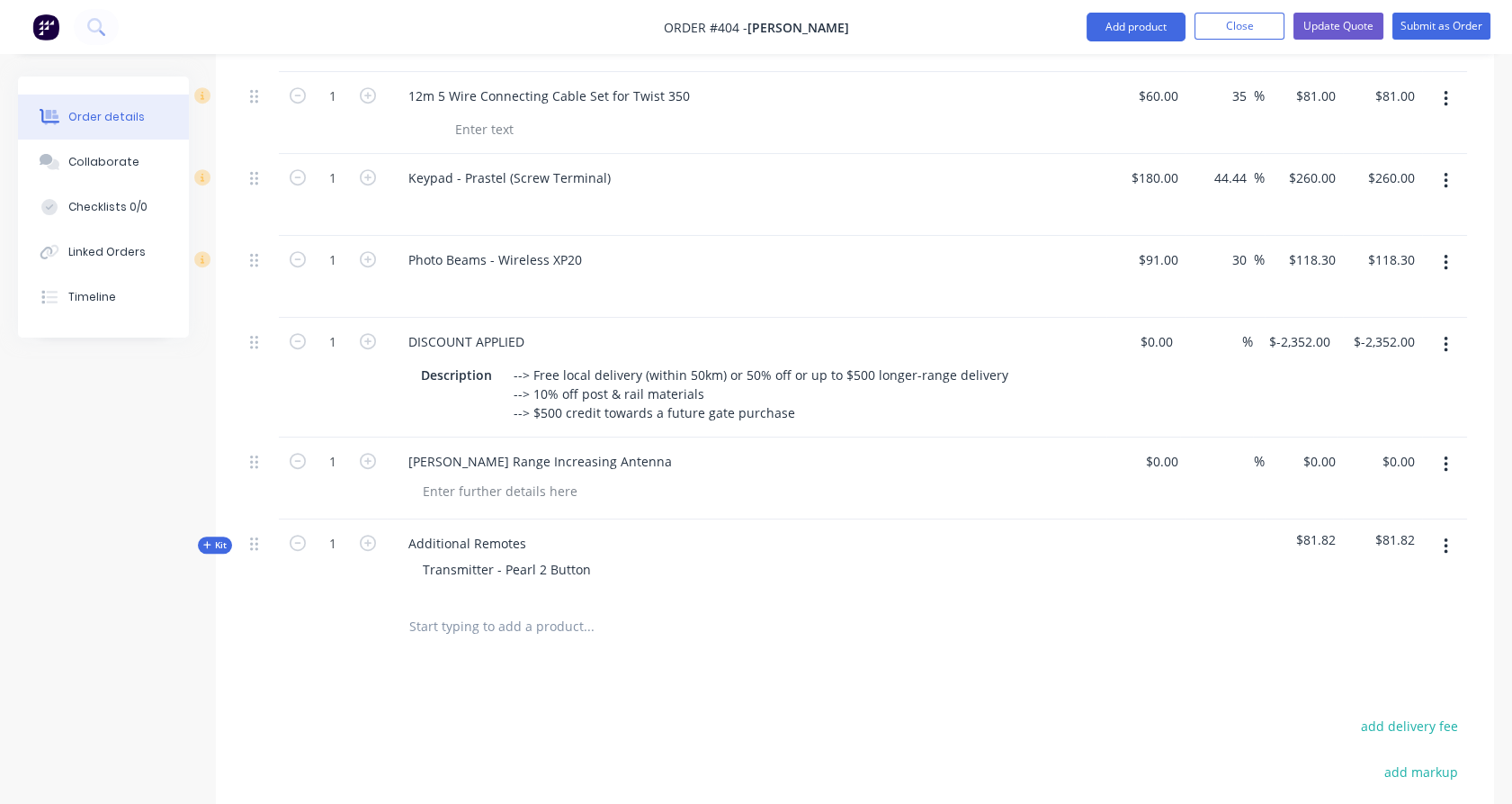
scroll to position [2299, 0]
click at [525, 477] on div at bounding box center [500, 490] width 183 height 26
click at [449, 477] on div "RRP105" at bounding box center [445, 490] width 74 height 26
click at [424, 477] on div "RRP $105" at bounding box center [450, 490] width 84 height 26
click at [335, 467] on div "1" at bounding box center [333, 478] width 108 height 82
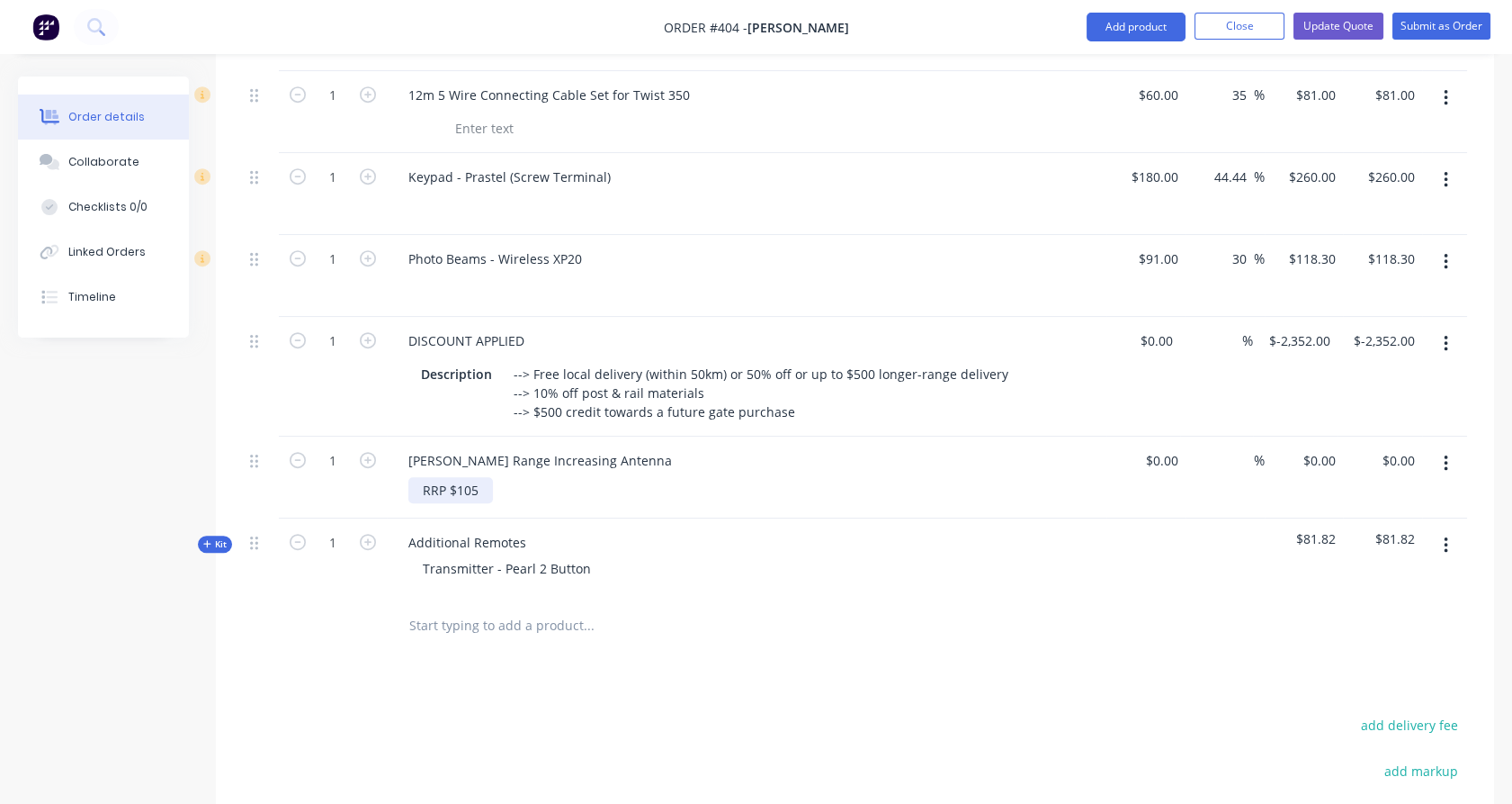
click at [421, 477] on div "RRP $105" at bounding box center [450, 490] width 84 height 26
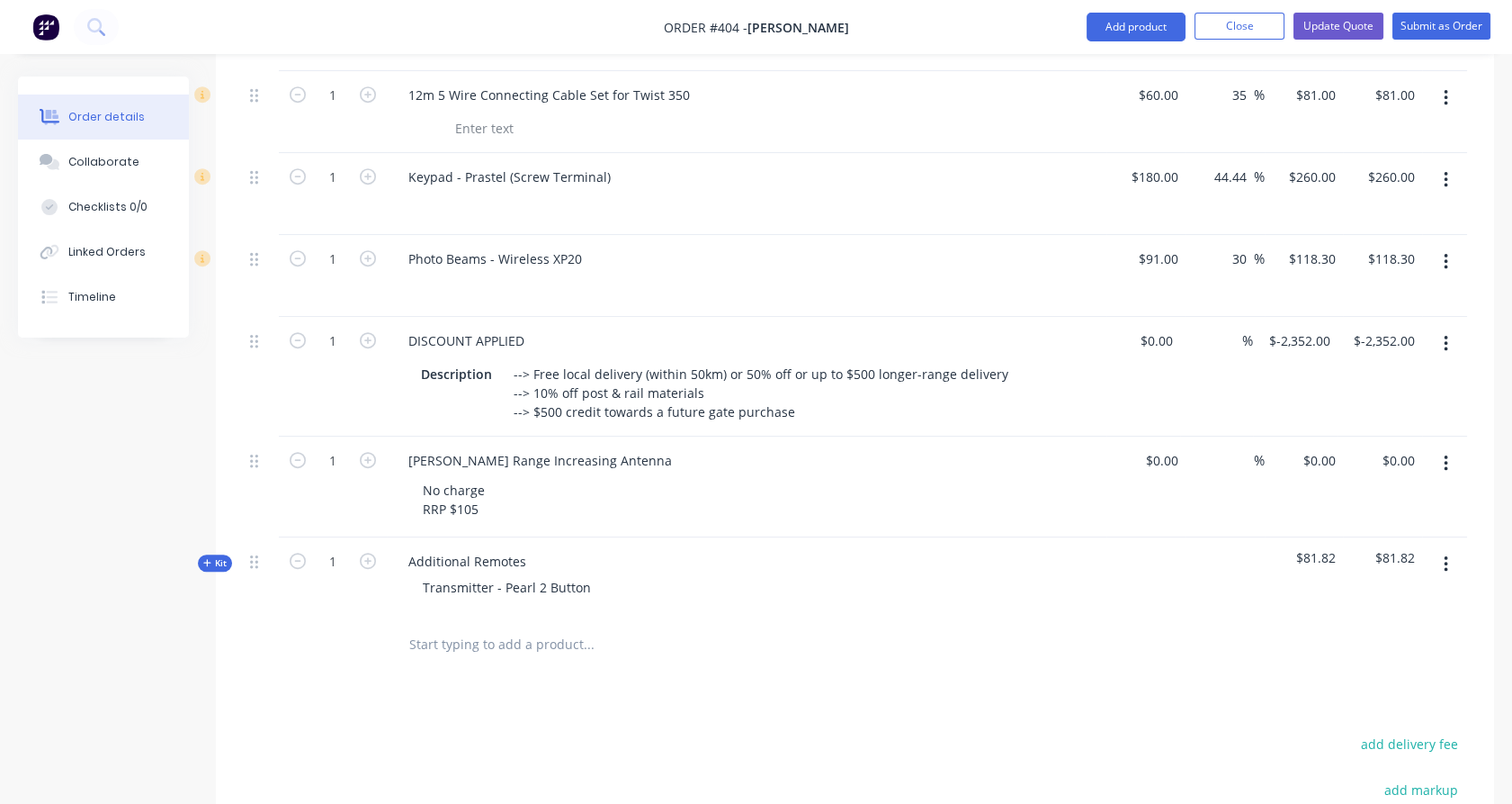
click at [384, 461] on div "1" at bounding box center [333, 487] width 108 height 101
click at [221, 556] on span "Kit" at bounding box center [215, 563] width 23 height 13
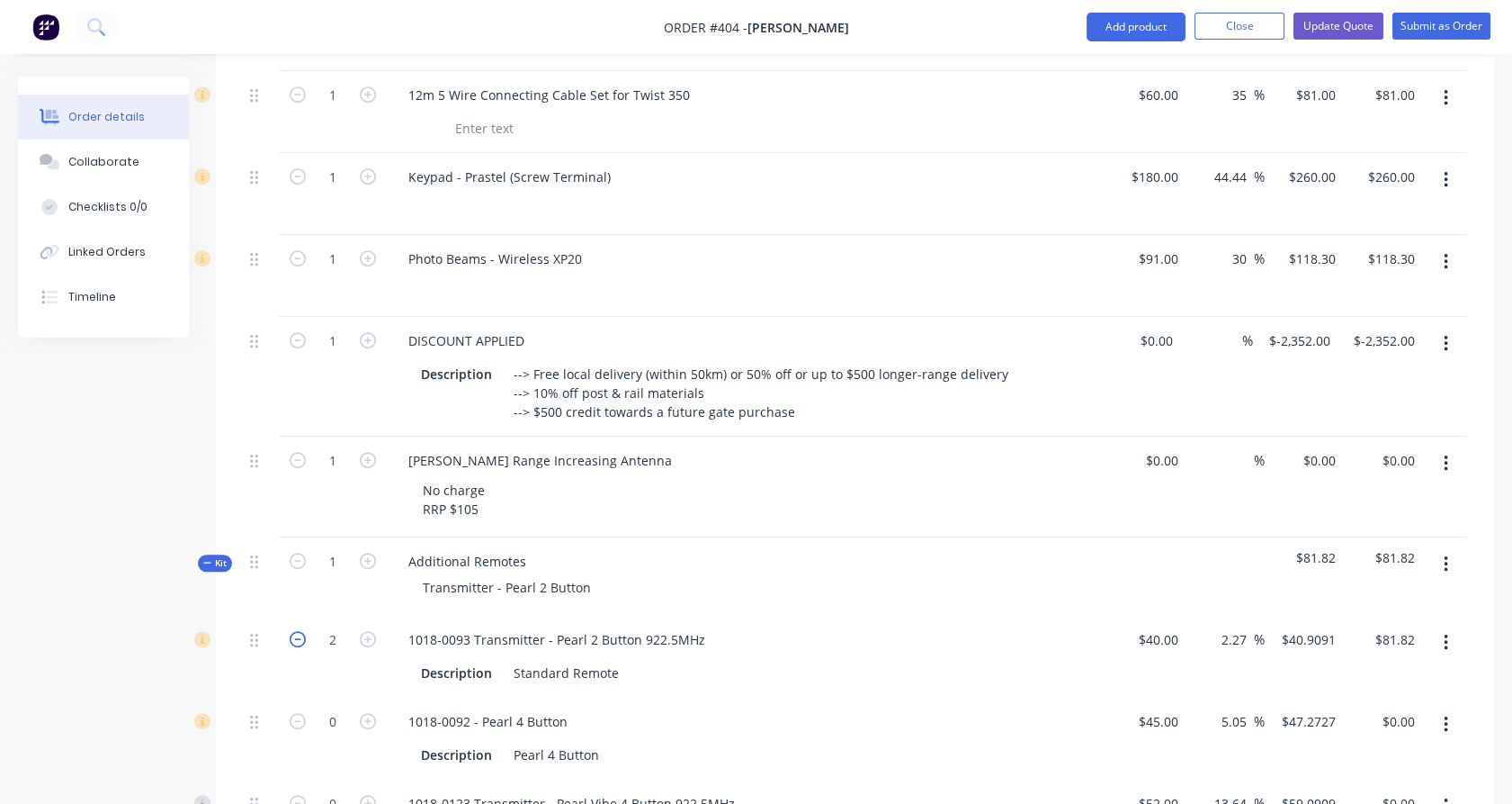
click at [290, 631] on icon "button" at bounding box center [297, 639] width 16 height 16
type input "1"
type input "$40.91"
click at [363, 553] on icon "button" at bounding box center [367, 560] width 16 height 16
type input "2"
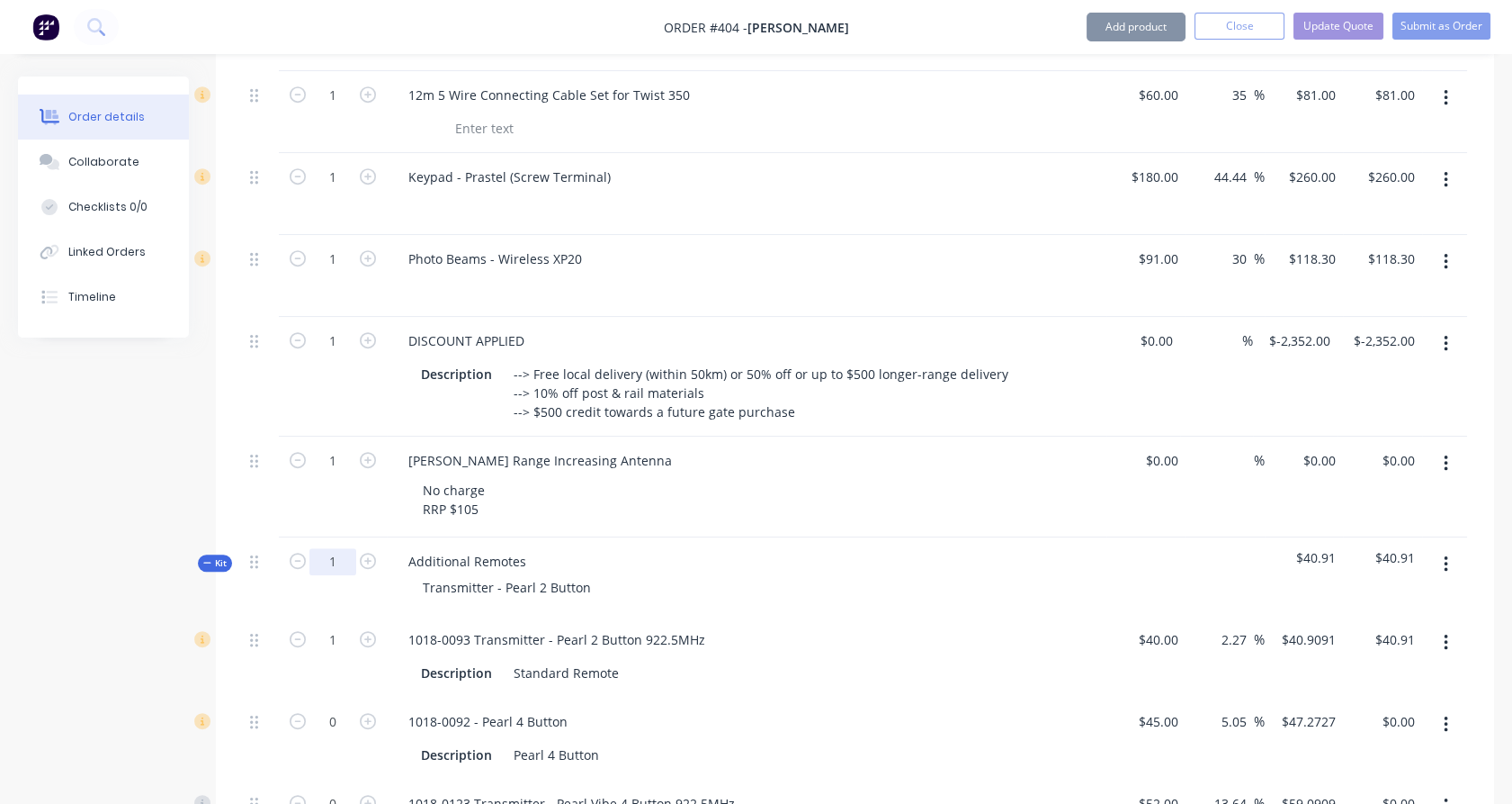
type input "2"
type input "$81.82"
click at [213, 556] on span "Kit" at bounding box center [215, 563] width 23 height 13
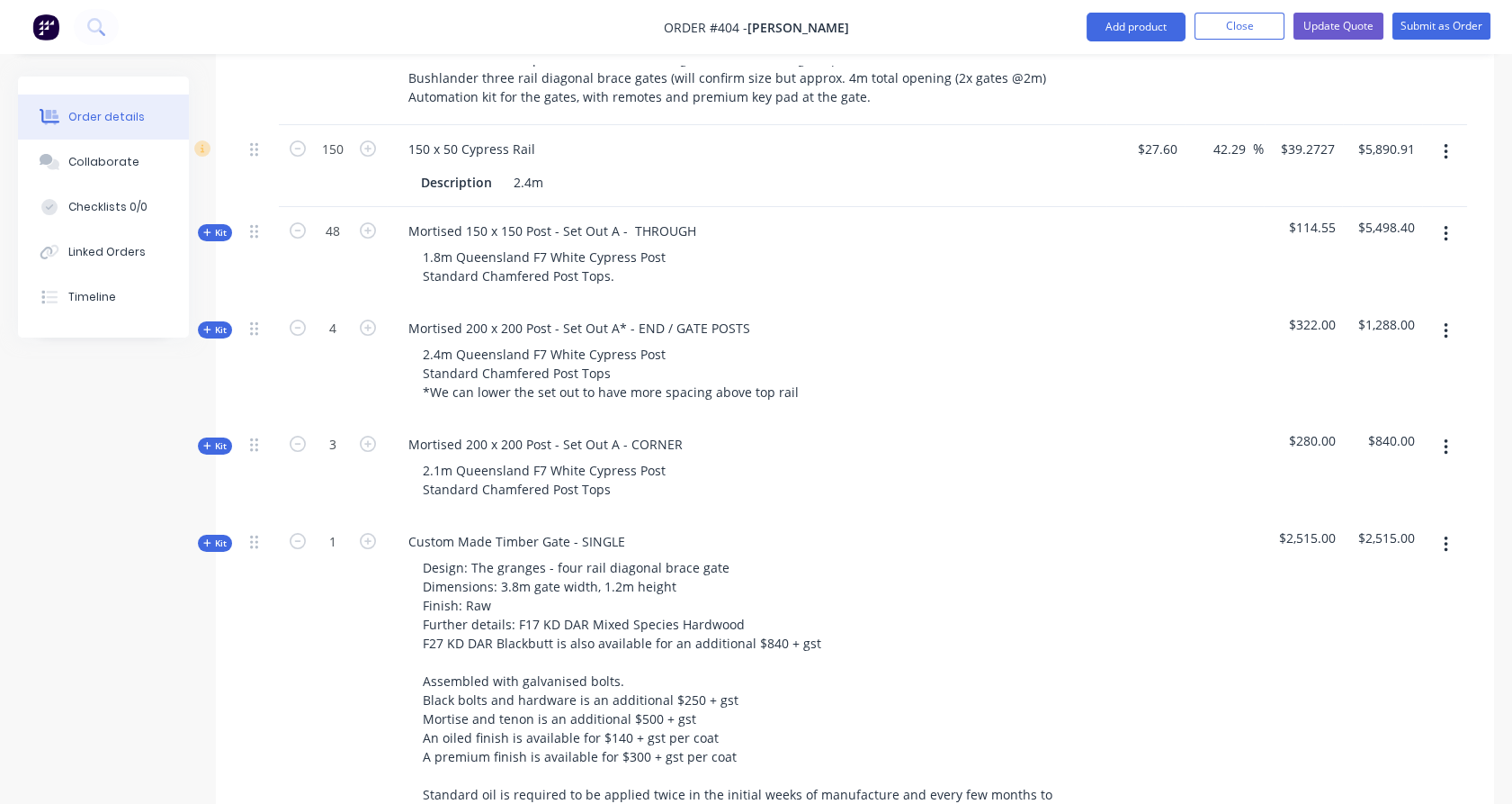
scroll to position [699, 0]
click at [221, 442] on span "Kit" at bounding box center [215, 449] width 23 height 13
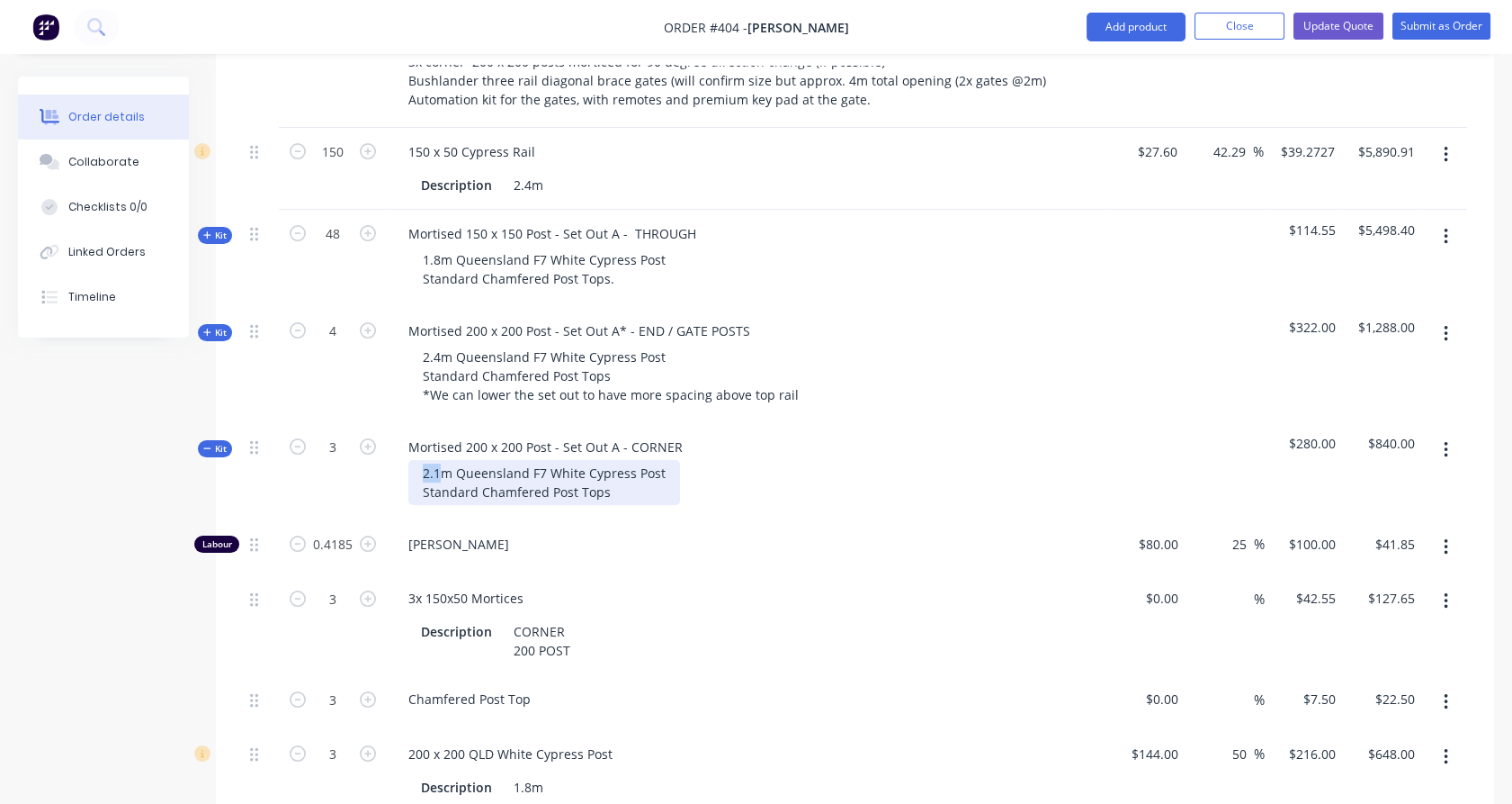
drag, startPoint x: 439, startPoint y: 446, endPoint x: 421, endPoint y: 446, distance: 18.0
click at [421, 460] on div "2.1m Queensland F7 White Cypress Post Standard Chamfered Post Tops" at bounding box center [544, 482] width 272 height 45
click at [346, 364] on div "4" at bounding box center [333, 365] width 108 height 116
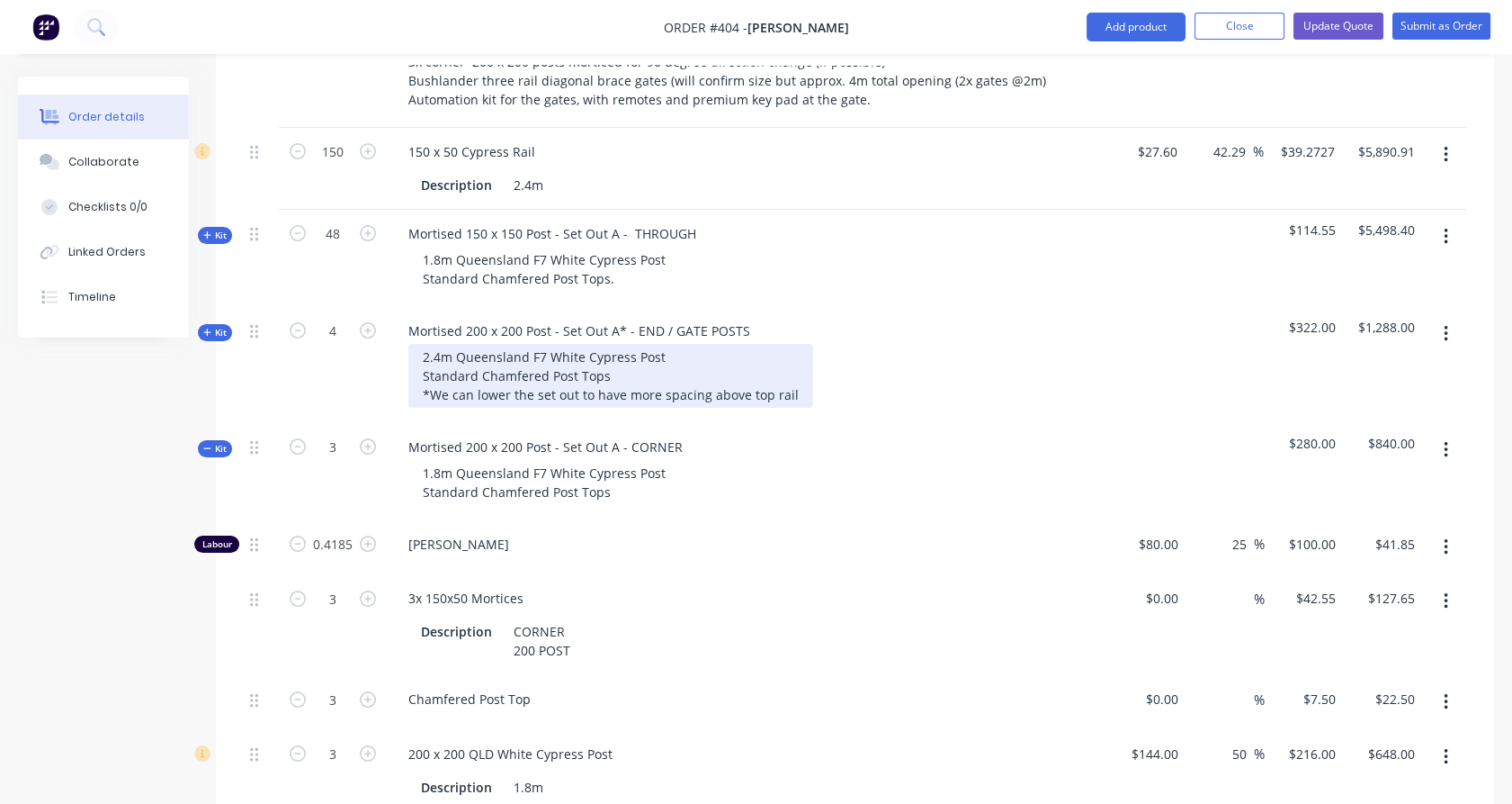
click at [792, 367] on div "2.4m Queensland F7 White Cypress Post Standard Chamfered Post Tops *We can lowe…" at bounding box center [610, 376] width 405 height 64
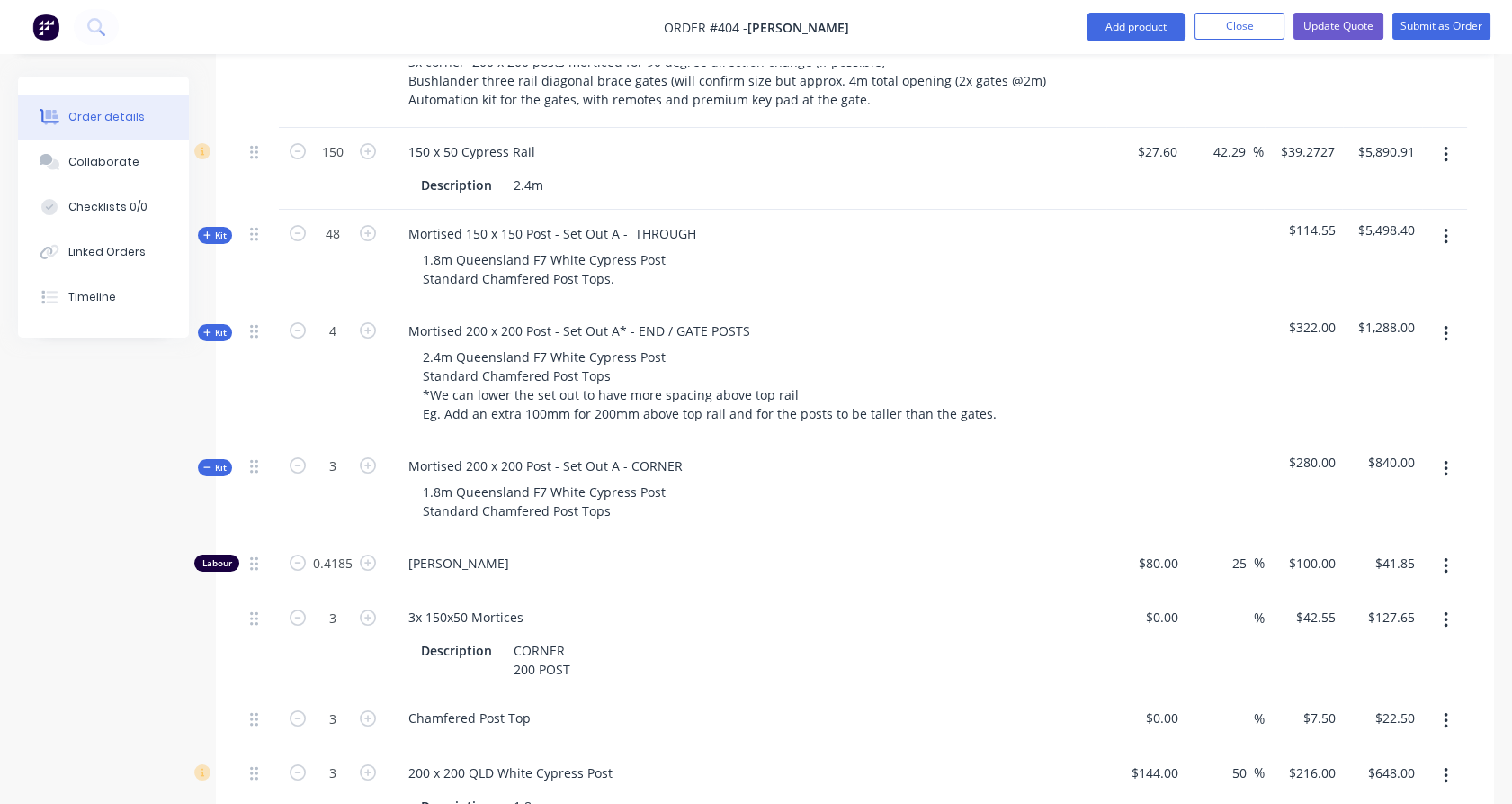
click at [329, 376] on div "4" at bounding box center [333, 374] width 108 height 135
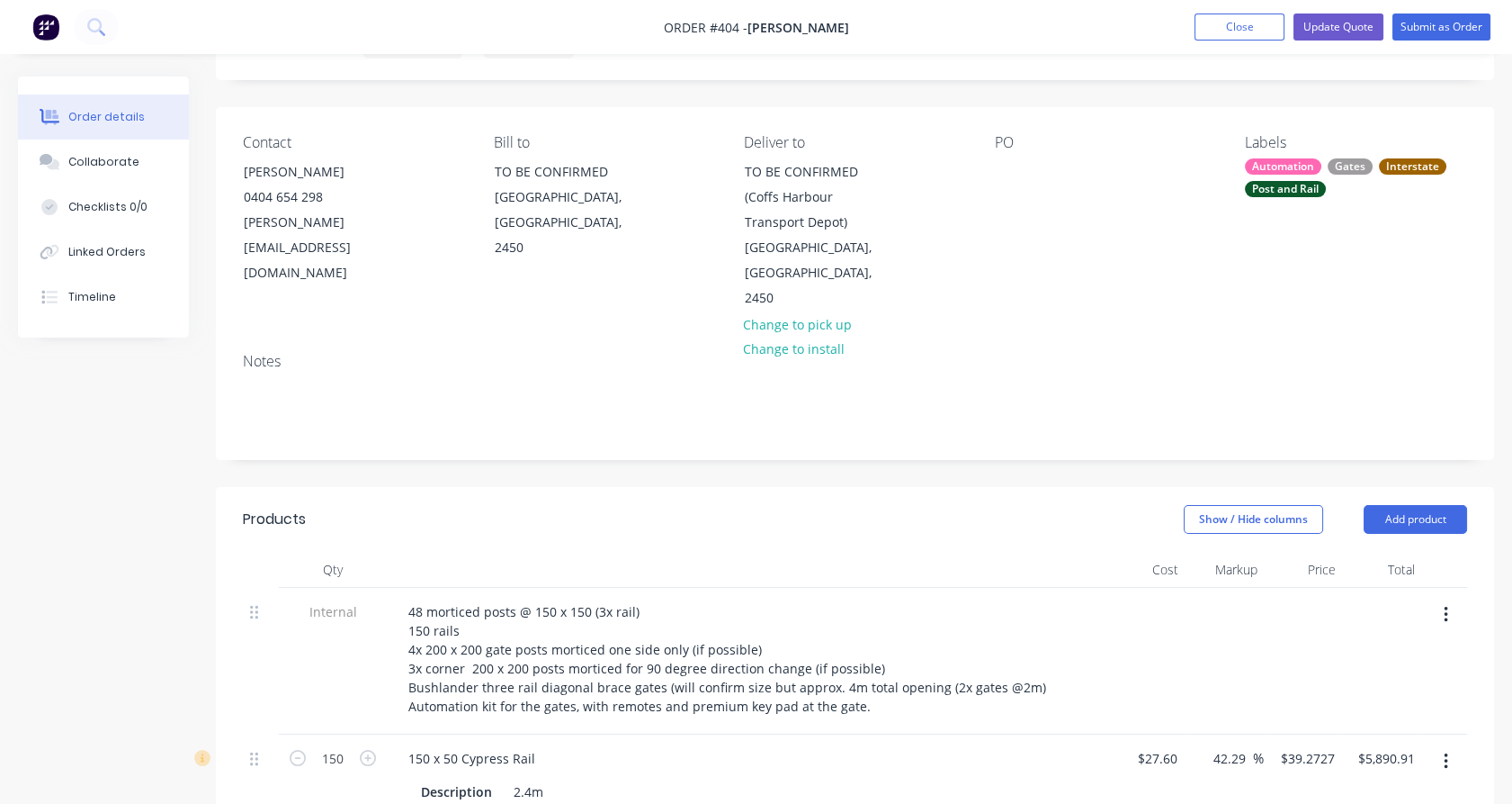
scroll to position [0, 0]
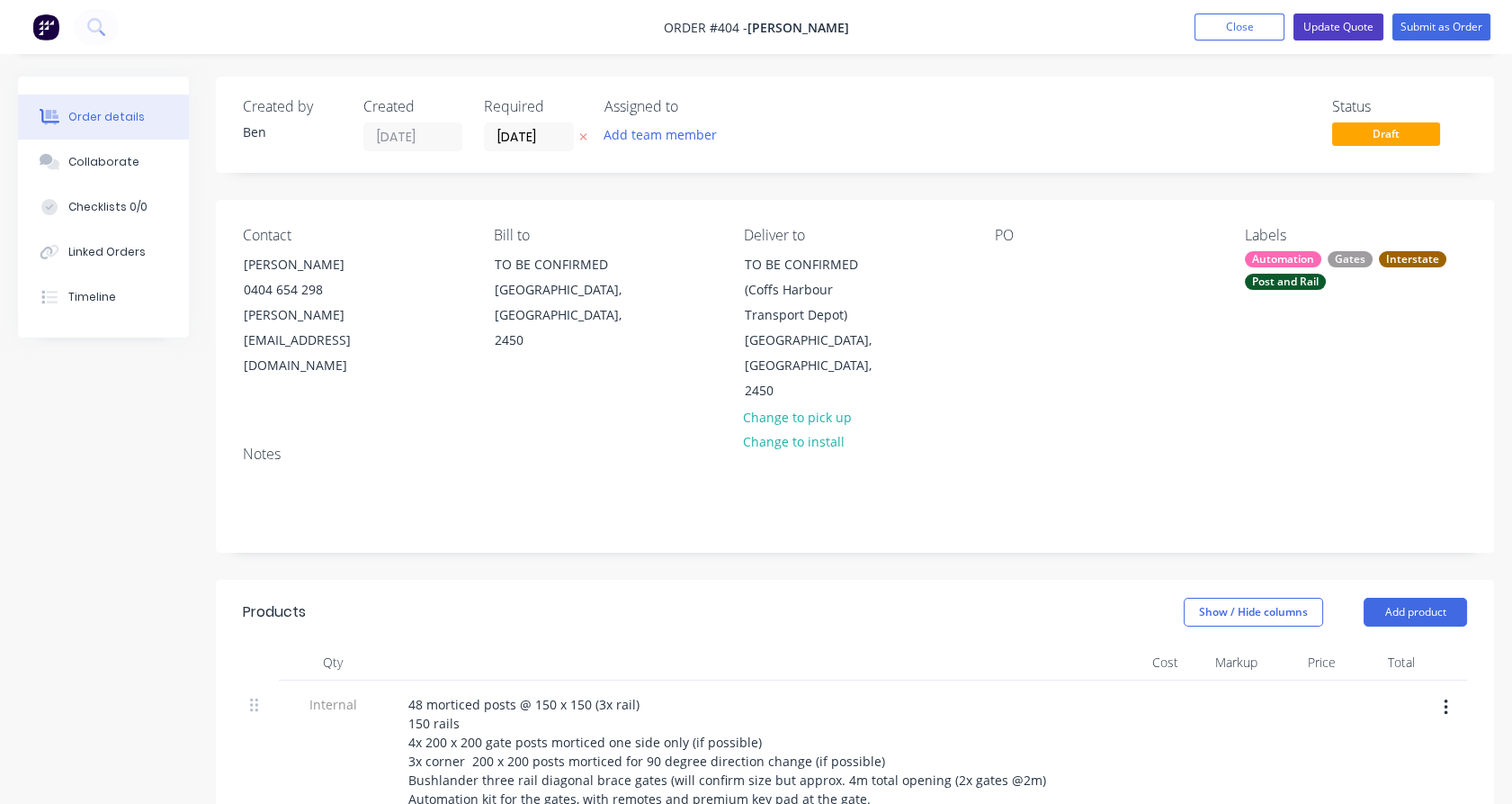
click at [1331, 27] on button "Update Quote" at bounding box center [1338, 26] width 90 height 27
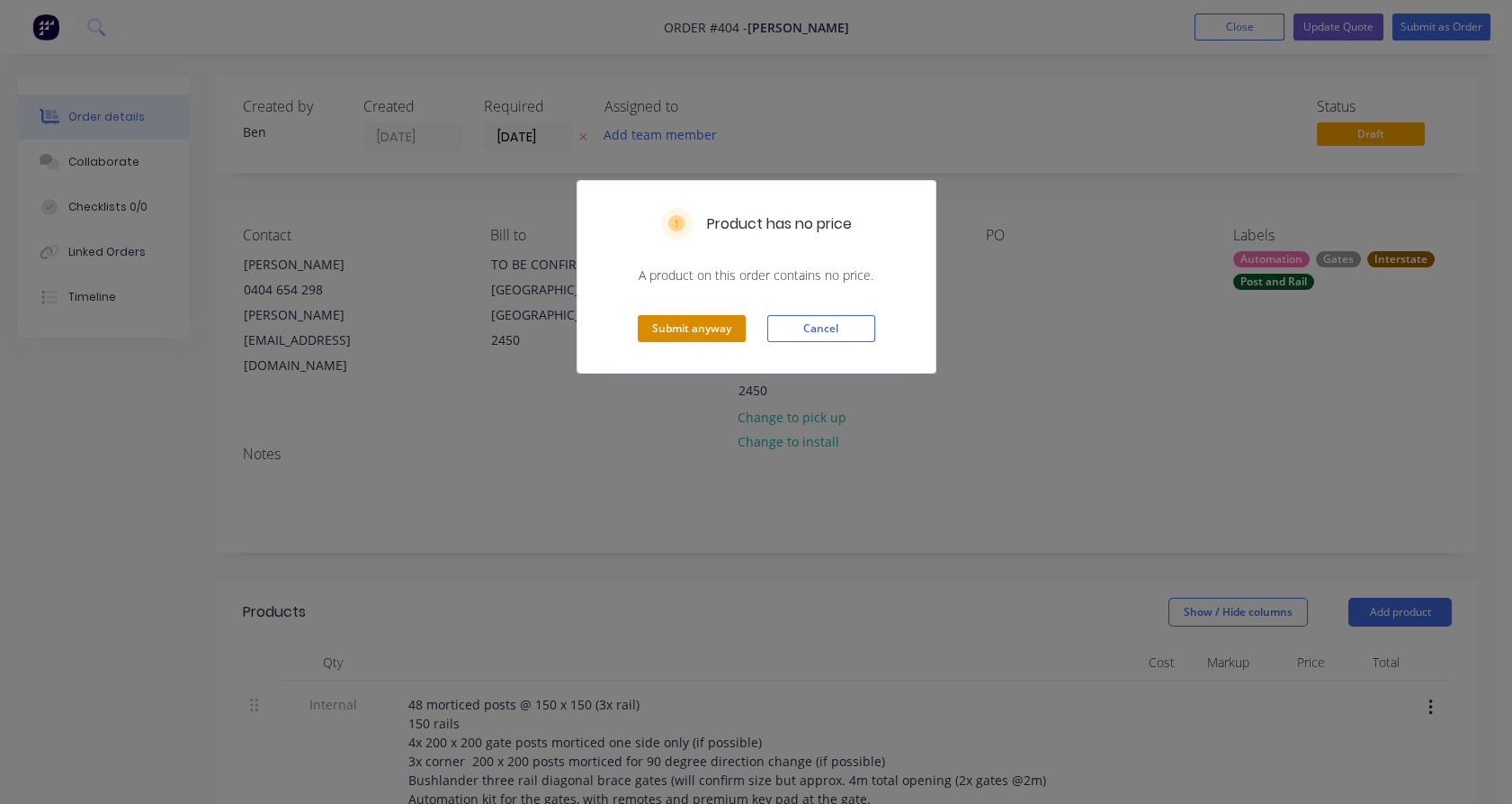
click at [709, 336] on button "Submit anyway" at bounding box center [692, 328] width 108 height 27
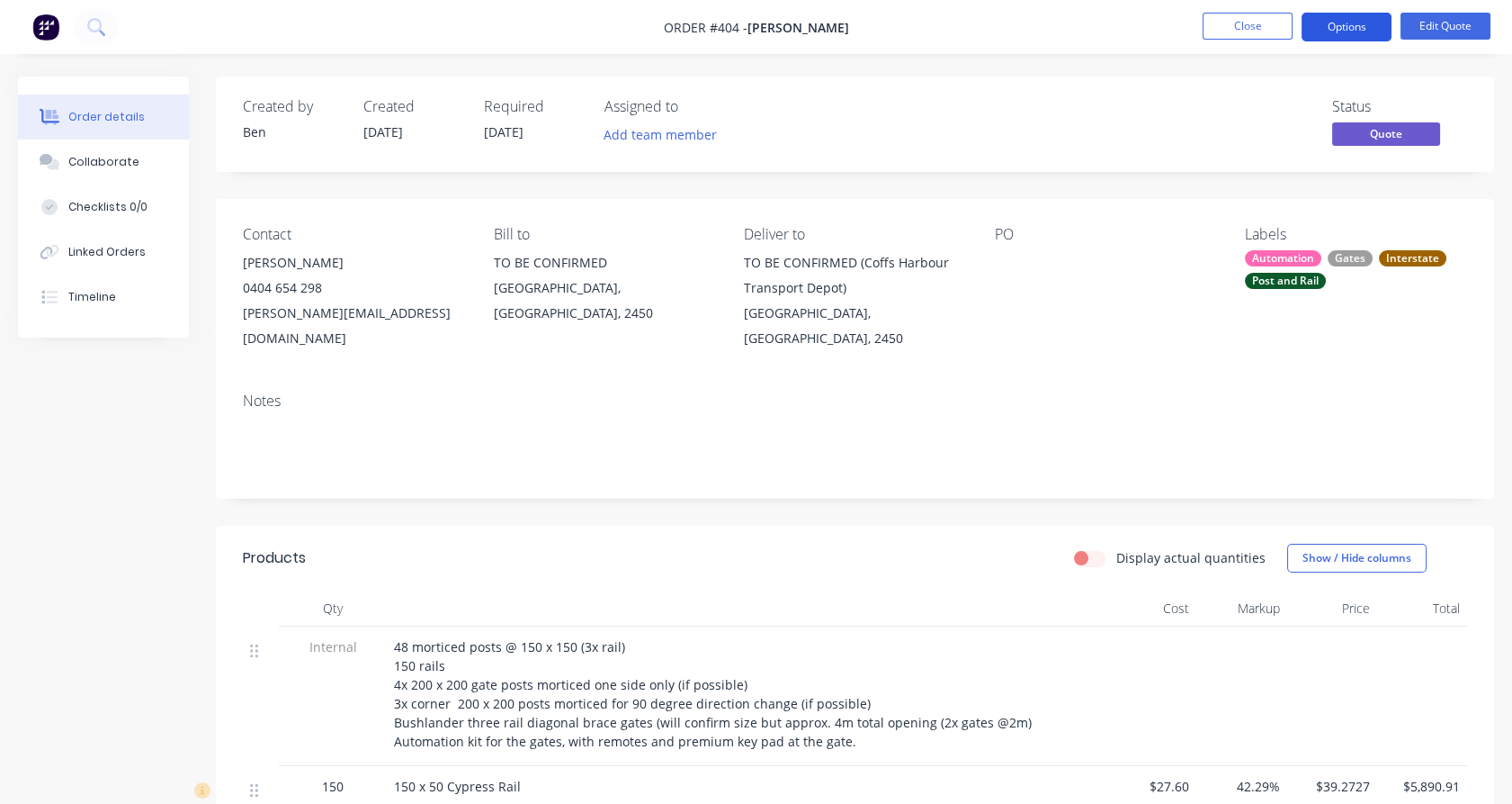
click at [1334, 25] on button "Options" at bounding box center [1347, 26] width 90 height 29
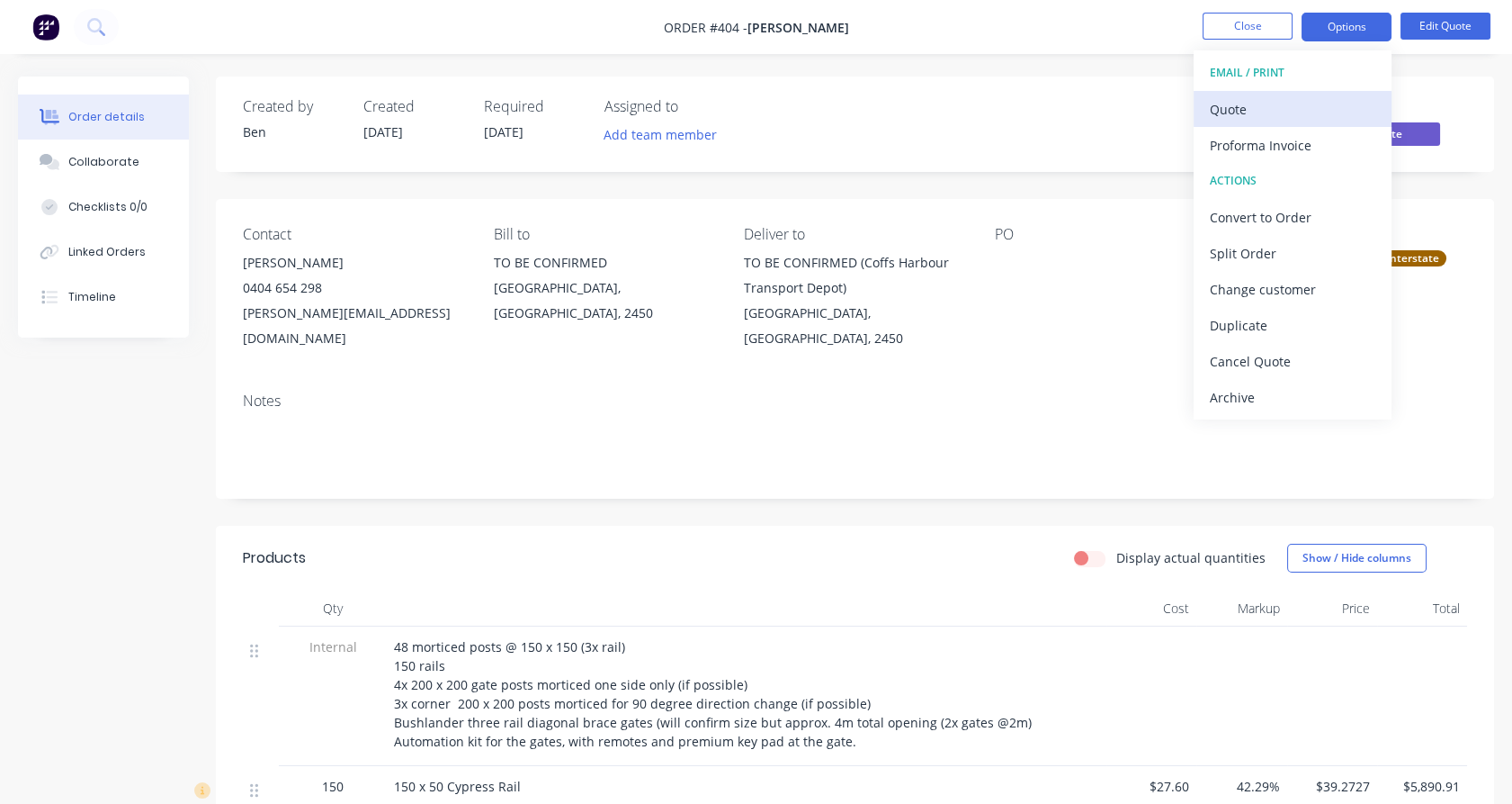
click at [1307, 105] on div "Quote" at bounding box center [1292, 109] width 165 height 26
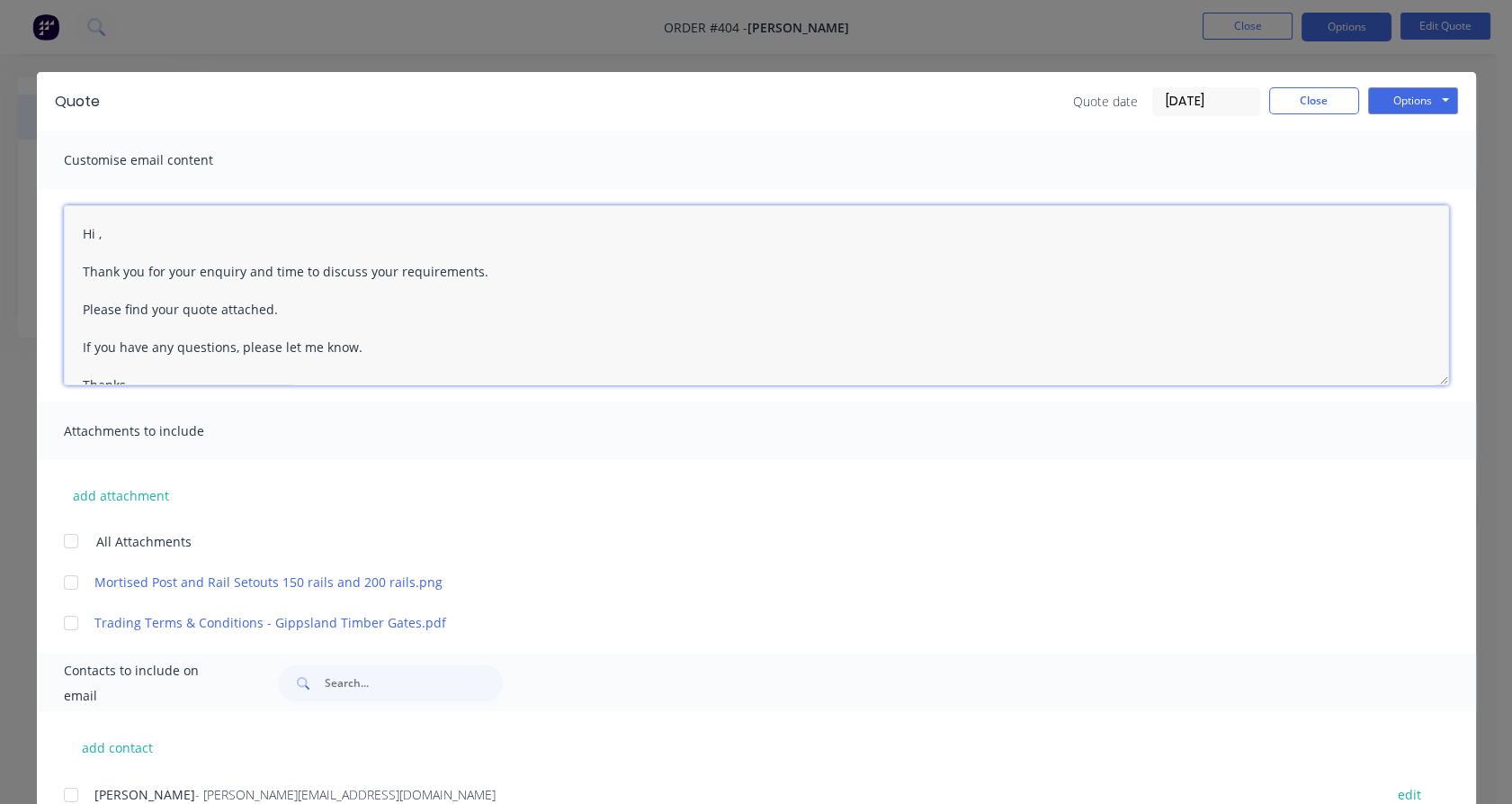
click at [91, 230] on textarea "Hi , Thank you for your enquiry and time to discuss your requirements. Please f…" at bounding box center [756, 294] width 1385 height 180
click at [212, 274] on textarea "Hi [PERSON_NAME], Thank you for your enquiry and time to discuss your requireme…" at bounding box center [756, 294] width 1385 height 180
drag, startPoint x: 212, startPoint y: 274, endPoint x: 450, endPoint y: 266, distance: 238.1
click at [450, 266] on textarea "Hi [PERSON_NAME], Thank you for your enquiry and time to discuss your requireme…" at bounding box center [756, 294] width 1385 height 180
click at [168, 309] on textarea "Hi [PERSON_NAME], Thank you for your recent email. Please find your quote attac…" at bounding box center [756, 294] width 1385 height 180
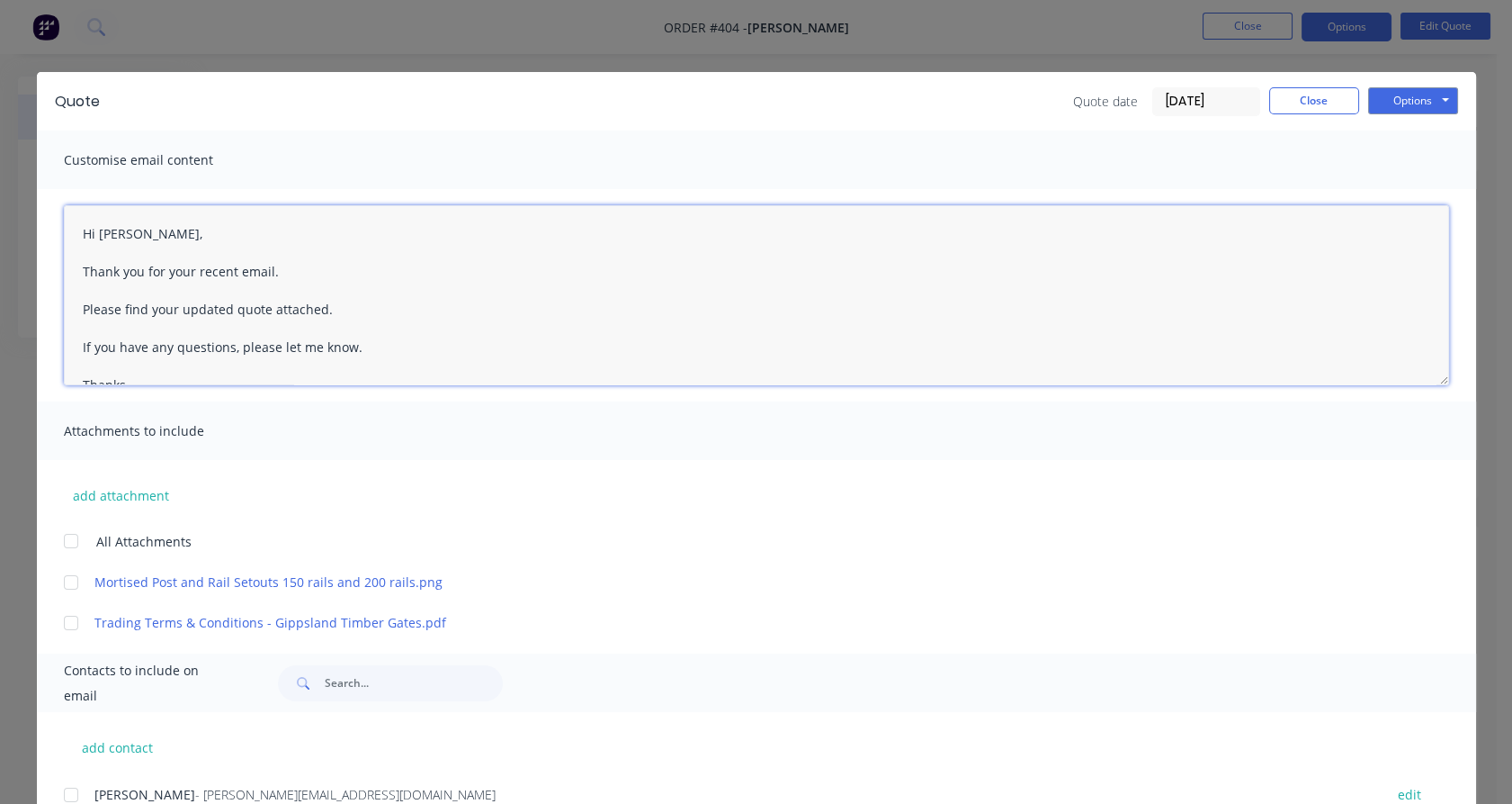
click at [56, 538] on div at bounding box center [71, 540] width 36 height 36
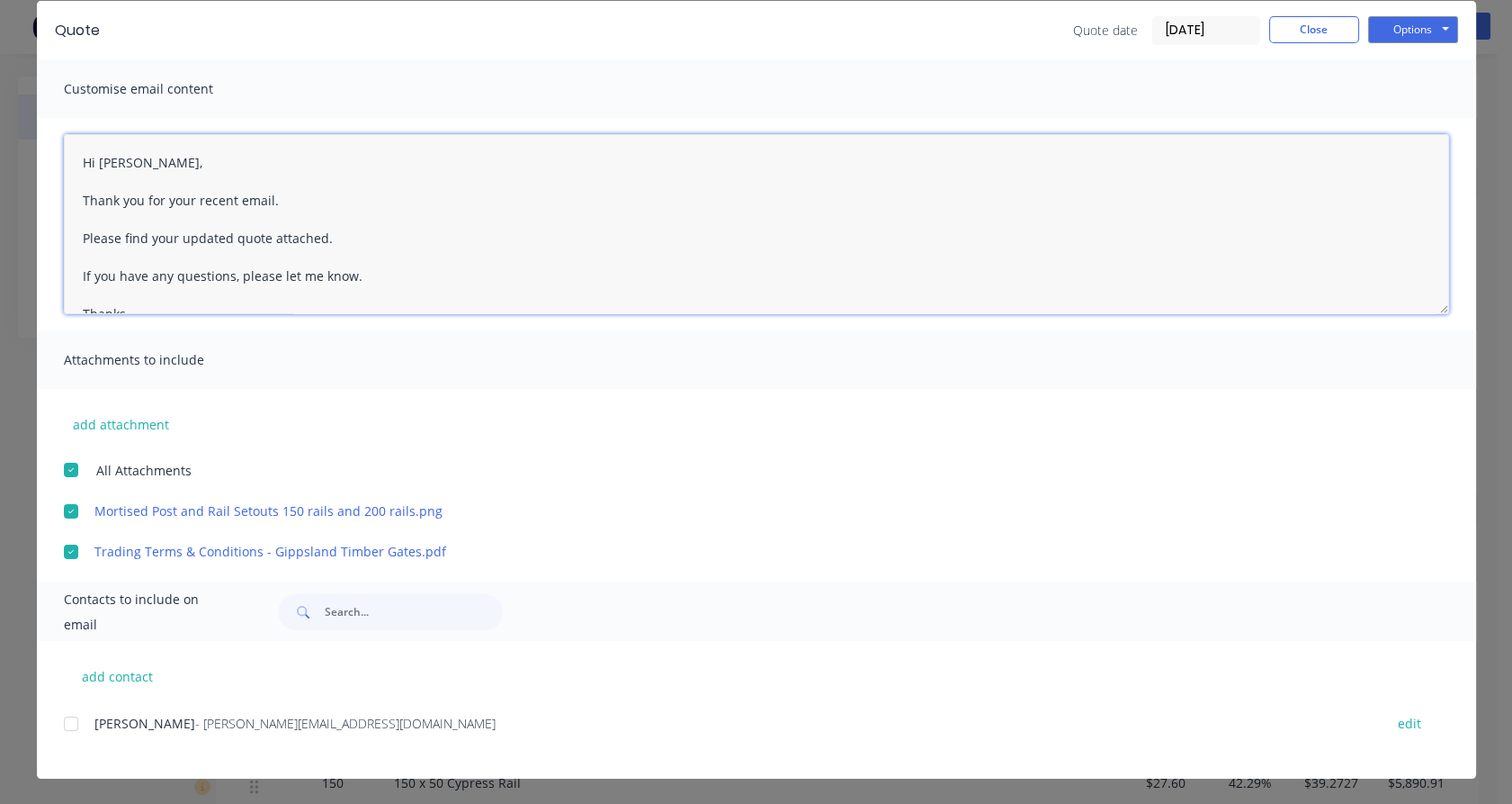
scroll to position [5, 0]
drag, startPoint x: 55, startPoint y: 735, endPoint x: 86, endPoint y: 717, distance: 35.8
click at [55, 735] on div at bounding box center [71, 724] width 36 height 36
type textarea "Hi [PERSON_NAME], Thank you for your recent email. Please find your updated quo…"
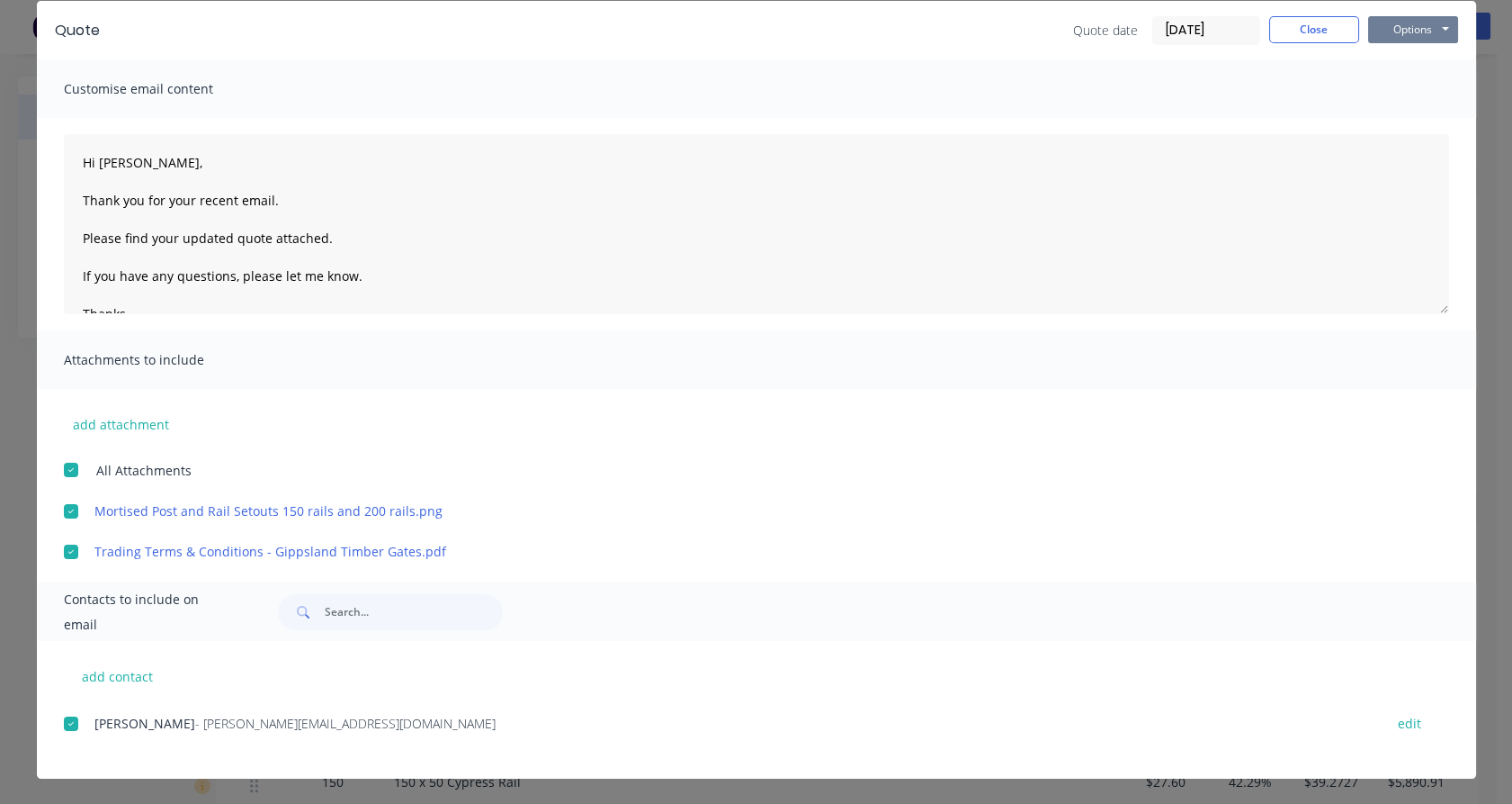
click at [1414, 30] on button "Options" at bounding box center [1413, 29] width 90 height 27
click at [1409, 116] on button "Email" at bounding box center [1425, 122] width 115 height 30
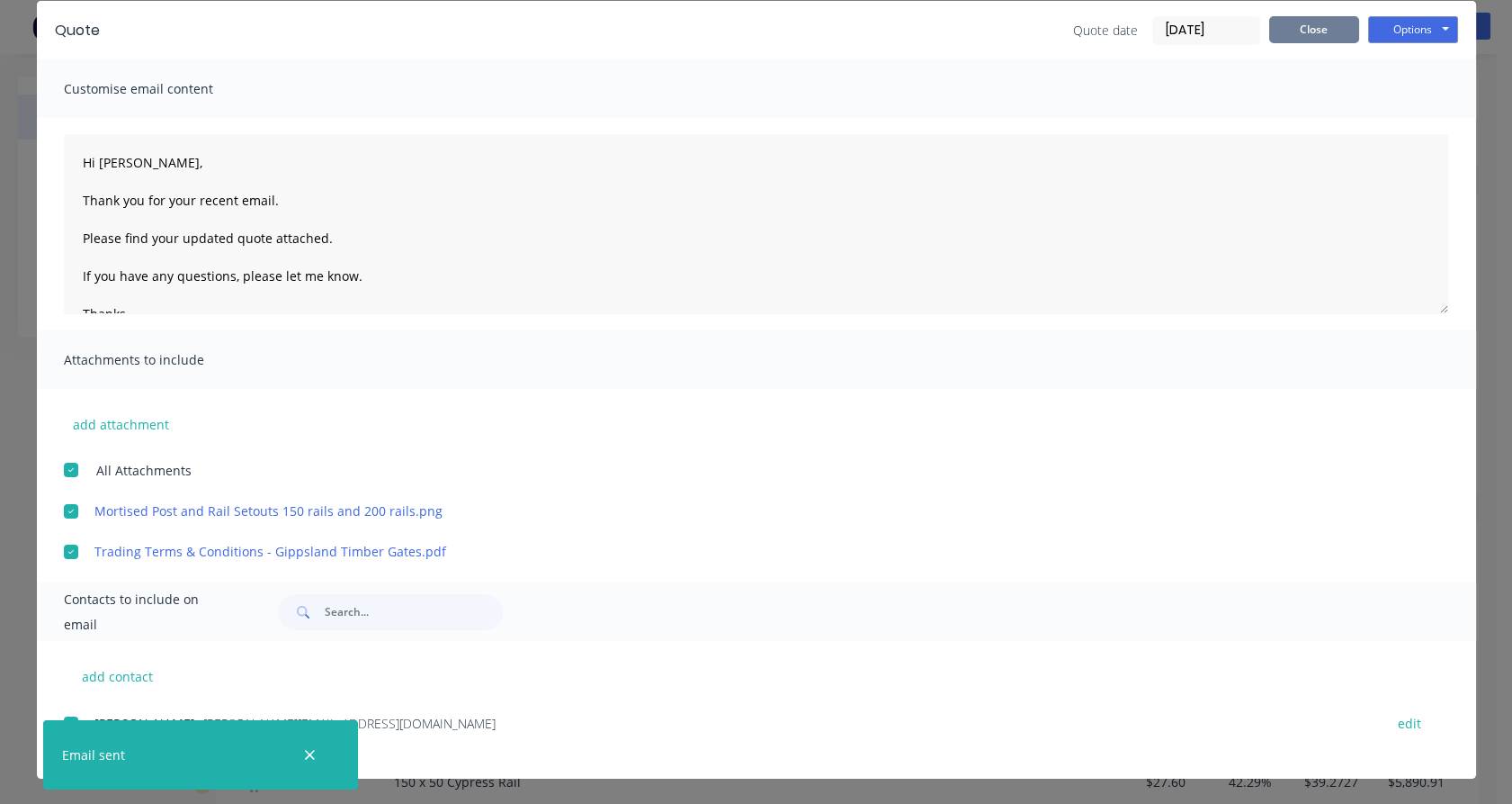
click at [1338, 35] on button "Close" at bounding box center [1314, 29] width 90 height 27
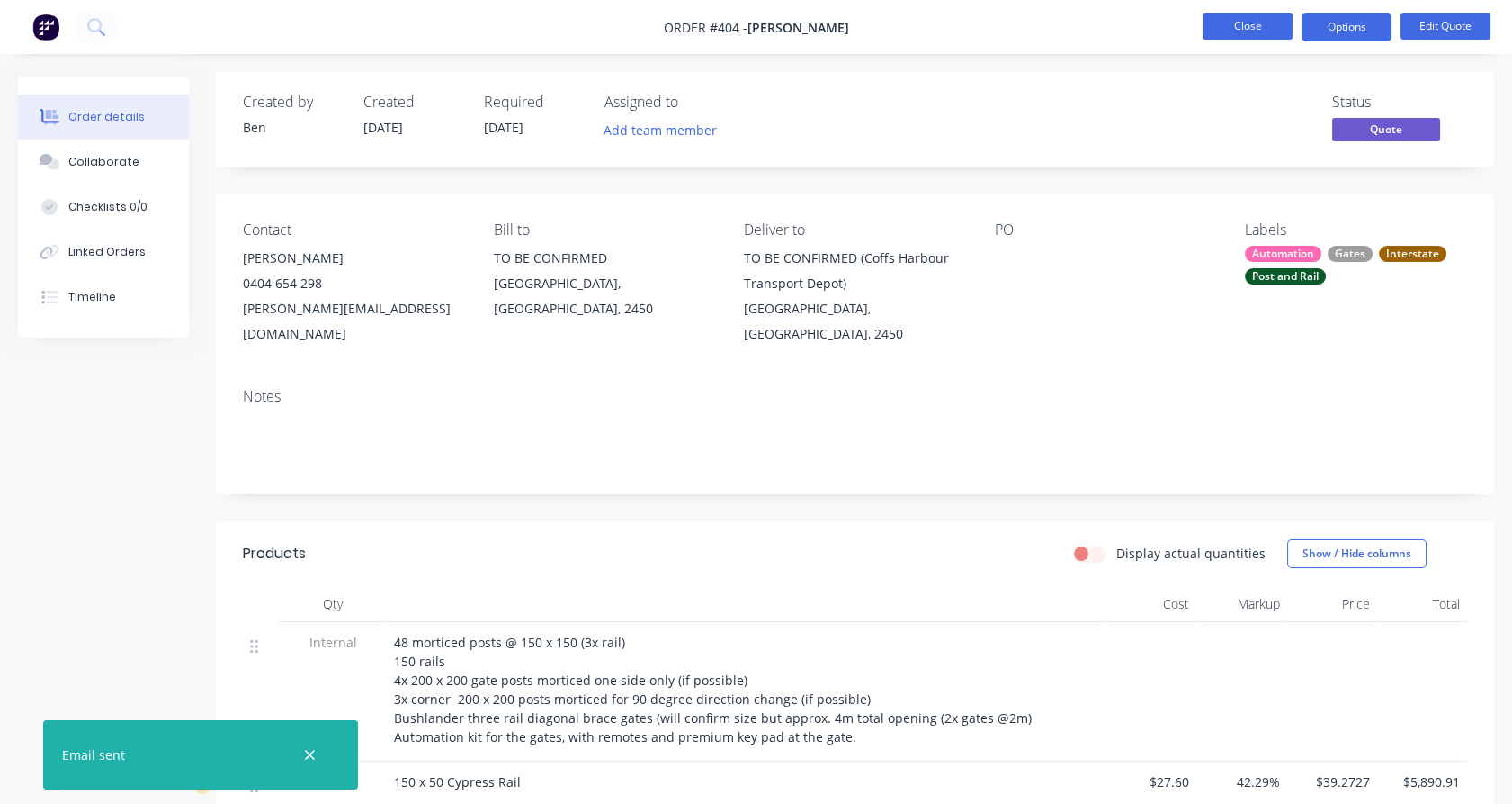
click at [1239, 22] on button "Close" at bounding box center [1248, 25] width 90 height 27
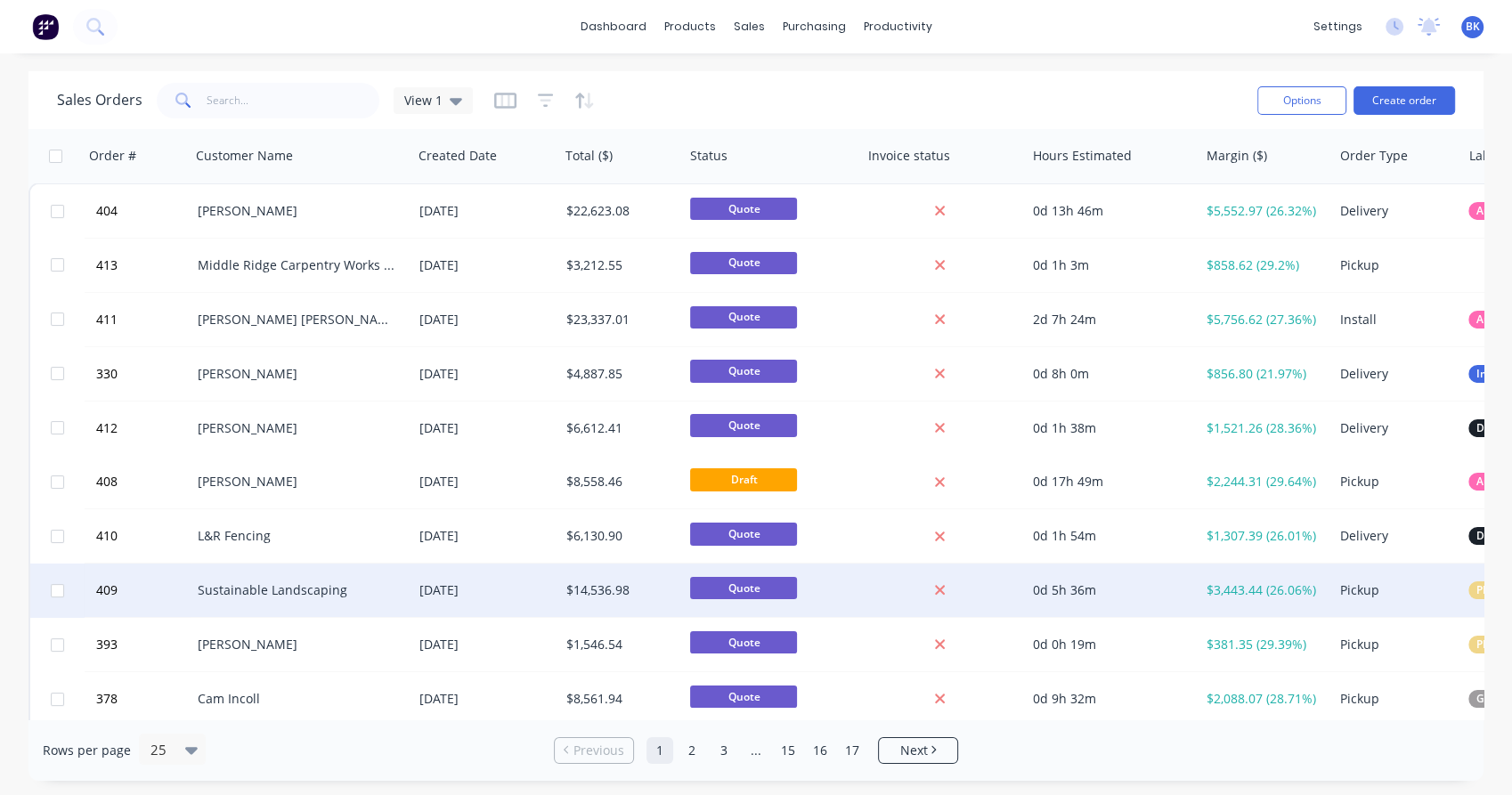
click at [304, 585] on div "Sustainable Landscaping" at bounding box center [297, 590] width 198 height 18
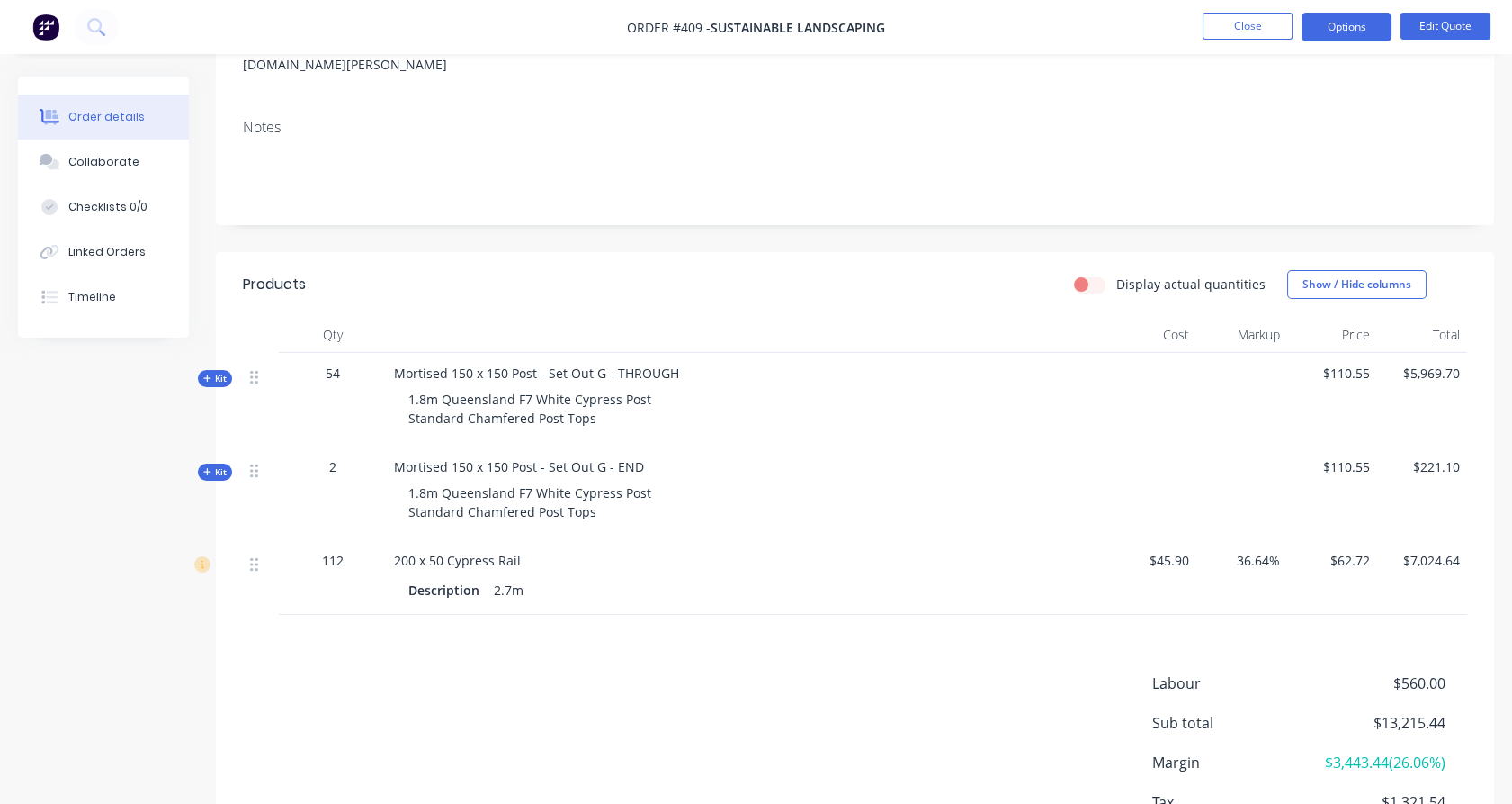
scroll to position [380, 0]
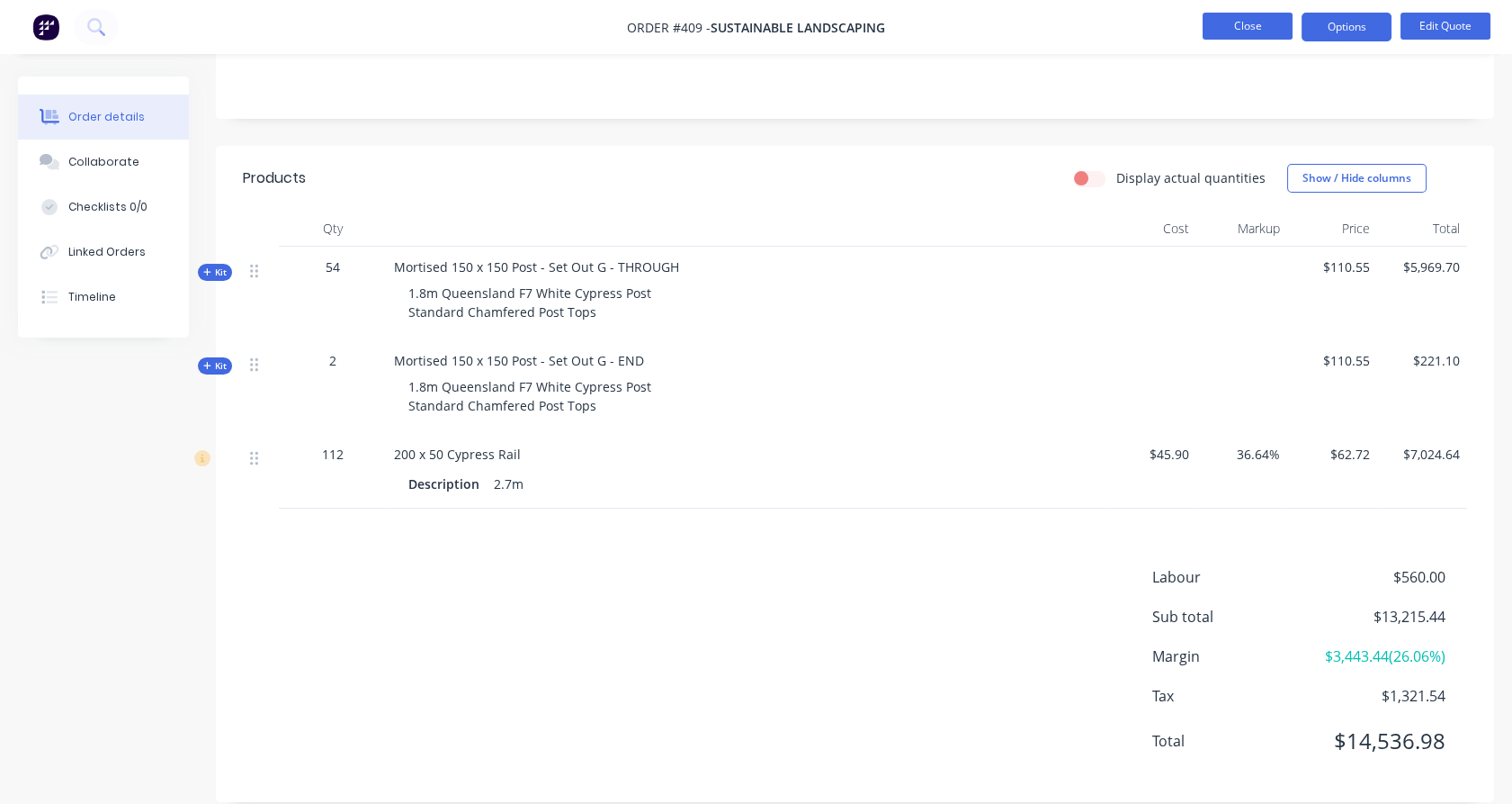
click at [1250, 31] on button "Close" at bounding box center [1248, 25] width 90 height 27
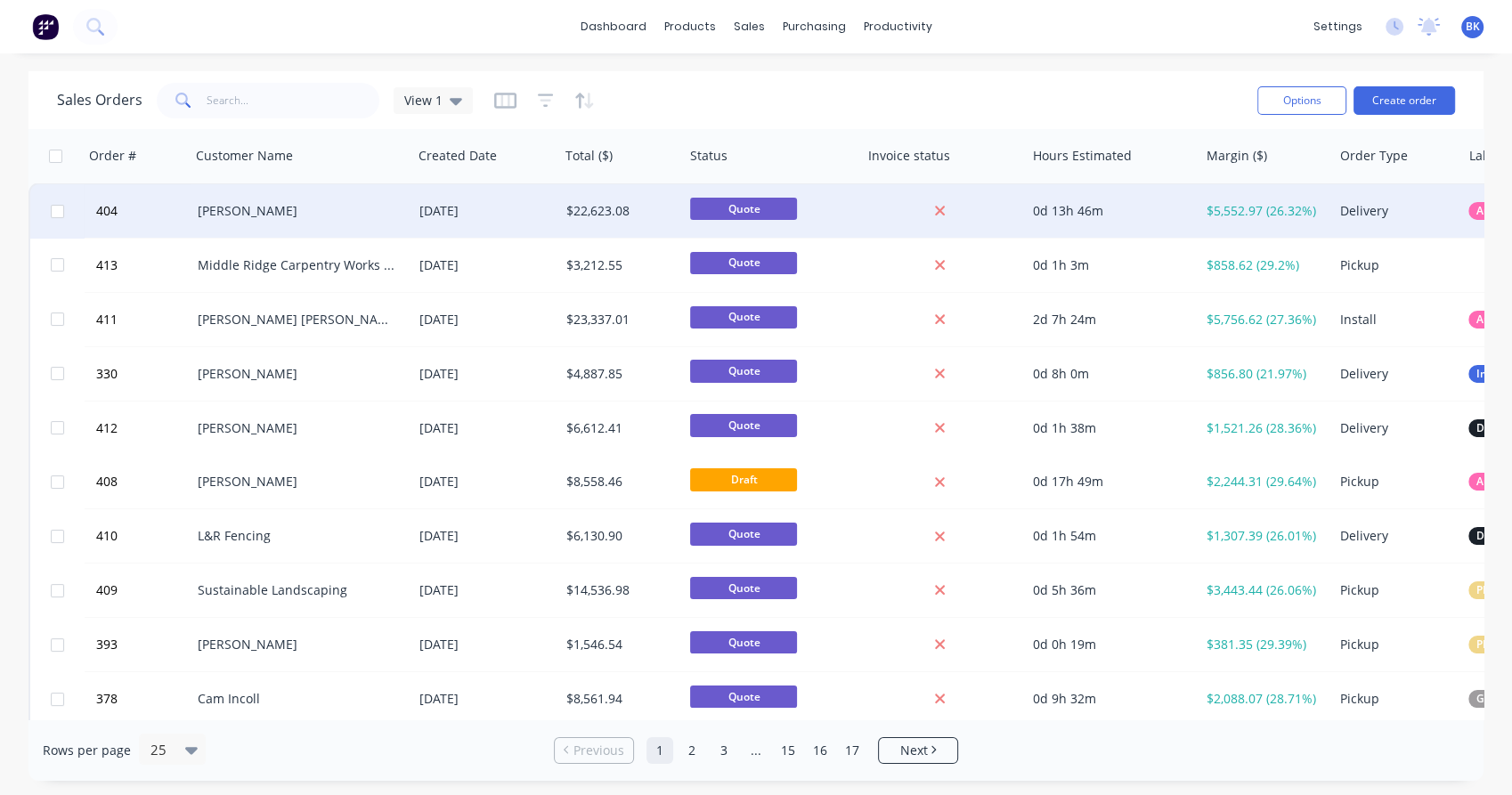
click at [271, 210] on div "[PERSON_NAME]" at bounding box center [297, 211] width 198 height 18
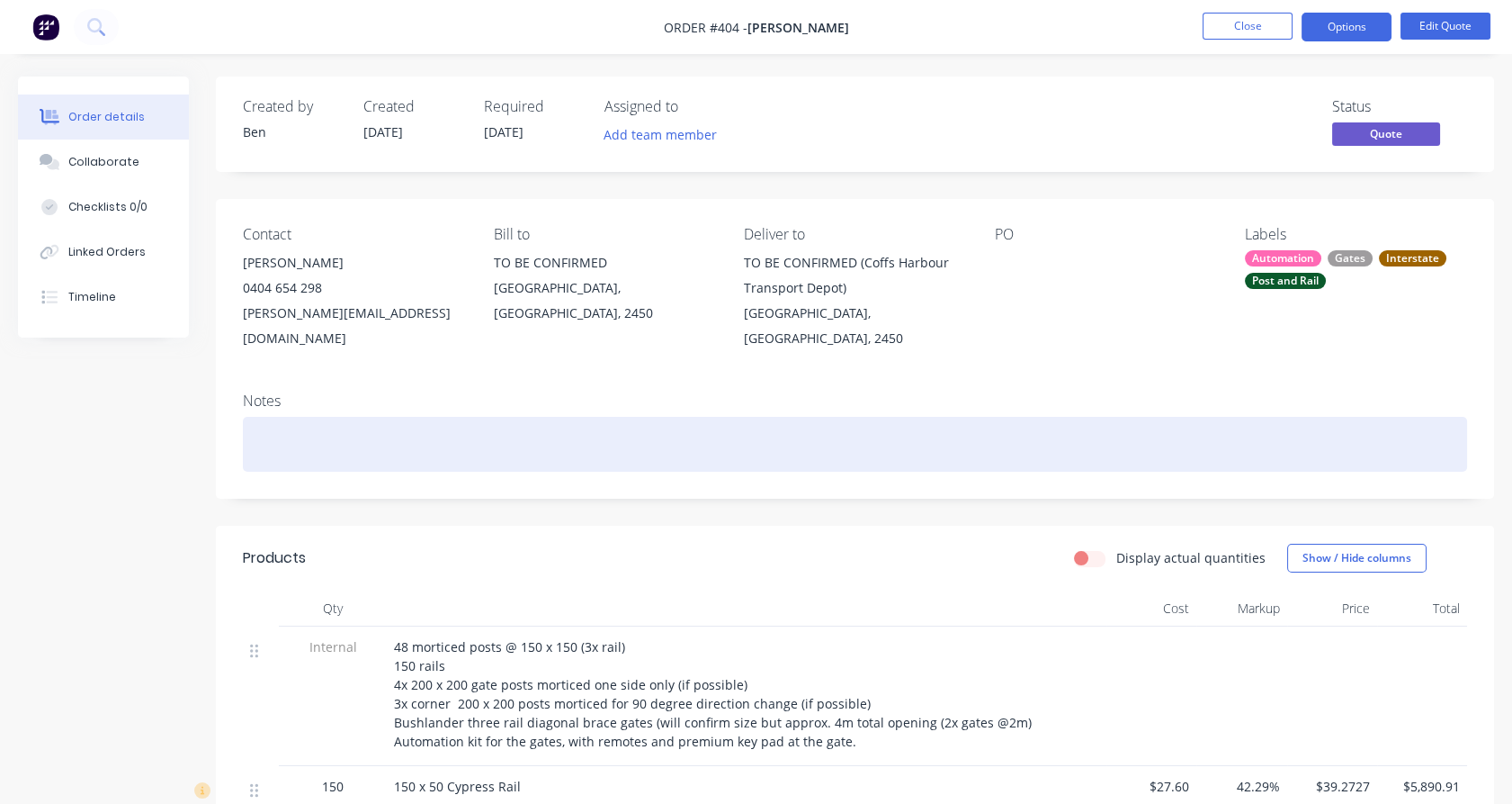
click at [280, 428] on div at bounding box center [855, 444] width 1224 height 55
paste div
click at [356, 445] on div "6066-0056 cost $ RRP $" at bounding box center [855, 444] width 1224 height 55
click at [428, 445] on div "6066-0056 cost $60 RRP $" at bounding box center [855, 444] width 1224 height 55
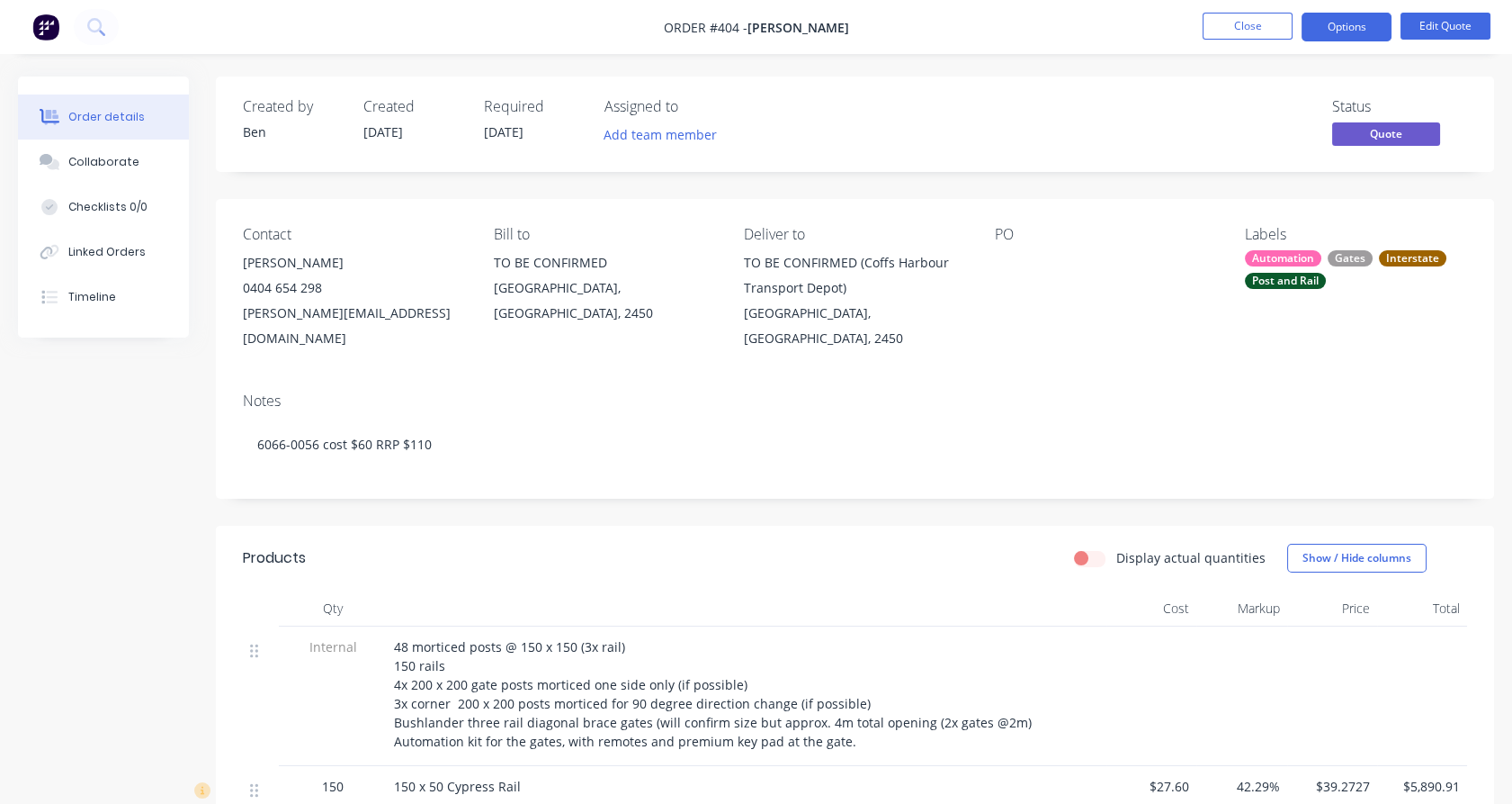
click at [230, 377] on div "Contact [PERSON_NAME] [PHONE_NUMBER] [PERSON_NAME][EMAIL_ADDRESS][DOMAIN_NAME] …" at bounding box center [855, 289] width 1278 height 179
click at [1252, 28] on button "Close" at bounding box center [1248, 25] width 90 height 27
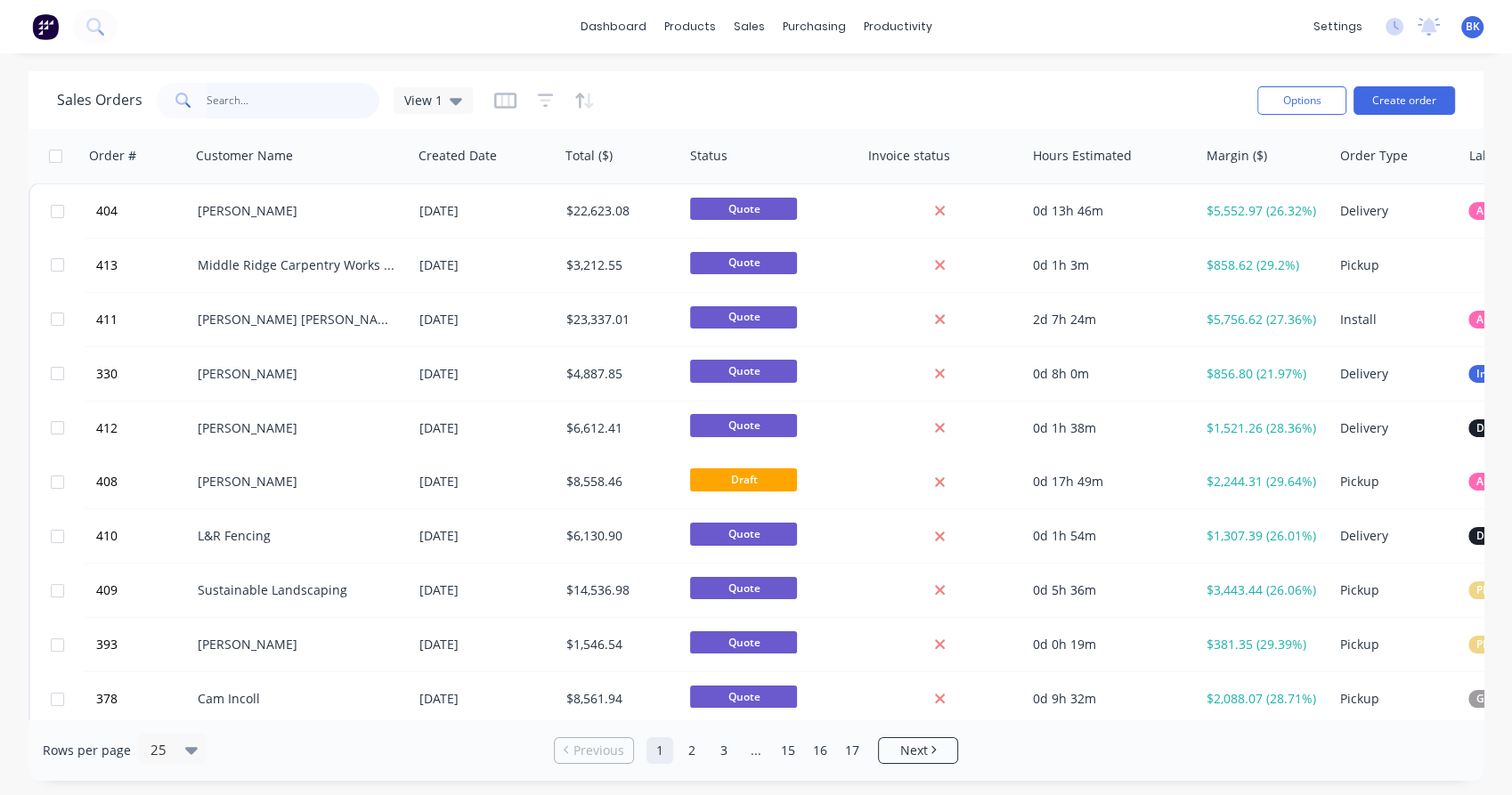
click at [260, 105] on input "text" at bounding box center [293, 101] width 174 height 36
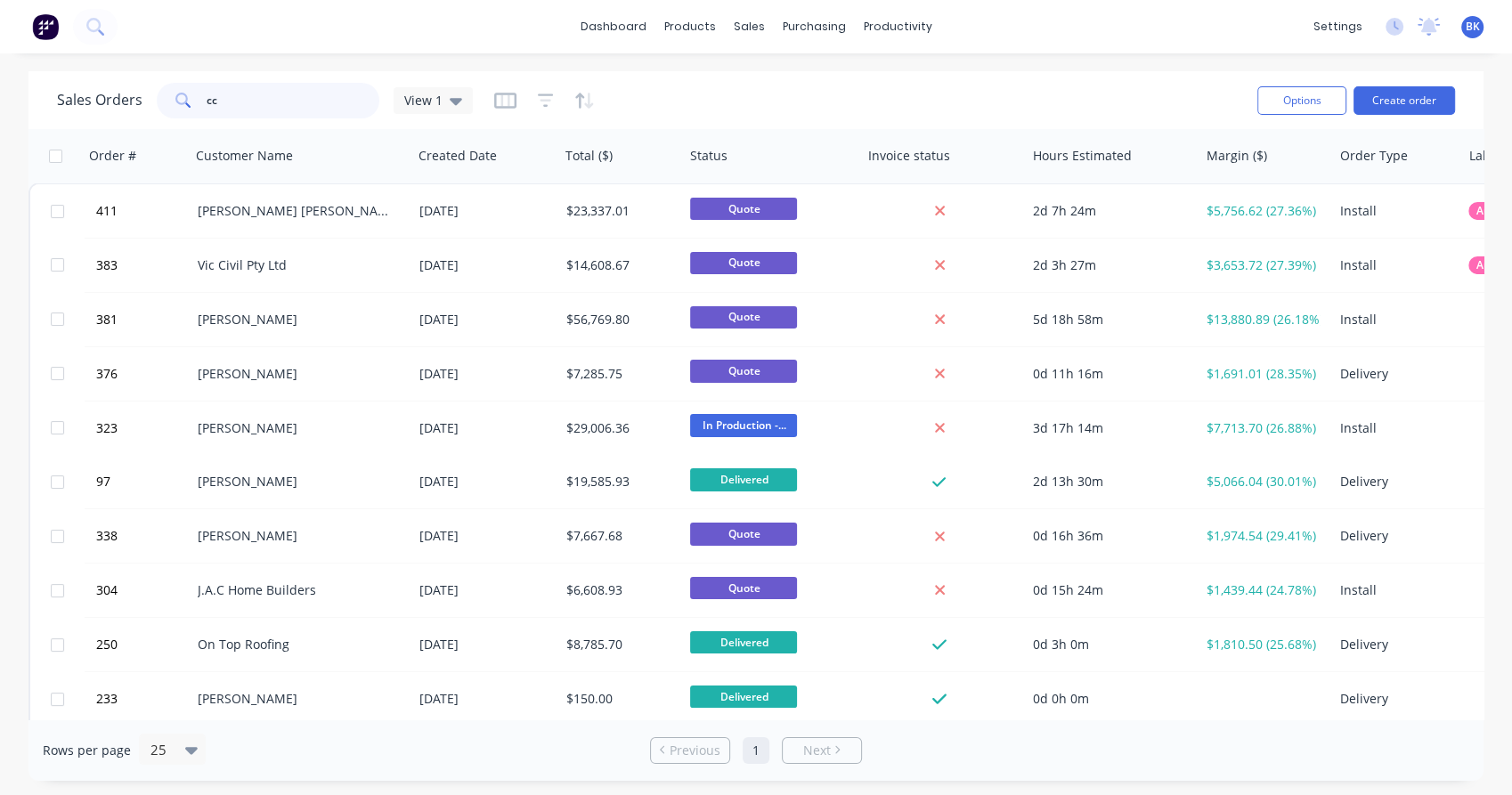
click at [241, 102] on input "cc" at bounding box center [293, 101] width 174 height 36
type input "c"
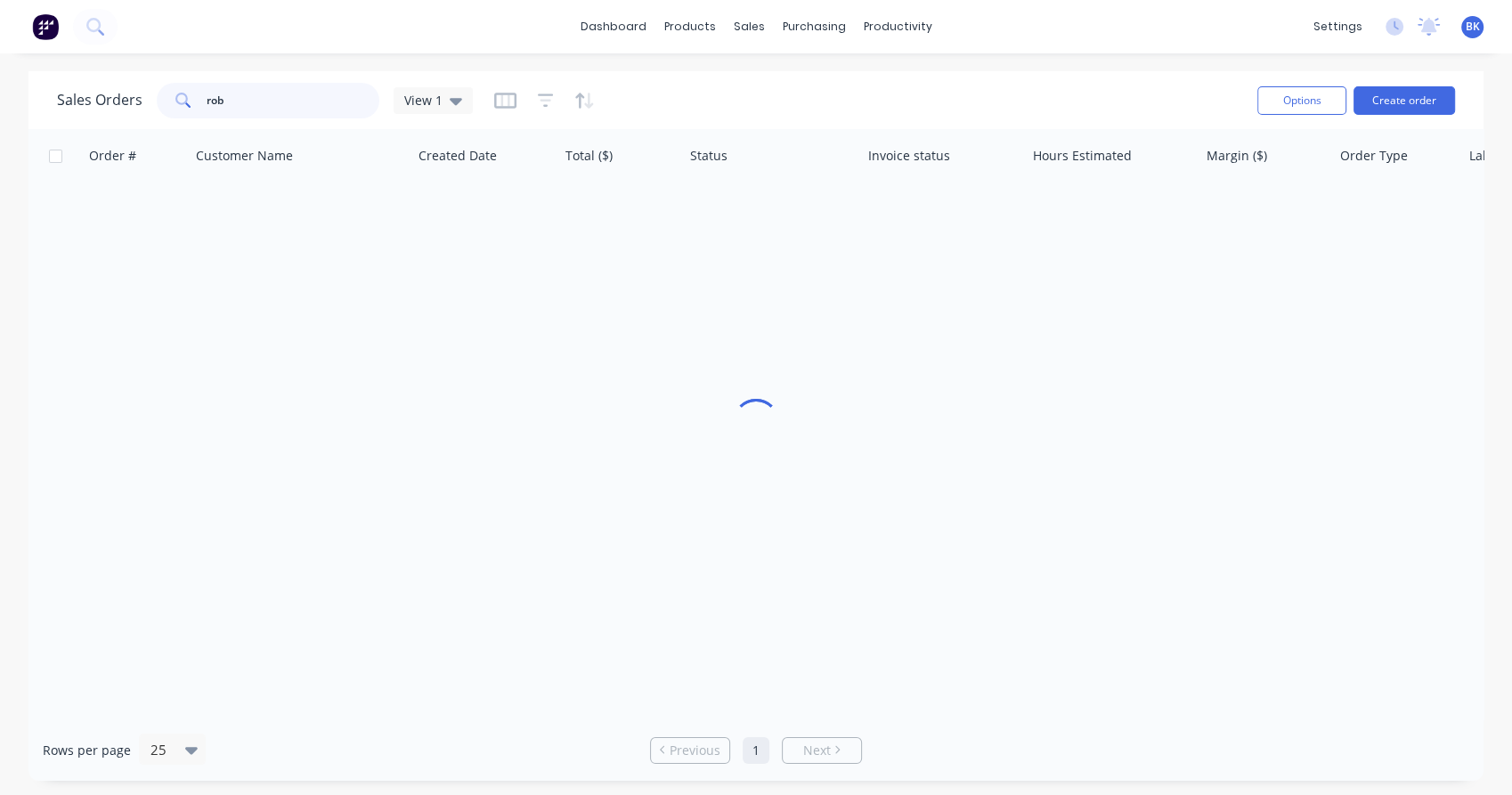
type input "rob"
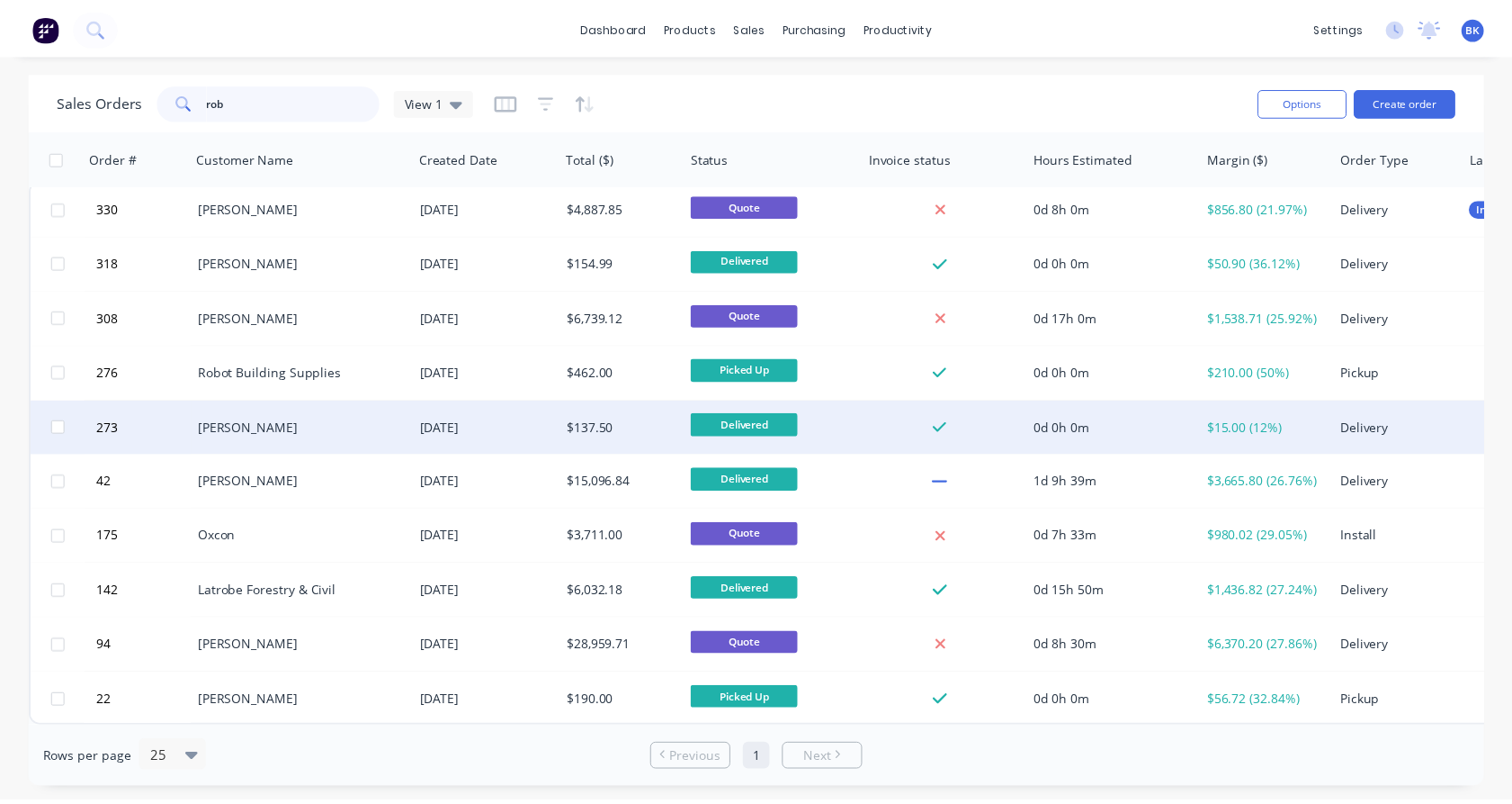
scroll to position [14, 0]
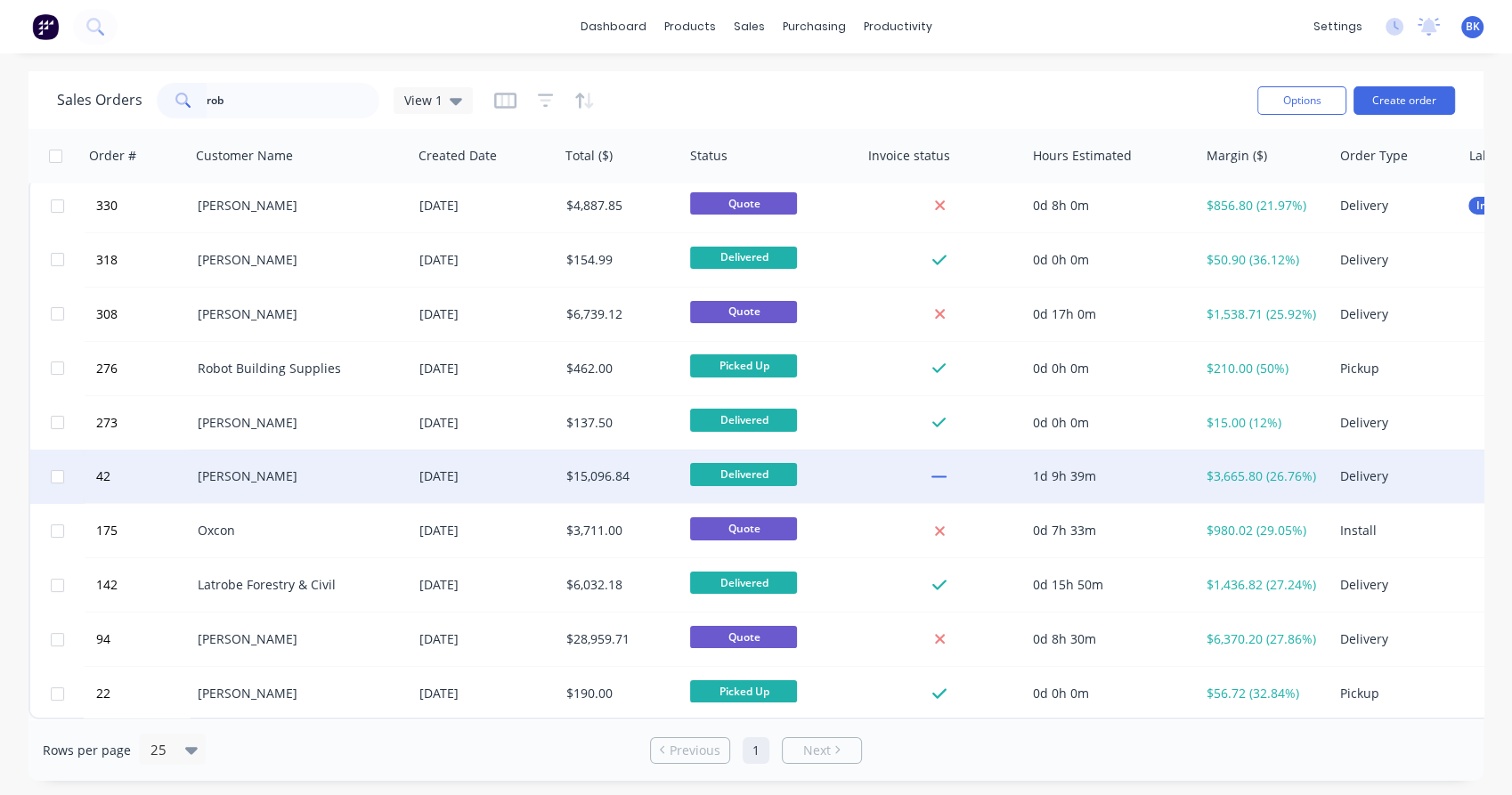
click at [251, 482] on div "[PERSON_NAME]" at bounding box center [301, 476] width 222 height 54
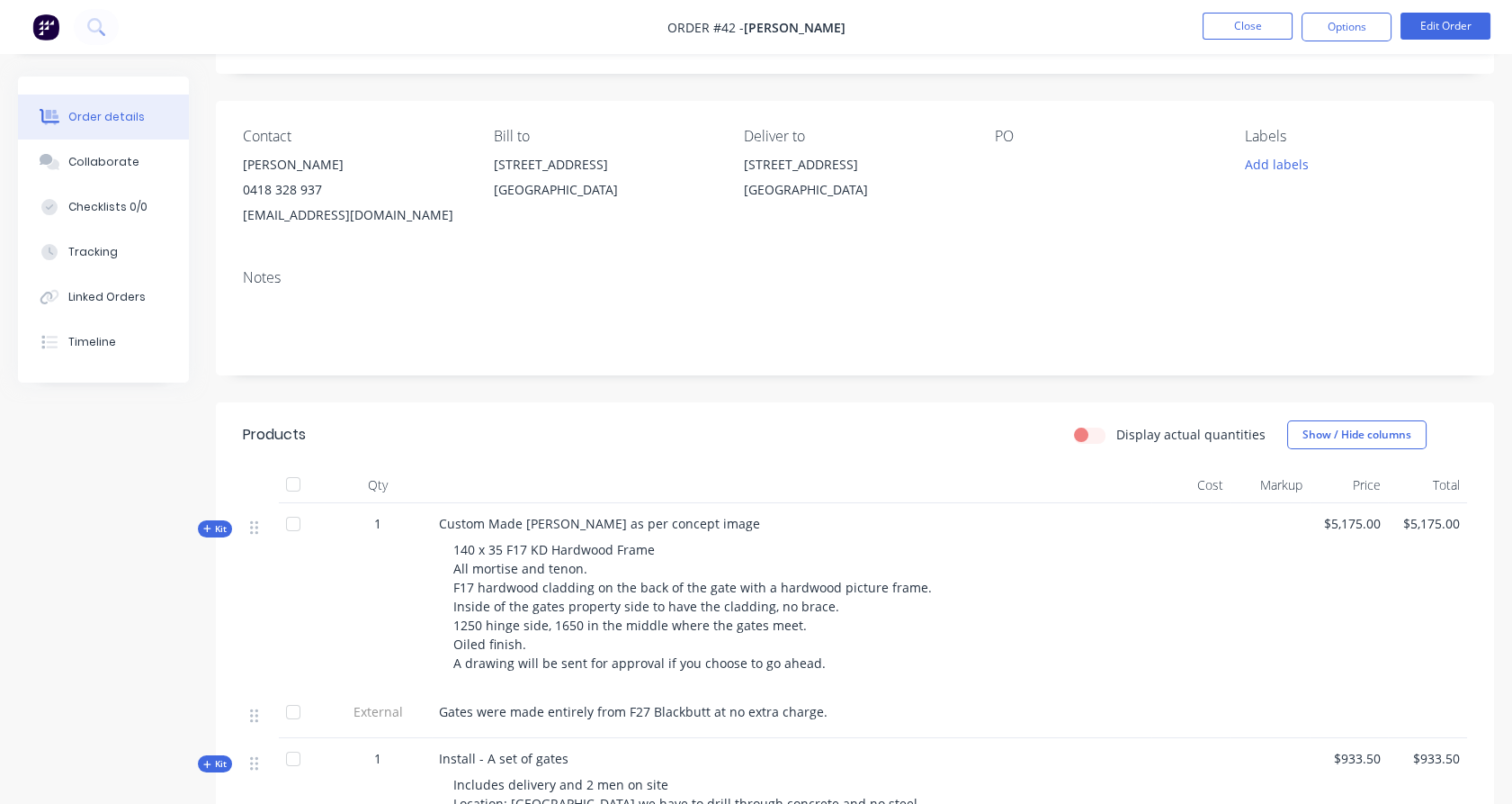
scroll to position [99, 0]
click at [223, 528] on span "Kit" at bounding box center [215, 527] width 23 height 13
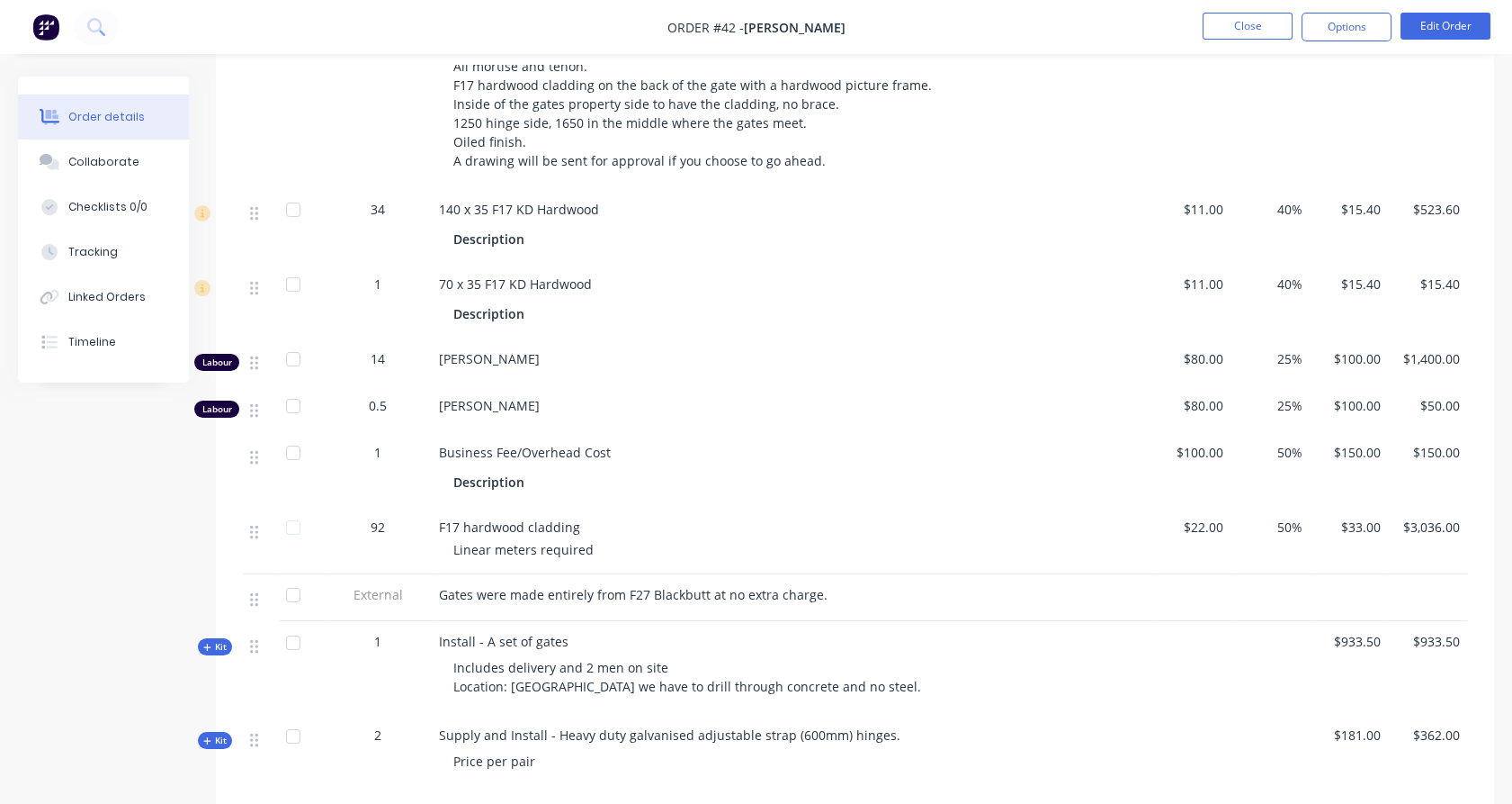
scroll to position [599, 0]
click at [129, 156] on div "Collaborate" at bounding box center [104, 162] width 71 height 16
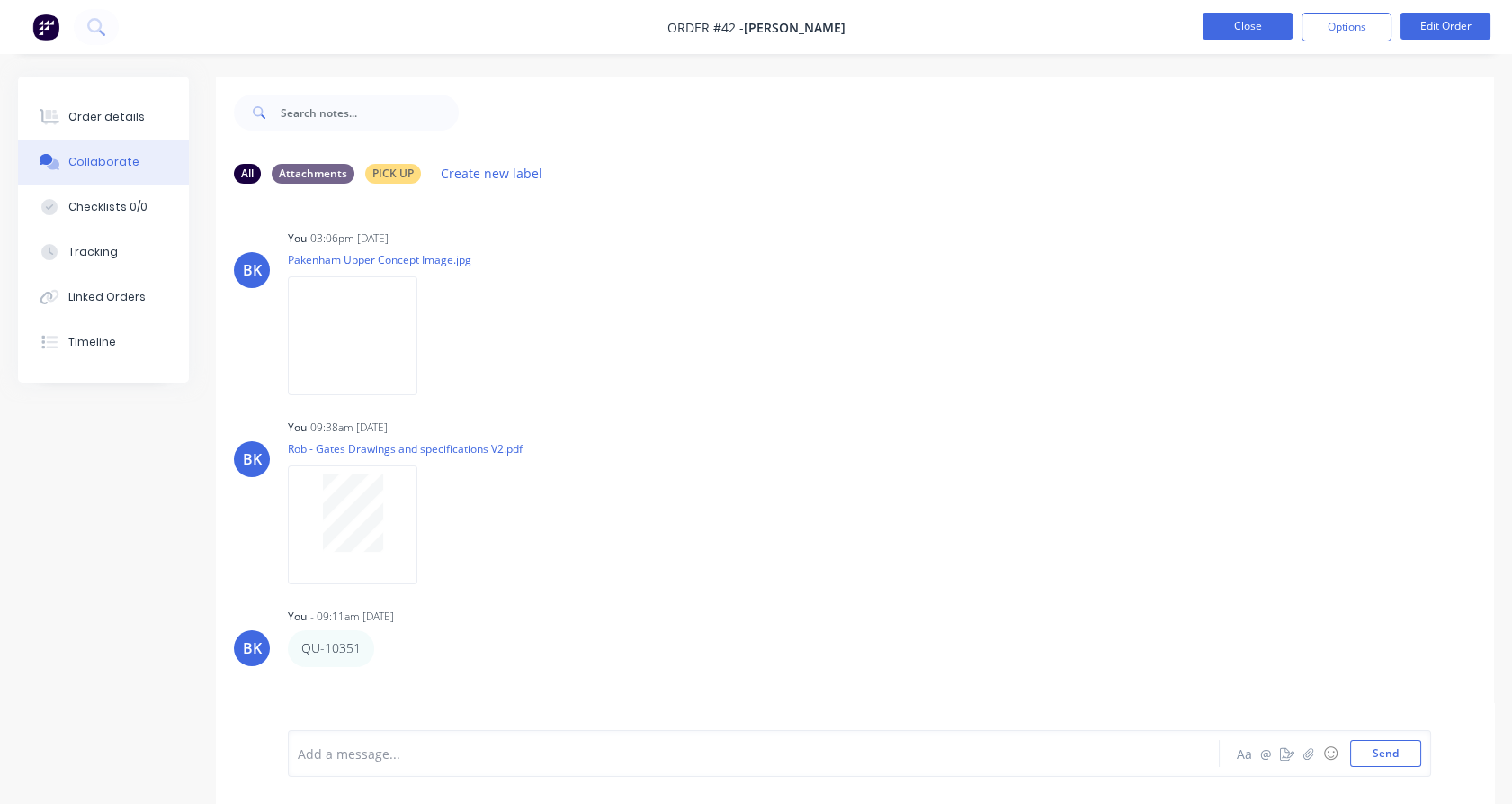
click at [1267, 33] on button "Close" at bounding box center [1248, 25] width 90 height 27
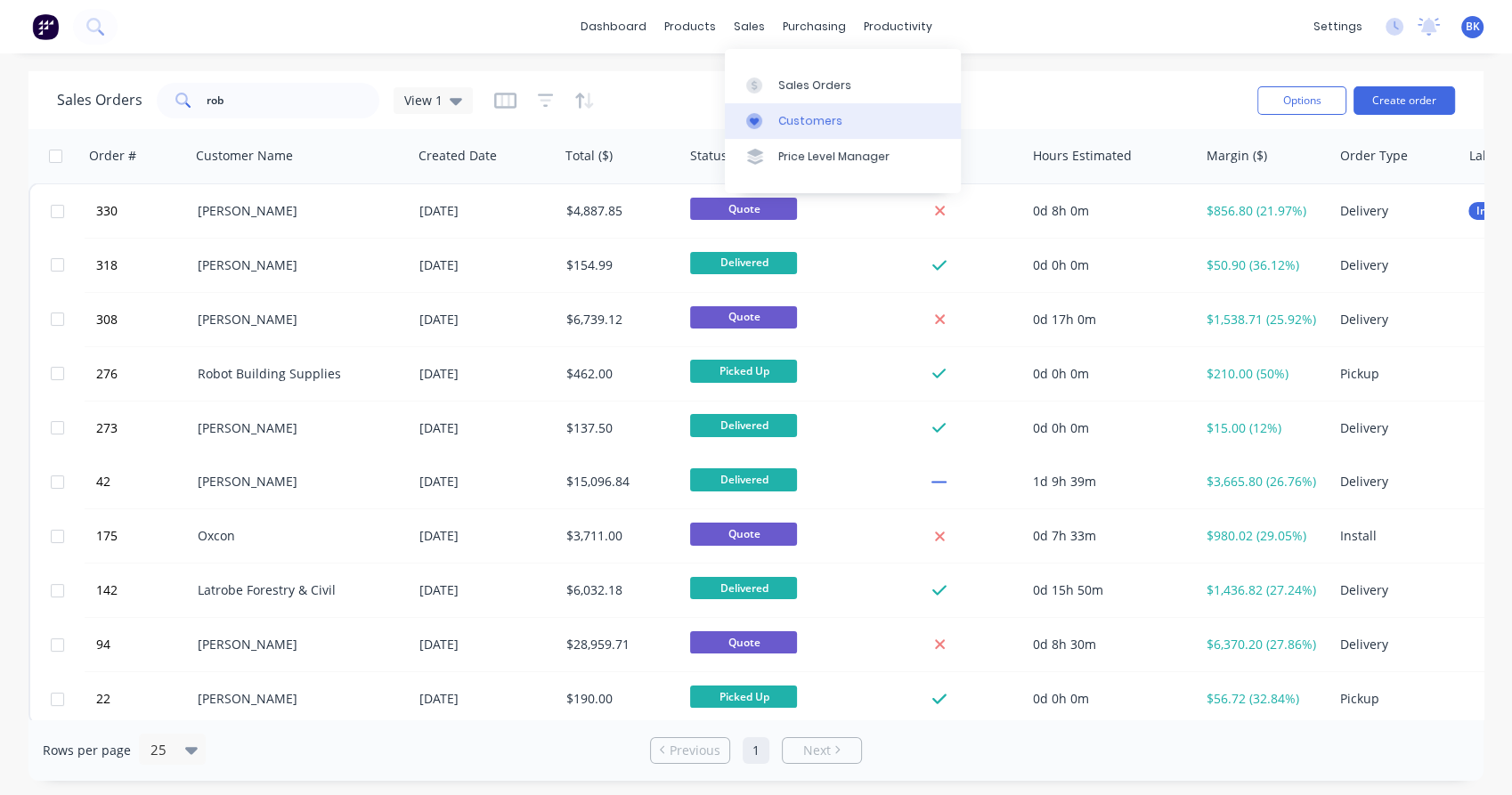
click at [791, 122] on div "Customers" at bounding box center [809, 120] width 64 height 16
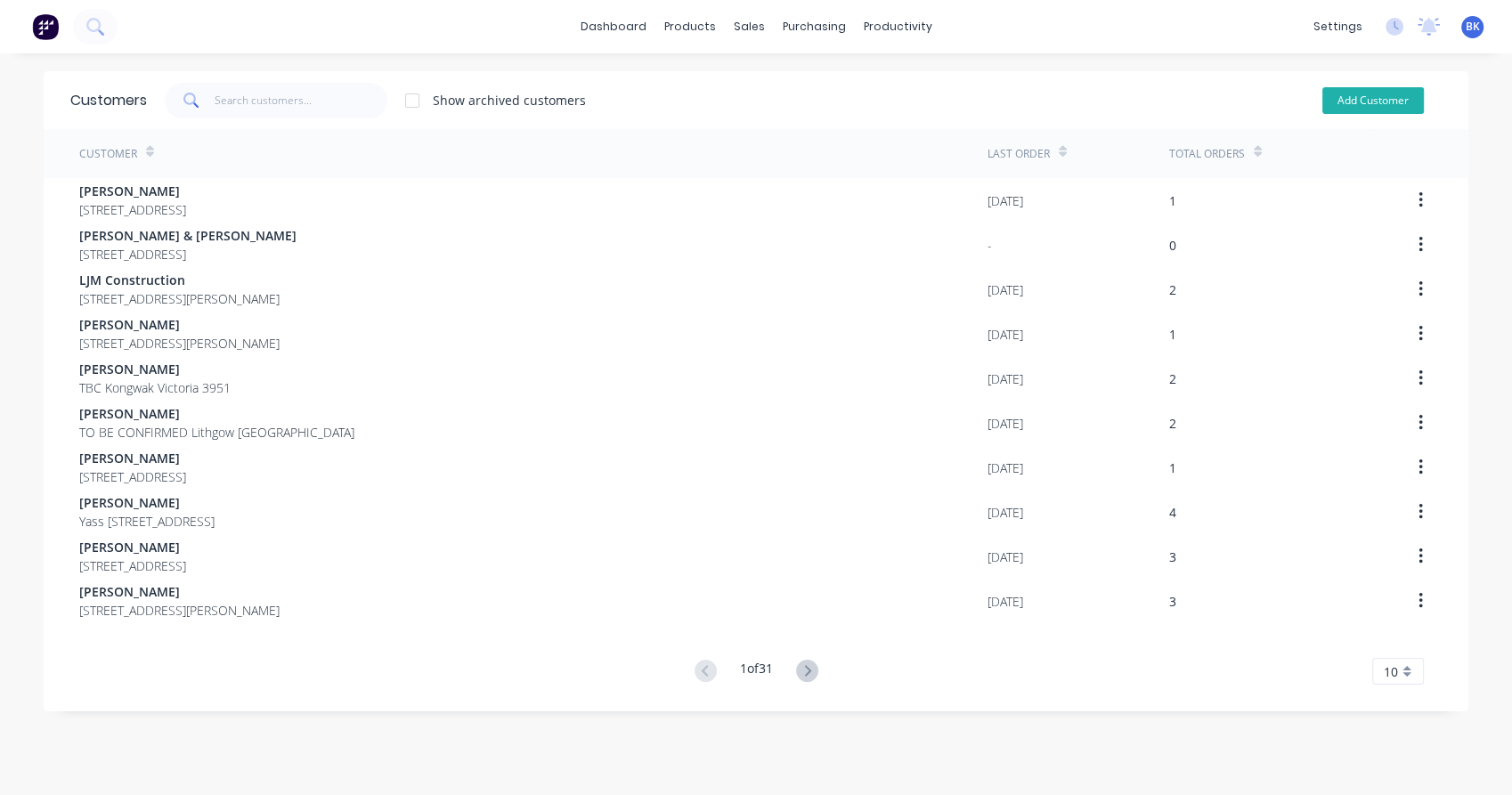
click at [1346, 112] on button "Add Customer" at bounding box center [1373, 100] width 102 height 27
select select "AU"
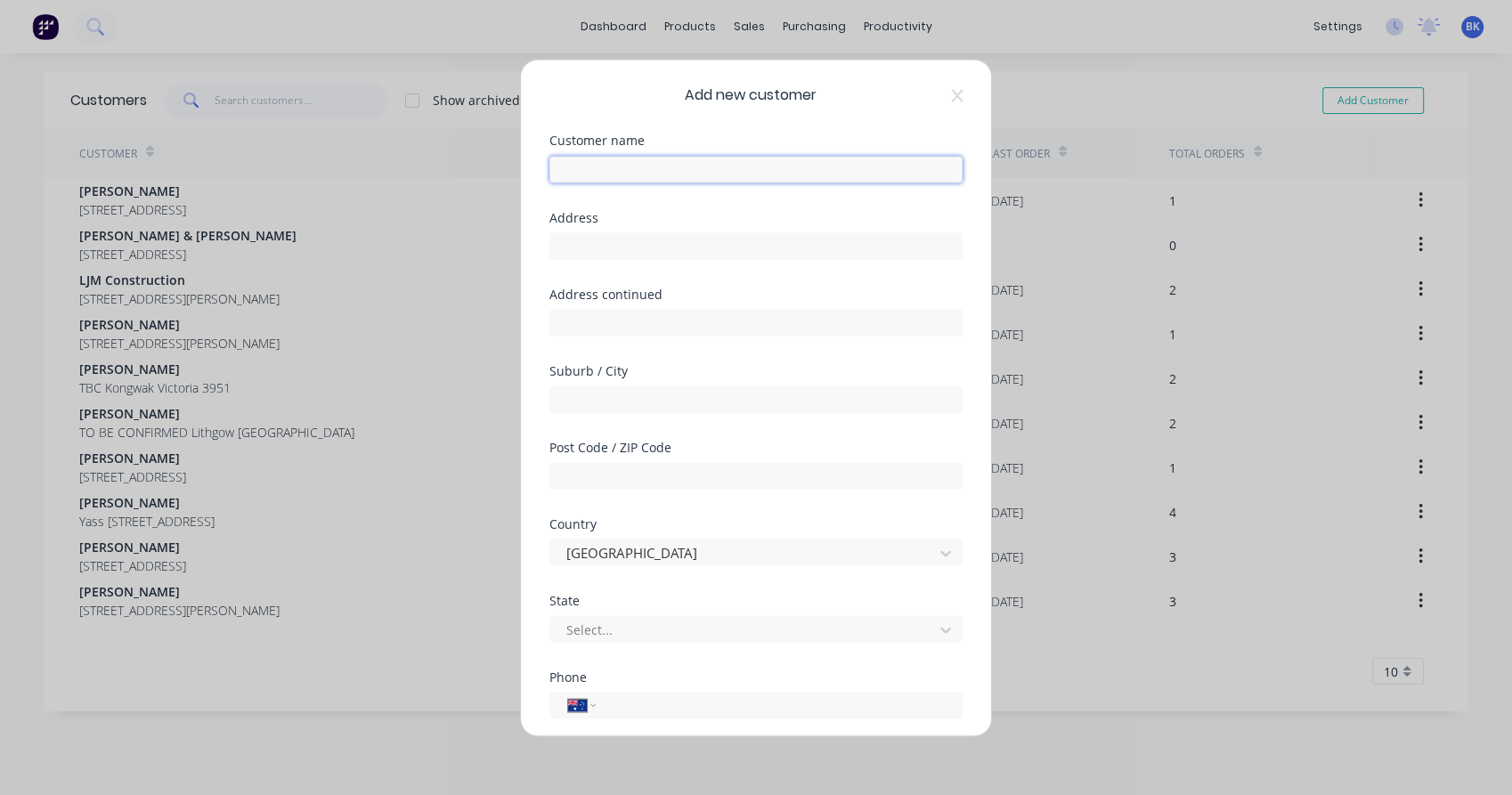
click at [645, 166] on input "text" at bounding box center [756, 168] width 413 height 27
paste input "[PERSON_NAME]"
click at [598, 167] on input "[PERSON_NAME]" at bounding box center [756, 168] width 413 height 27
click at [569, 170] on input "[PERSON_NAME]" at bounding box center [756, 168] width 413 height 27
type input "[PERSON_NAME]"
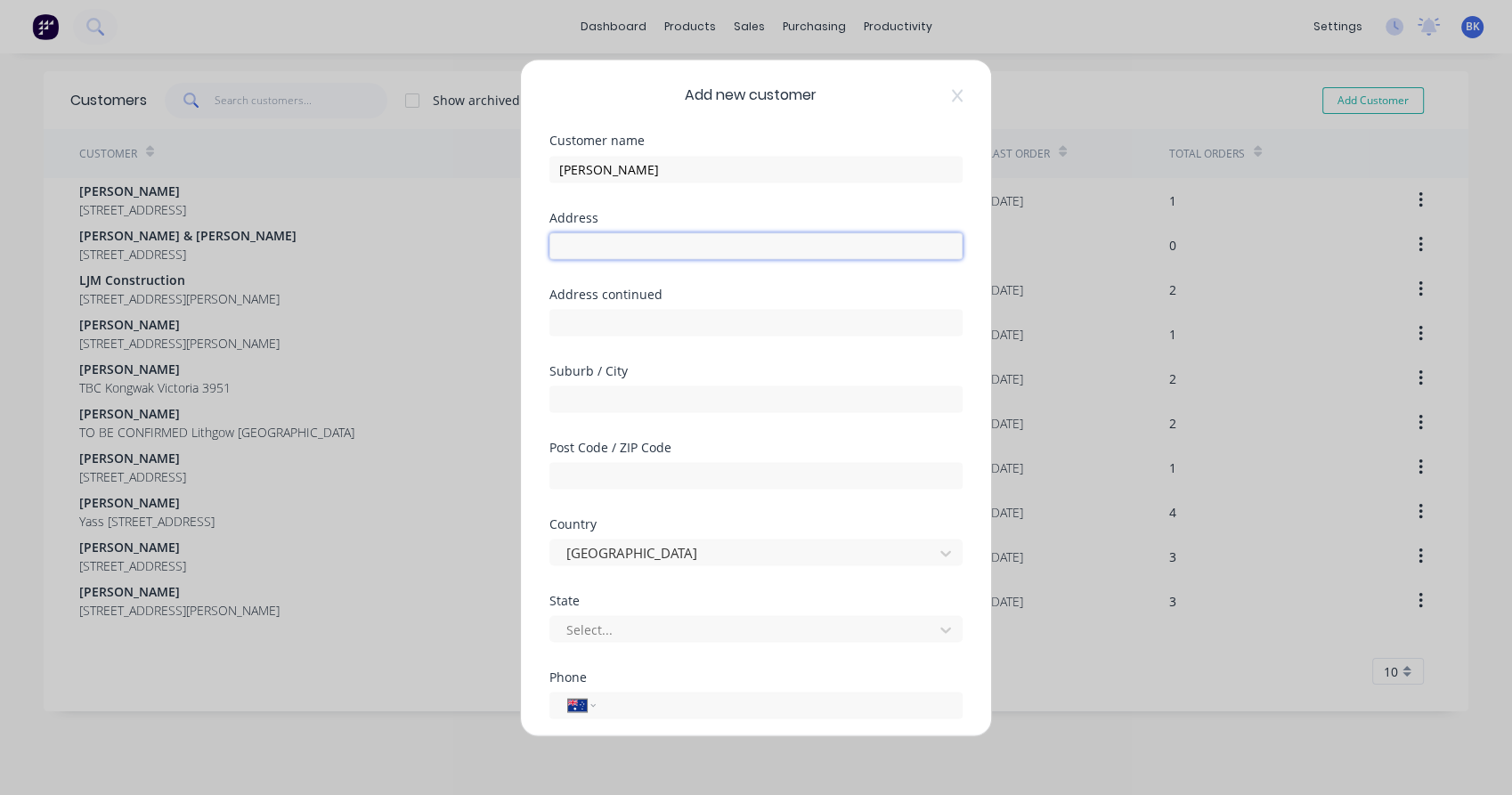
click at [621, 234] on input "text" at bounding box center [756, 245] width 413 height 27
paste input "[STREET_ADDRESS]"
click at [658, 242] on input "[STREET_ADDRESS]" at bounding box center [756, 245] width 413 height 27
type input "[STREET_ADDRESS]"
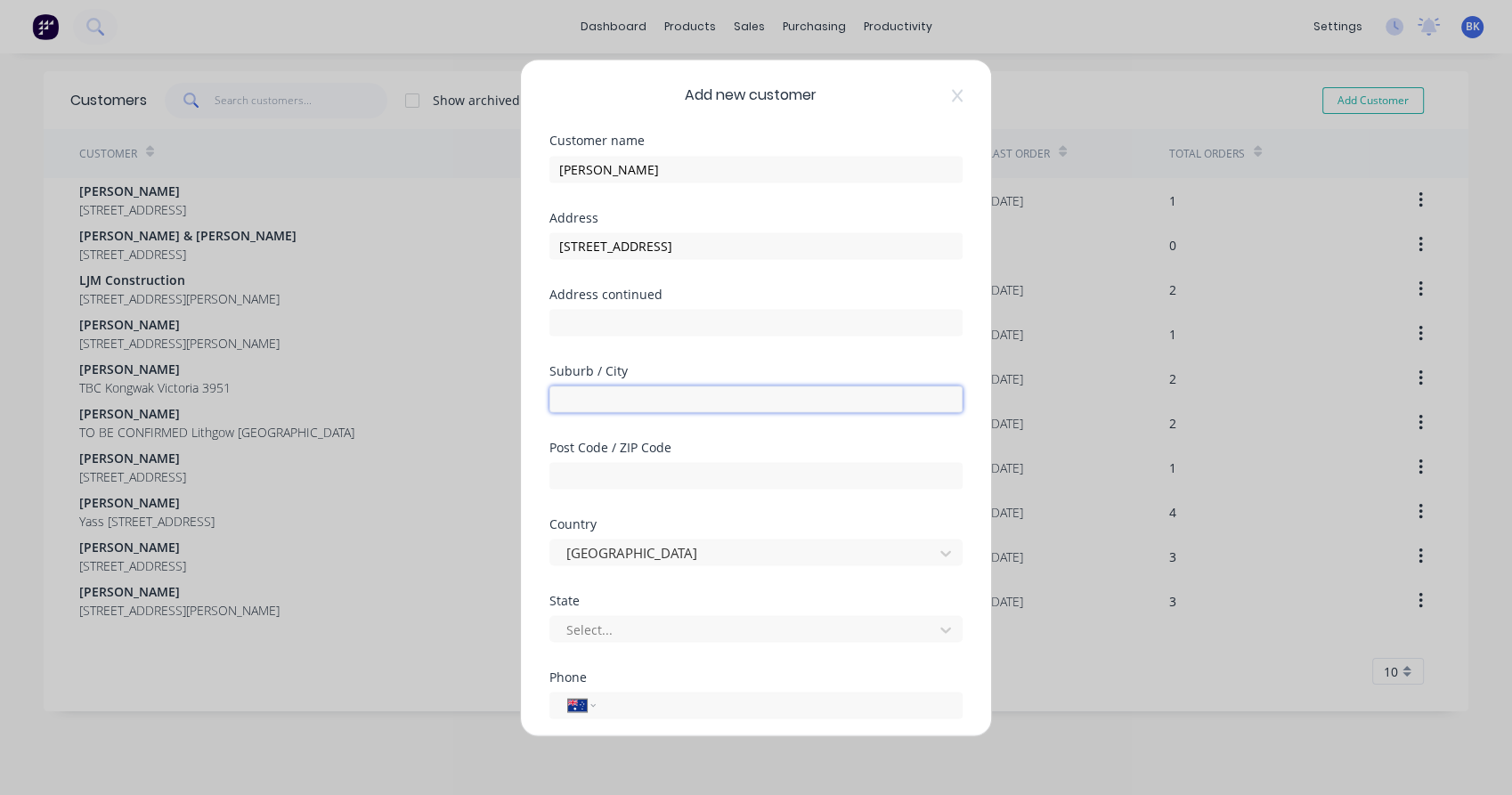
click at [674, 401] on input "text" at bounding box center [756, 398] width 413 height 27
paste input "Orange"
type input "Orange"
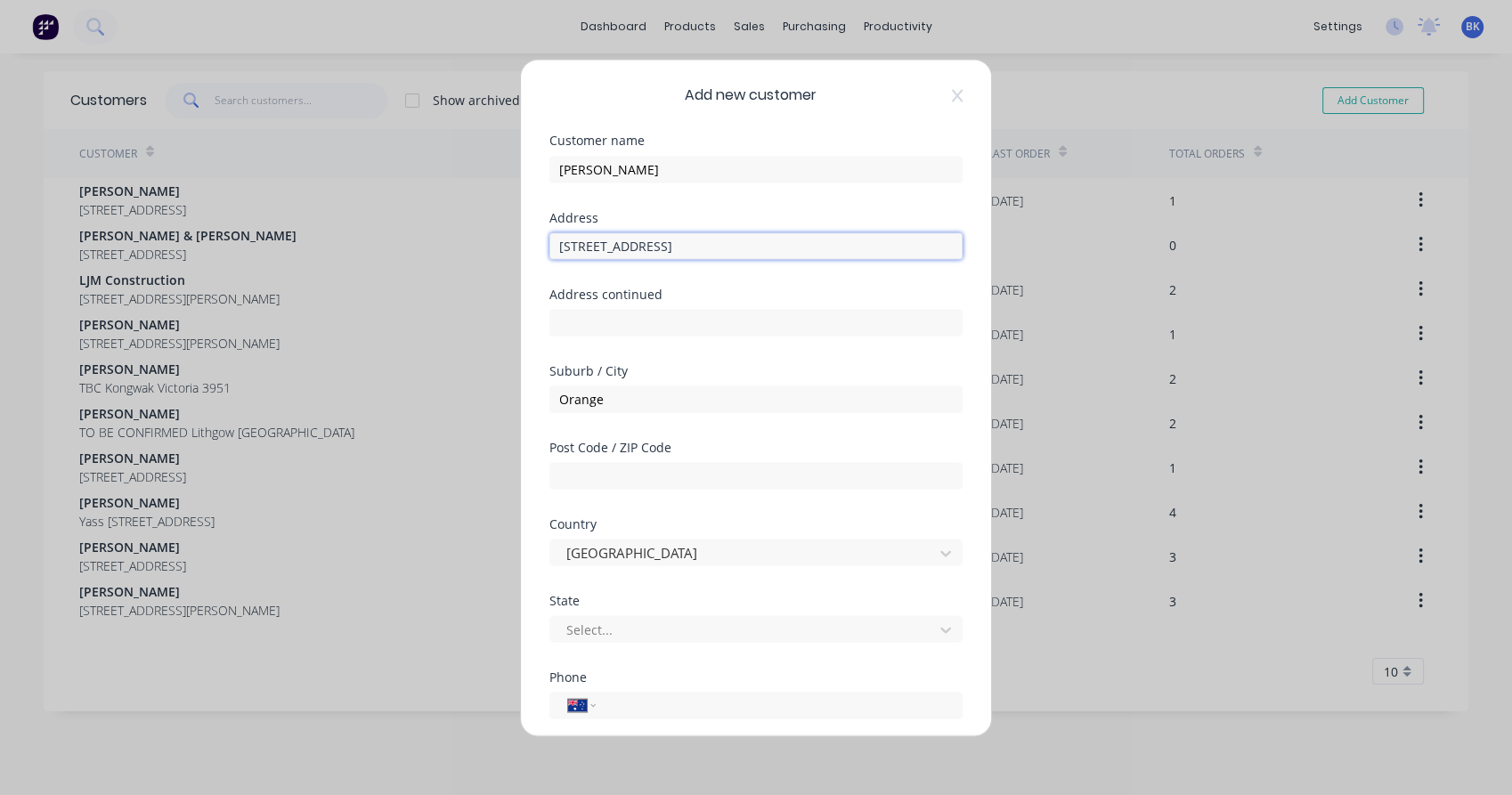
click at [701, 252] on input "[STREET_ADDRESS]" at bounding box center [756, 245] width 413 height 27
type input "[STREET_ADDRESS],"
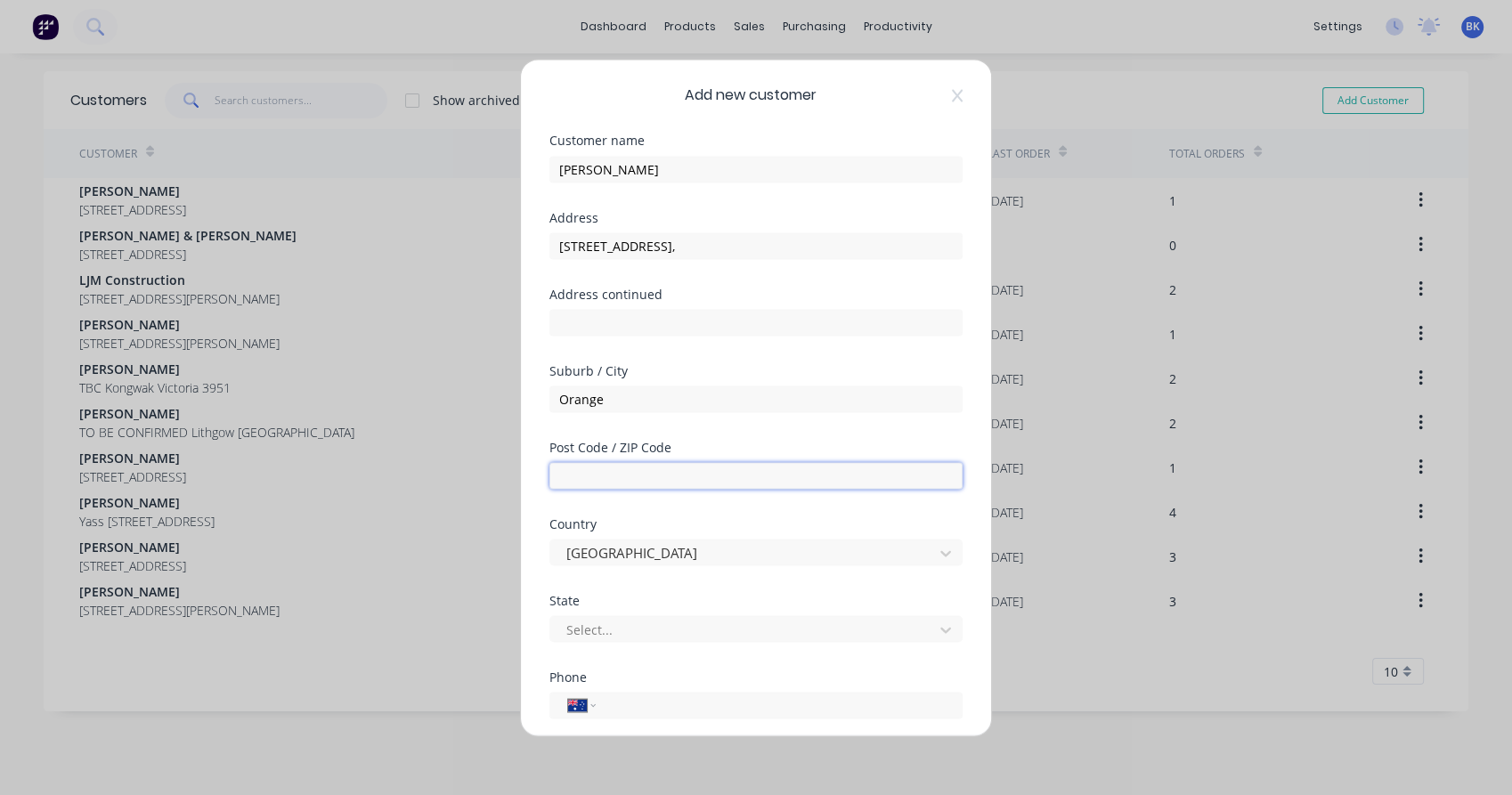
click at [658, 477] on input "text" at bounding box center [756, 475] width 413 height 27
paste input "2800"
type input "2800"
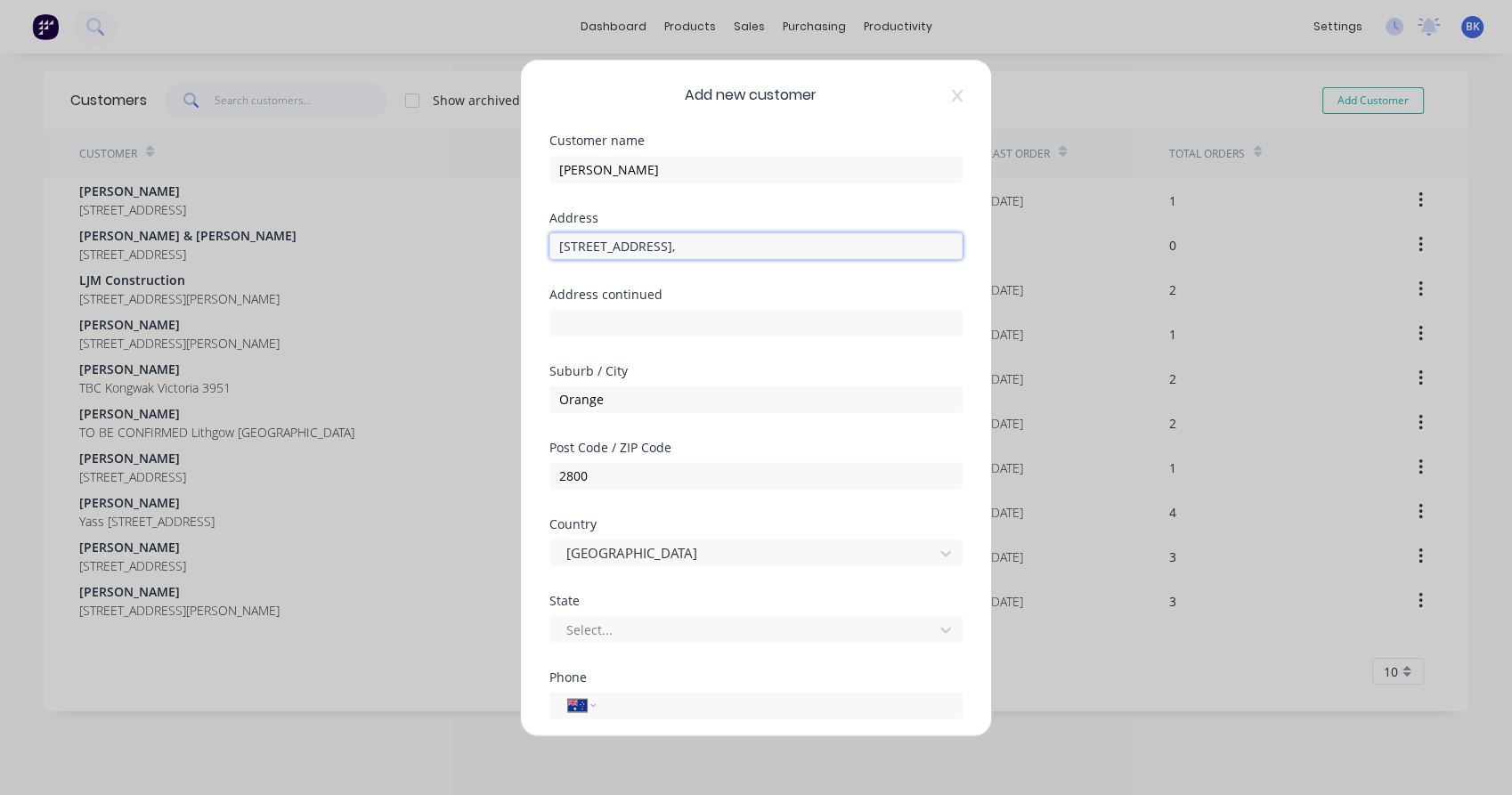
drag, startPoint x: 689, startPoint y: 242, endPoint x: 642, endPoint y: 243, distance: 47.0
click at [642, 243] on input "[STREET_ADDRESS]," at bounding box center [756, 245] width 413 height 27
type input "[STREET_ADDRESS]"
click at [592, 627] on div at bounding box center [744, 629] width 360 height 22
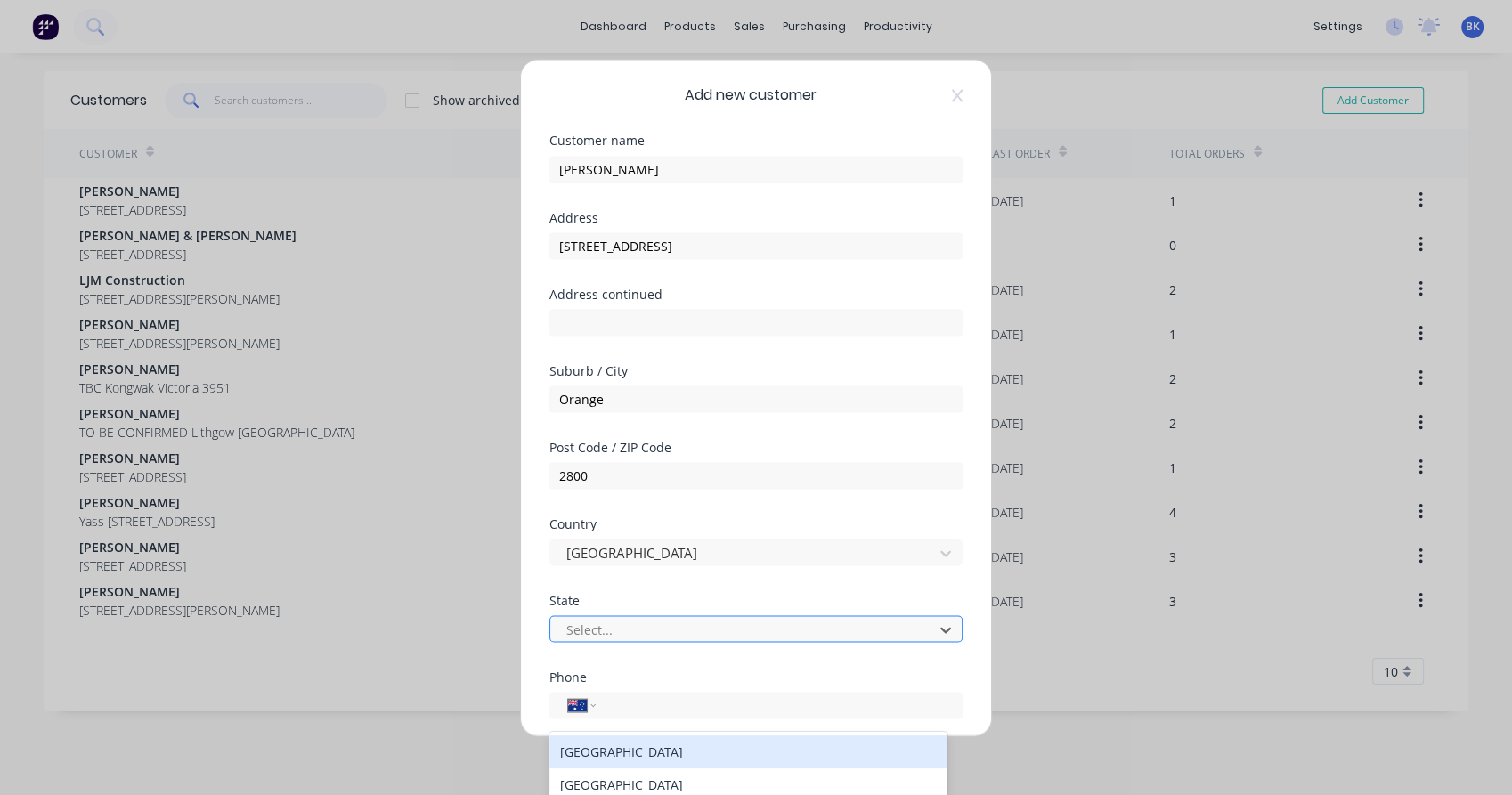
scroll to position [101, 0]
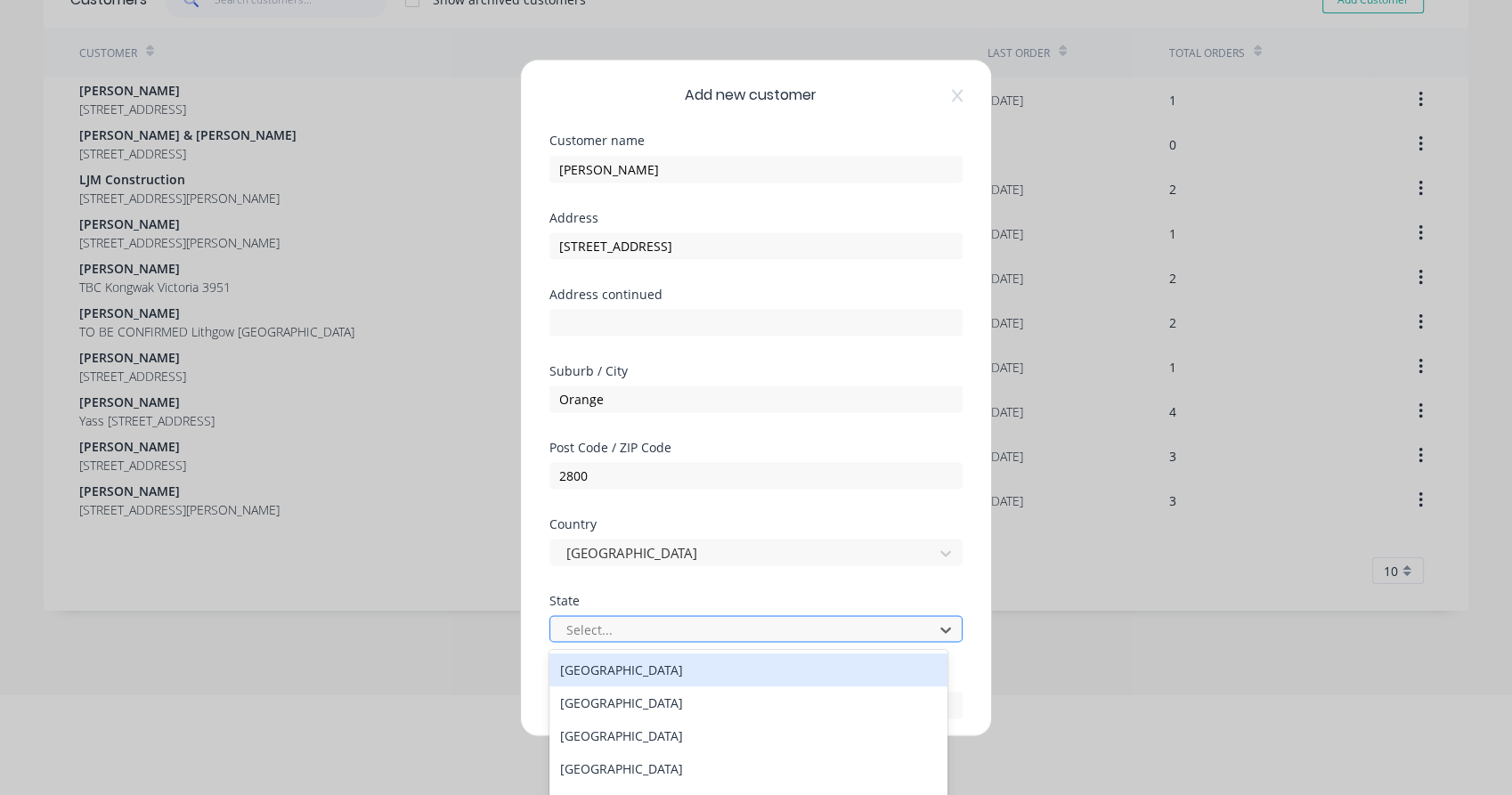
type input "n"
click at [619, 686] on div "[GEOGRAPHIC_DATA]" at bounding box center [748, 703] width 398 height 33
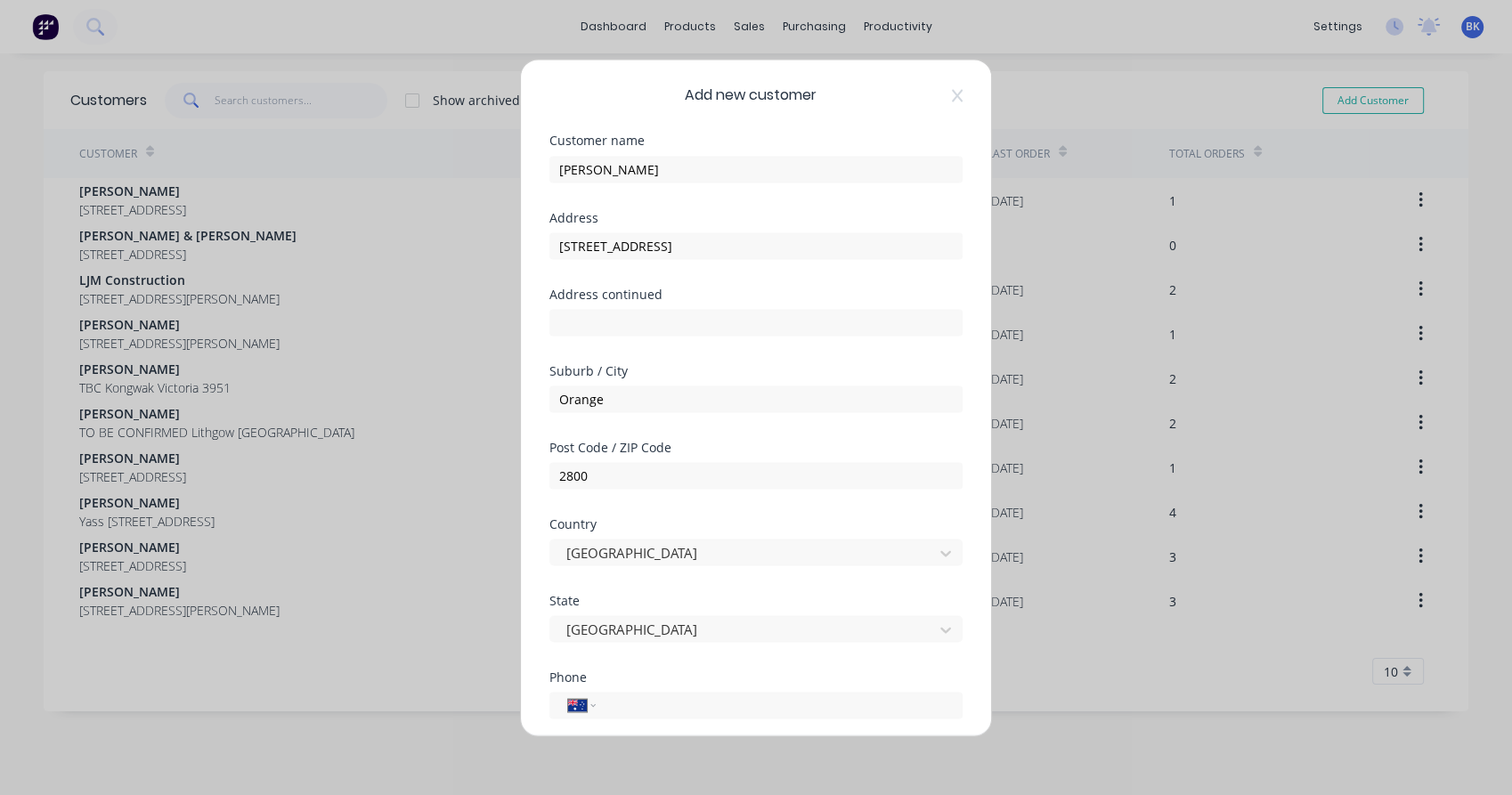
scroll to position [0, 0]
click at [680, 716] on div "International [GEOGRAPHIC_DATA] [GEOGRAPHIC_DATA] [GEOGRAPHIC_DATA] [GEOGRAPHIC…" at bounding box center [756, 704] width 413 height 27
click at [680, 706] on input "tel" at bounding box center [775, 704] width 336 height 20
paste input "0457 874 993"
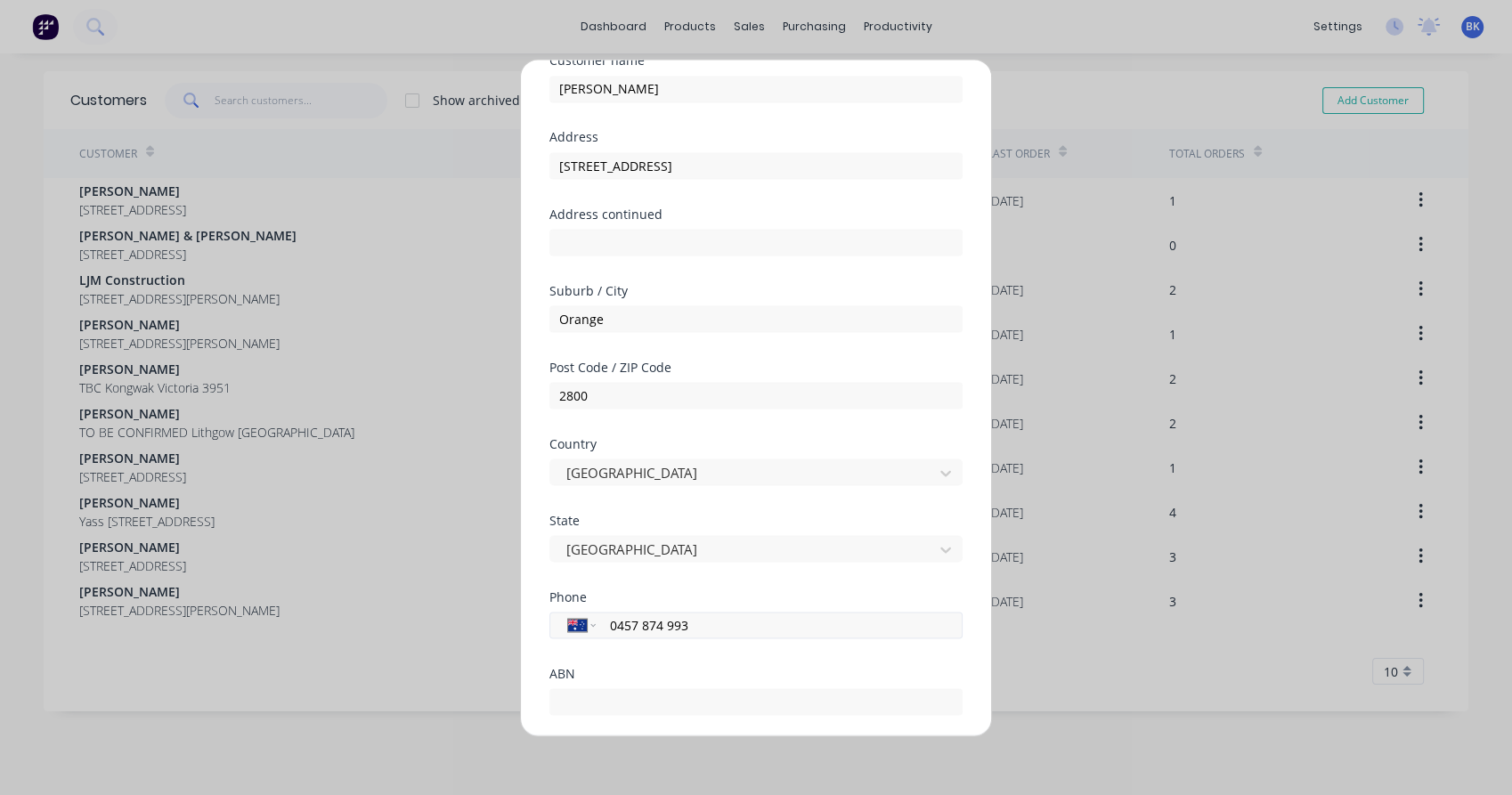
scroll to position [192, 0]
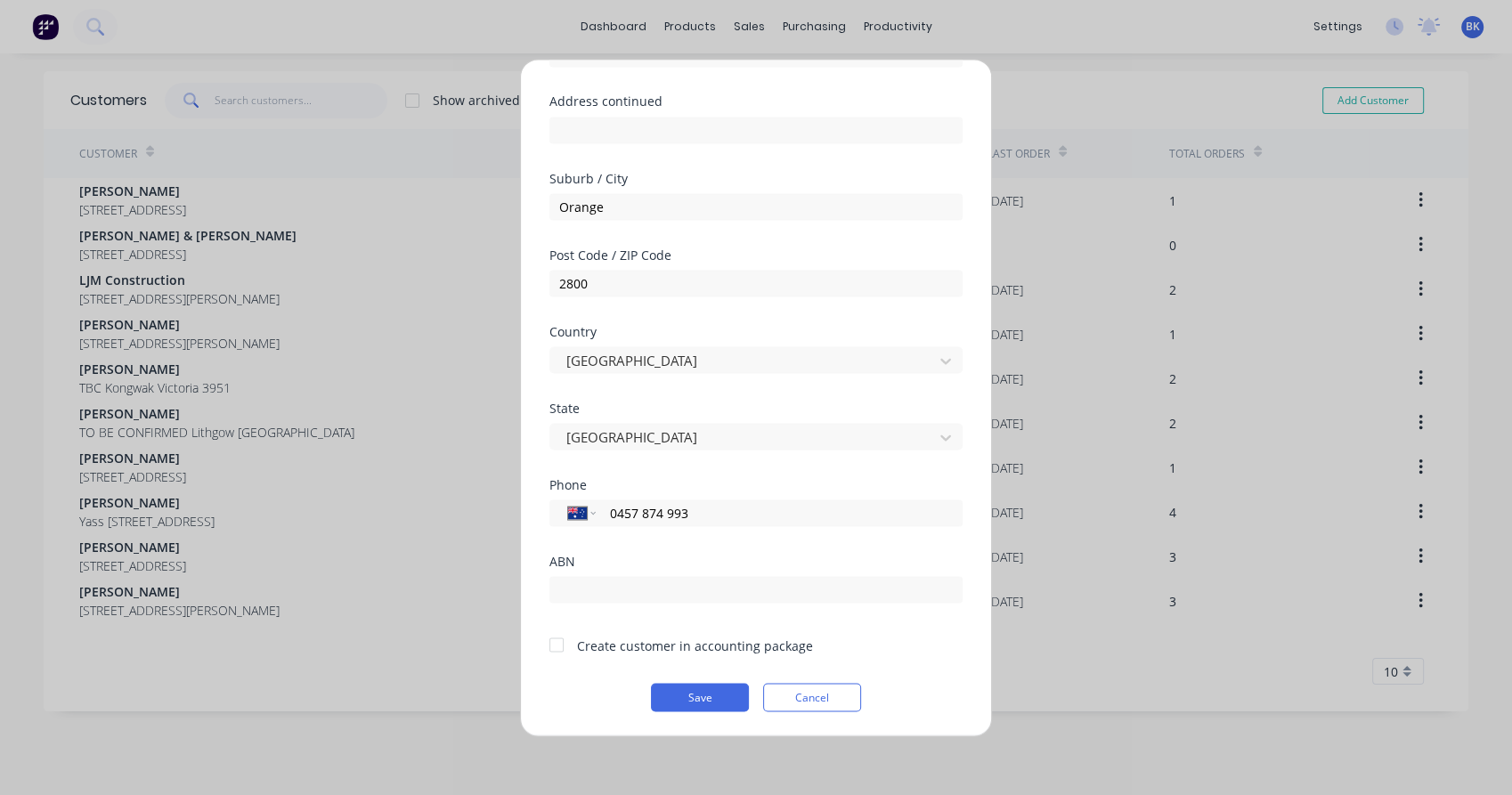
type input "0457 874 993"
click at [562, 644] on div at bounding box center [556, 644] width 36 height 36
click at [689, 703] on button "Save" at bounding box center [700, 696] width 98 height 29
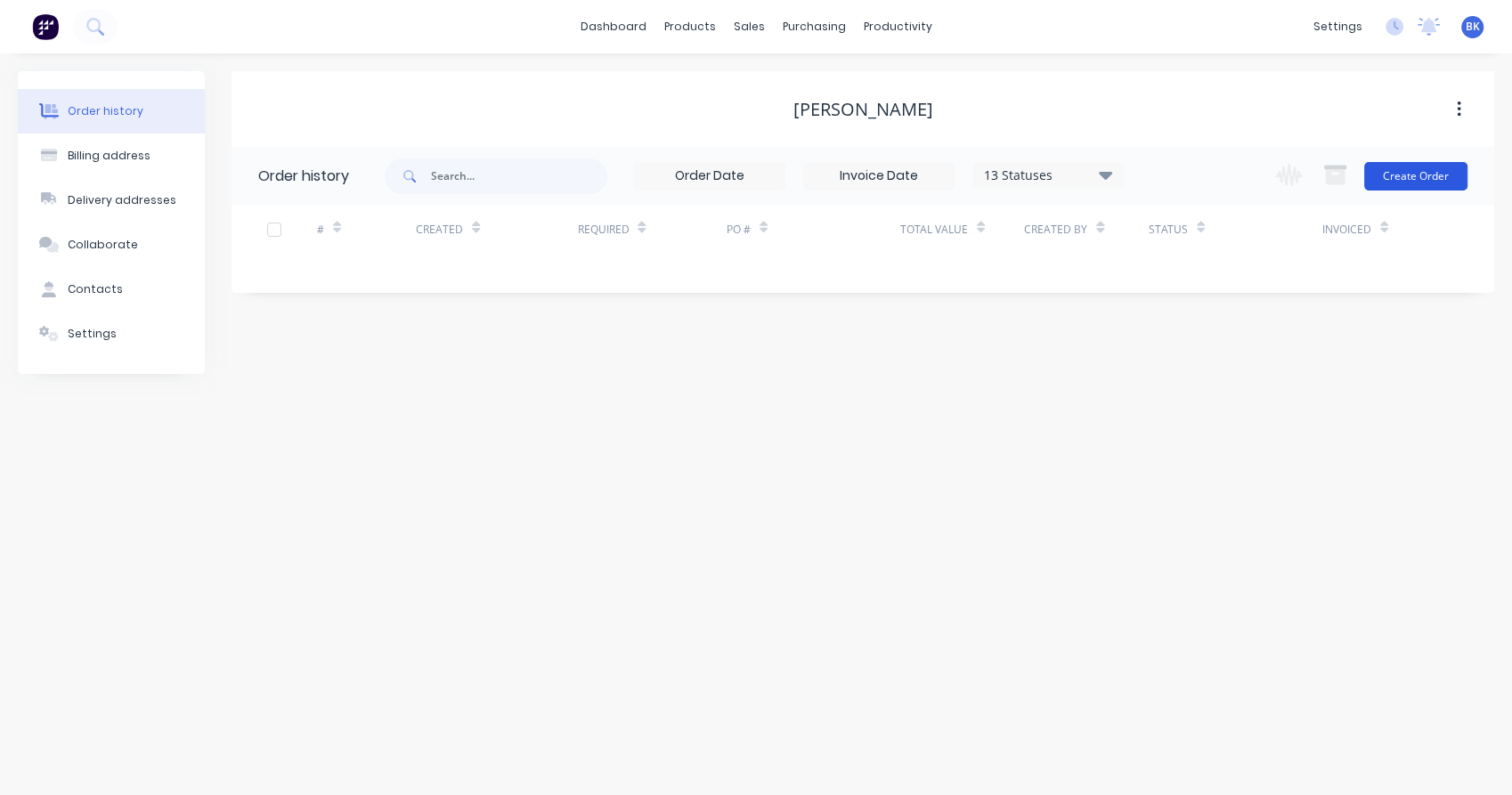
click at [1407, 178] on button "Create Order" at bounding box center [1416, 176] width 104 height 29
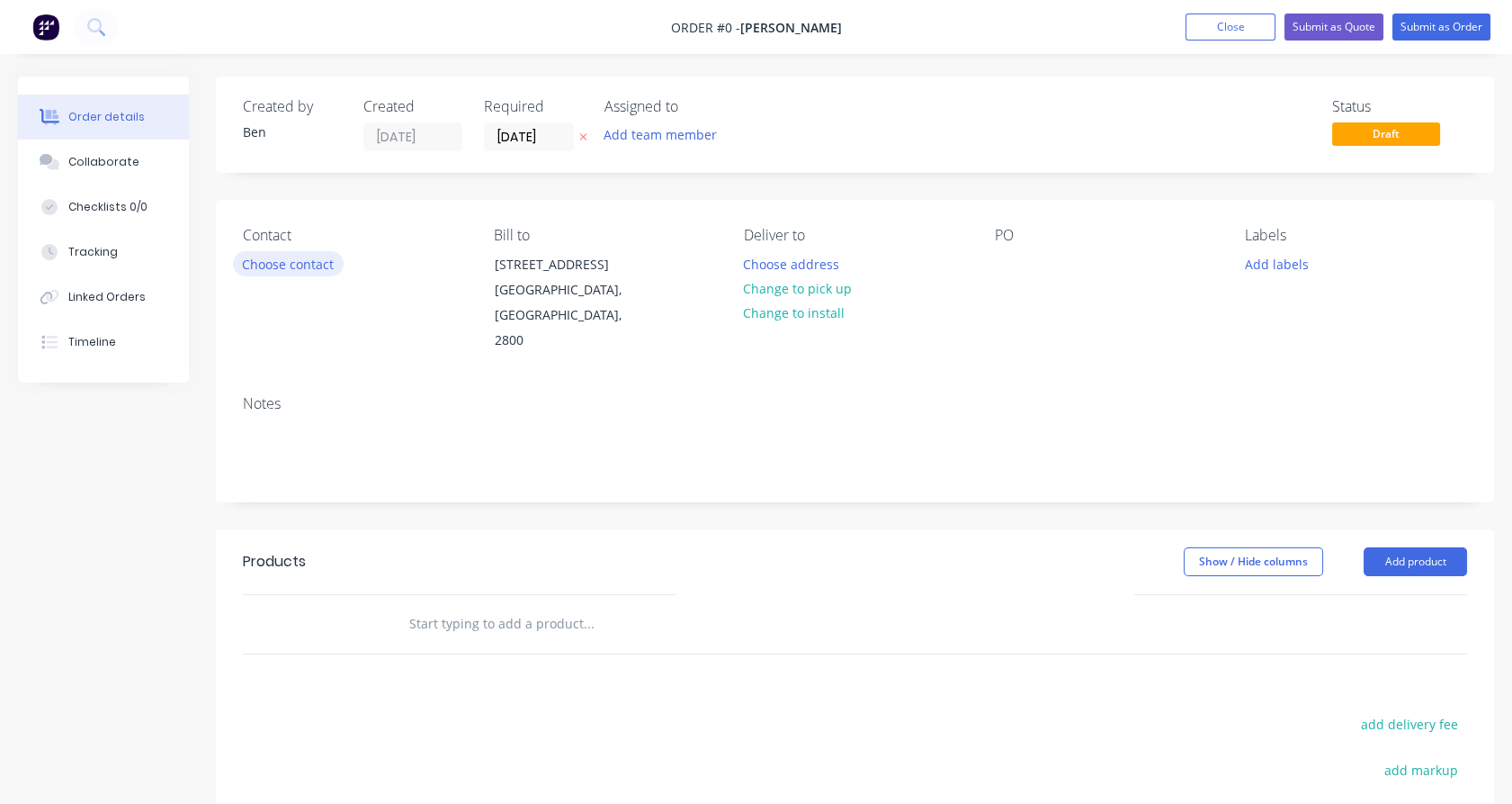
click at [302, 266] on button "Choose contact" at bounding box center [288, 264] width 110 height 24
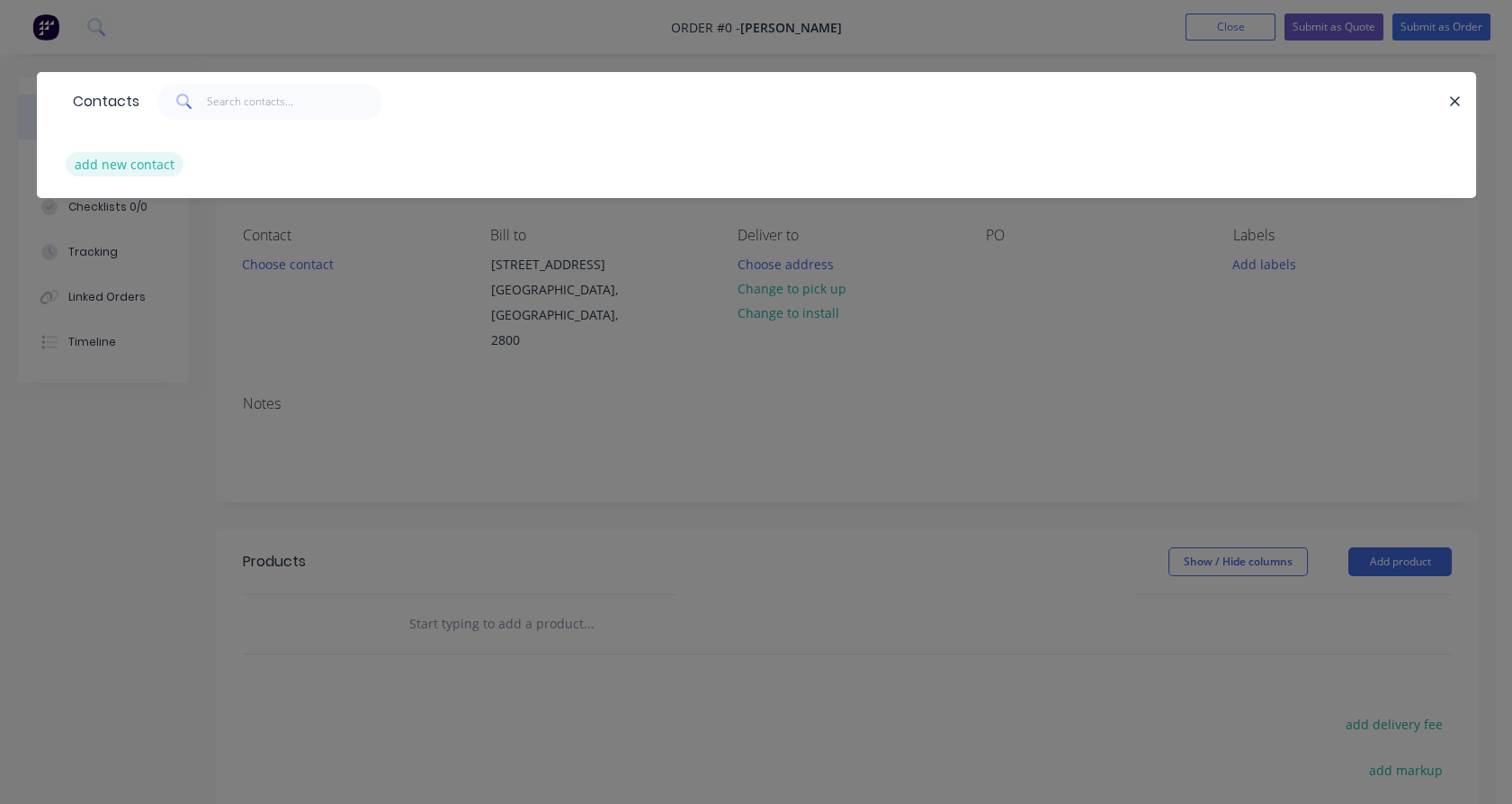
click at [161, 168] on button "add new contact" at bounding box center [124, 165] width 119 height 24
select select "AU"
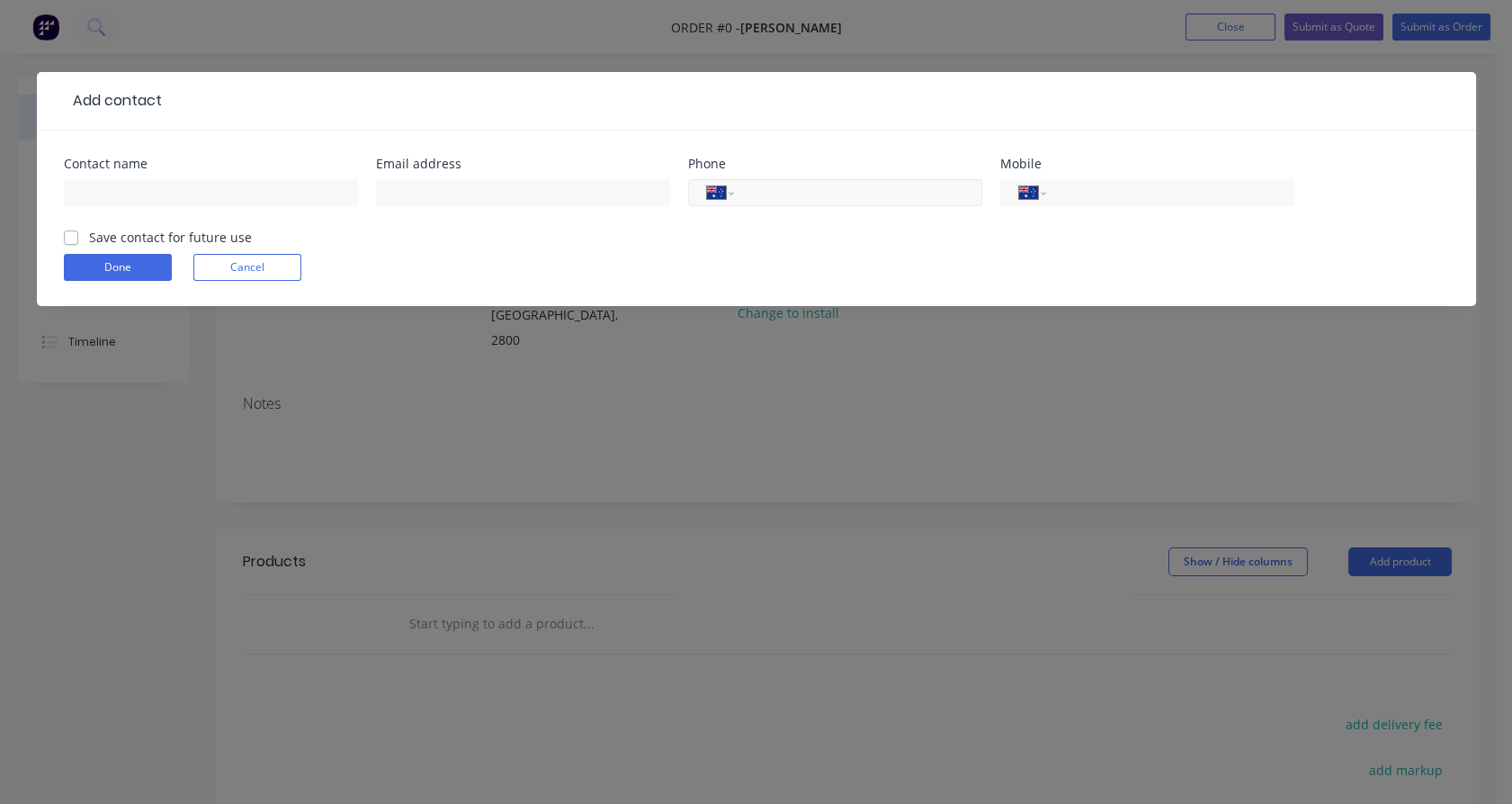
click at [800, 194] on input "tel" at bounding box center [854, 193] width 216 height 21
paste input "0457 874 993"
type input "0457 874 993"
click at [464, 192] on input "text" at bounding box center [522, 193] width 294 height 27
paste input "[EMAIL_ADDRESS][DOMAIN_NAME]"
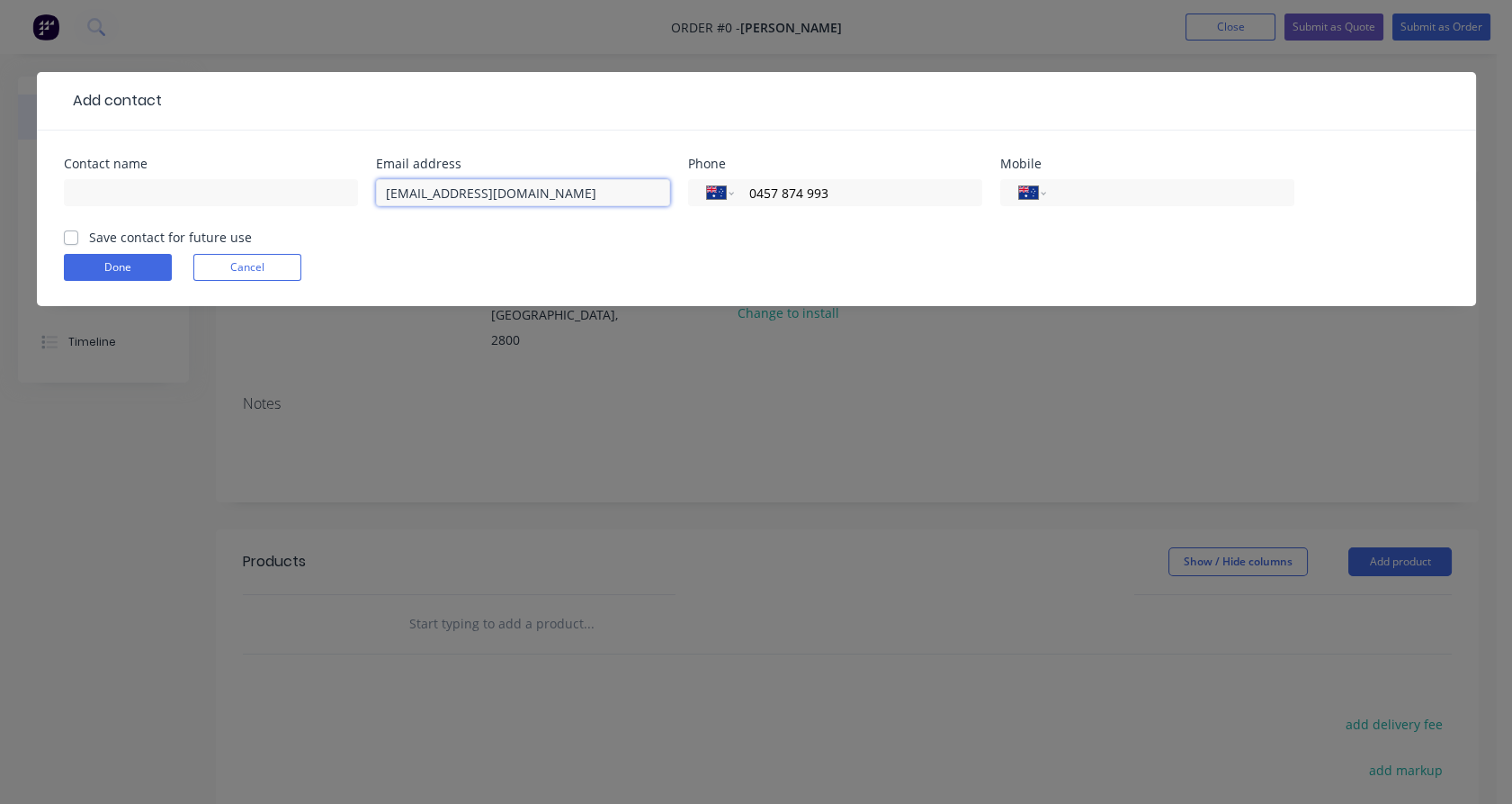
type input "[EMAIL_ADDRESS][DOMAIN_NAME]"
click at [235, 197] on input "text" at bounding box center [210, 193] width 294 height 27
paste input "[PERSON_NAME]"
drag, startPoint x: 114, startPoint y: 195, endPoint x: 102, endPoint y: 200, distance: 13.0
click at [105, 195] on input "[PERSON_NAME]" at bounding box center [210, 193] width 294 height 27
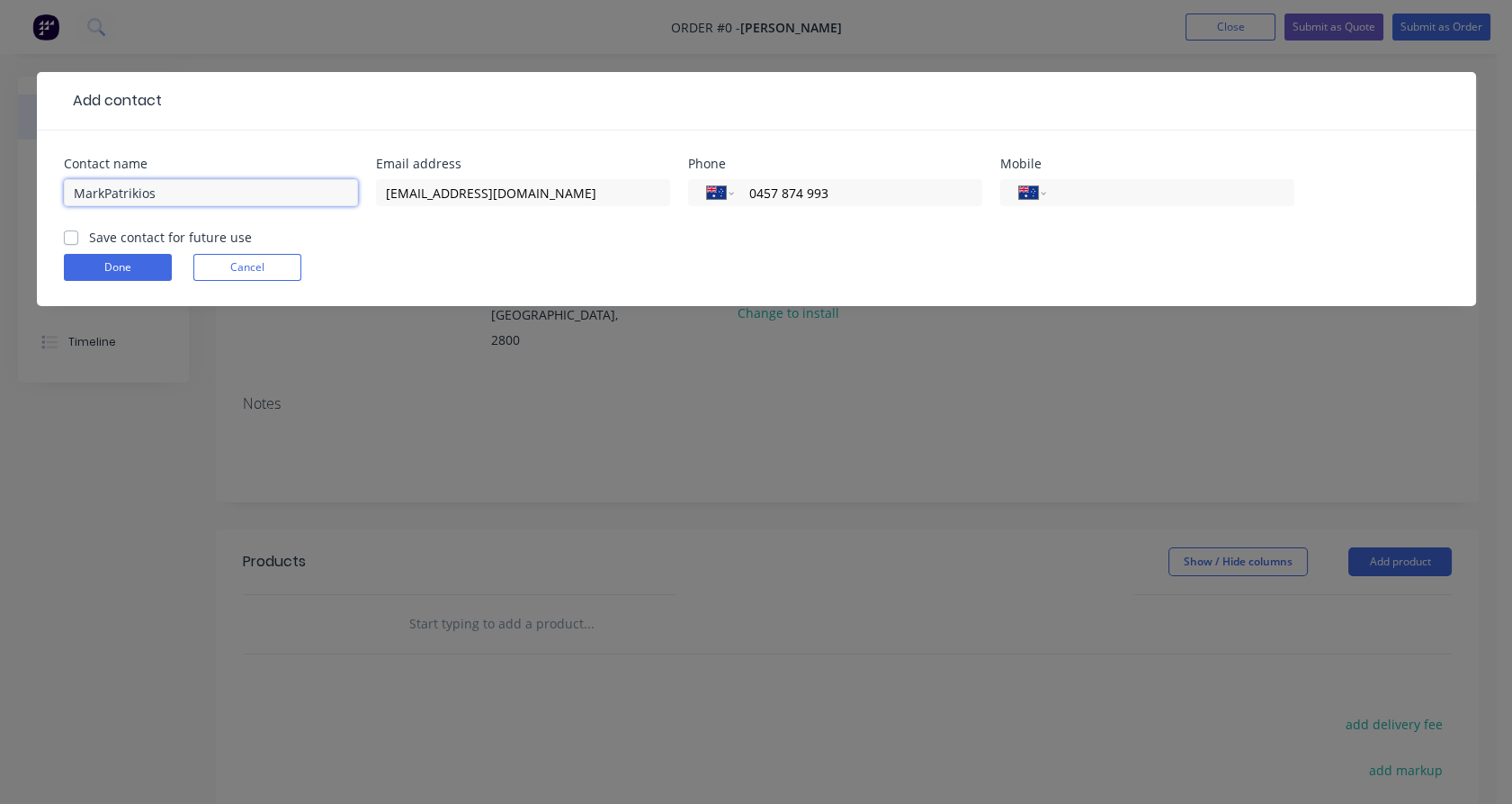
type input "MarkPatrikios"
click at [86, 232] on div "Save contact for future use" at bounding box center [157, 237] width 188 height 19
click at [89, 235] on label "Save contact for future use" at bounding box center [170, 237] width 163 height 19
click at [74, 235] on input "Save contact for future use" at bounding box center [70, 237] width 14 height 17
checkbox input "true"
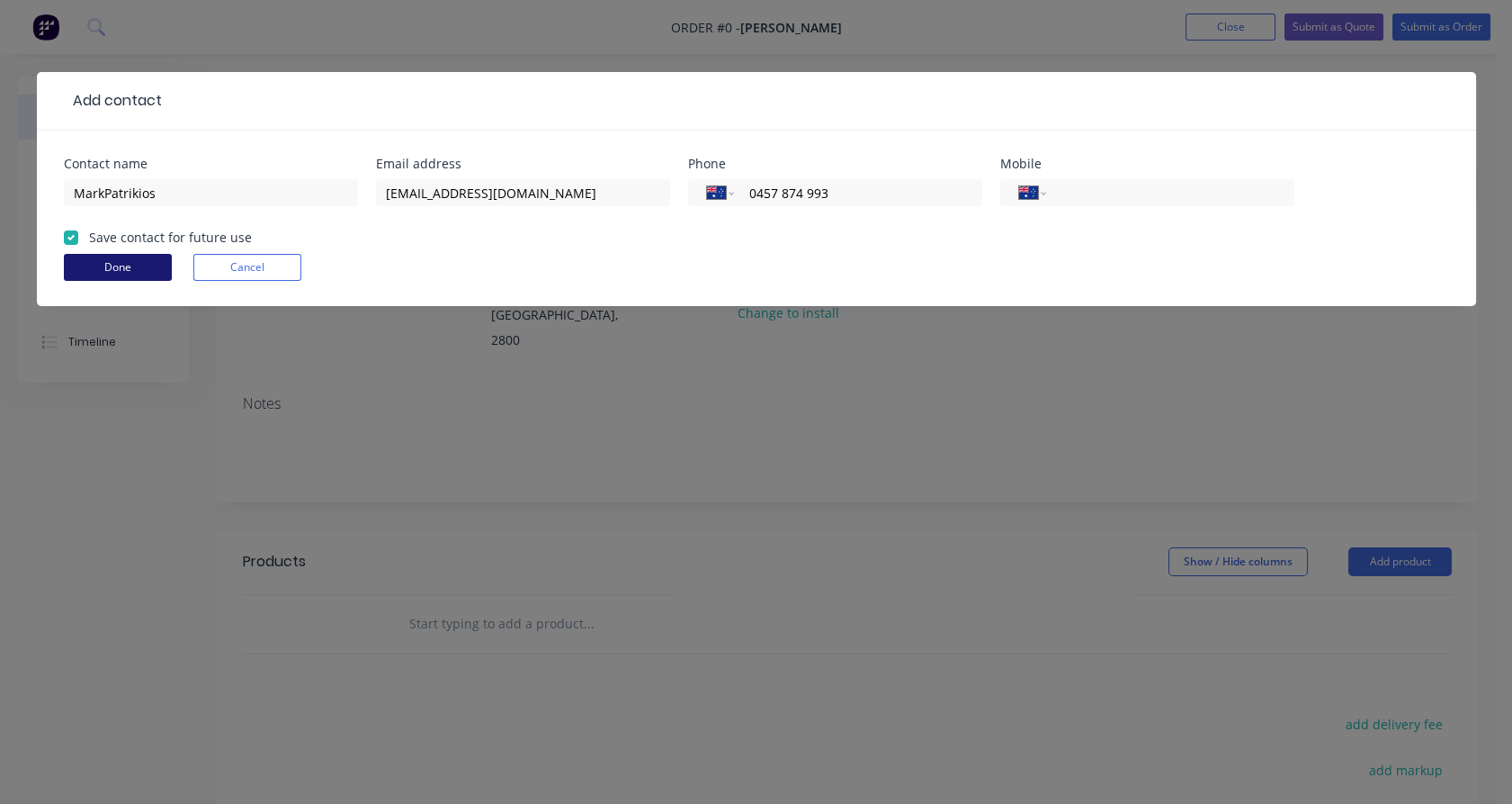
click at [95, 268] on button "Done" at bounding box center [118, 266] width 108 height 27
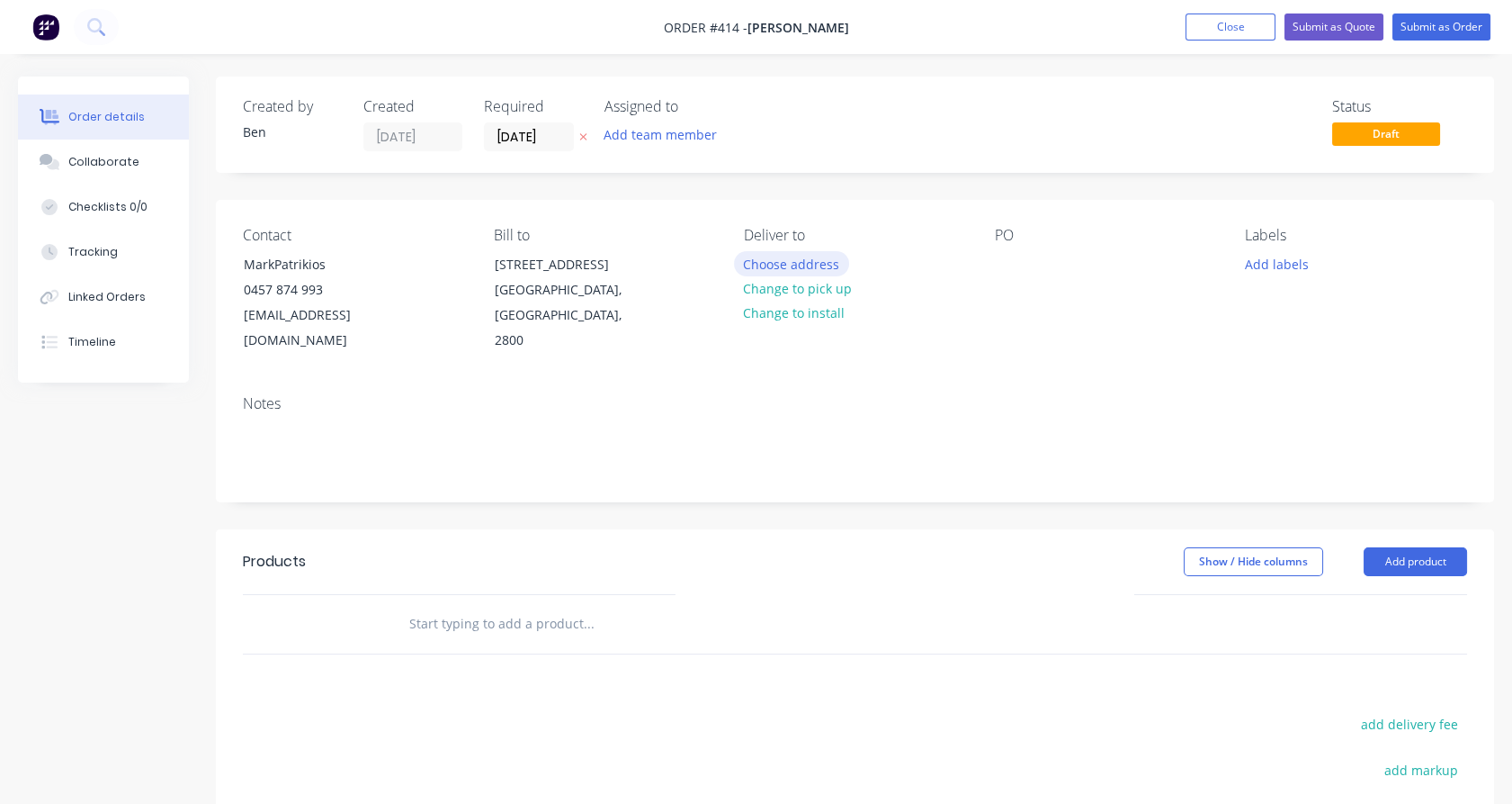
click at [834, 266] on button "Choose address" at bounding box center [792, 264] width 115 height 24
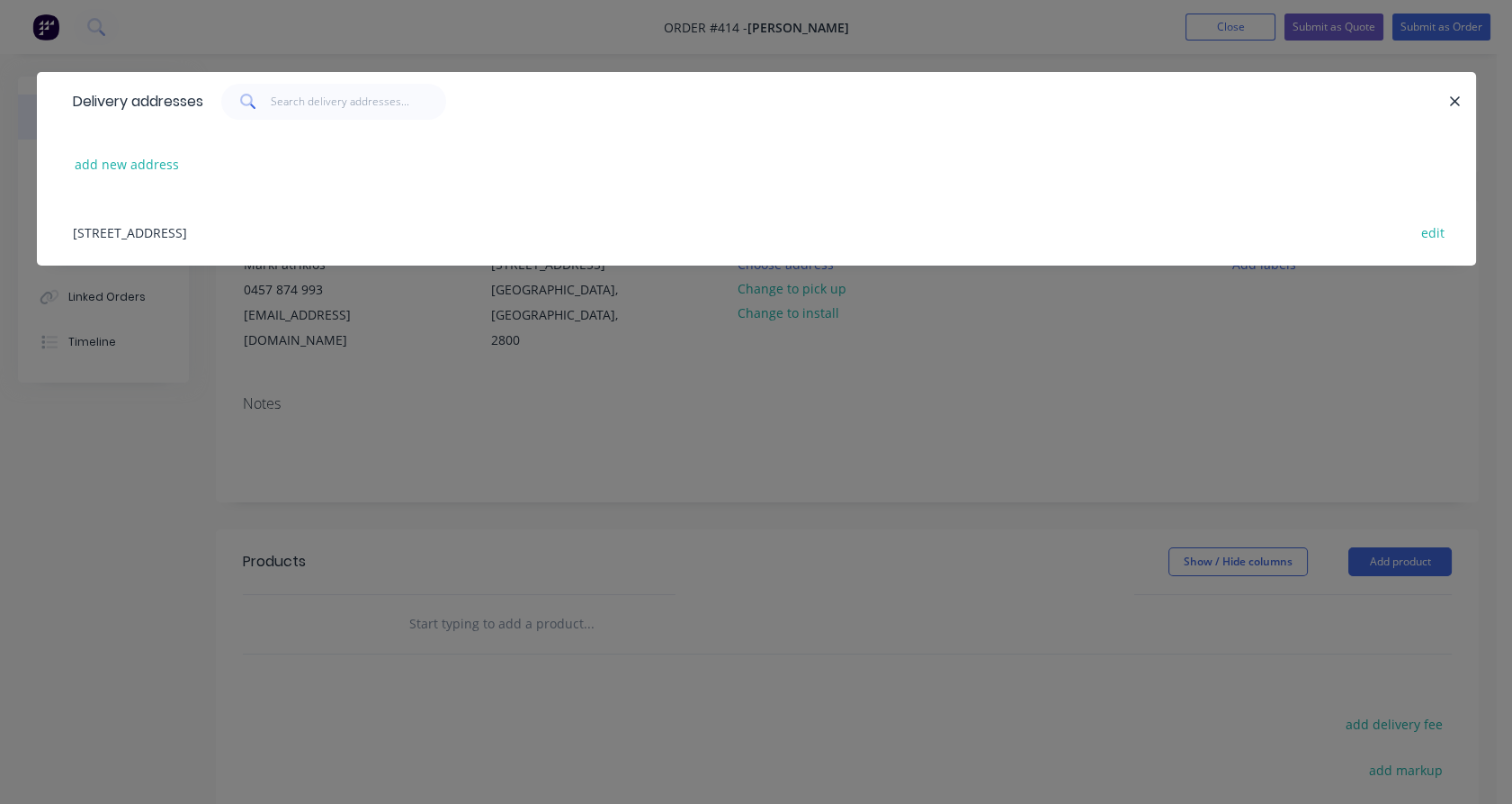
click at [232, 230] on div "[STREET_ADDRESS] edit" at bounding box center [756, 232] width 1385 height 67
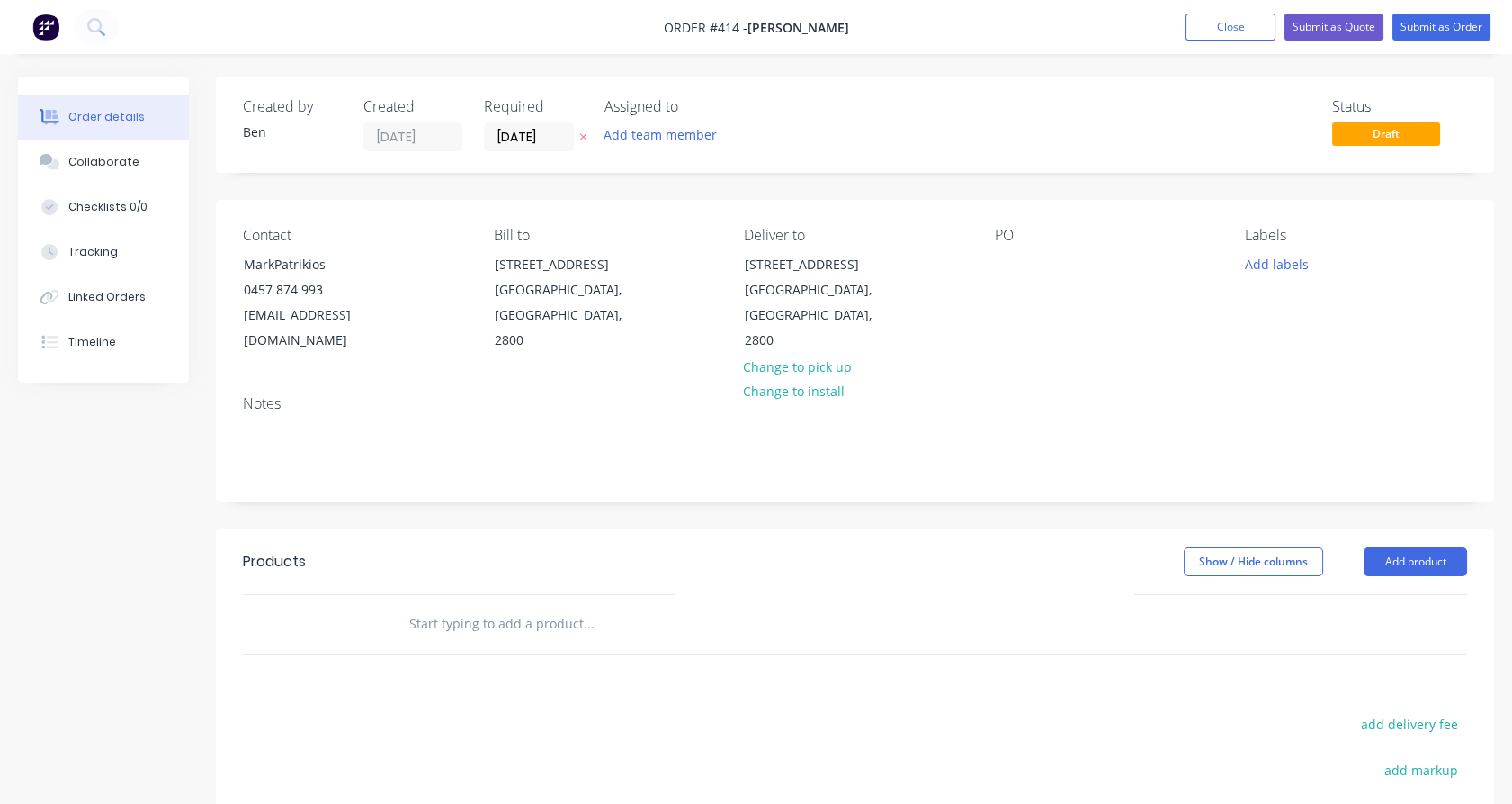
click at [1376, 547] on button "Add product" at bounding box center [1415, 561] width 104 height 29
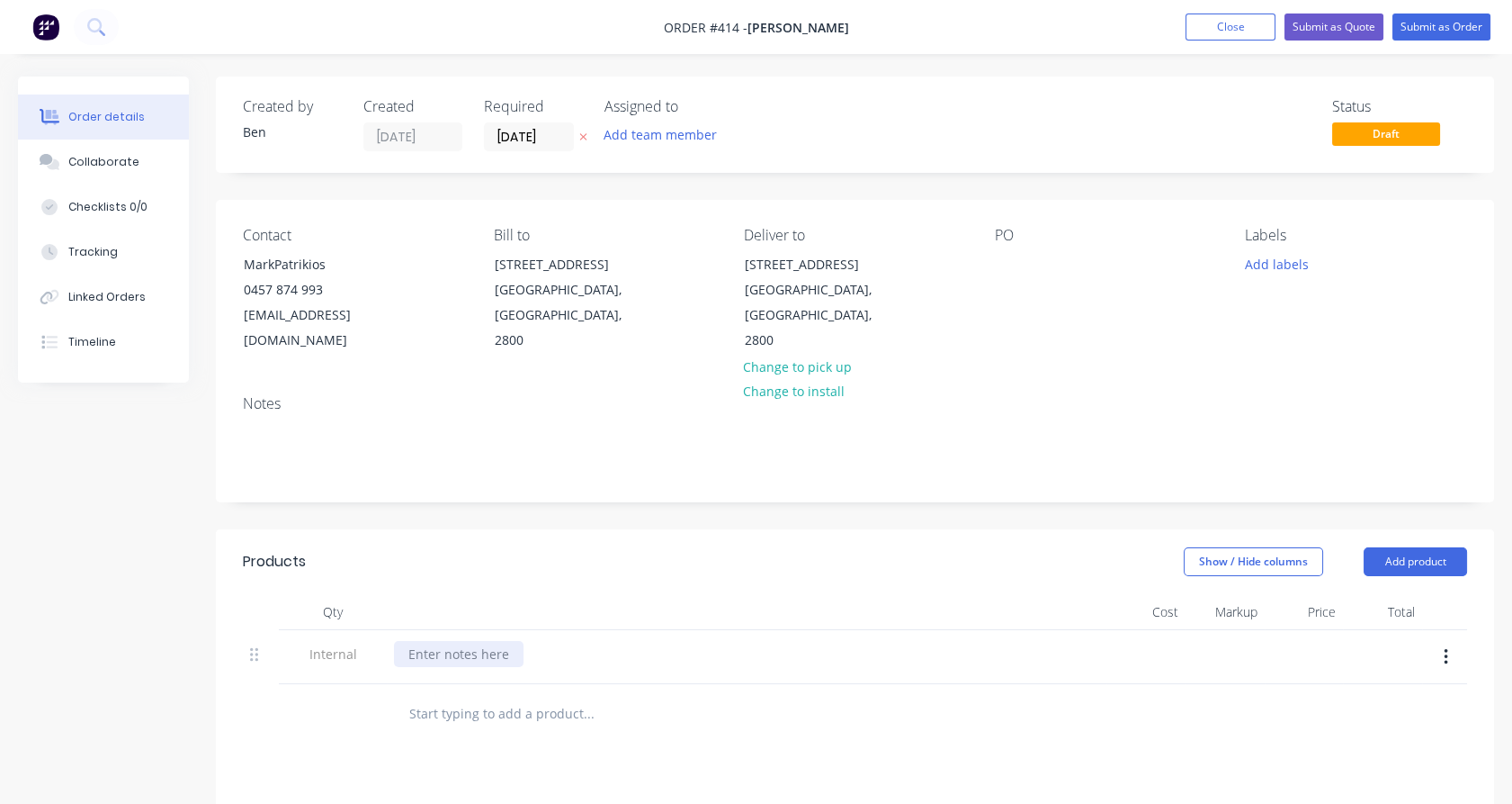
click at [492, 640] on div at bounding box center [459, 653] width 130 height 26
paste div
click at [329, 729] on div at bounding box center [333, 730] width 108 height 59
click at [462, 711] on input "text" at bounding box center [588, 729] width 360 height 36
click at [477, 711] on input "text" at bounding box center [588, 729] width 360 height 36
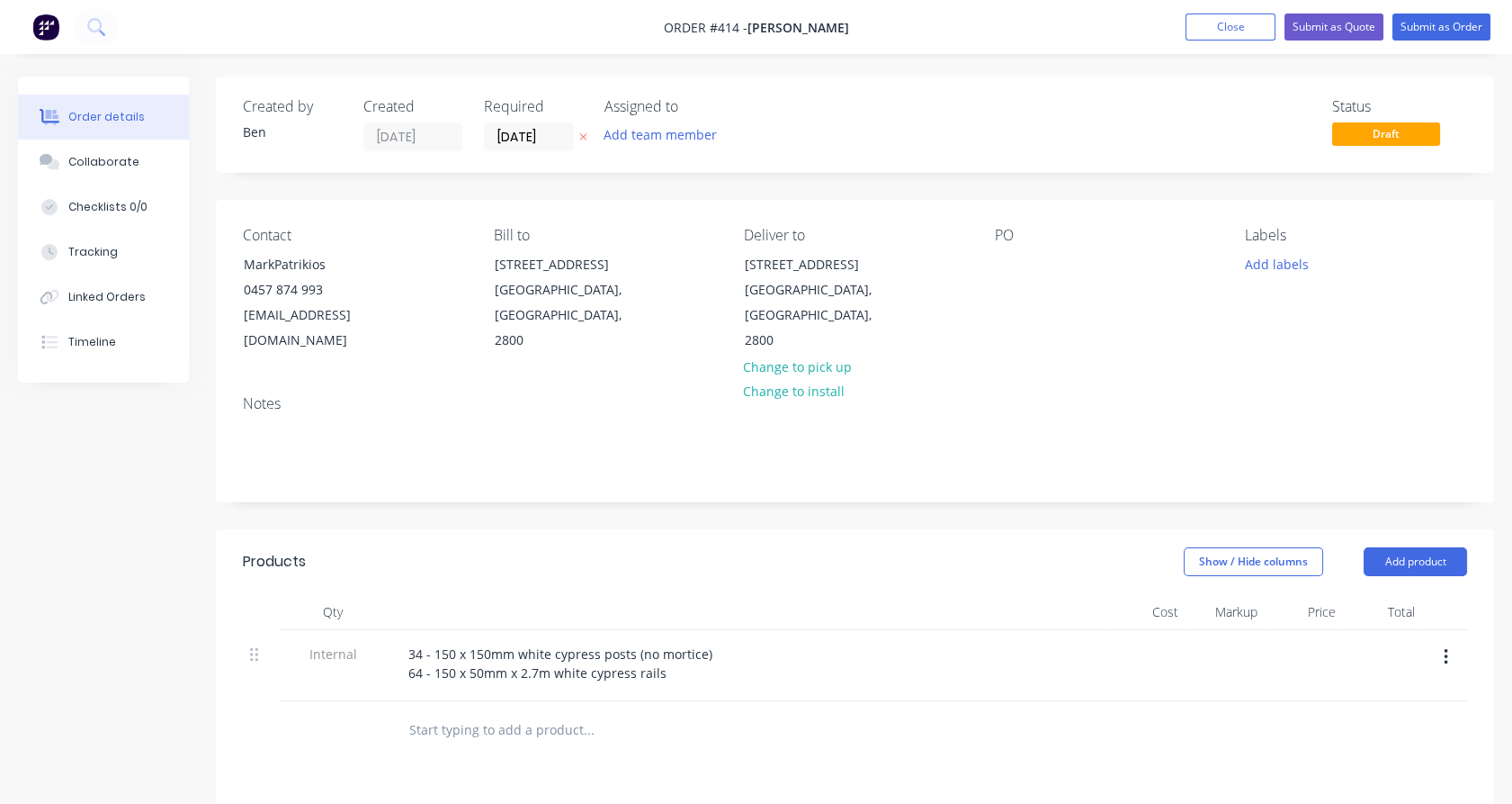
click at [477, 711] on input "text" at bounding box center [588, 729] width 360 height 36
click at [478, 711] on input "text" at bounding box center [588, 729] width 360 height 36
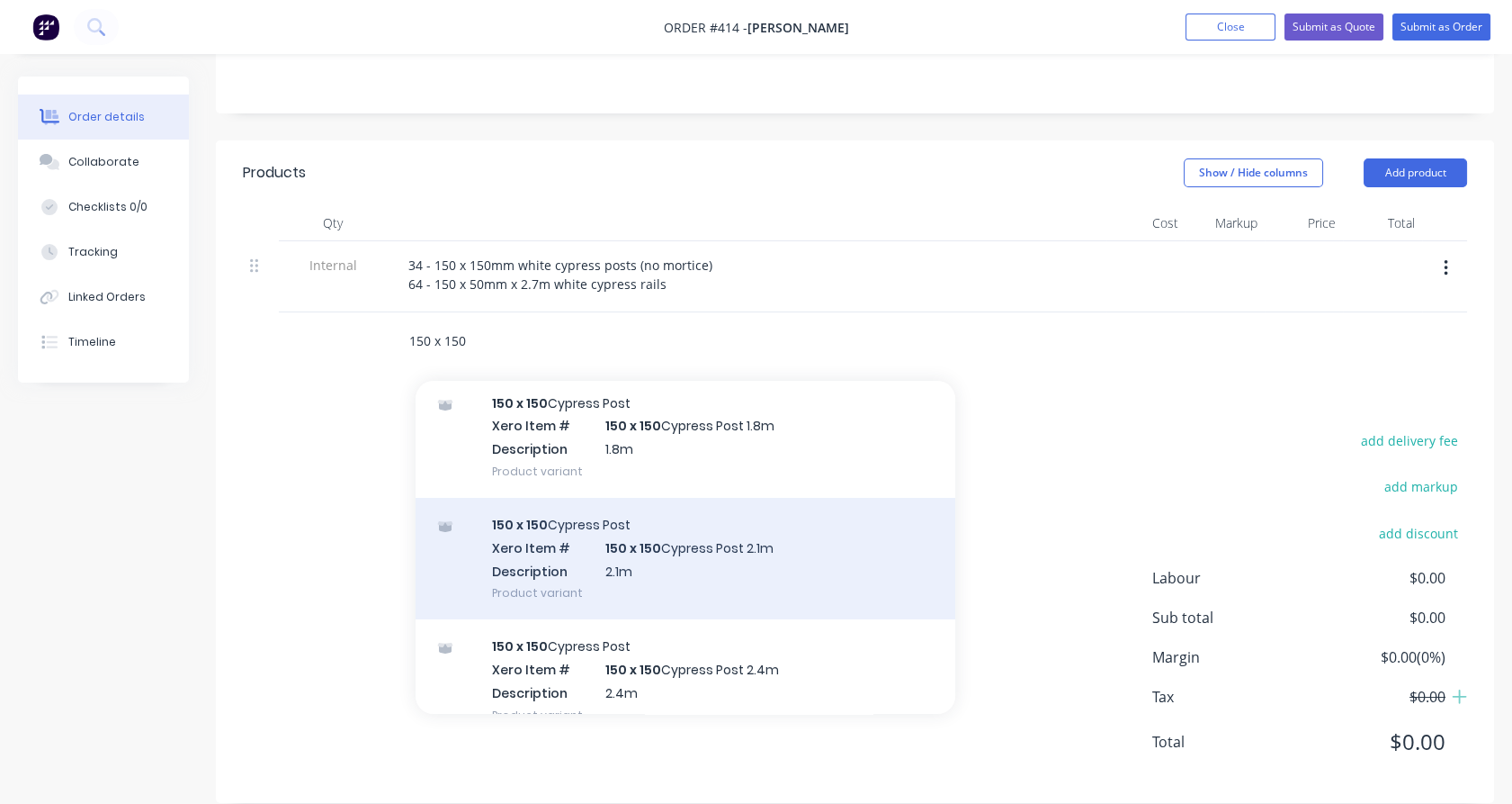
scroll to position [63, 0]
type input "150 x 150"
click at [654, 538] on div "150 x 150 Cypress Post Xero Item # 150 x 150 Cypress Post 2.1m Description 2.1m…" at bounding box center [686, 557] width 540 height 122
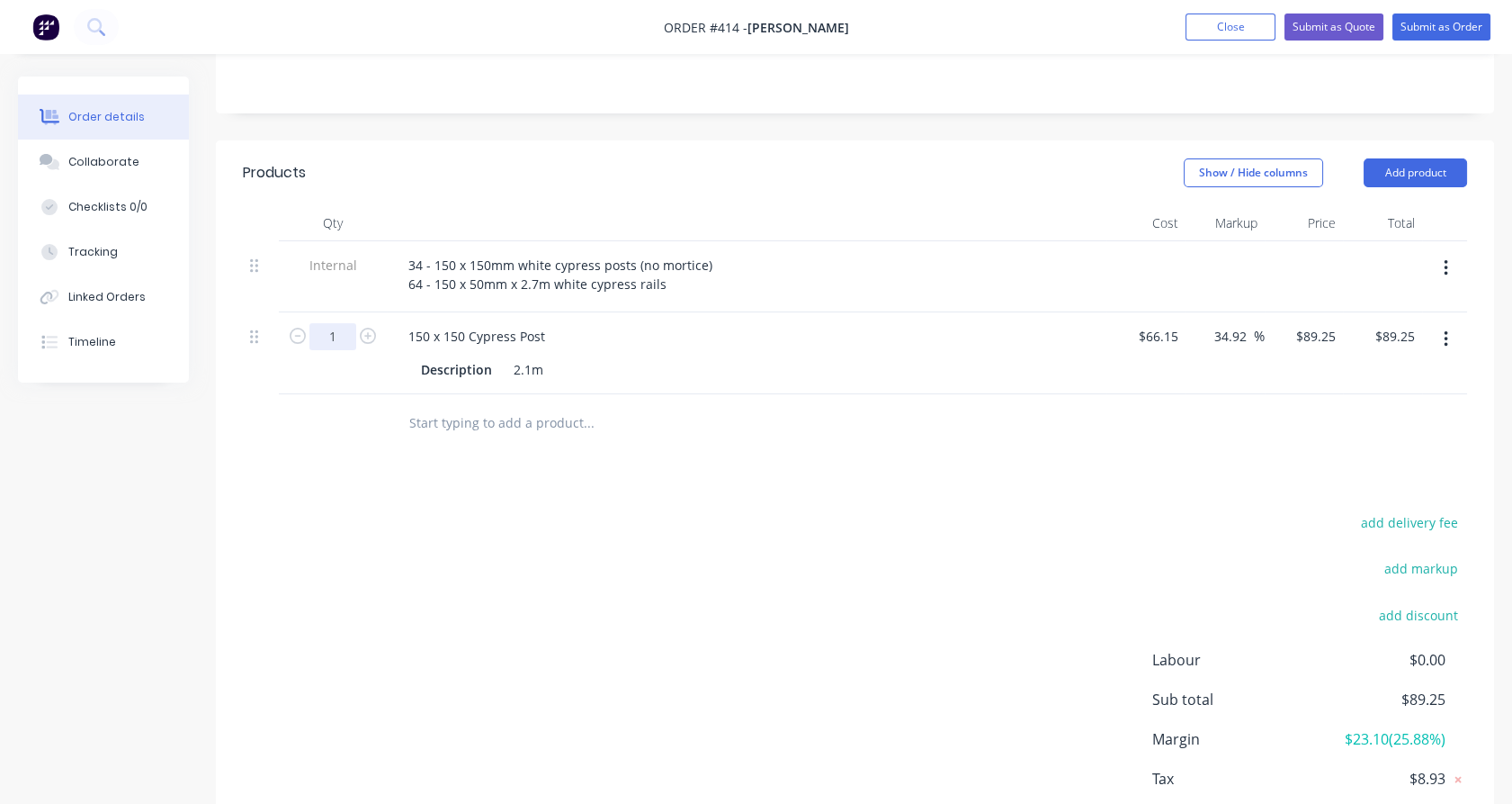
click at [338, 323] on input "1" at bounding box center [333, 337] width 47 height 27
type input "34"
type input "$3,034.50"
click at [269, 346] on div at bounding box center [261, 353] width 36 height 82
click at [446, 405] on input "text" at bounding box center [588, 423] width 360 height 36
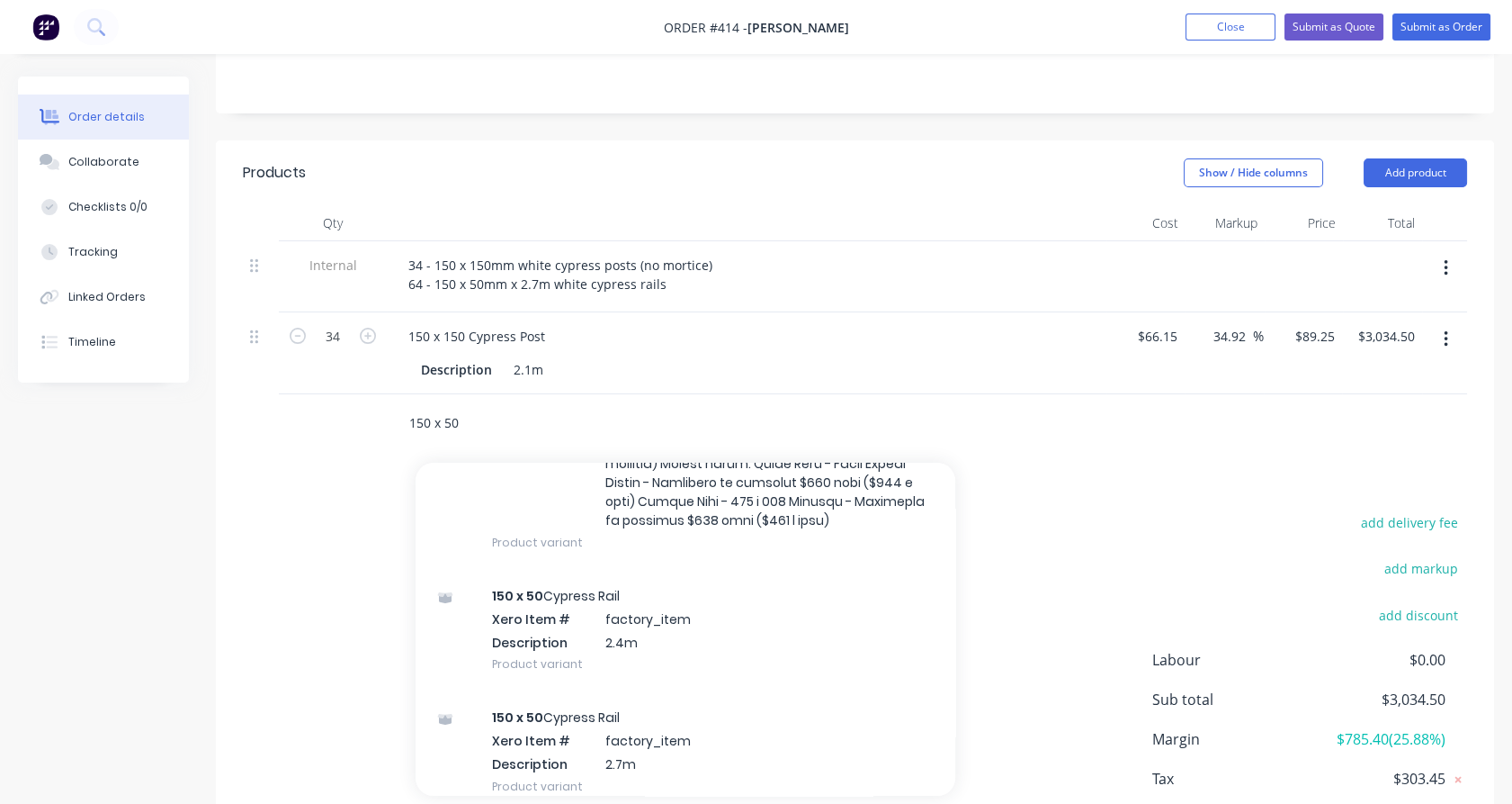
scroll to position [1098, 0]
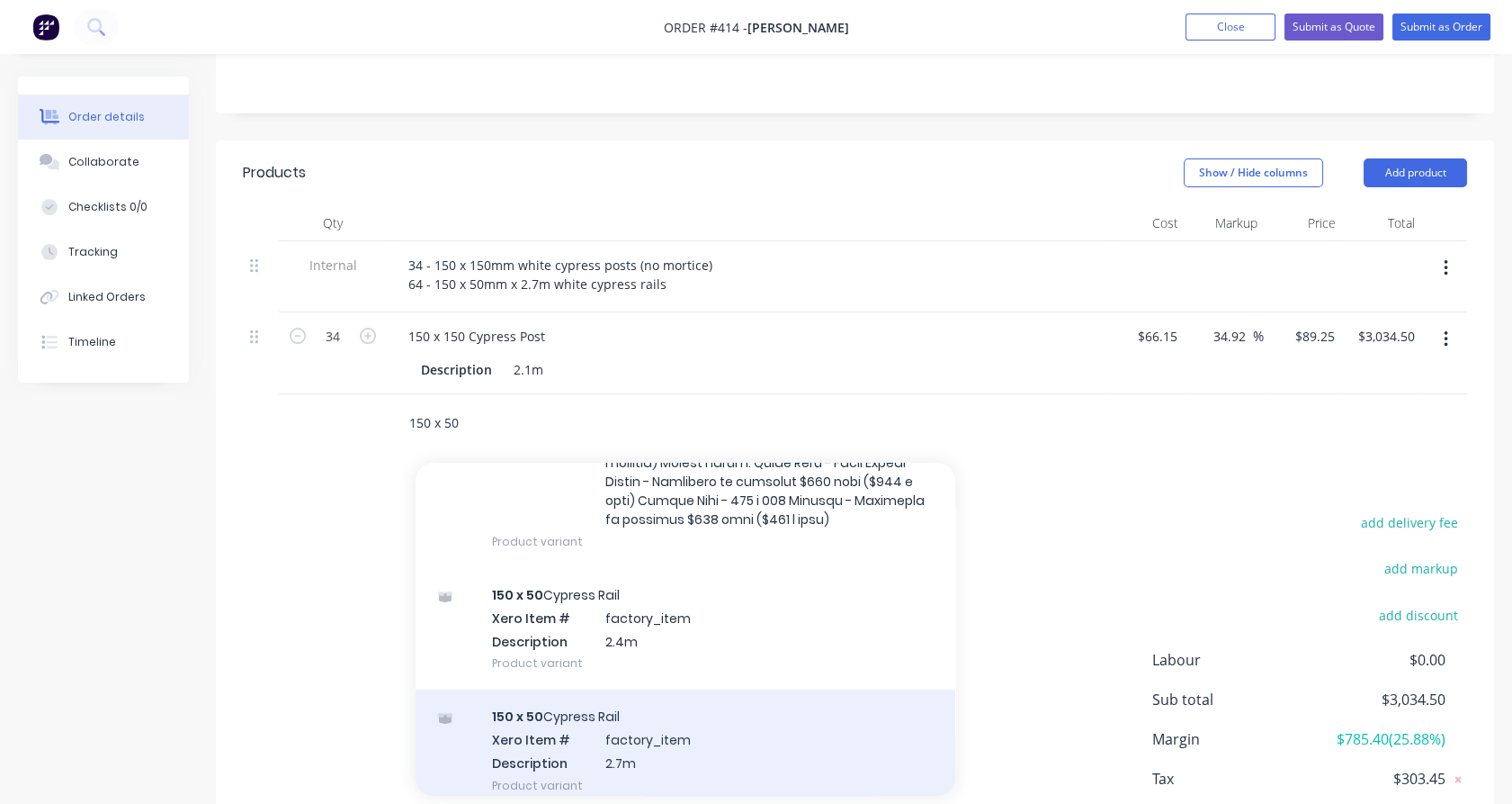
type input "150 x 50"
click at [608, 711] on div "150 x 50 Cypress Rail Xero Item # factory_item Description 2.7m Product variant" at bounding box center [686, 750] width 540 height 122
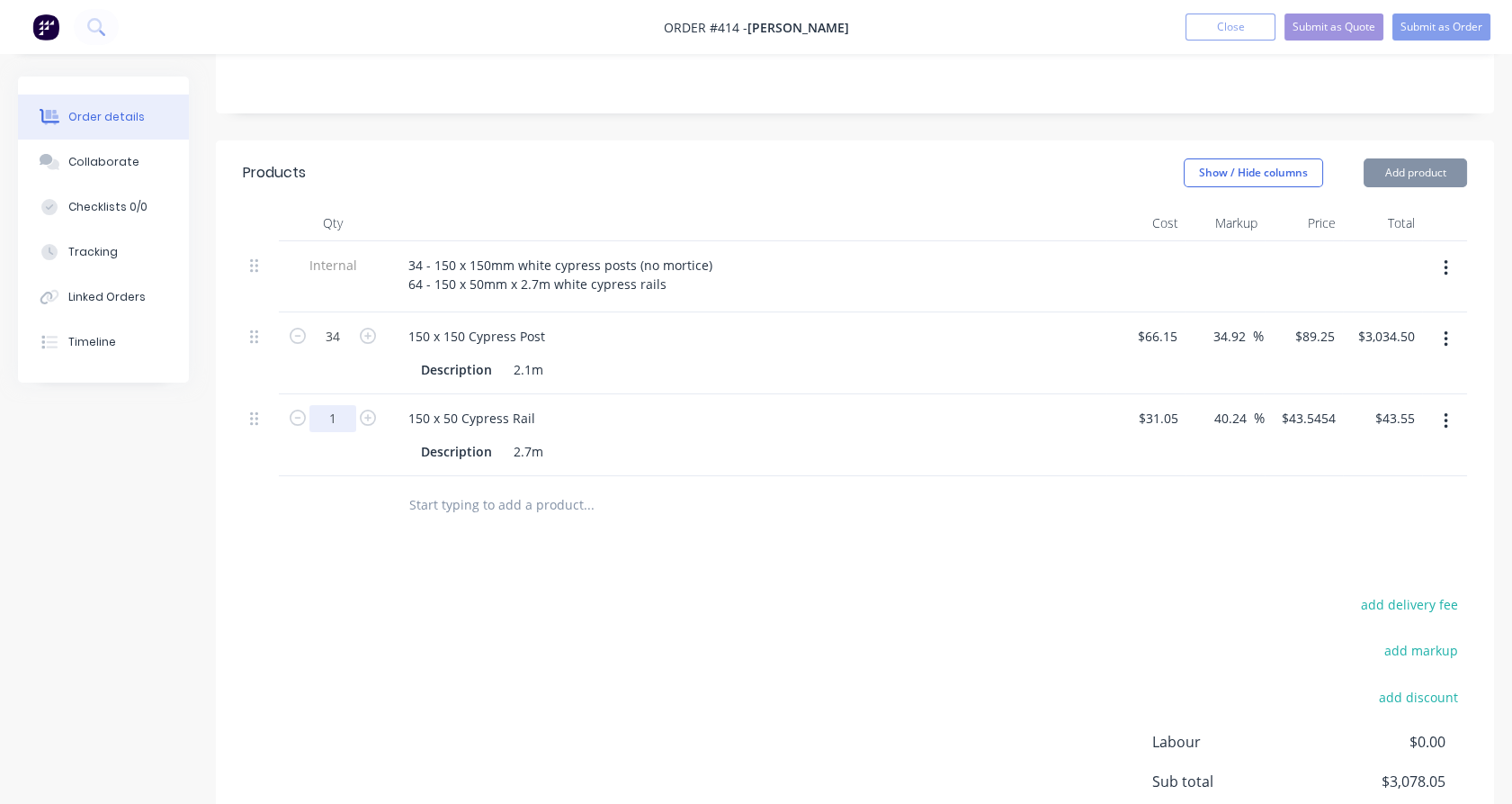
click at [352, 350] on input "1" at bounding box center [333, 337] width 47 height 27
type input "64"
type input "$2,786.91"
click at [351, 433] on div "64" at bounding box center [333, 436] width 108 height 82
click at [1396, 158] on button "Add product" at bounding box center [1415, 172] width 104 height 29
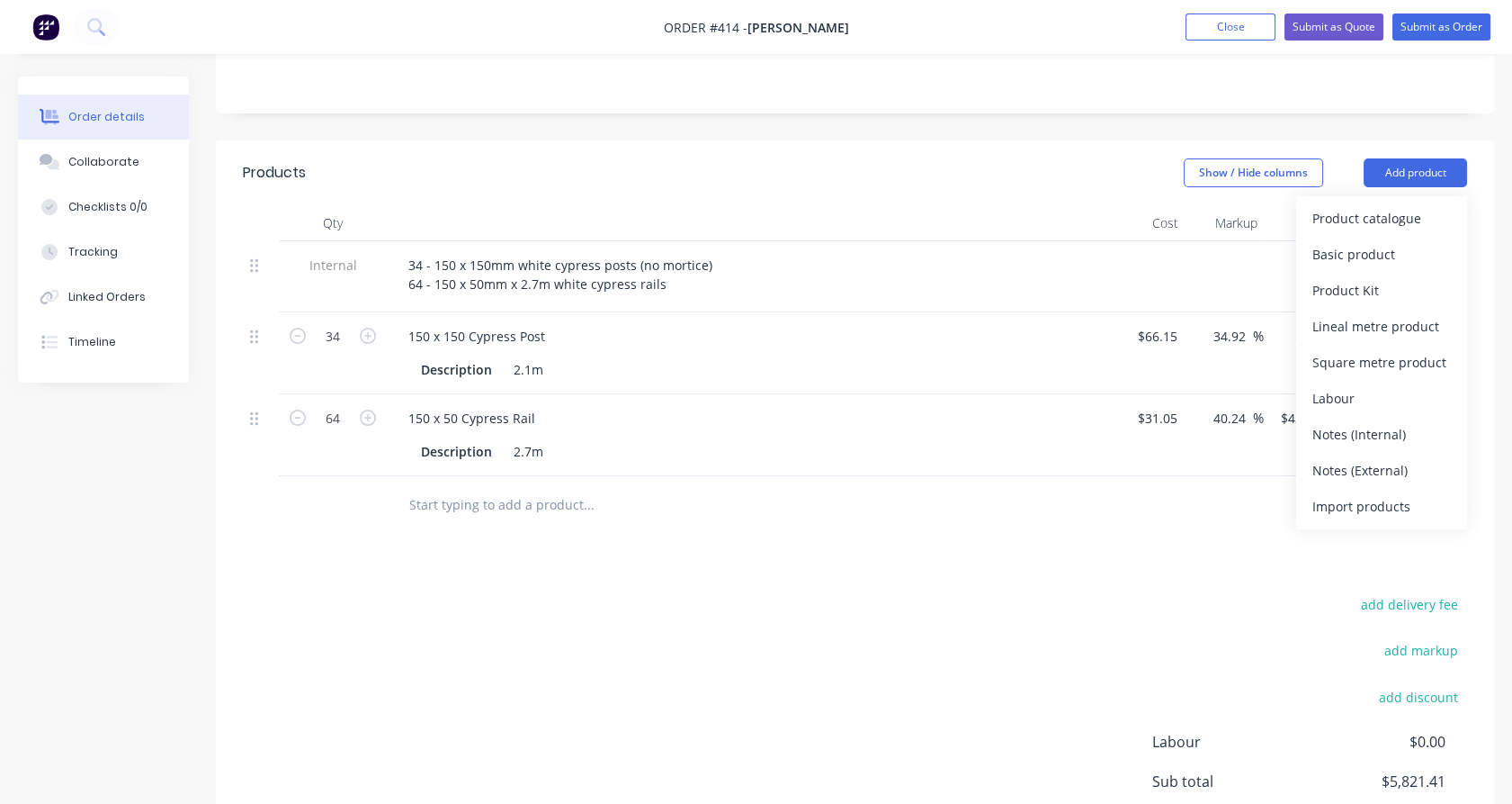
click at [468, 487] on input "text" at bounding box center [588, 505] width 360 height 36
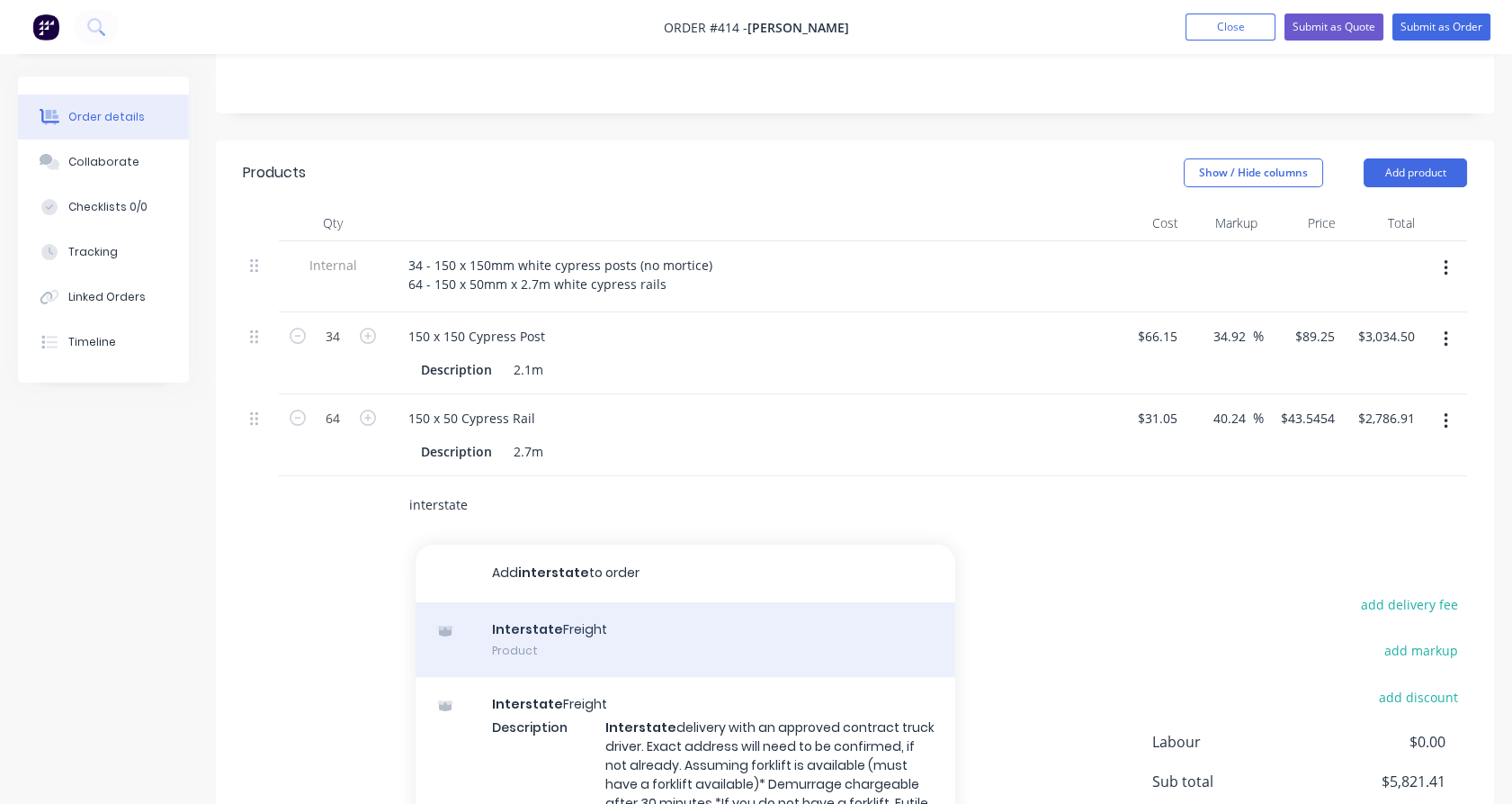
type input "interstate"
click at [698, 636] on div "Interstate Freight Product" at bounding box center [686, 639] width 540 height 76
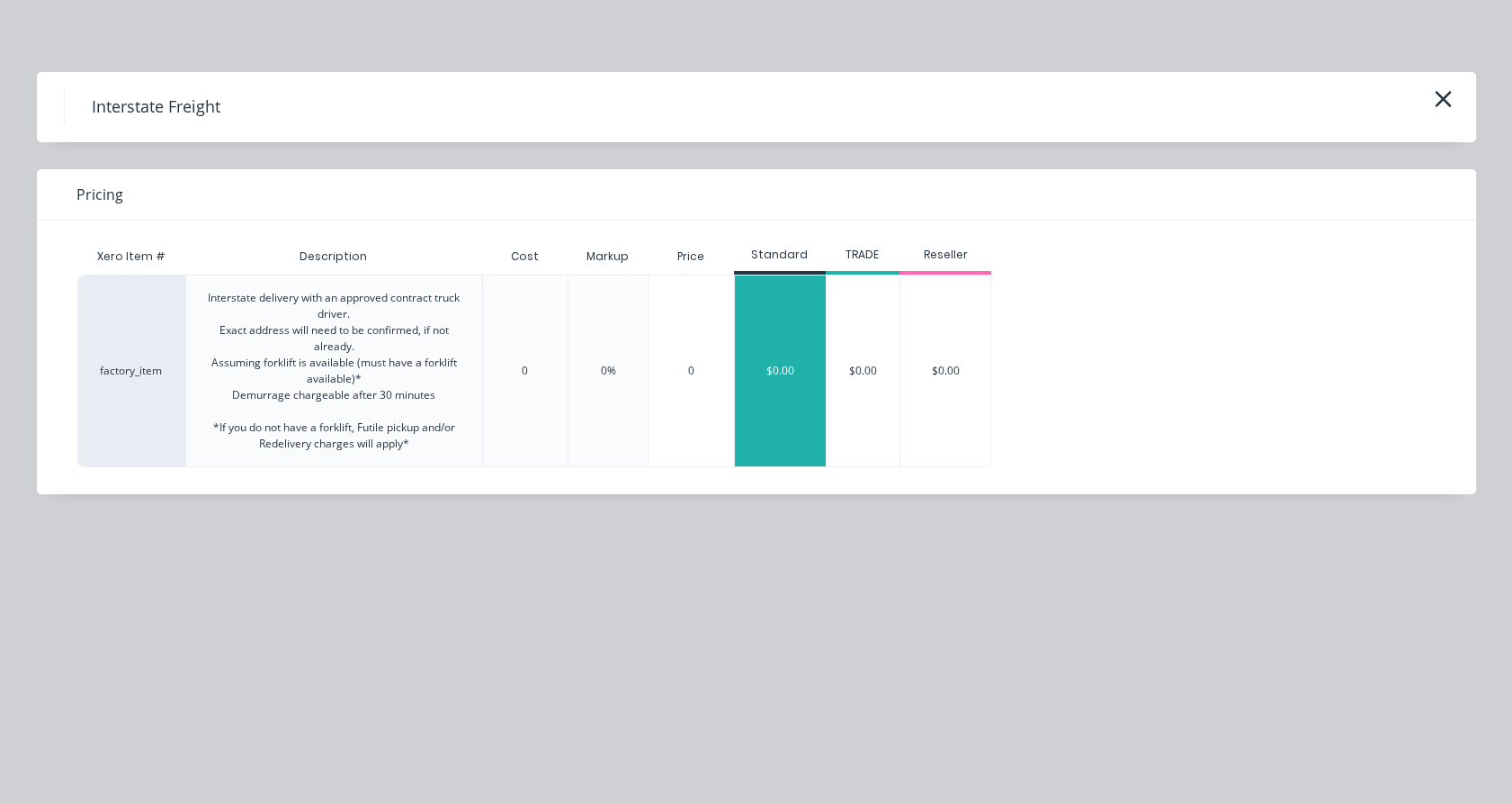
click at [788, 363] on div "$0.00" at bounding box center [779, 371] width 91 height 191
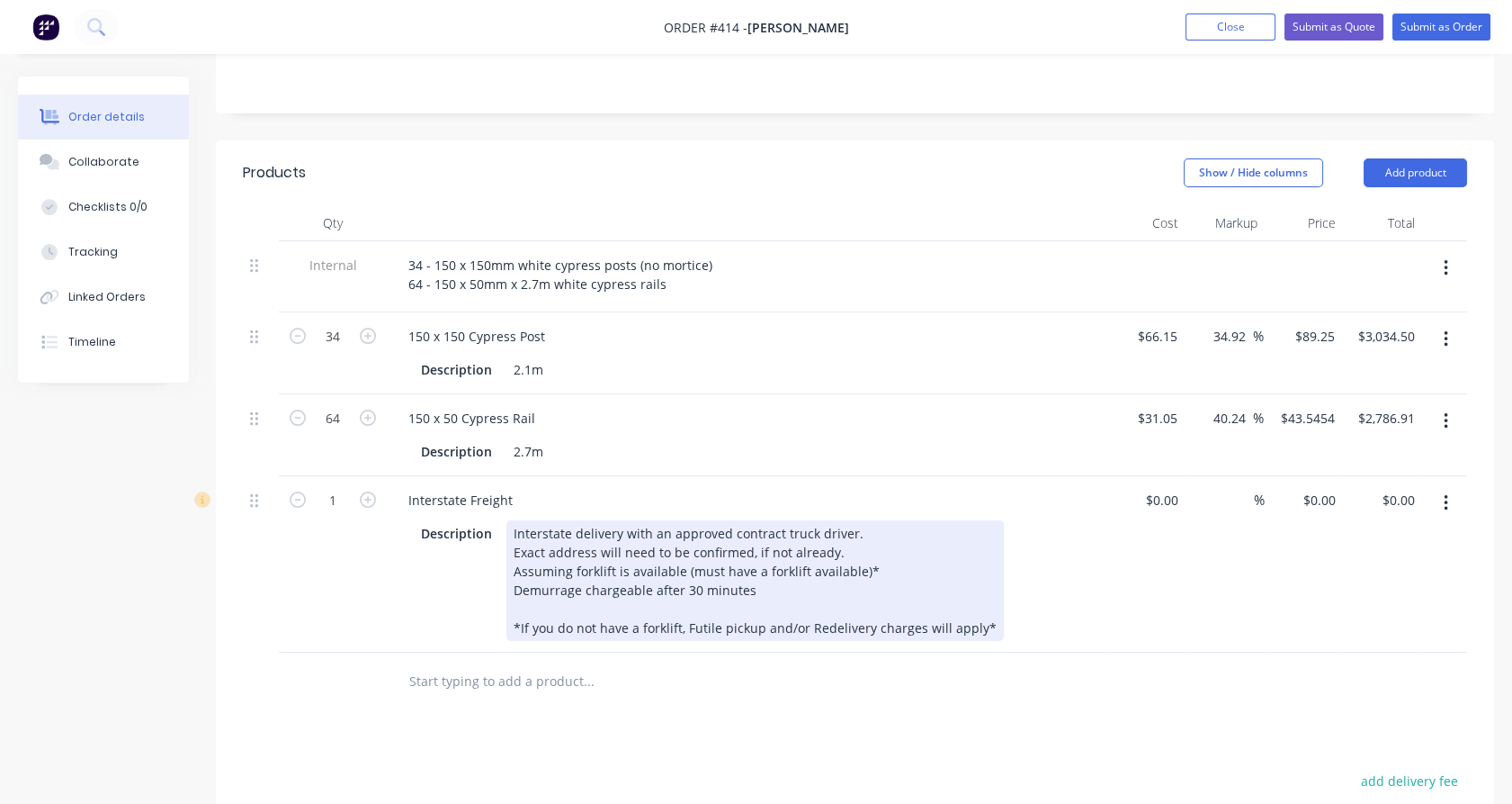
click at [984, 597] on div "Interstate delivery with an approved contract truck driver. Exact address will …" at bounding box center [755, 580] width 497 height 121
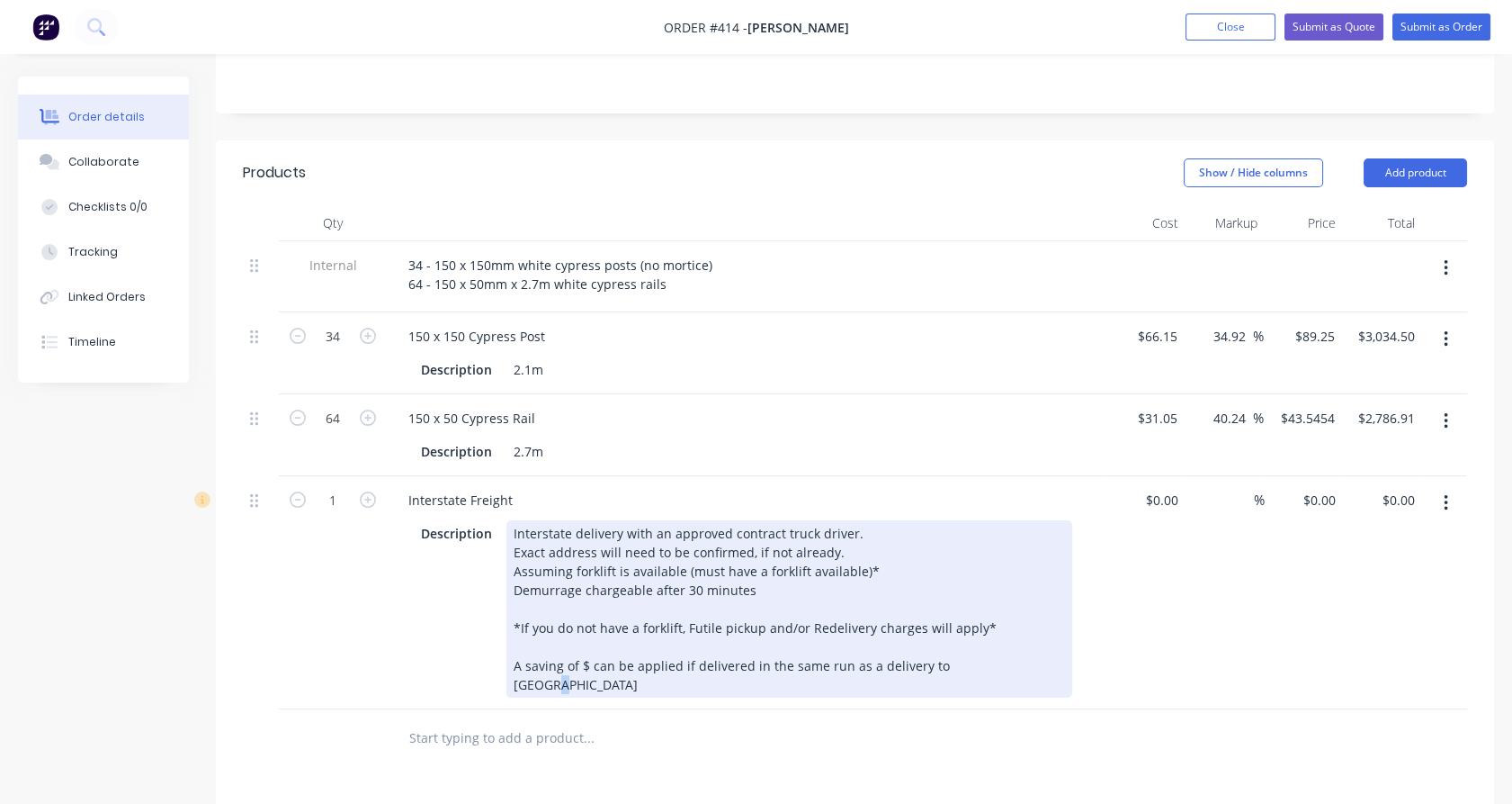
click at [967, 639] on div "Interstate delivery with an approved contract truck driver. Exact address will …" at bounding box center [790, 609] width 566 height 178
click at [935, 637] on div "Interstate delivery with an approved contract truck driver. Exact address will …" at bounding box center [790, 609] width 566 height 178
drag, startPoint x: 844, startPoint y: 637, endPoint x: 868, endPoint y: 637, distance: 24.0
click at [868, 637] on div "Interstate delivery with an approved contract truck driver. Exact address will …" at bounding box center [790, 609] width 566 height 178
click at [1016, 635] on div "Interstate delivery with an approved contract truck driver. Exact address will …" at bounding box center [790, 609] width 566 height 178
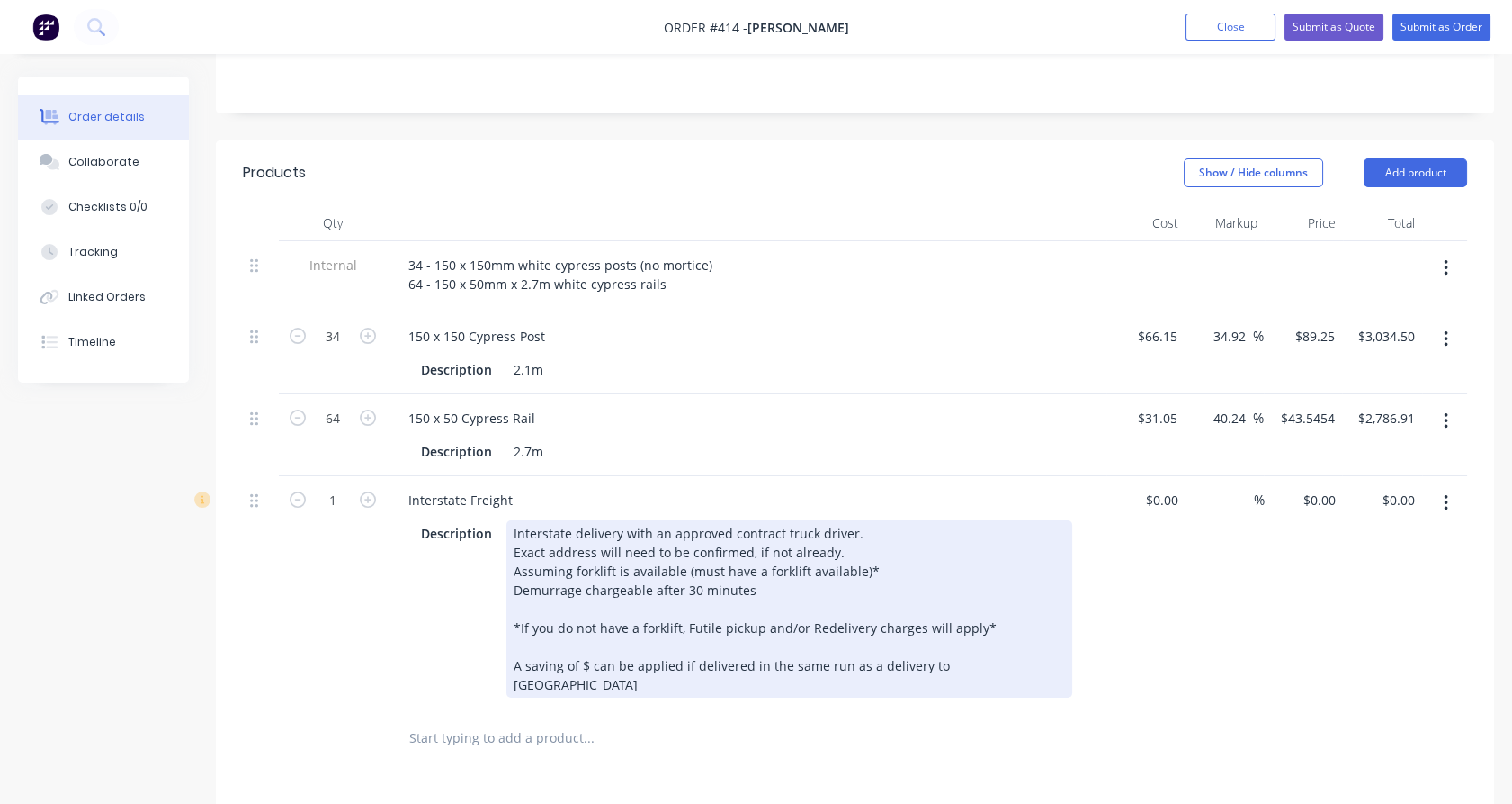
click at [820, 635] on div "Interstate delivery with an approved contract truck driver. Exact address will …" at bounding box center [790, 609] width 566 height 178
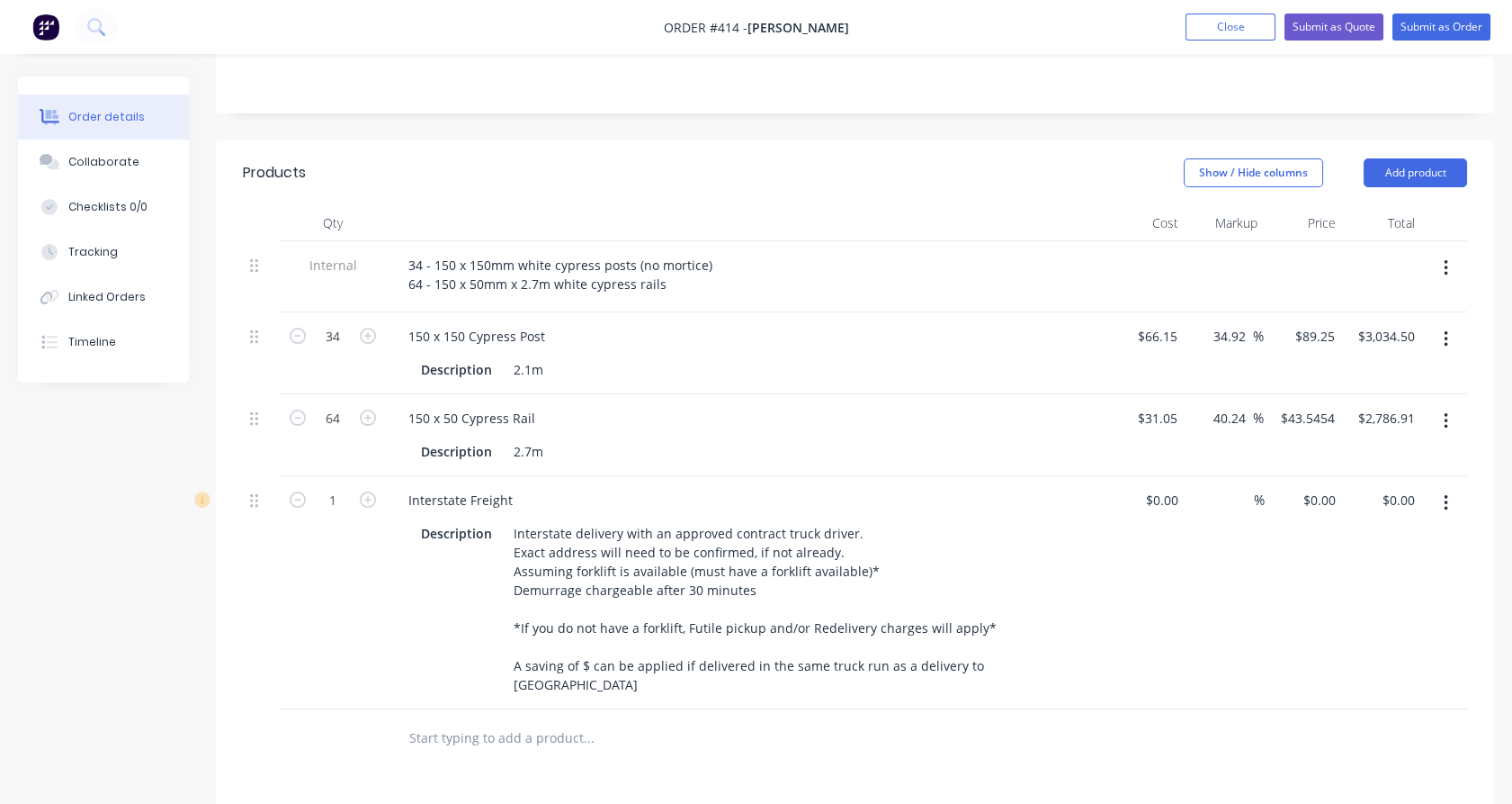
click at [380, 590] on div "1" at bounding box center [333, 592] width 108 height 233
click at [1420, 158] on button "Add product" at bounding box center [1415, 172] width 104 height 29
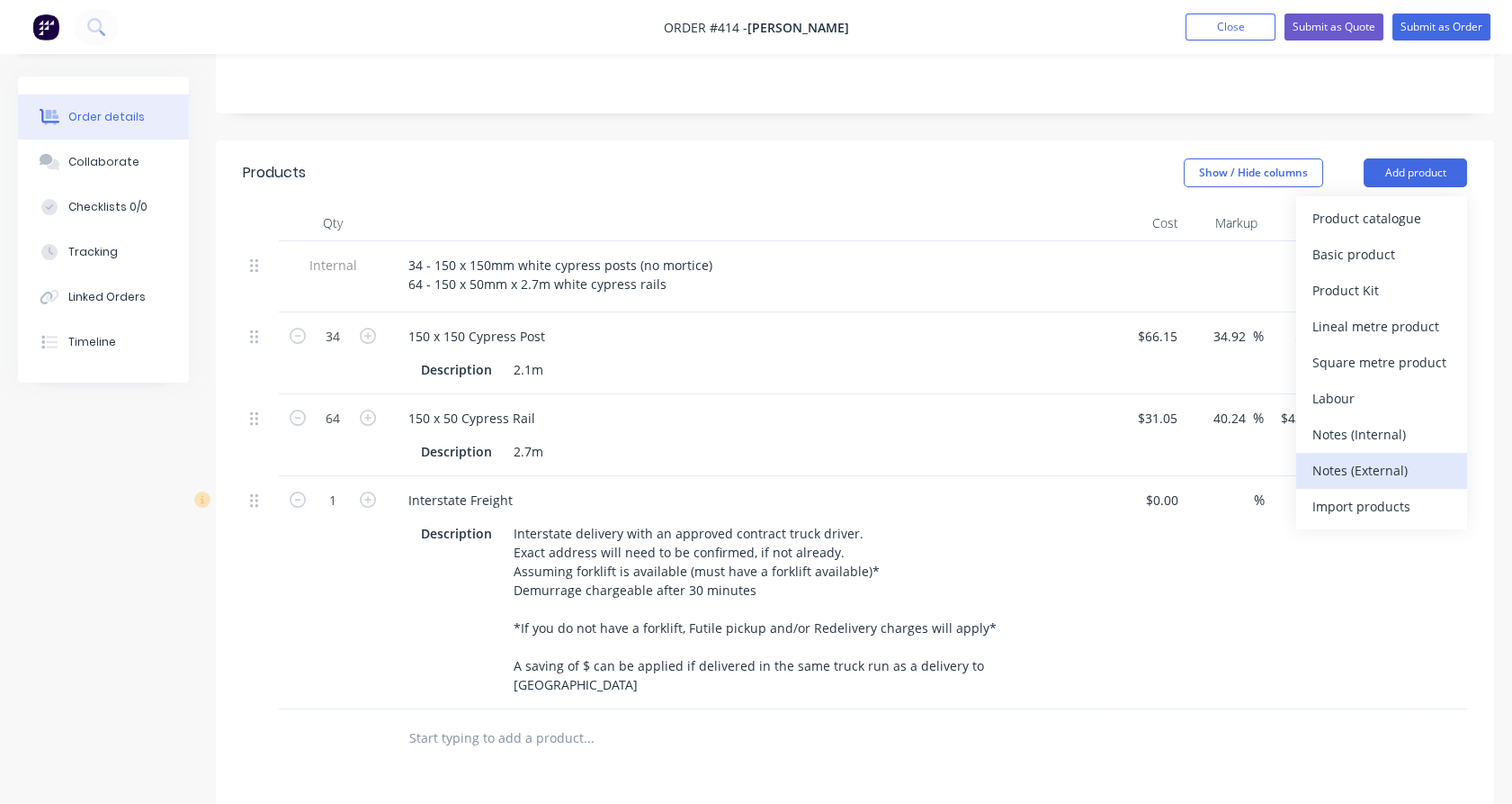
click at [1361, 457] on div "Notes (External)" at bounding box center [1381, 470] width 138 height 26
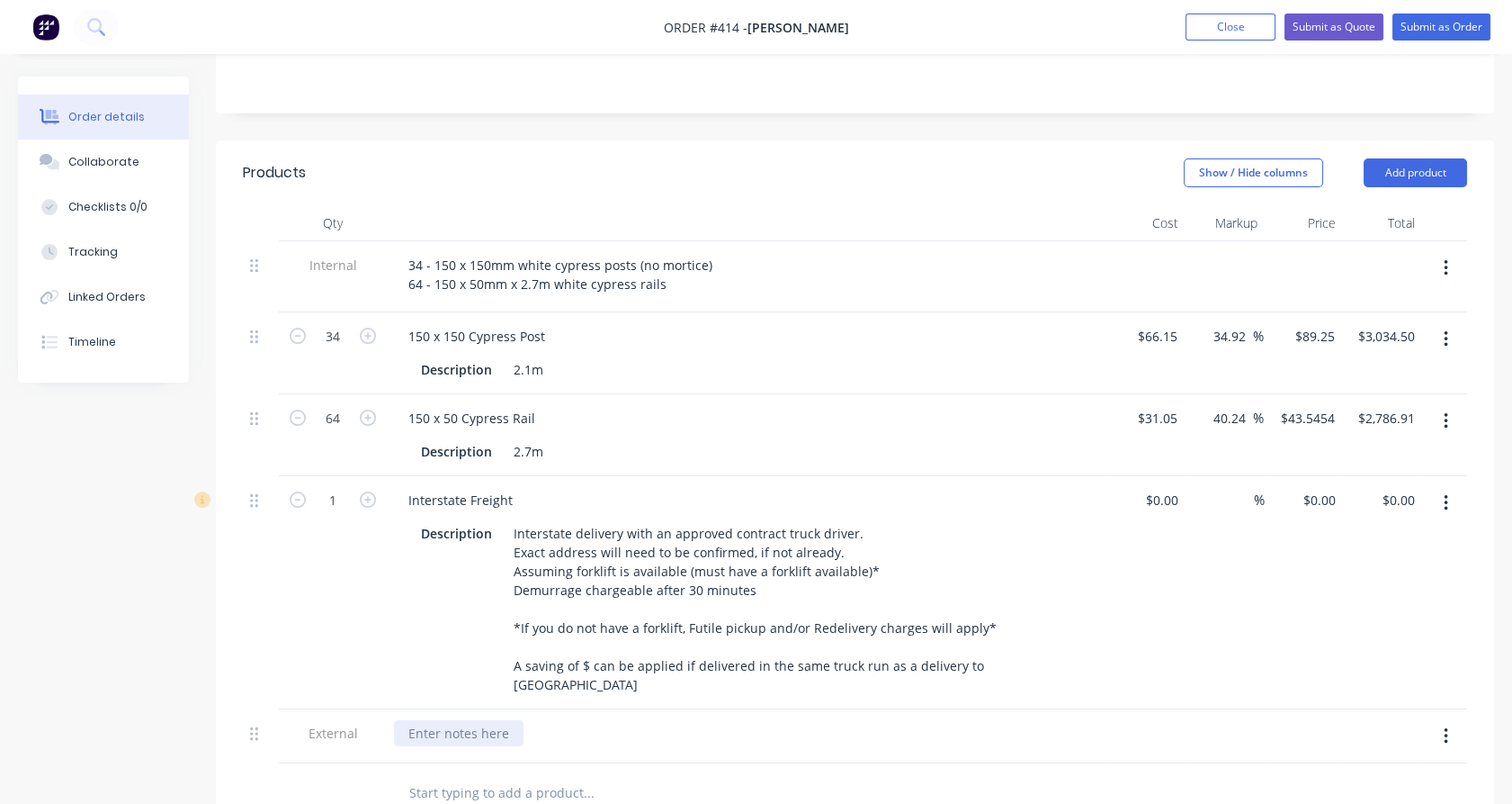
click at [476, 720] on div at bounding box center [459, 733] width 130 height 26
click at [349, 763] on div at bounding box center [333, 792] width 108 height 59
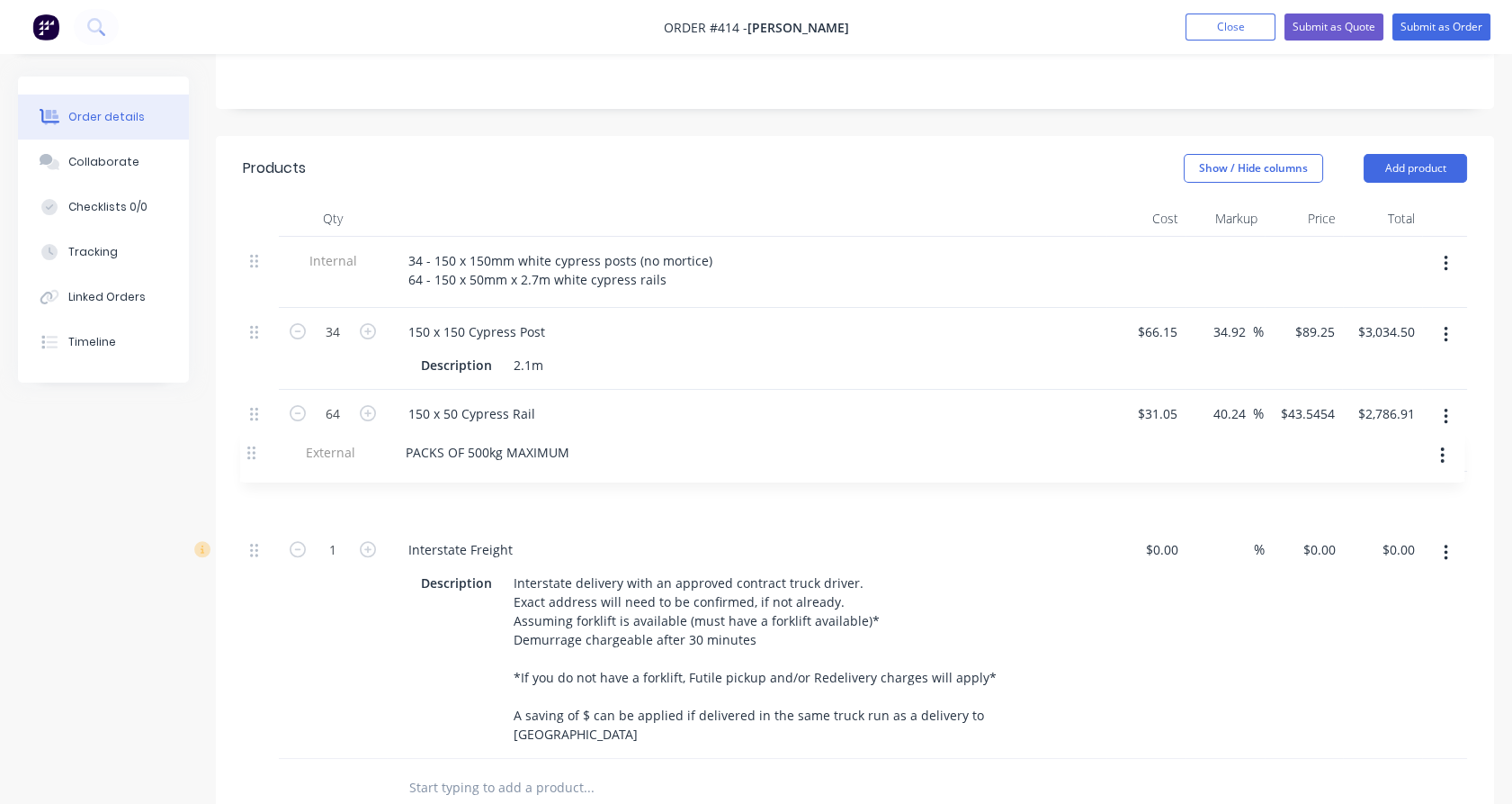
drag, startPoint x: 253, startPoint y: 686, endPoint x: 255, endPoint y: 473, distance: 213.0
click at [255, 473] on div "Internal 34 - 150 x 150mm white cypress posts (no mortice) 64 - 150 x 50mm x 2.…" at bounding box center [855, 497] width 1224 height 522
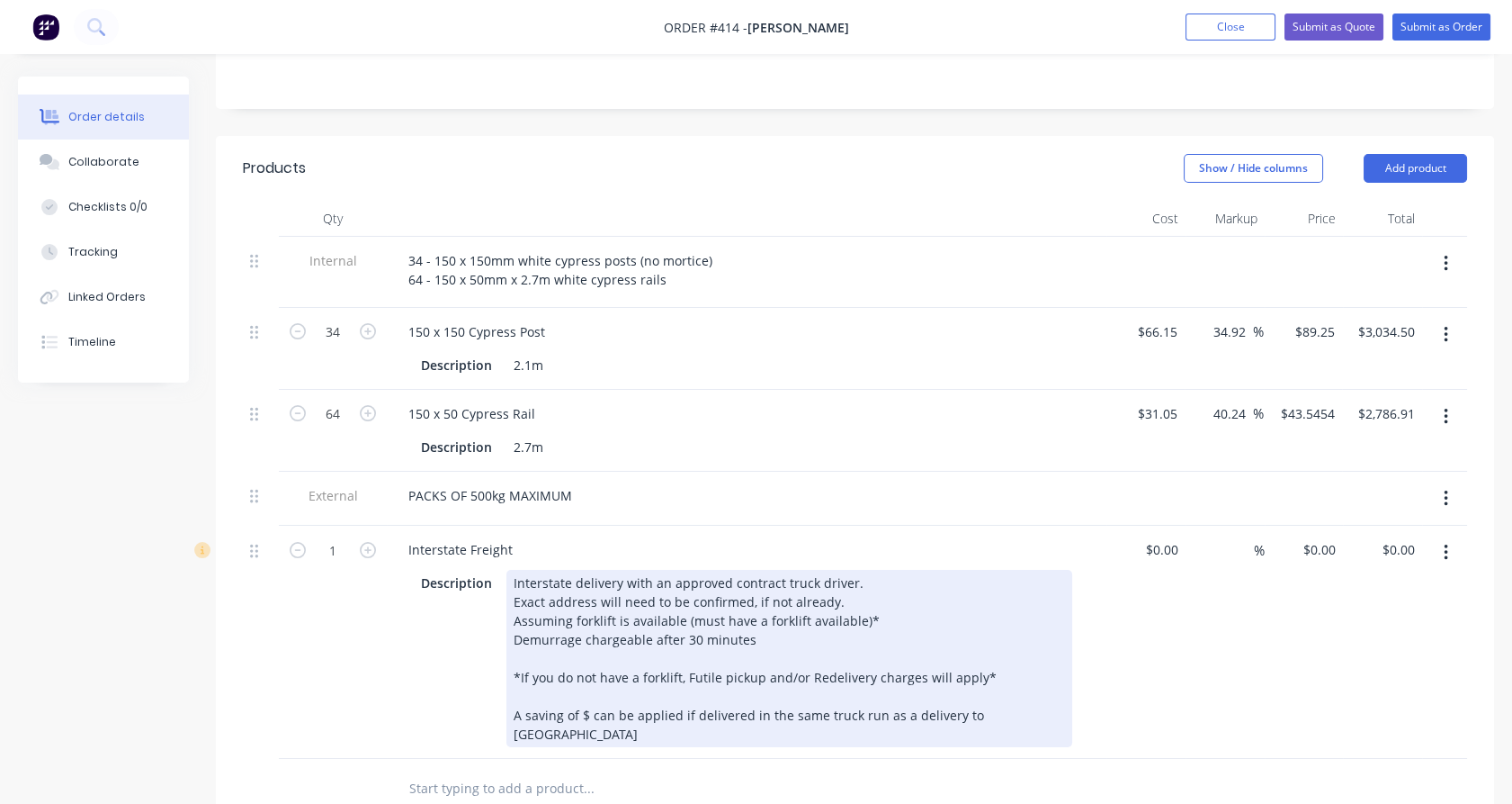
click at [586, 682] on div "Interstate delivery with an approved contract truck driver. Exact address will …" at bounding box center [790, 658] width 566 height 178
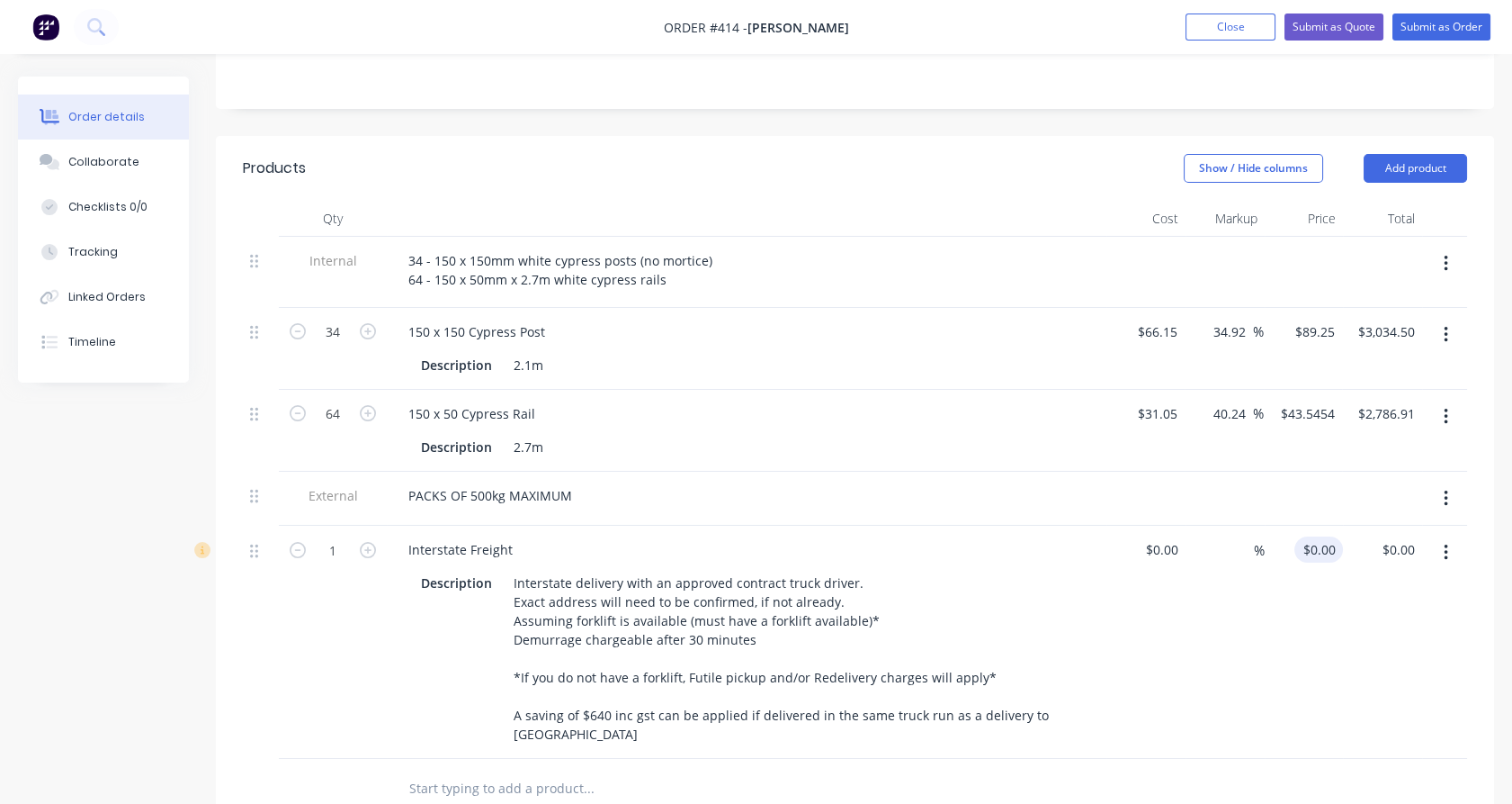
type input "0"
click at [1319, 537] on div "0 0" at bounding box center [1329, 550] width 28 height 26
type input "$0.00"
click at [1159, 525] on div "$0.00" at bounding box center [1146, 641] width 79 height 233
type input "$1,450.00"
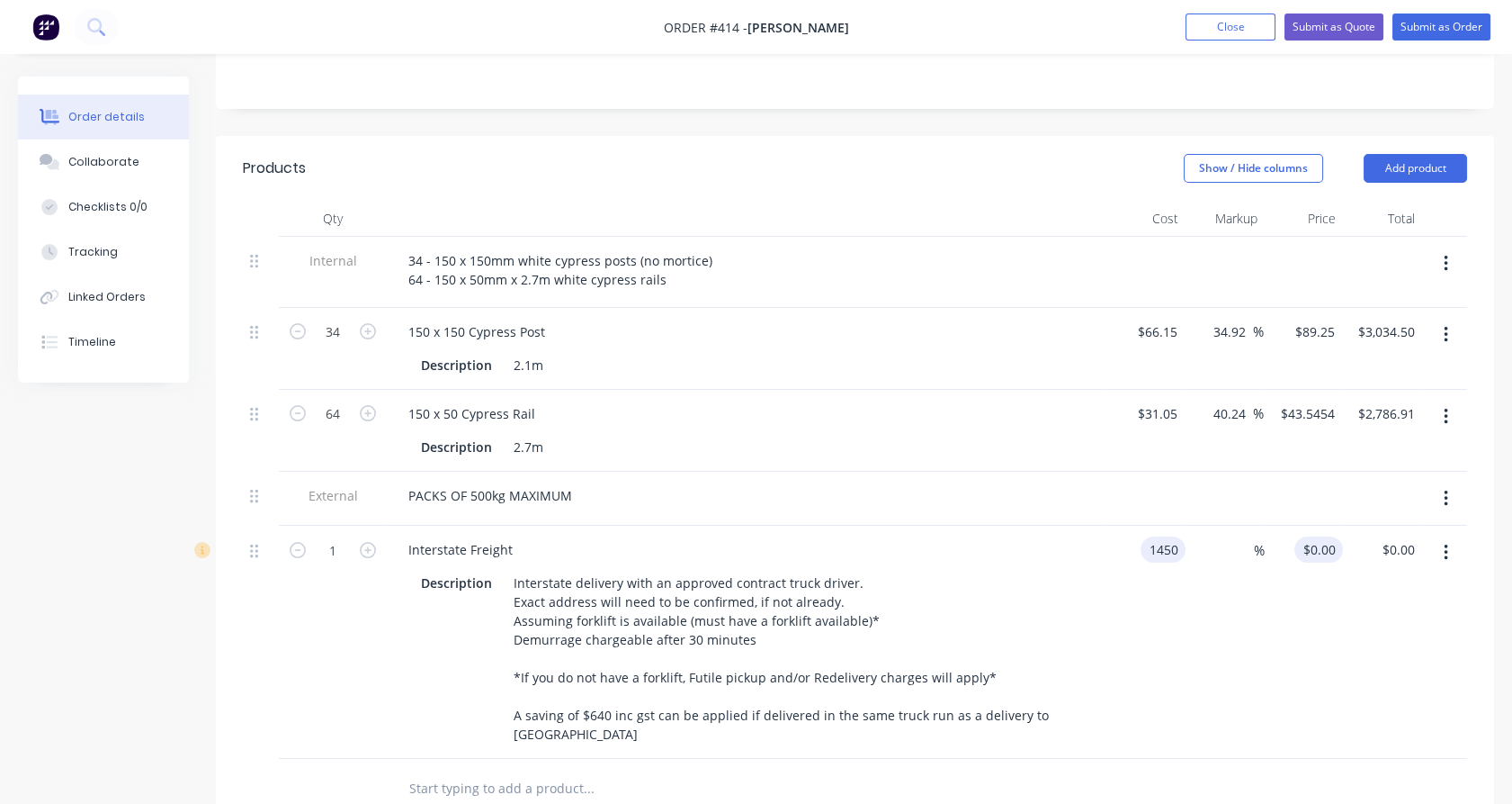
type input "1450"
type input "$1,450.00"
click at [1331, 537] on input "1450" at bounding box center [1322, 550] width 41 height 26
type input "1989"
type input "37.17"
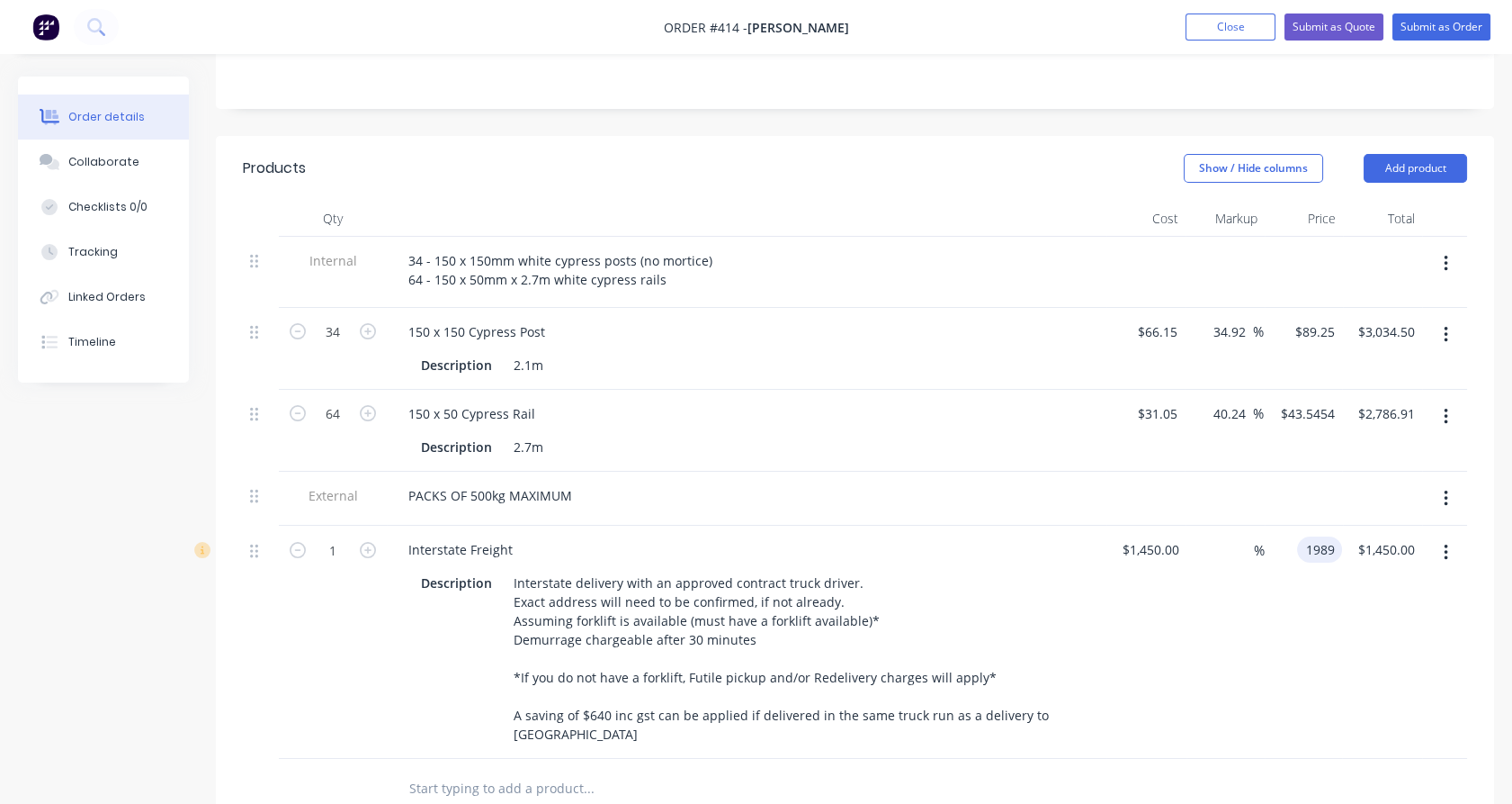
type input "$1,989.00"
click at [1346, 471] on div at bounding box center [1382, 498] width 79 height 55
click at [1166, 537] on input "1450" at bounding box center [1165, 550] width 37 height 26
type input "$1,650.00"
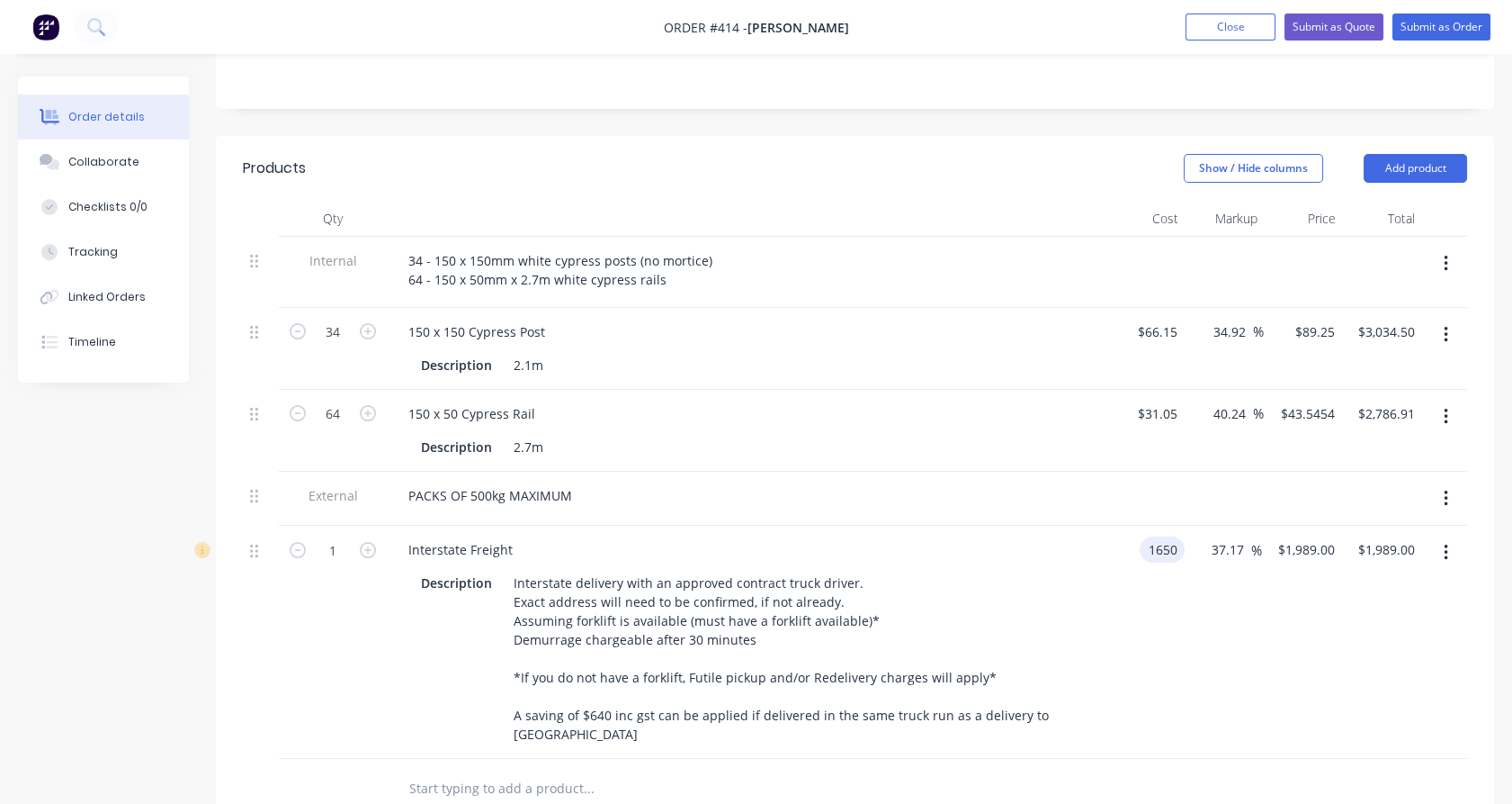
type input "$2,263.3448"
type input "$2,263.34"
click at [1295, 471] on div at bounding box center [1304, 498] width 79 height 55
click at [1310, 537] on input "2263.3448" at bounding box center [1307, 550] width 80 height 26
type input "1989"
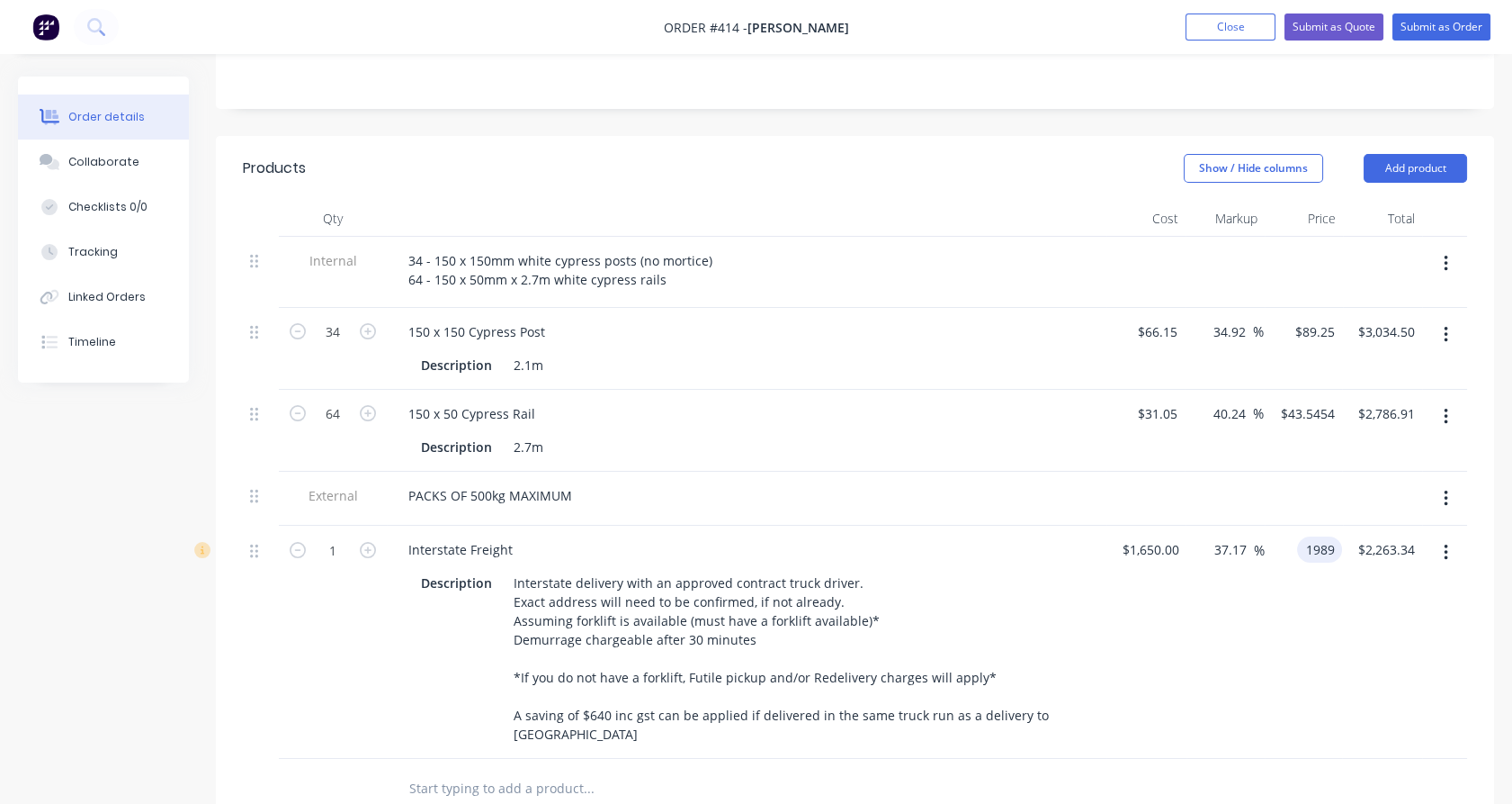
type input "20.55"
type input "$1,989.00"
click at [1384, 475] on div at bounding box center [1382, 498] width 79 height 55
click at [547, 319] on div "150 x 150 Cypress Post" at bounding box center [477, 332] width 165 height 26
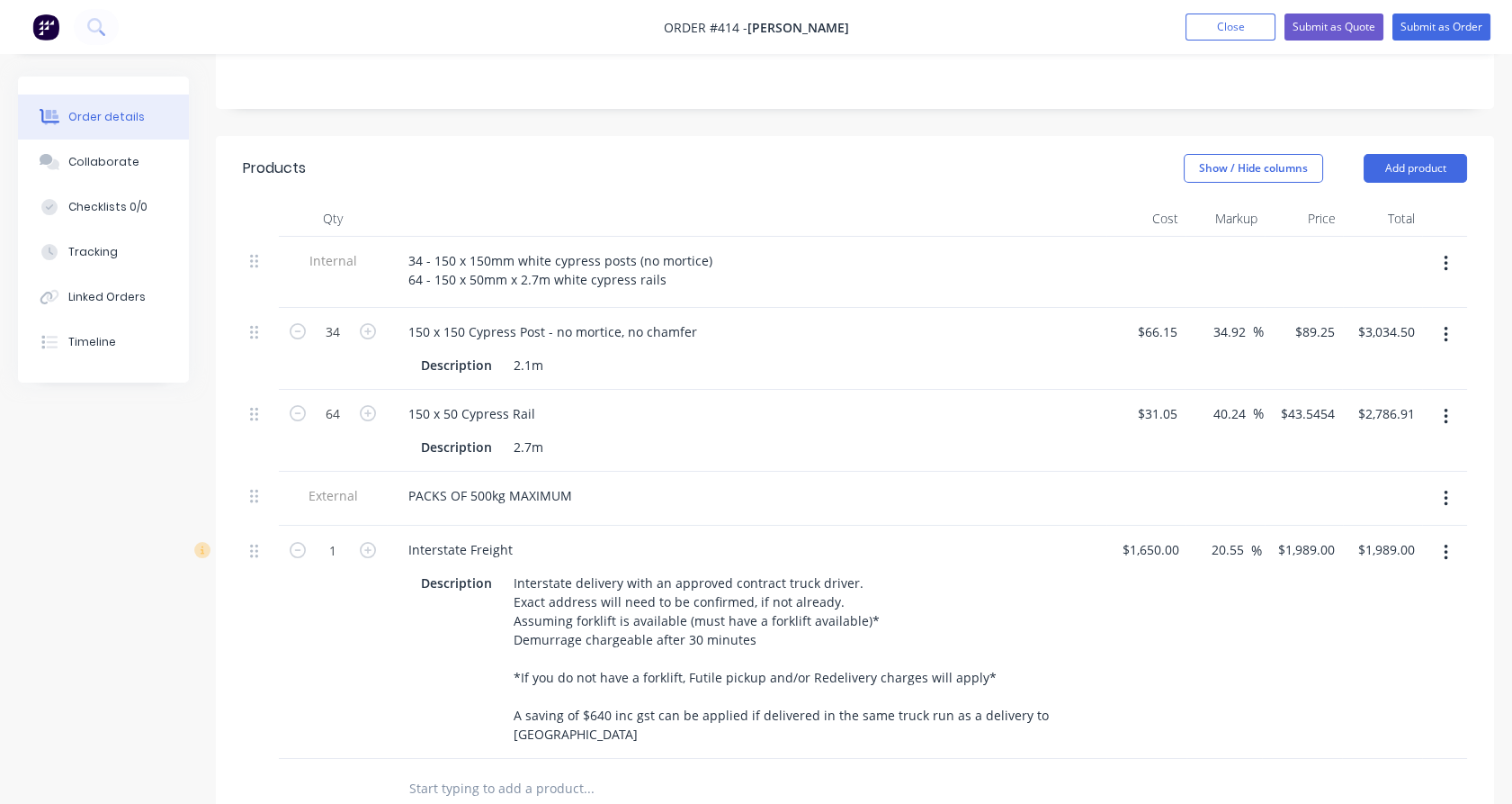
click at [1368, 246] on div at bounding box center [1382, 272] width 79 height 71
click at [1445, 253] on icon "button" at bounding box center [1446, 263] width 5 height 20
click at [1398, 334] on div "Delete" at bounding box center [1381, 347] width 138 height 26
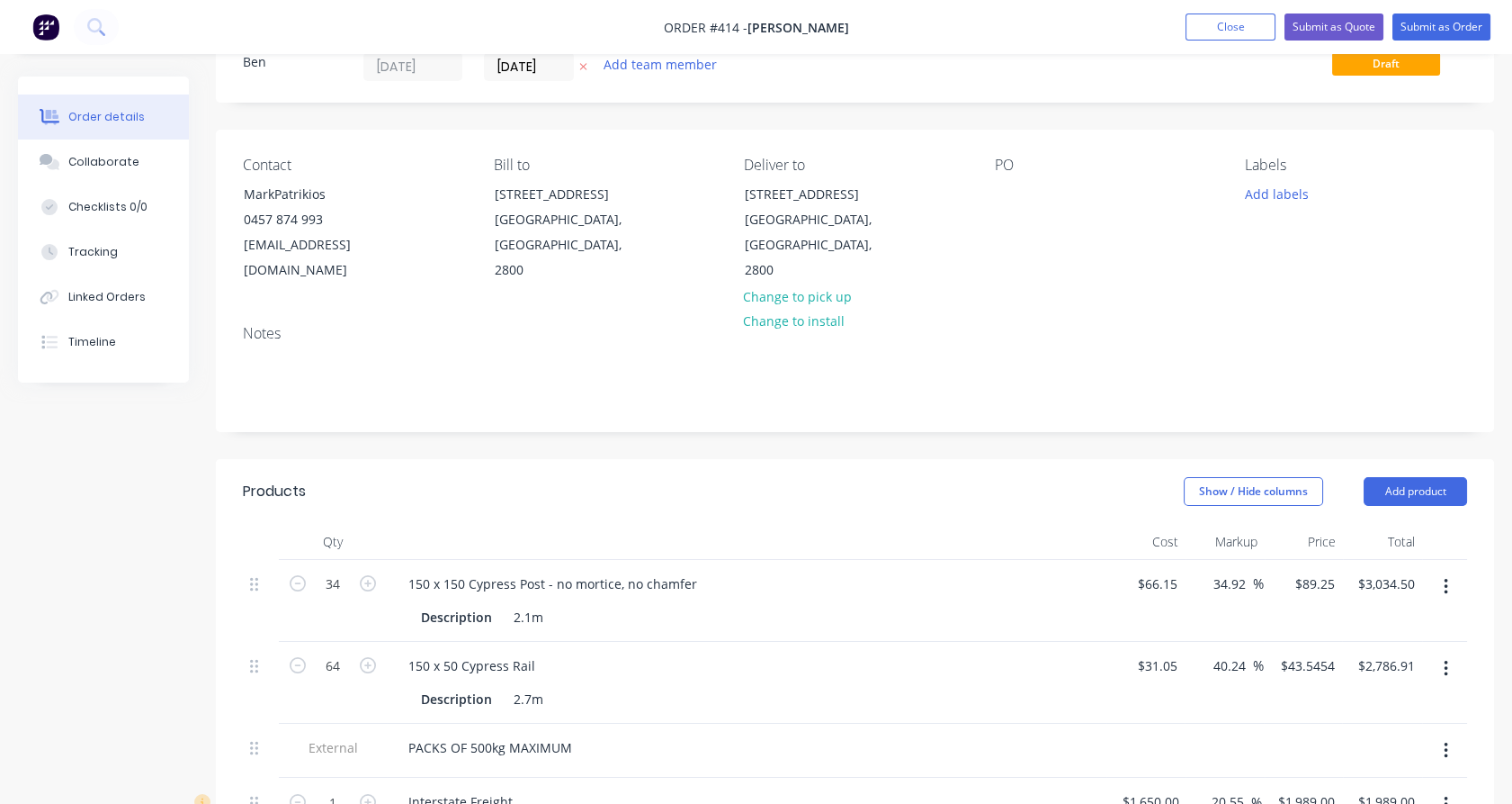
scroll to position [69, 0]
click at [1267, 189] on button "Add labels" at bounding box center [1277, 194] width 83 height 24
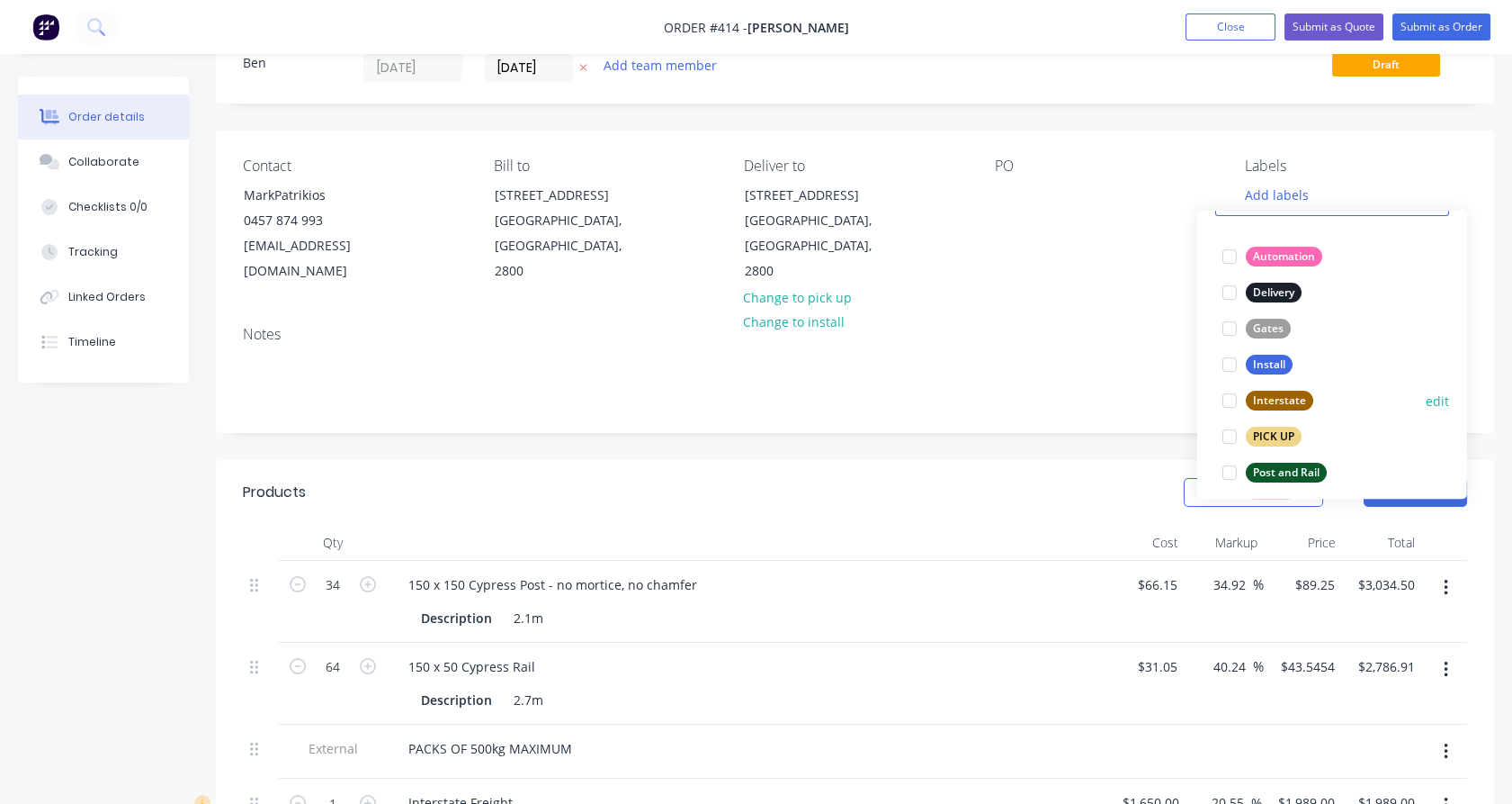
click at [1232, 397] on div at bounding box center [1230, 400] width 36 height 36
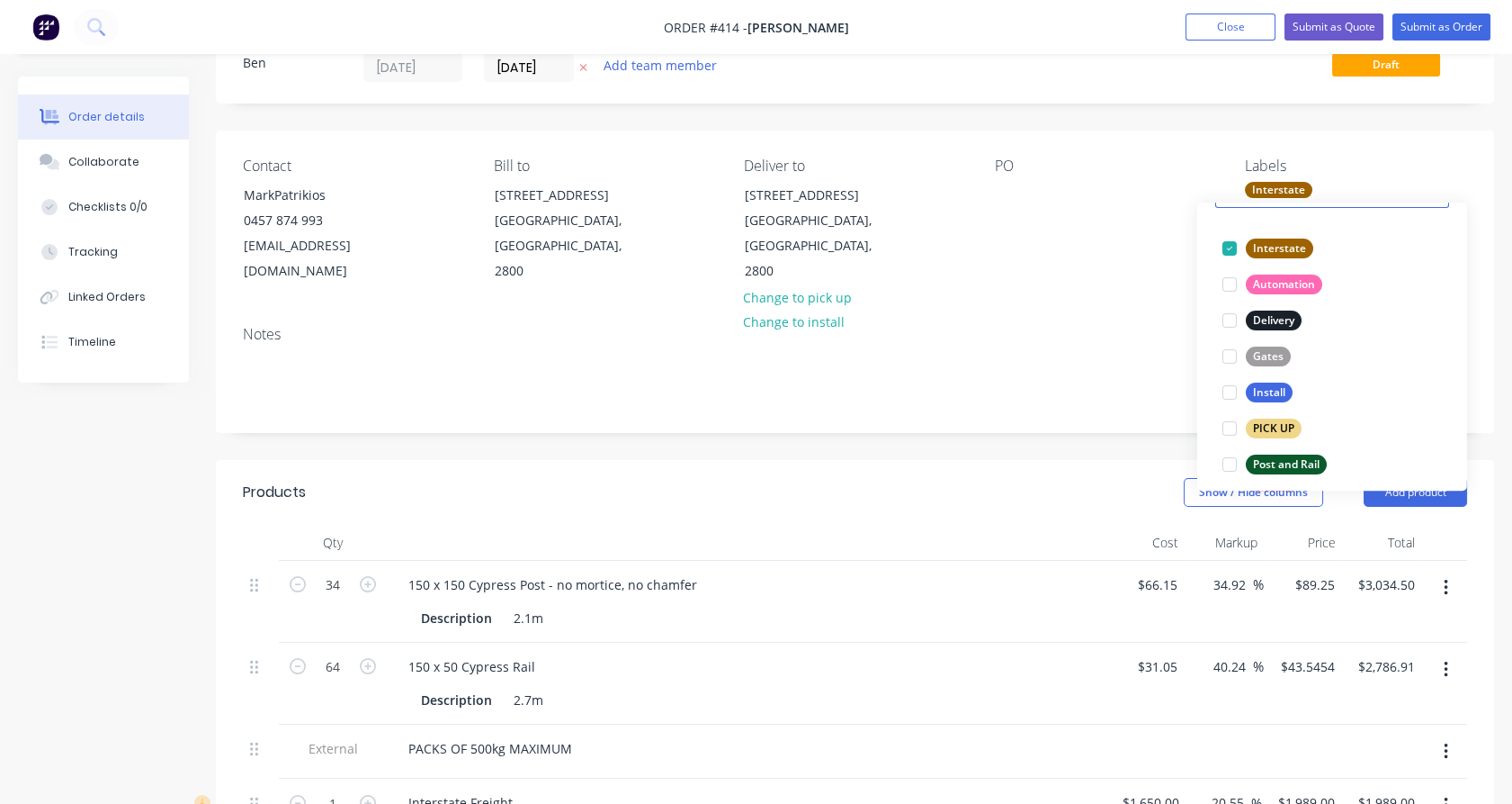
scroll to position [99, 0]
click at [1232, 463] on div at bounding box center [1230, 464] width 36 height 36
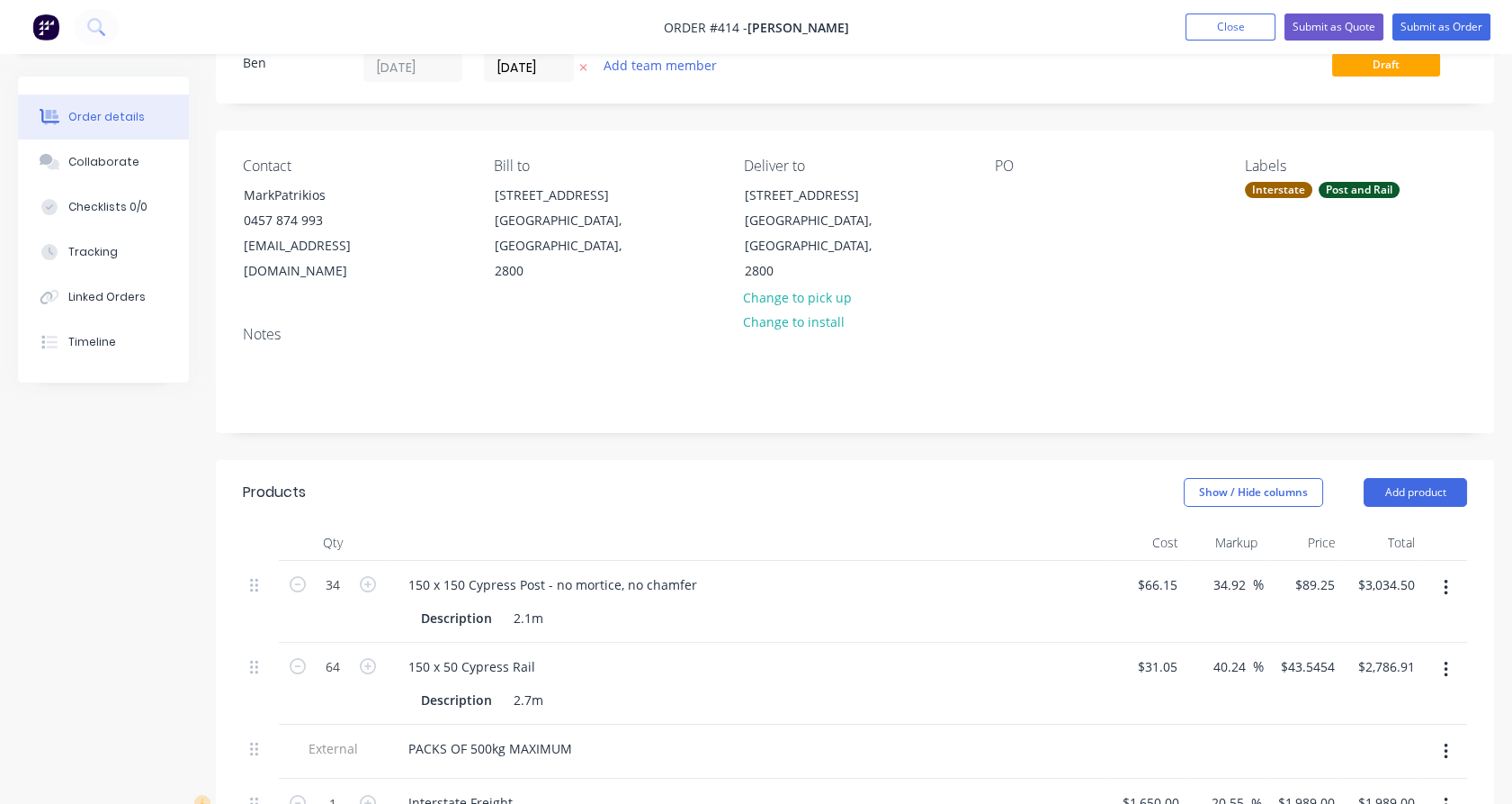
click at [1162, 184] on div "PO" at bounding box center [1106, 221] width 222 height 127
click at [113, 154] on div "Collaborate" at bounding box center [104, 162] width 71 height 16
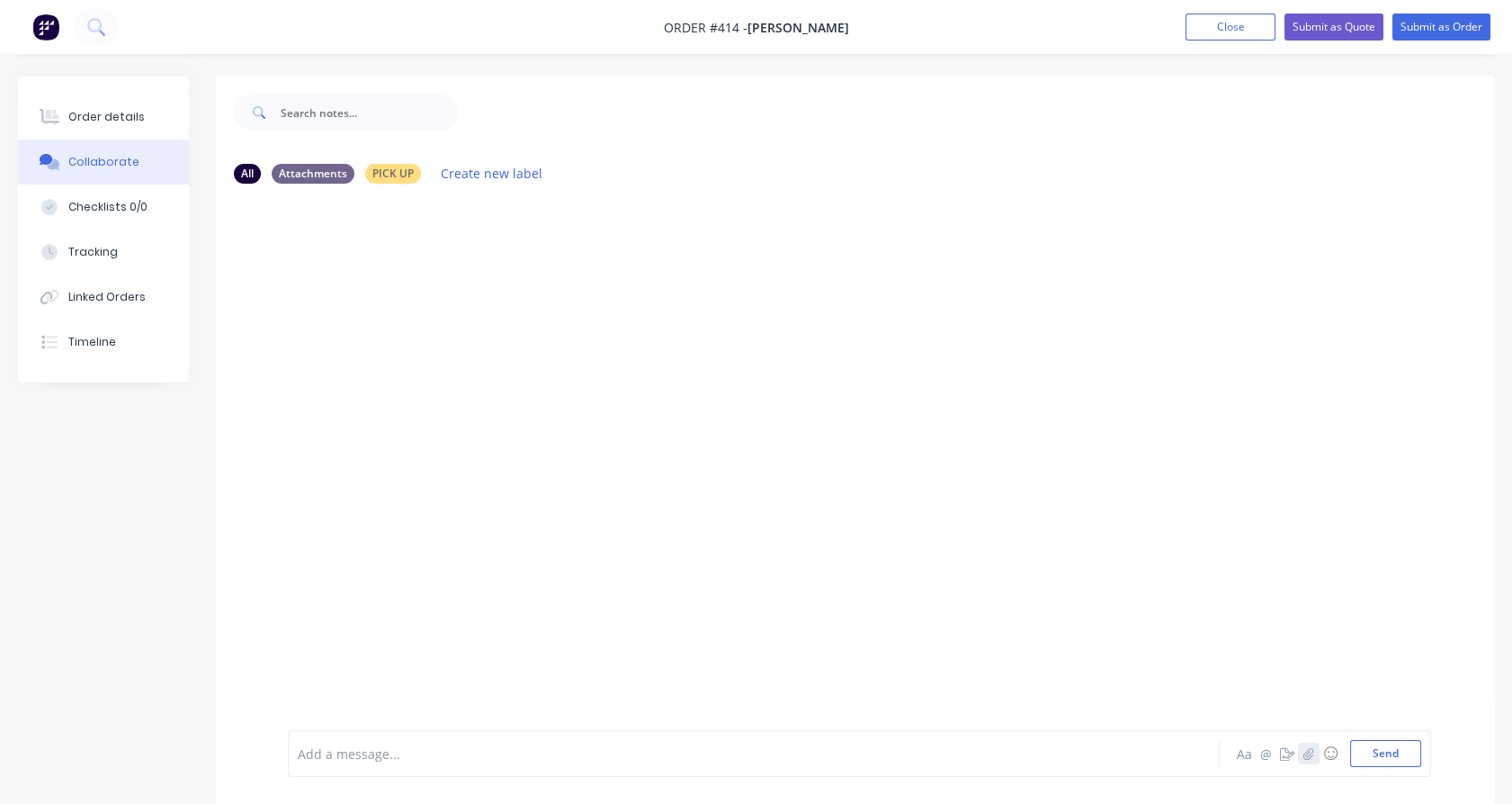
click at [1305, 755] on icon "button" at bounding box center [1308, 753] width 10 height 12
click at [1354, 755] on button "Send" at bounding box center [1386, 753] width 71 height 27
click at [1326, 22] on button "Submit as Quote" at bounding box center [1334, 26] width 99 height 27
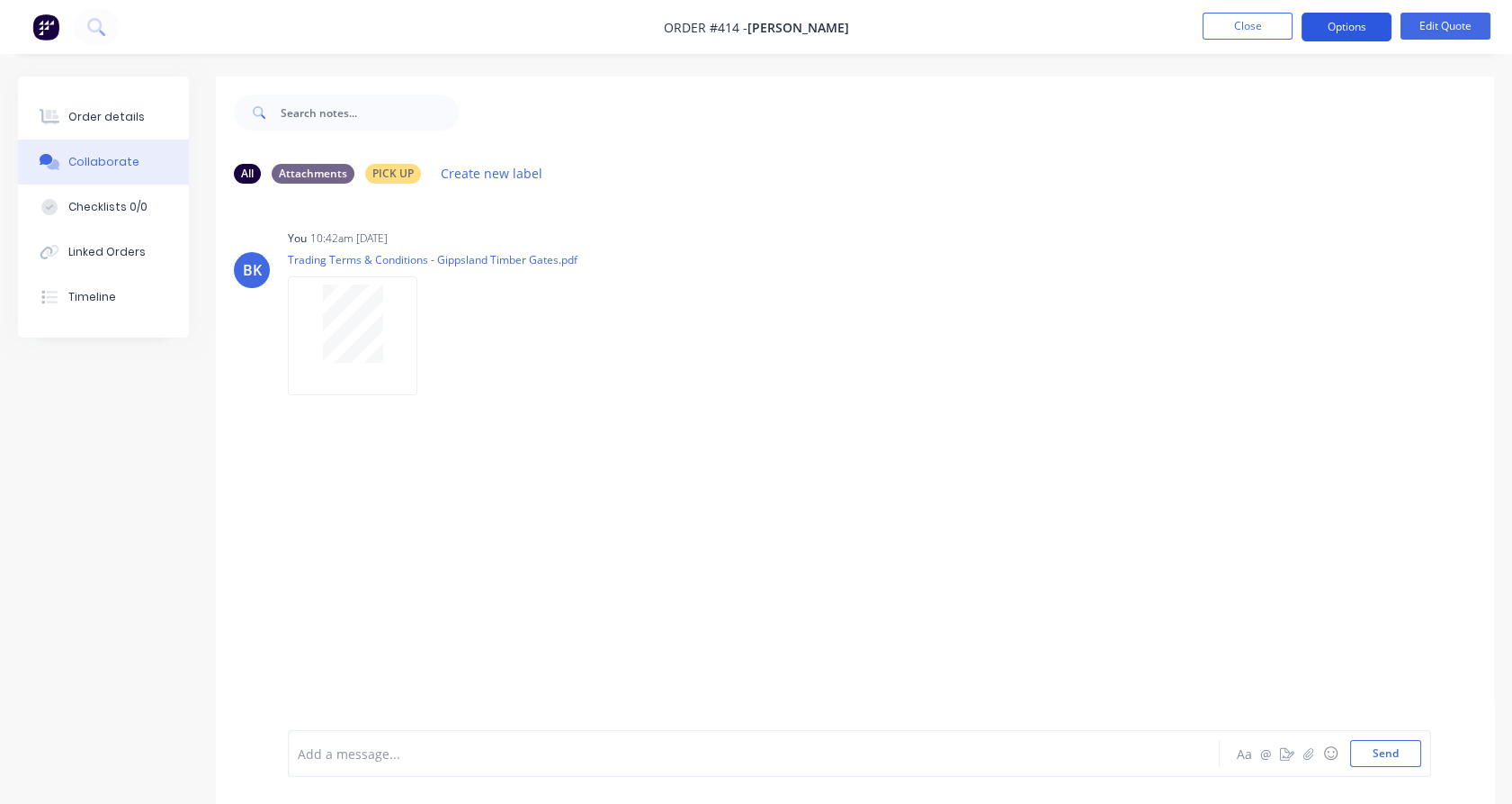
click at [1326, 19] on button "Options" at bounding box center [1347, 26] width 90 height 29
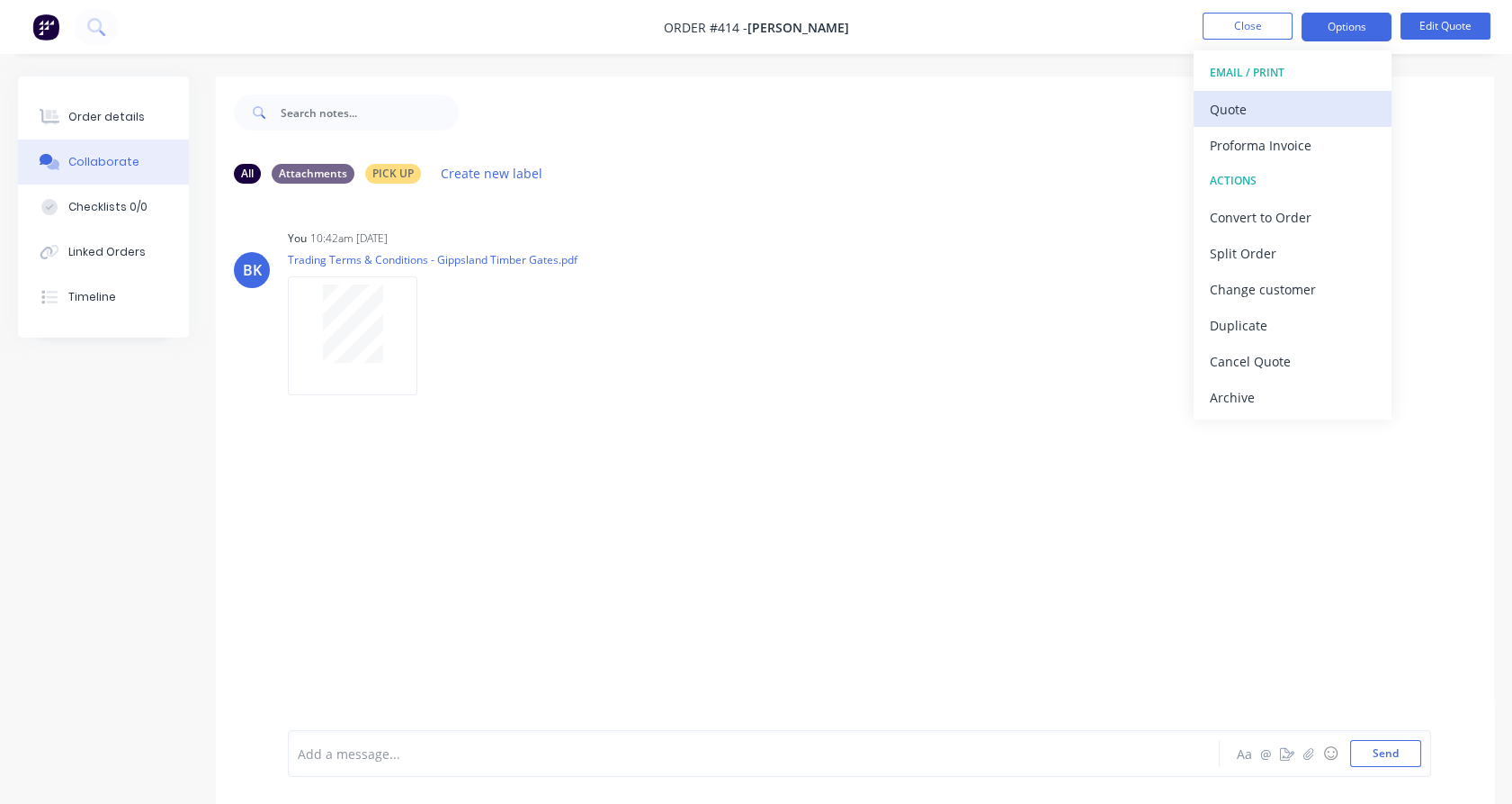
click at [1276, 112] on div "Quote" at bounding box center [1292, 109] width 165 height 26
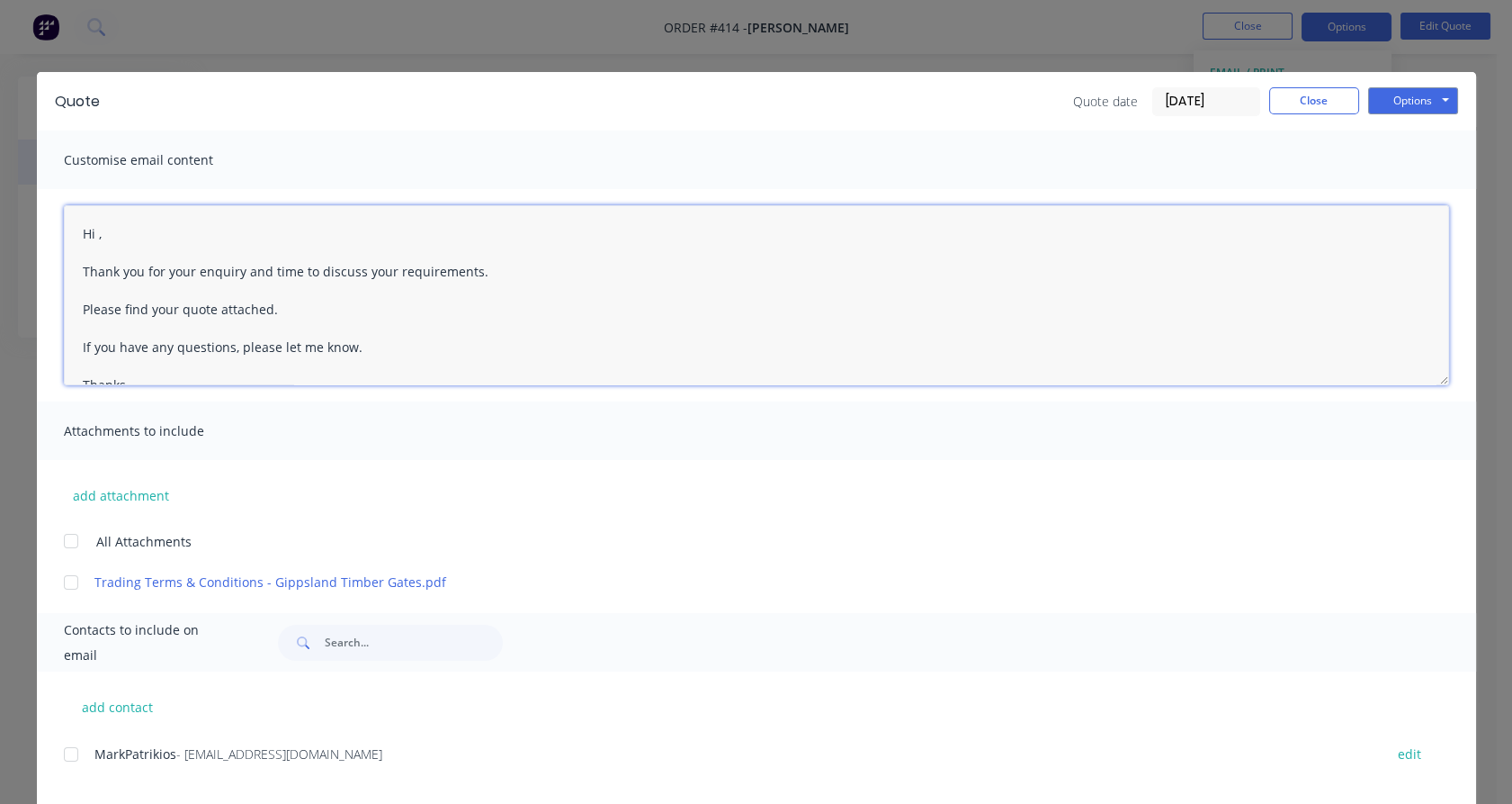
click at [88, 230] on textarea "Hi , Thank you for your enquiry and time to discuss your requirements. Please f…" at bounding box center [756, 294] width 1385 height 180
click at [59, 542] on div at bounding box center [71, 540] width 36 height 36
click at [55, 759] on div at bounding box center [71, 754] width 36 height 36
type textarea "Hi [PERSON_NAME], Thank you for your enquiry and time to discuss your requireme…"
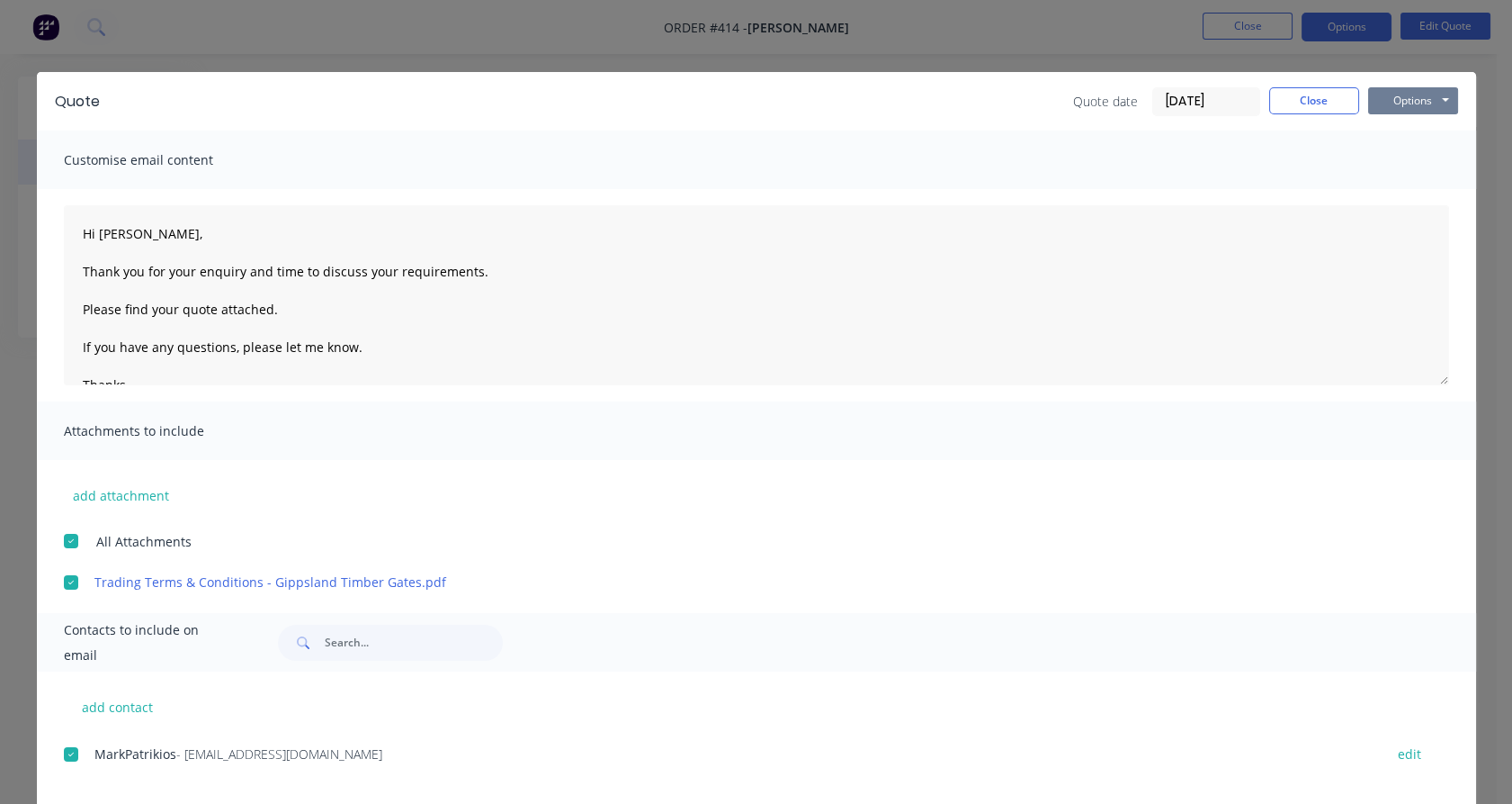
click at [1384, 98] on button "Options" at bounding box center [1413, 100] width 90 height 27
click at [1415, 189] on button "Email" at bounding box center [1425, 193] width 115 height 30
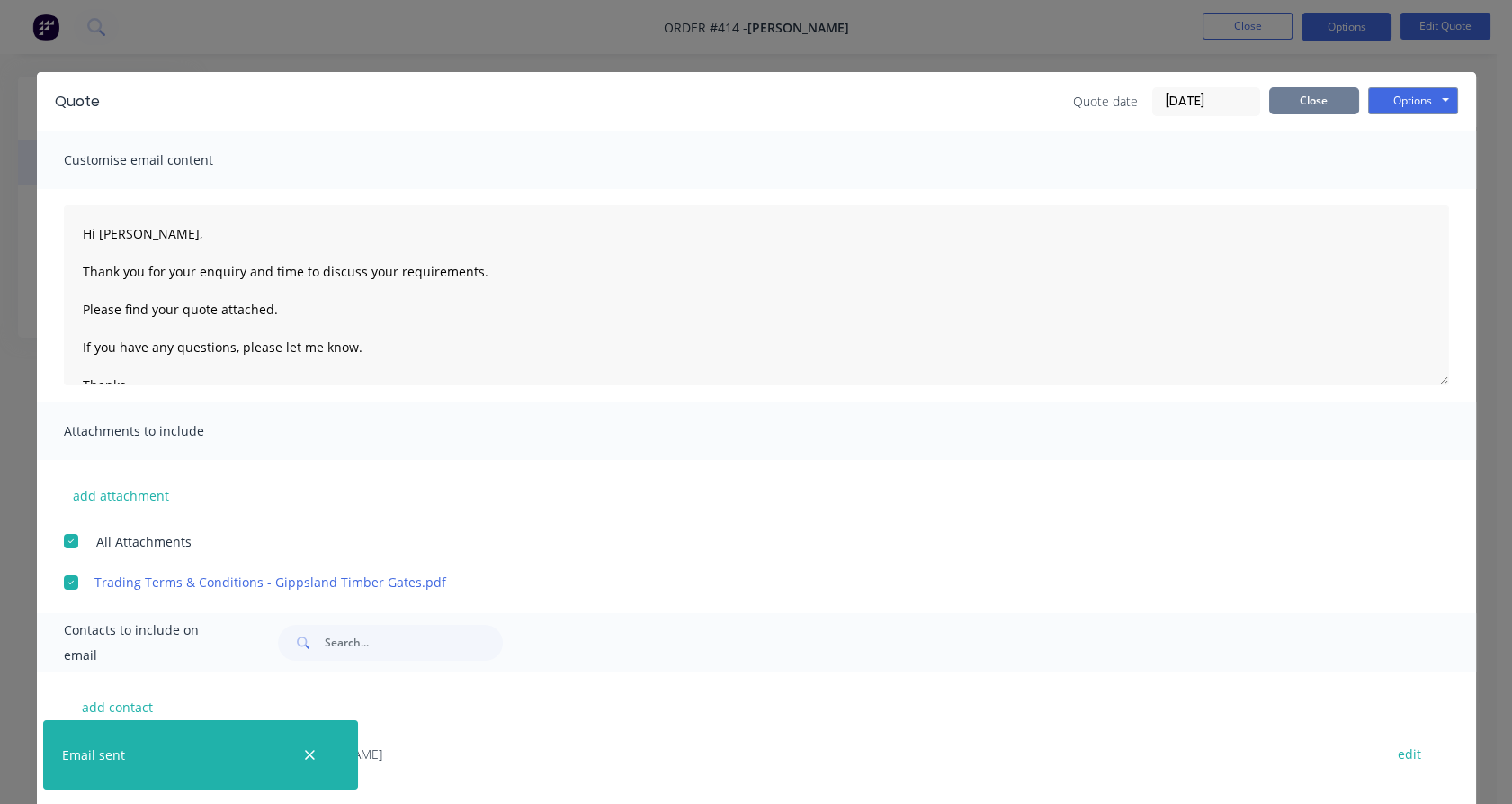
click at [1317, 105] on button "Close" at bounding box center [1314, 100] width 90 height 27
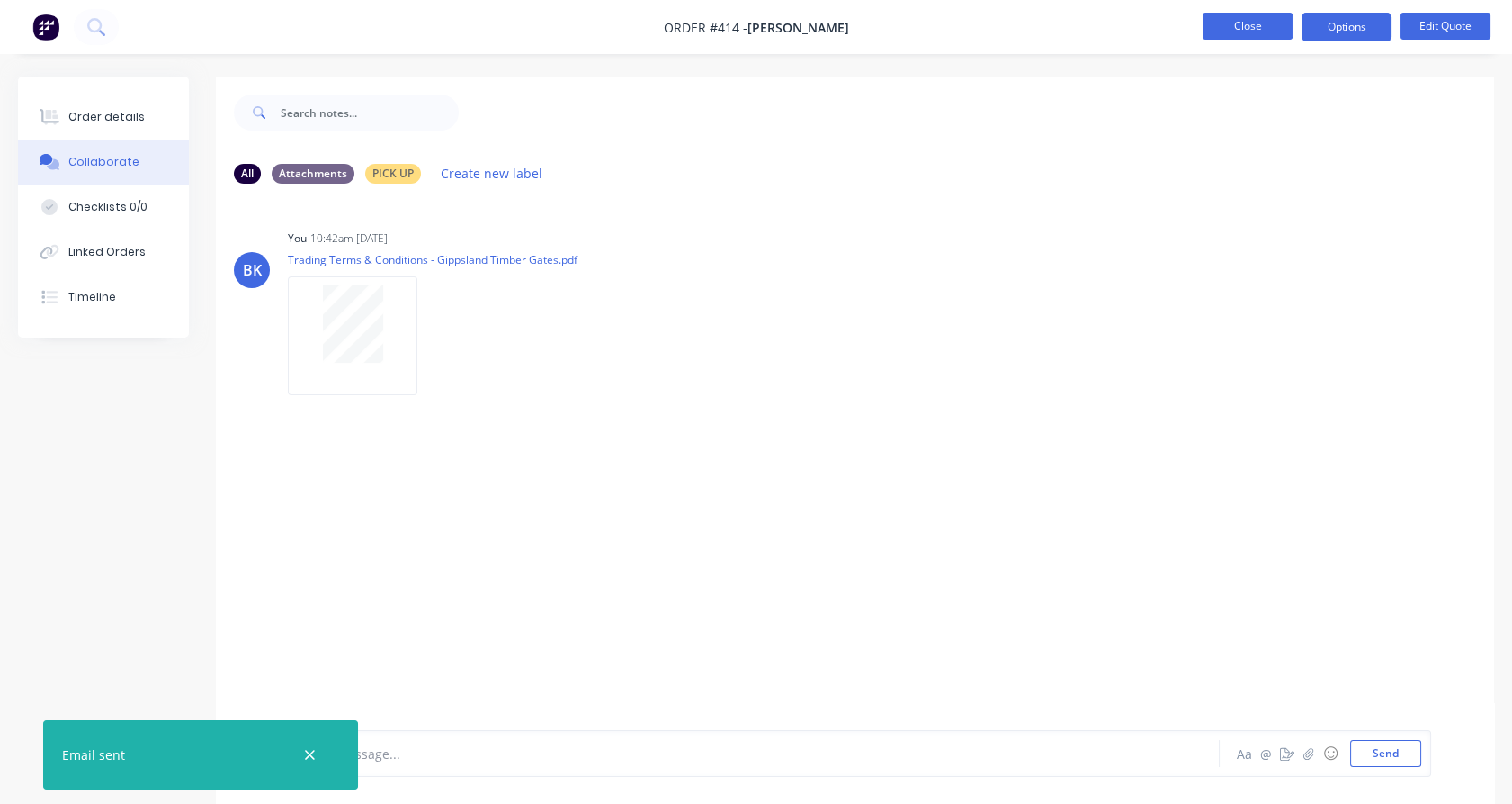
click at [1277, 37] on button "Close" at bounding box center [1248, 25] width 90 height 27
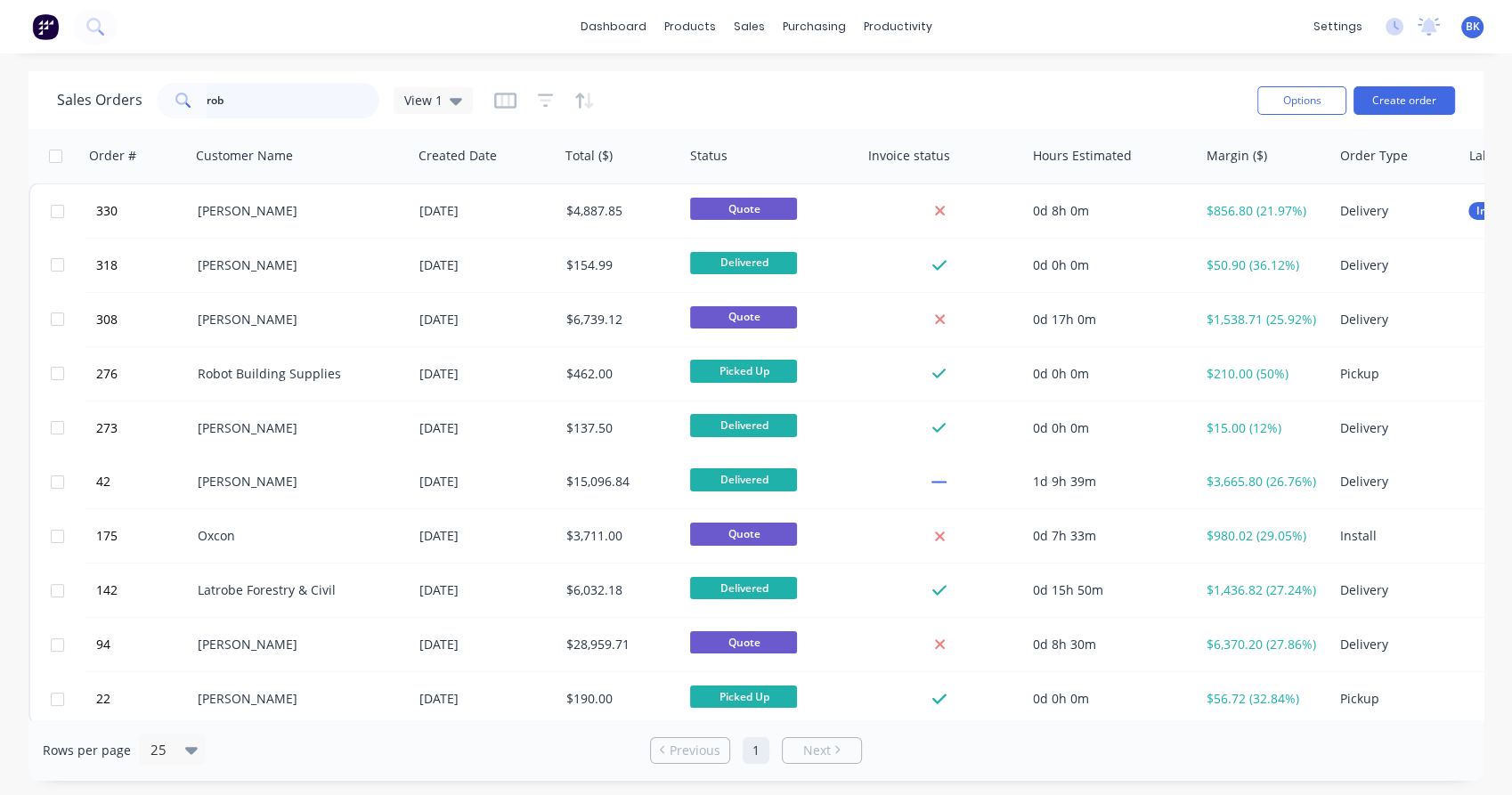
click at [302, 103] on input "rob" at bounding box center [293, 101] width 174 height 36
type input "r"
click at [319, 67] on div "dashboard products sales purchasing productivity dashboard products Product Cat…" at bounding box center [756, 398] width 1512 height 795
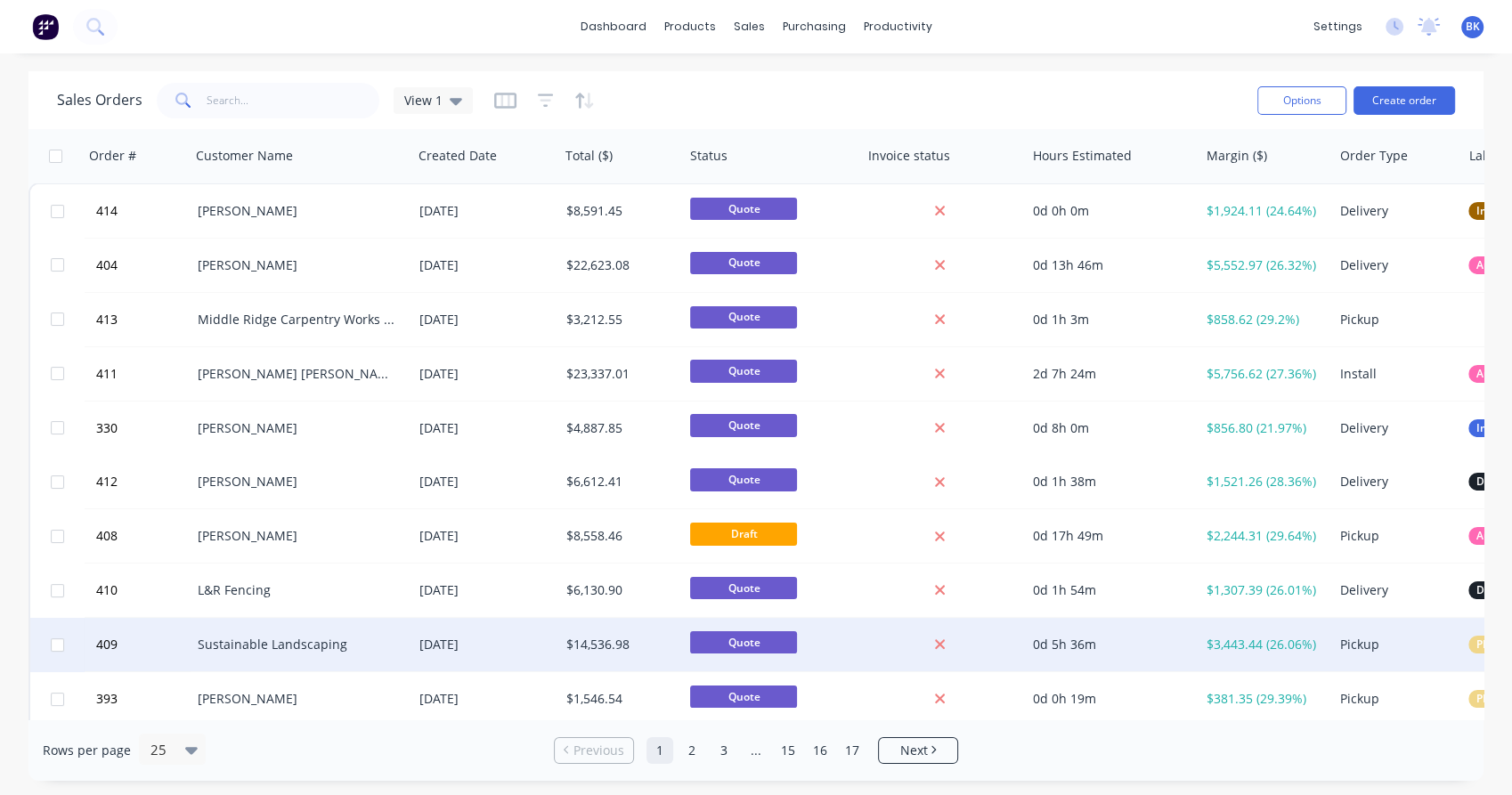
click at [243, 651] on div "Sustainable Landscaping" at bounding box center [297, 643] width 198 height 18
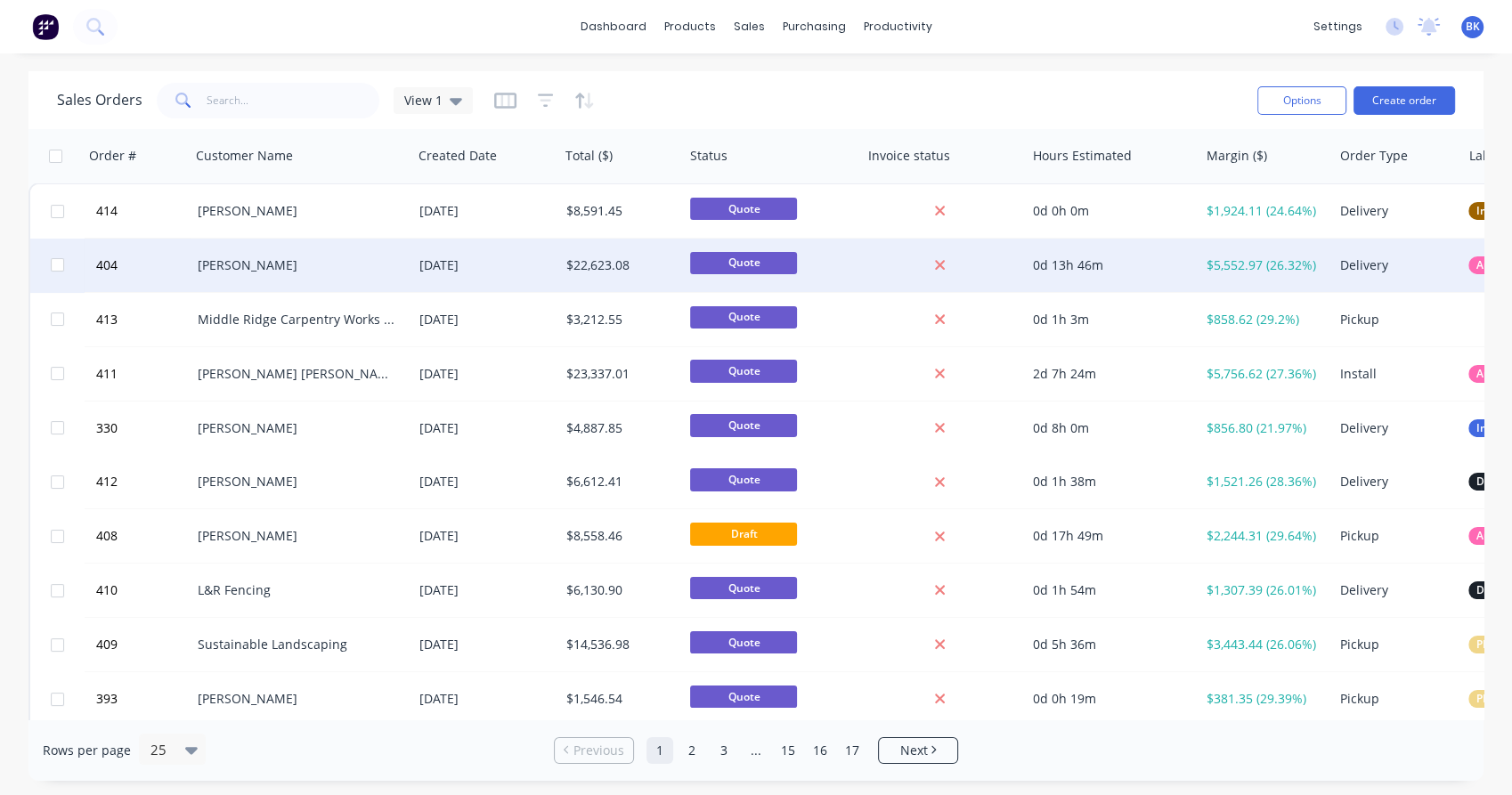
click at [286, 265] on div "[PERSON_NAME]" at bounding box center [297, 264] width 198 height 18
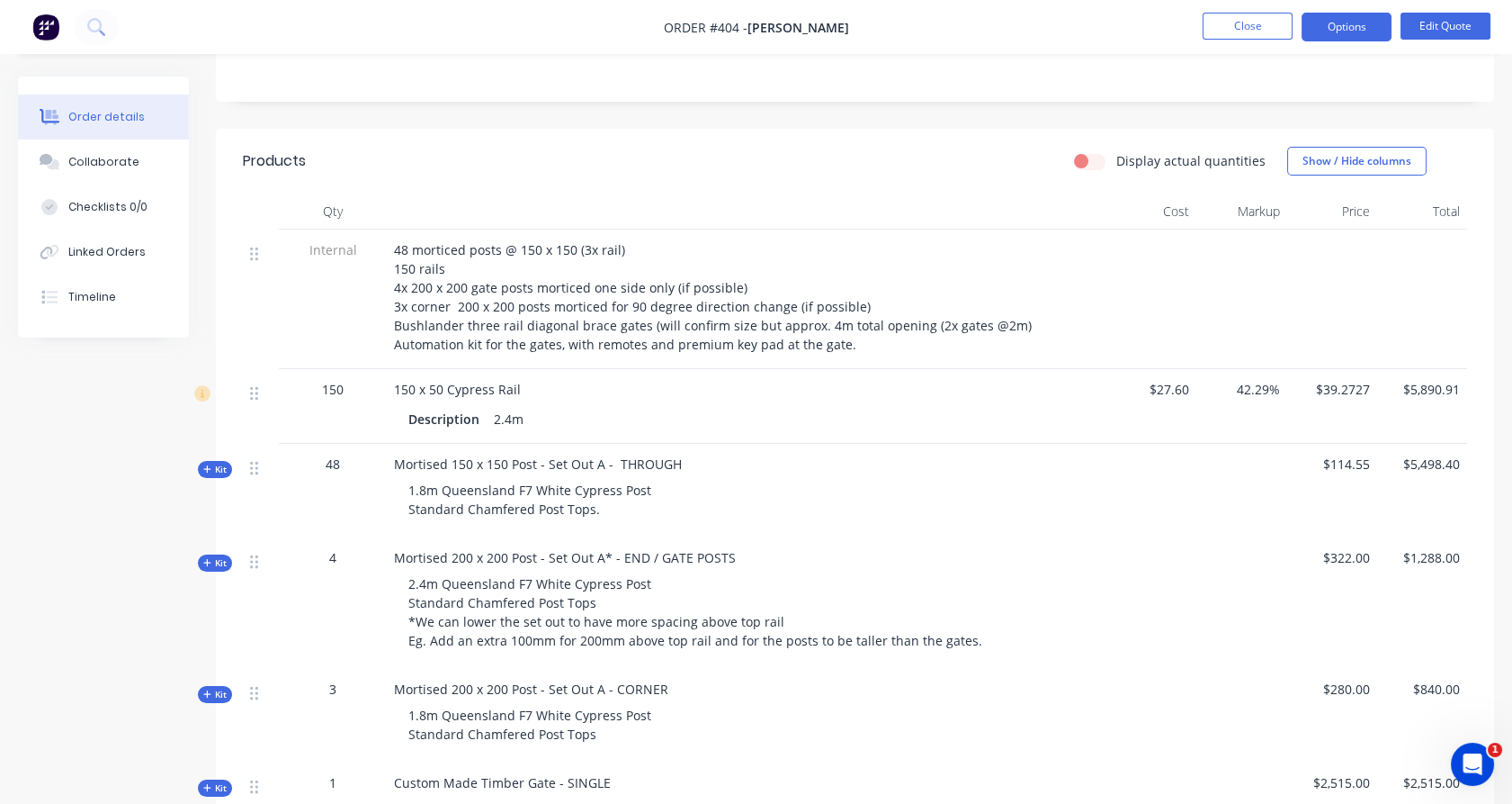
scroll to position [397, 0]
